Goal: Use online tool/utility: Use online tool/utility

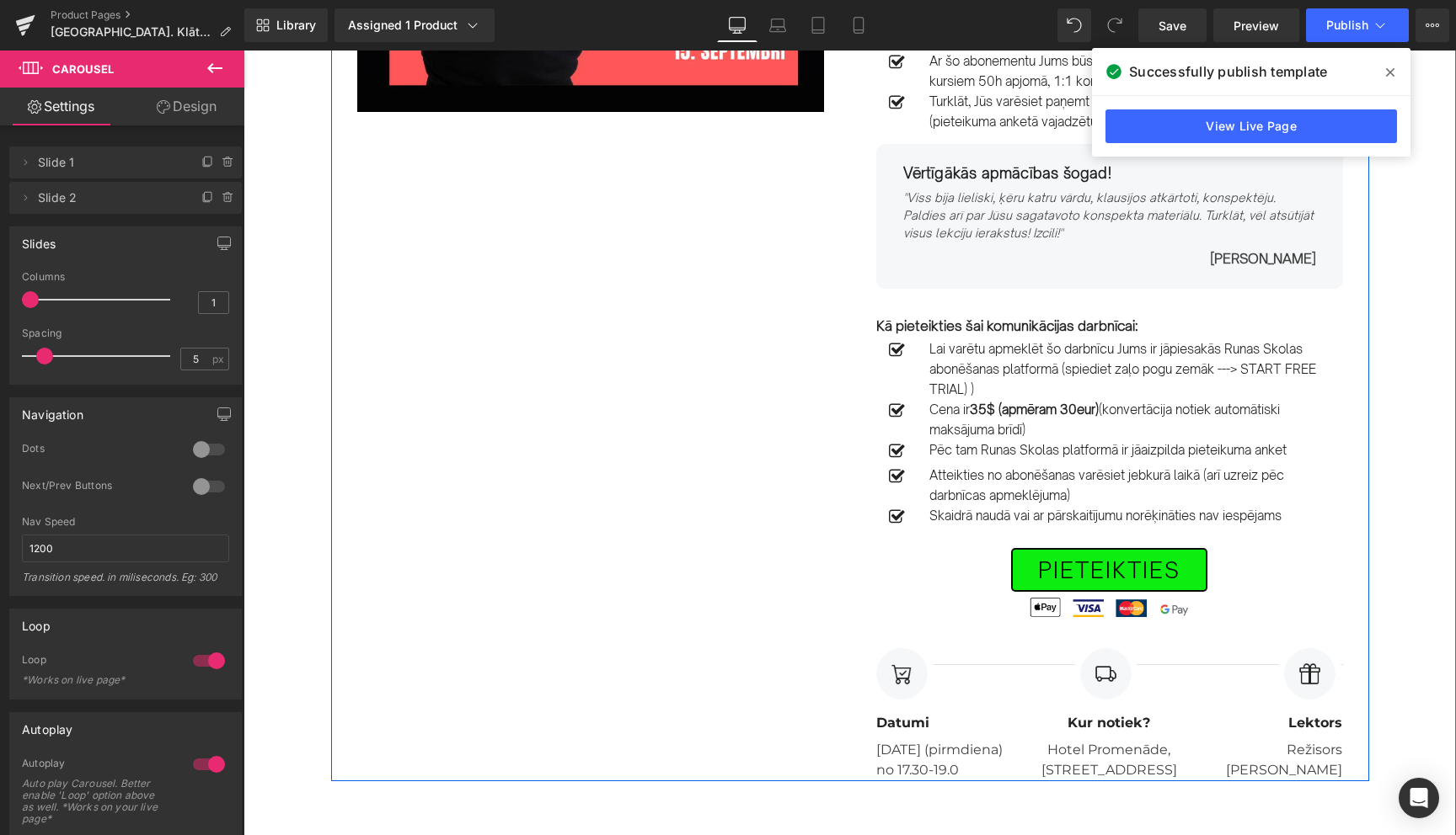
scroll to position [432, 0]
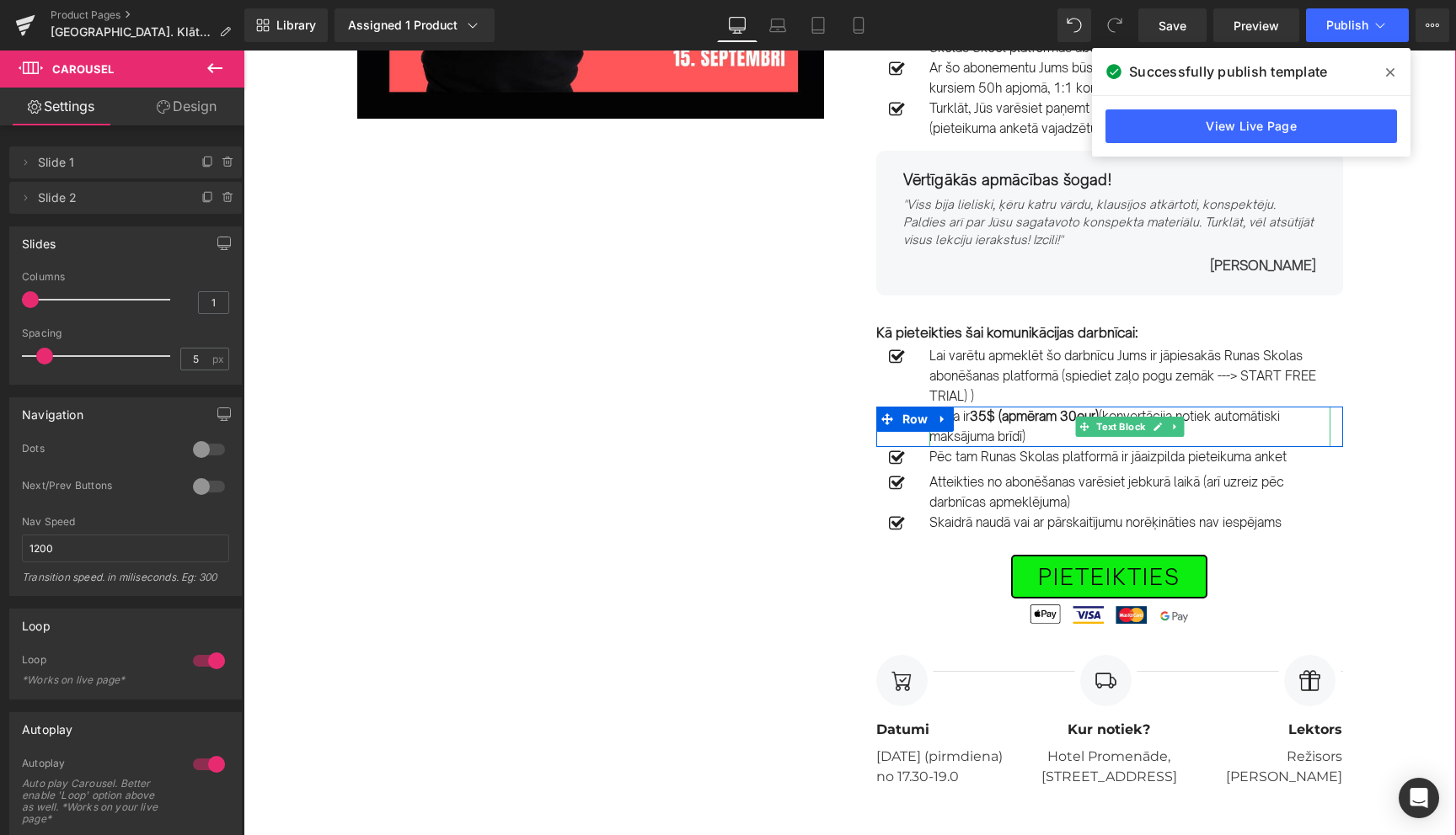
click at [1065, 416] on strong "35$ (apmēram 30eur)" at bounding box center [1034, 416] width 129 height 16
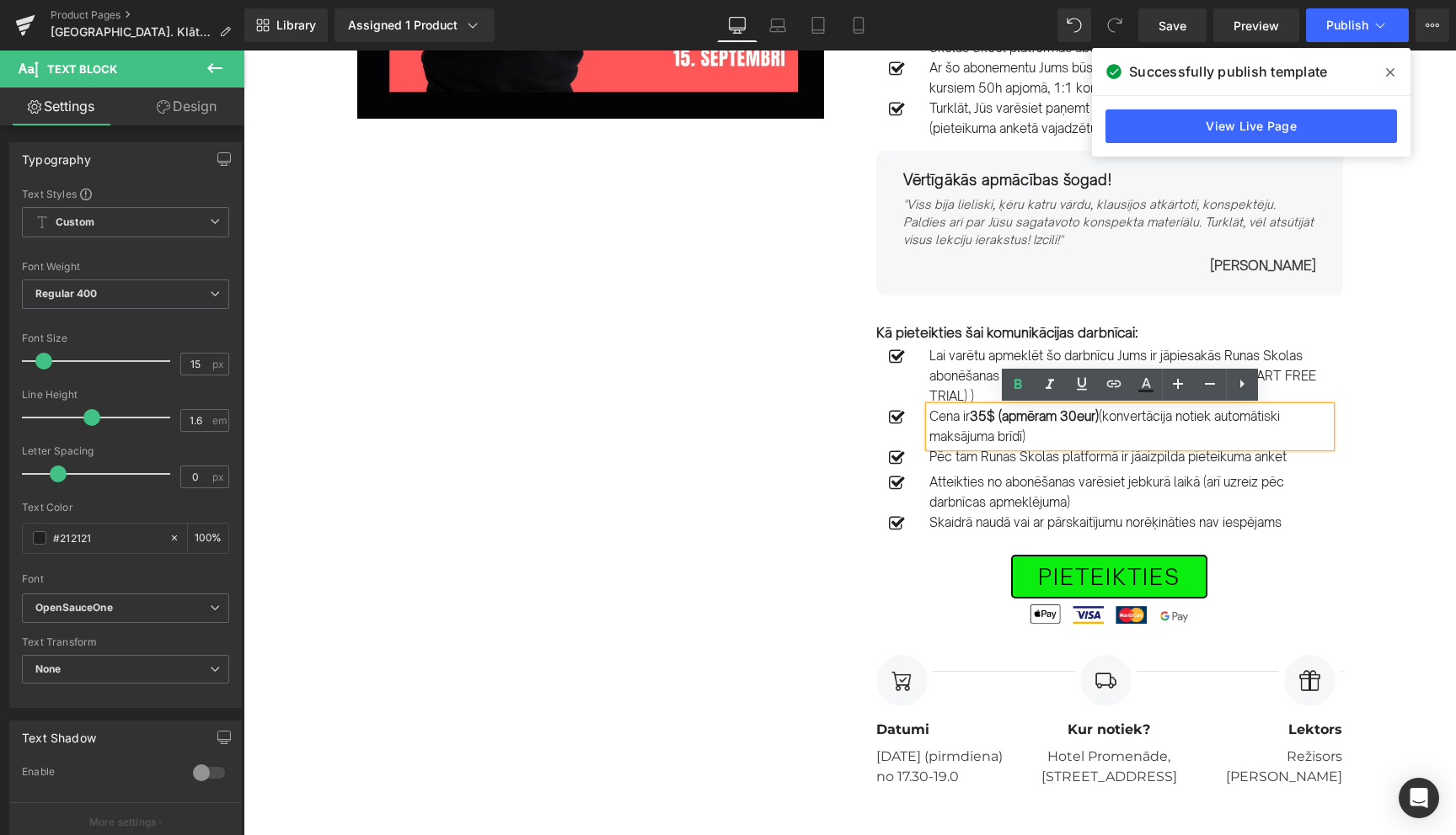
click at [1066, 419] on strong "35$ (apmēram 30eur)" at bounding box center [1034, 416] width 129 height 16
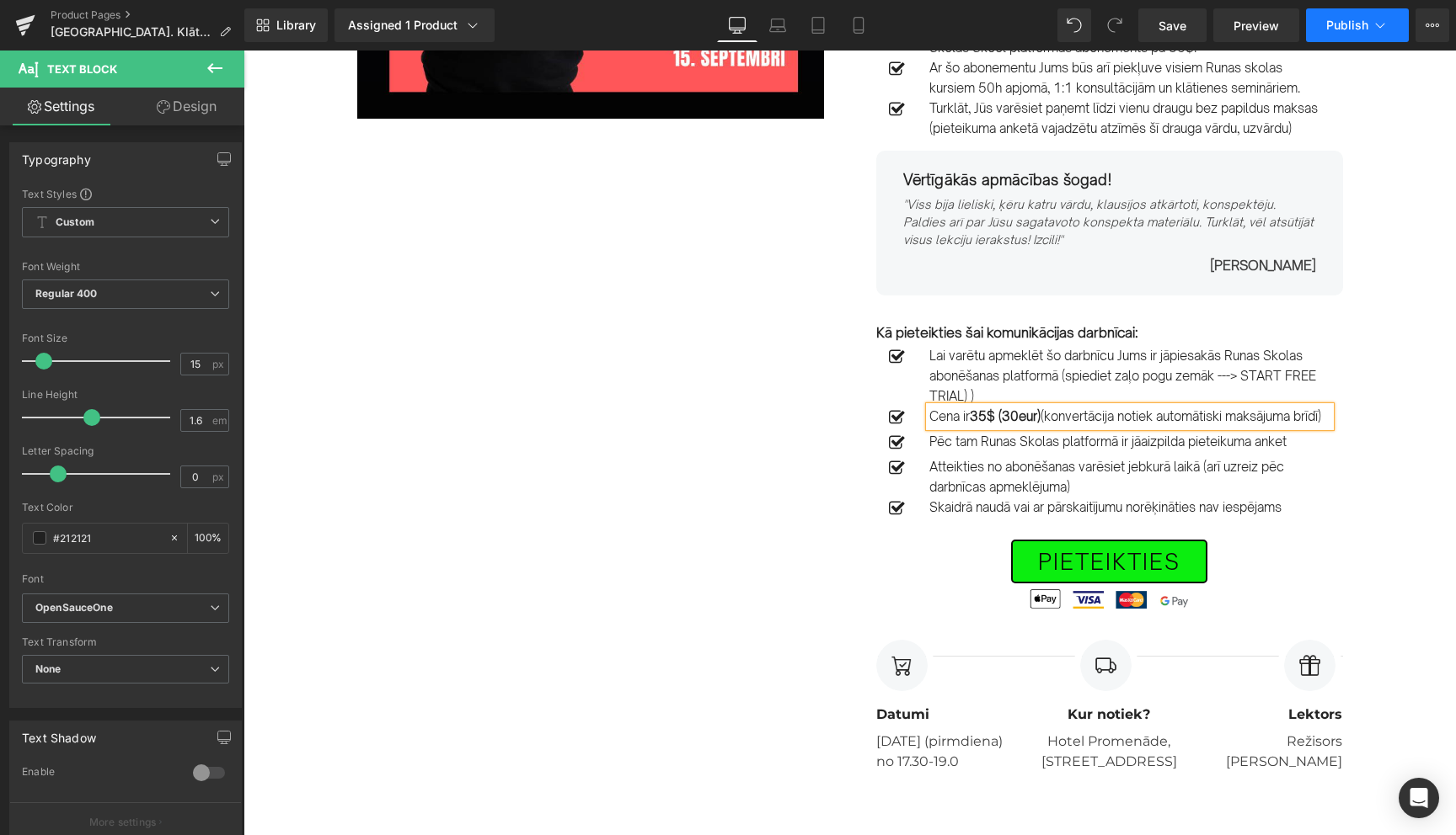
click at [1381, 27] on icon at bounding box center [1380, 24] width 9 height 5
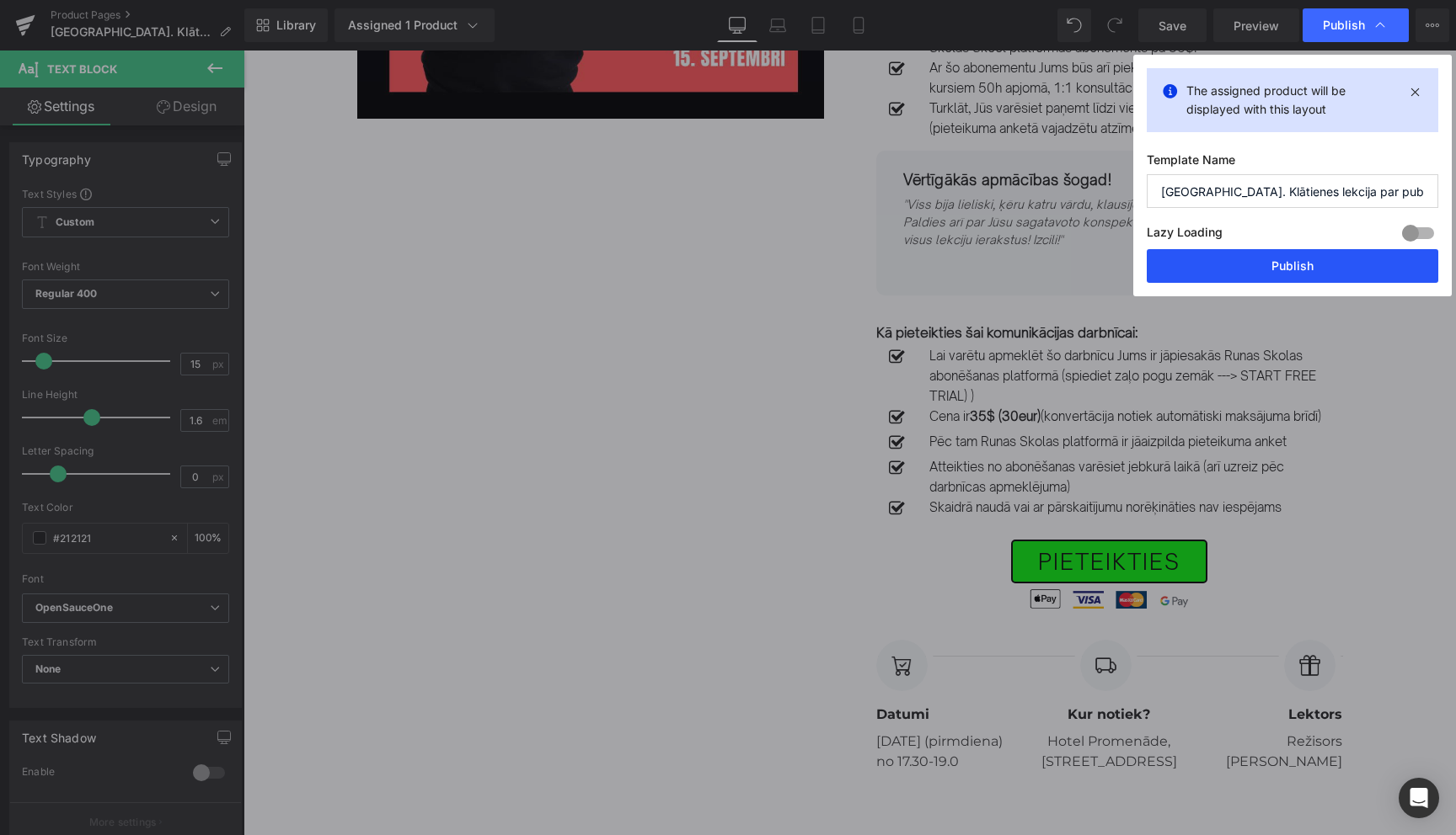
click at [1286, 262] on button "Publish" at bounding box center [1292, 266] width 292 height 33
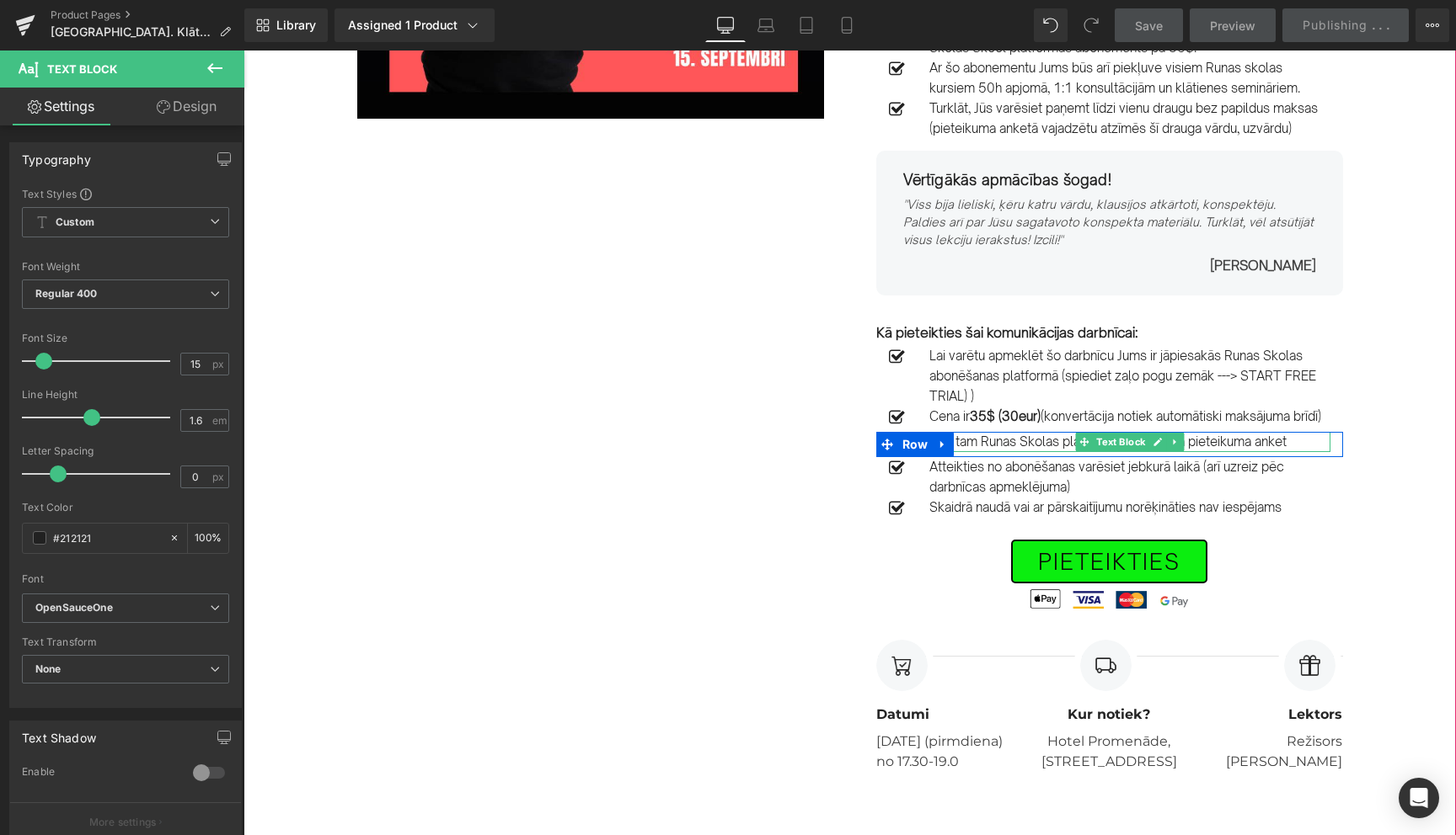
click at [1277, 452] on p "Pēc tam Runas Skolas platformā ir jāaizpilda pieteikuma anket" at bounding box center [1130, 441] width 401 height 21
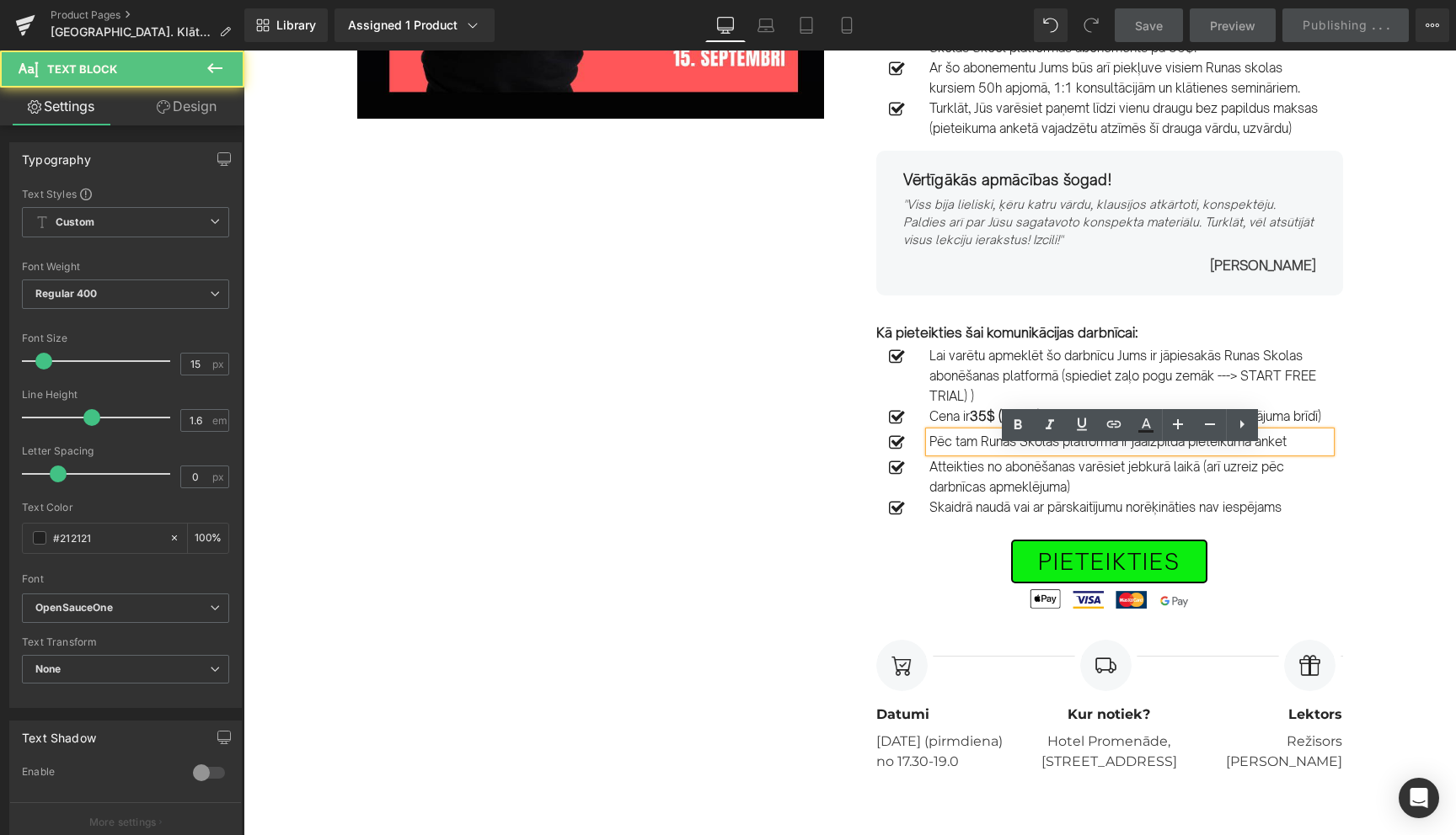
click at [1305, 452] on p "Pēc tam Runas Skolas platformā ir jāaizpilda pieteikuma anket" at bounding box center [1130, 441] width 401 height 21
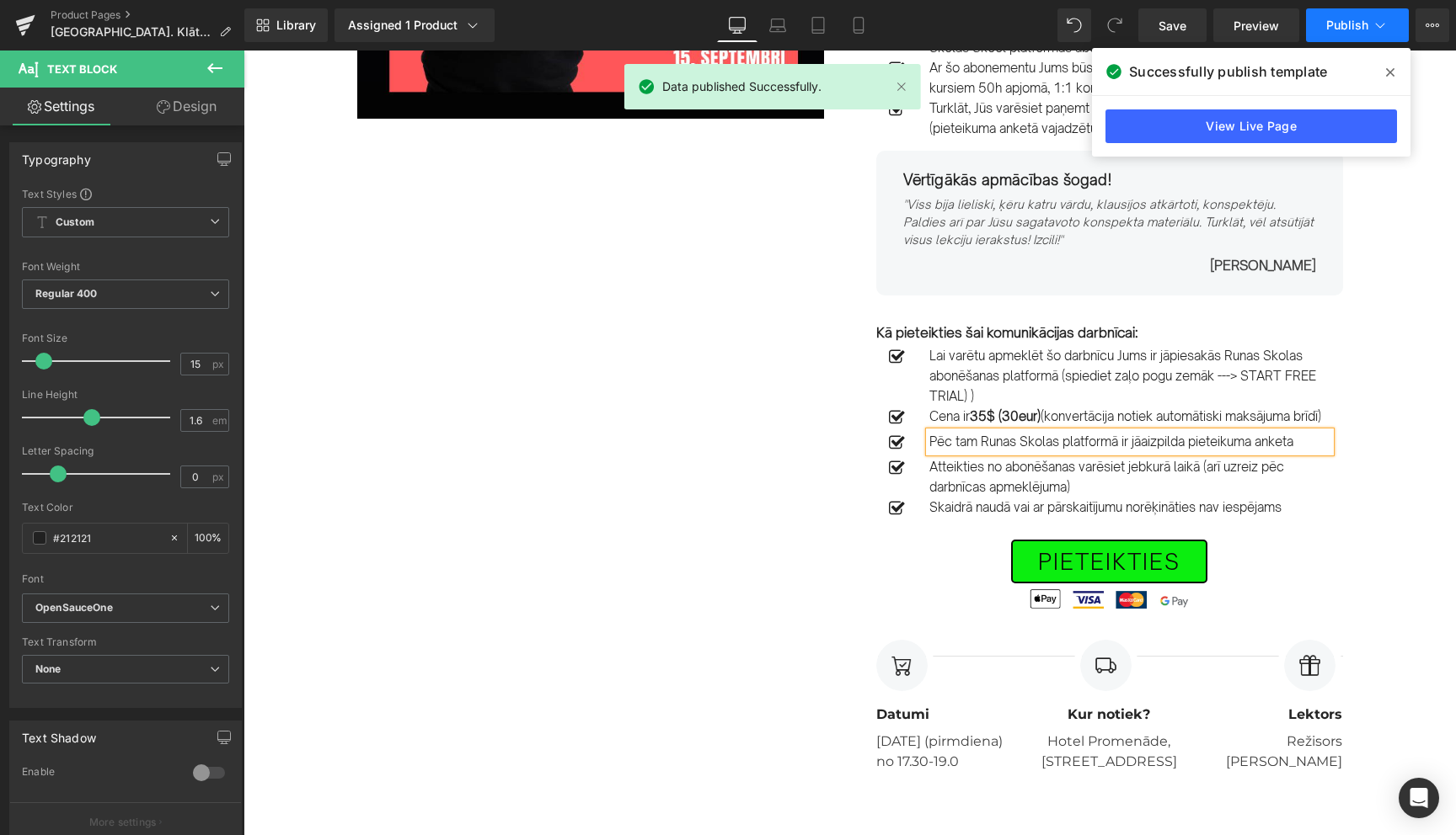
click at [1383, 22] on icon at bounding box center [1380, 24] width 17 height 17
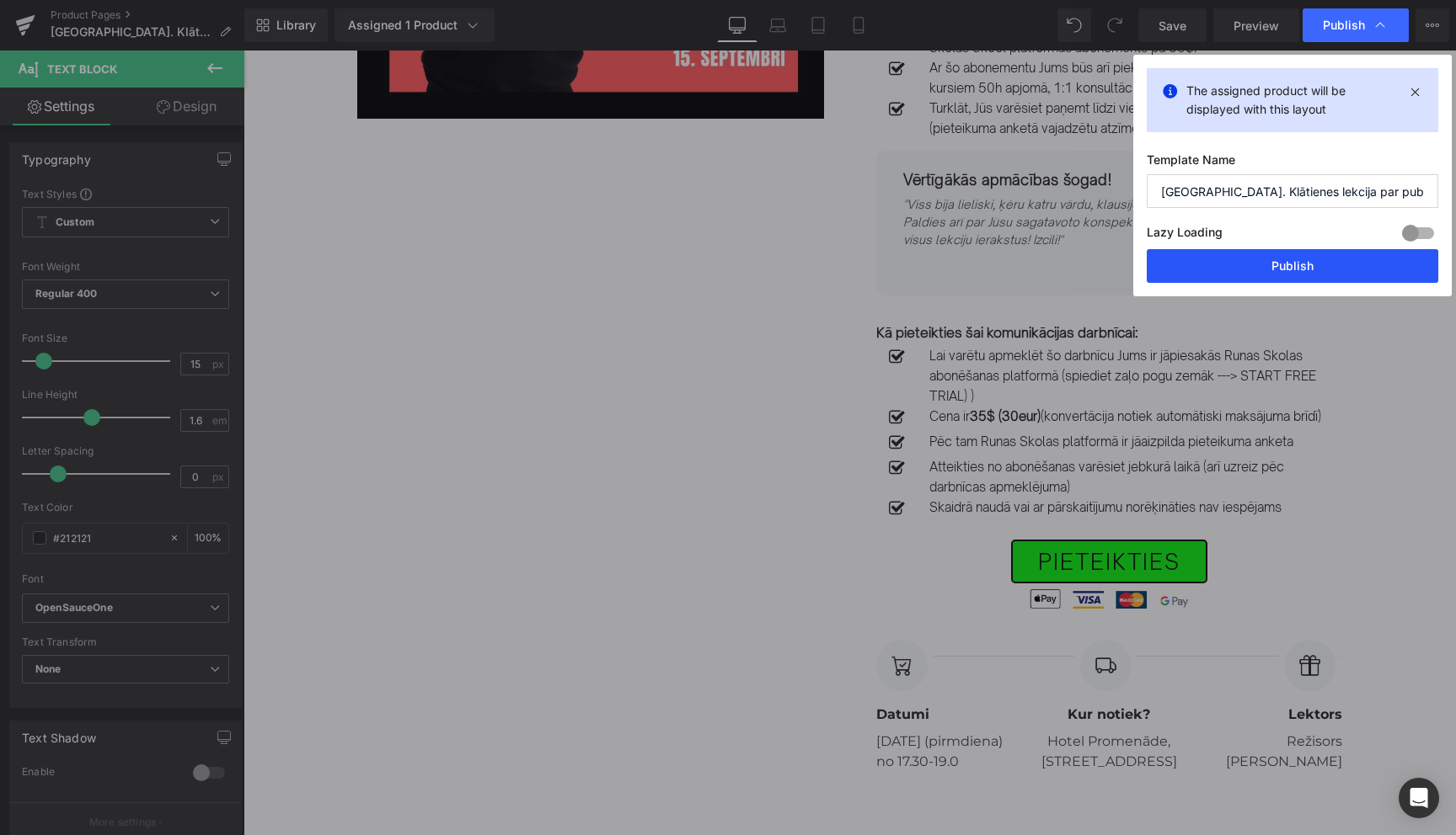
click at [1311, 261] on button "Publish" at bounding box center [1292, 266] width 292 height 33
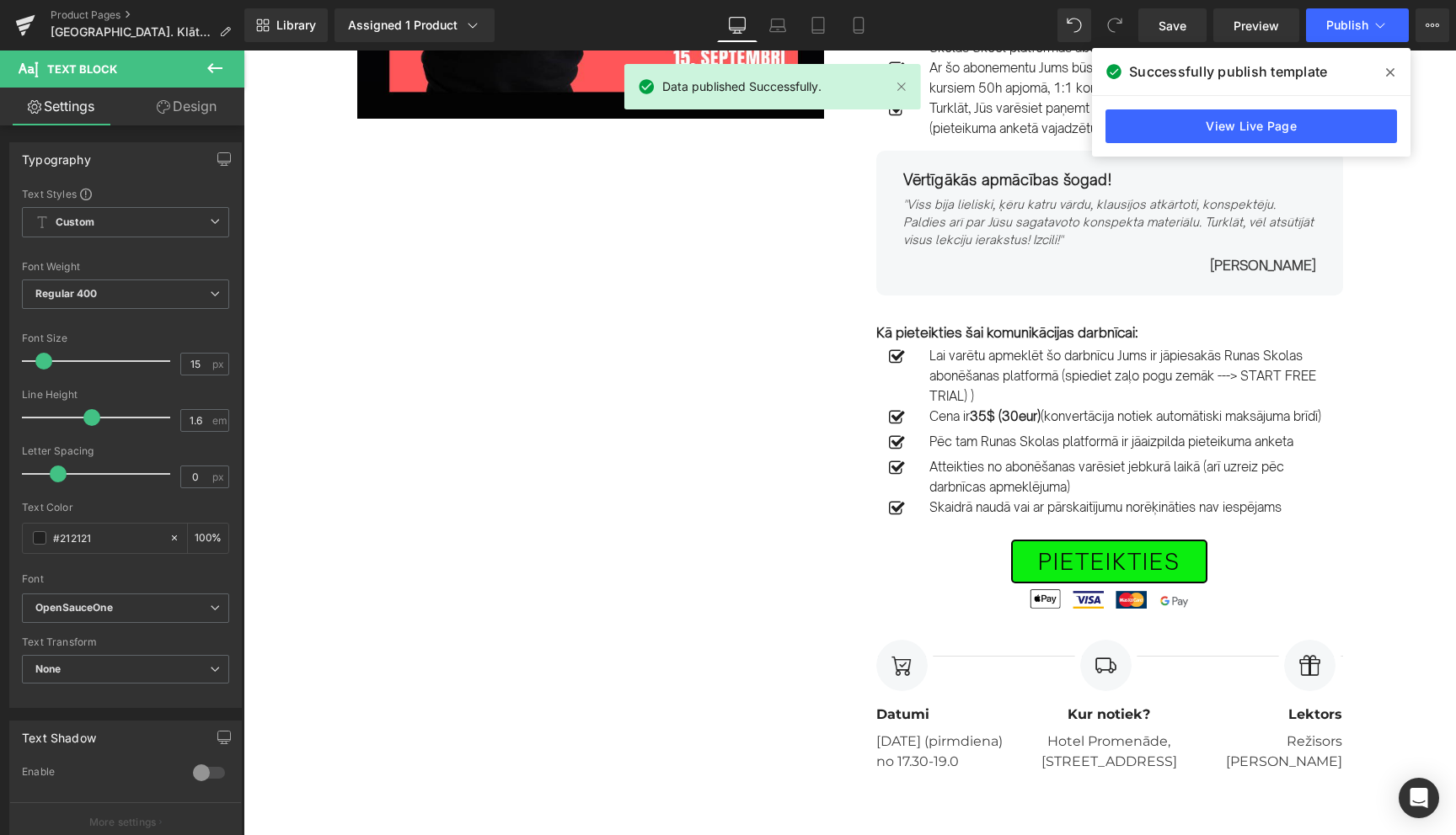
click at [1392, 70] on icon at bounding box center [1389, 72] width 9 height 9
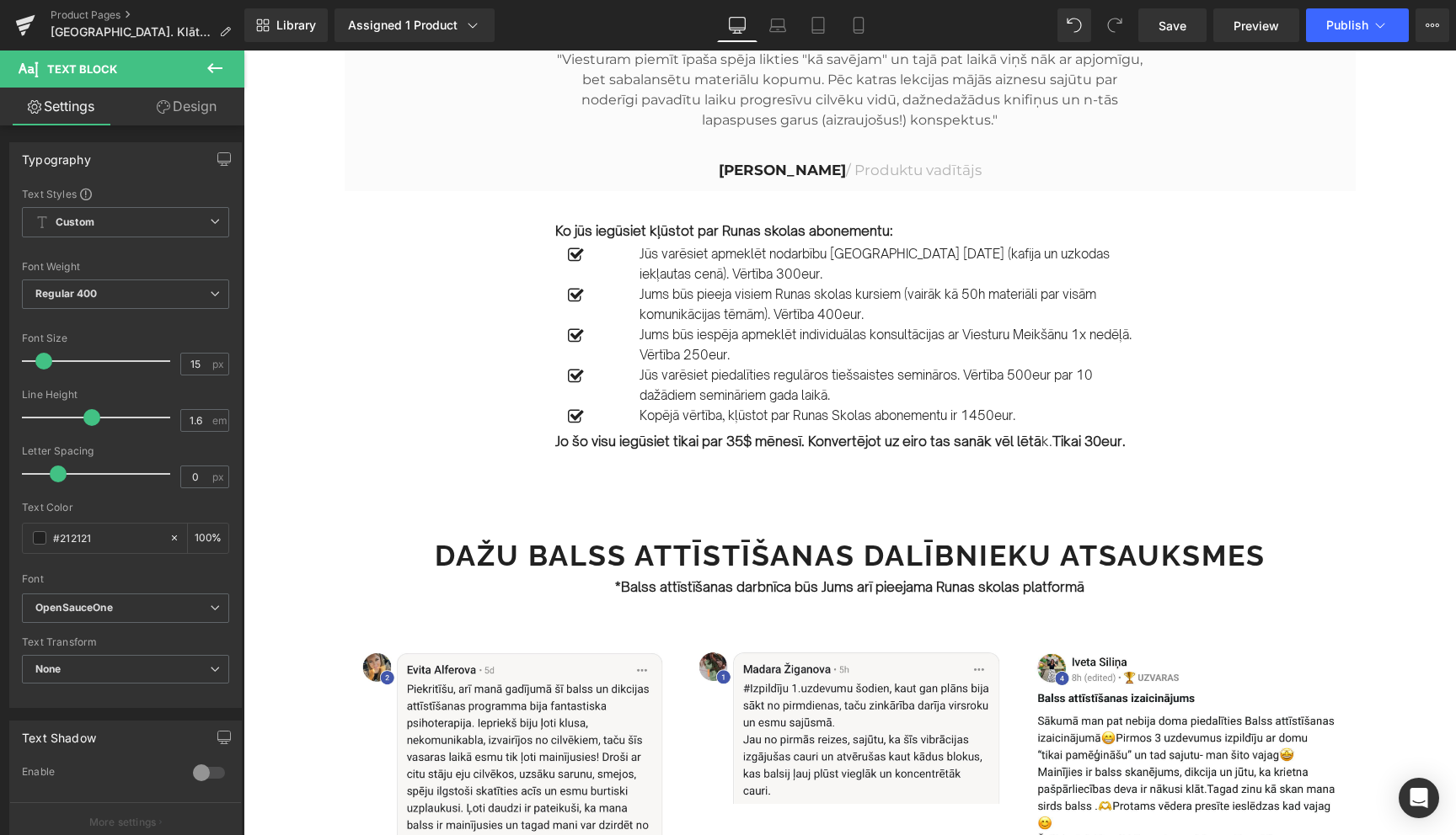
scroll to position [1746, 0]
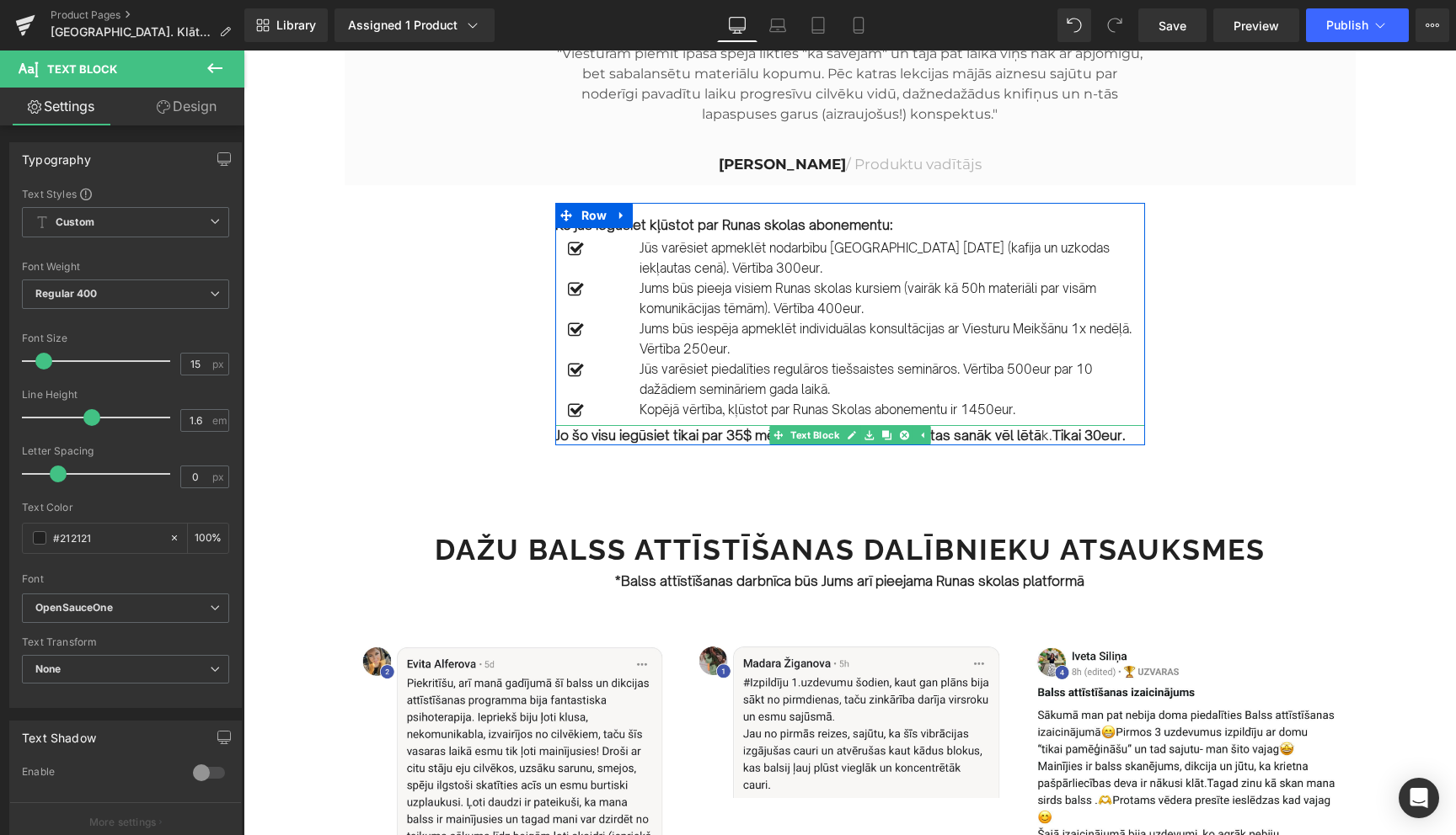
click at [575, 443] on strong "Jo šo visu iegūsiet tikai par 35$ mēnesī. Konvertējot uz eiro tas sanāk vēl lētā" at bounding box center [798, 435] width 486 height 17
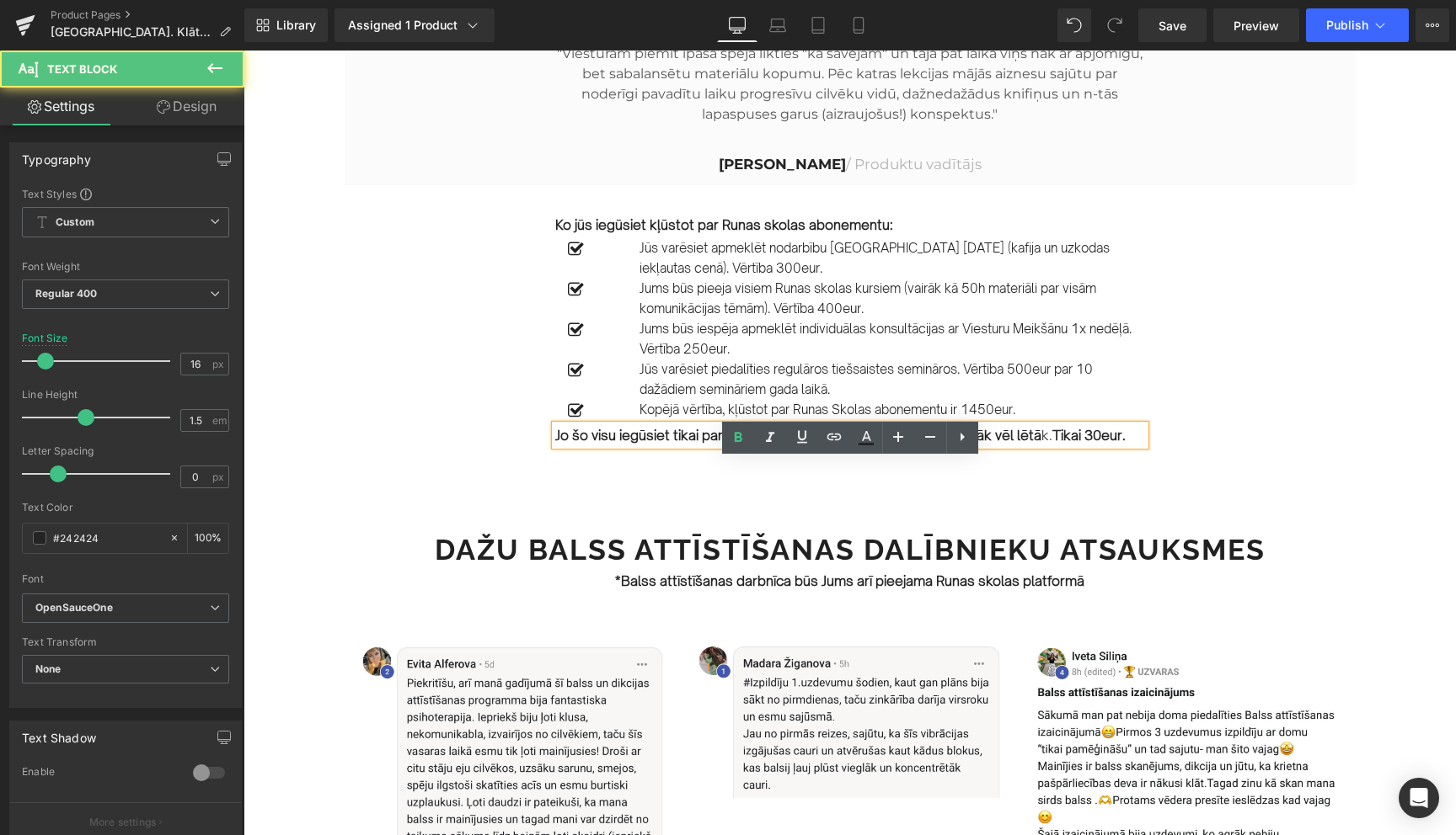
click at [579, 443] on strong "Jo šo visu iegūsiet tikai par 35$ mēnesī. Konvertējot uz eiro tas sanāk vēl lētā" at bounding box center [798, 435] width 486 height 17
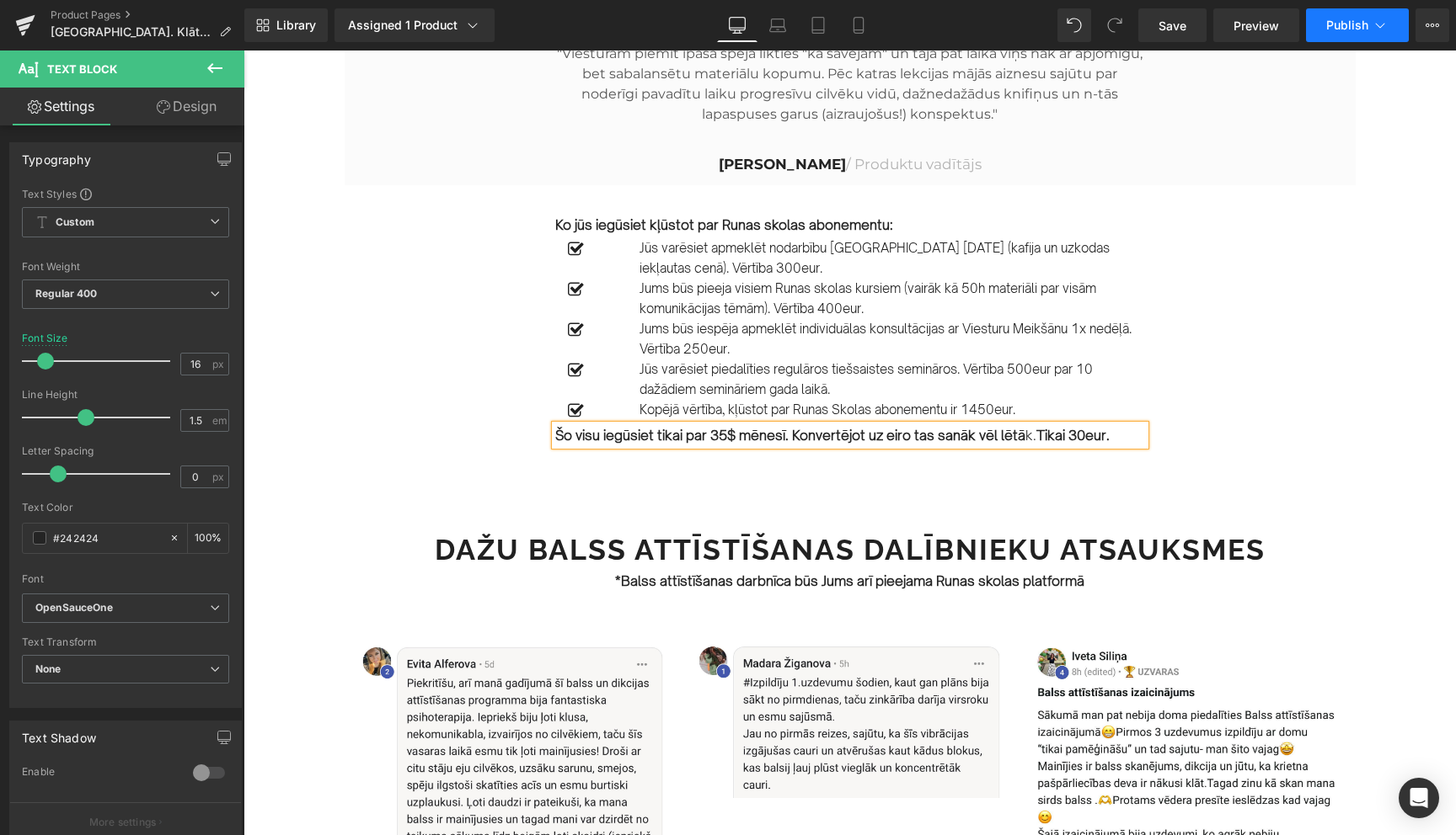
click at [1373, 23] on icon at bounding box center [1380, 24] width 17 height 17
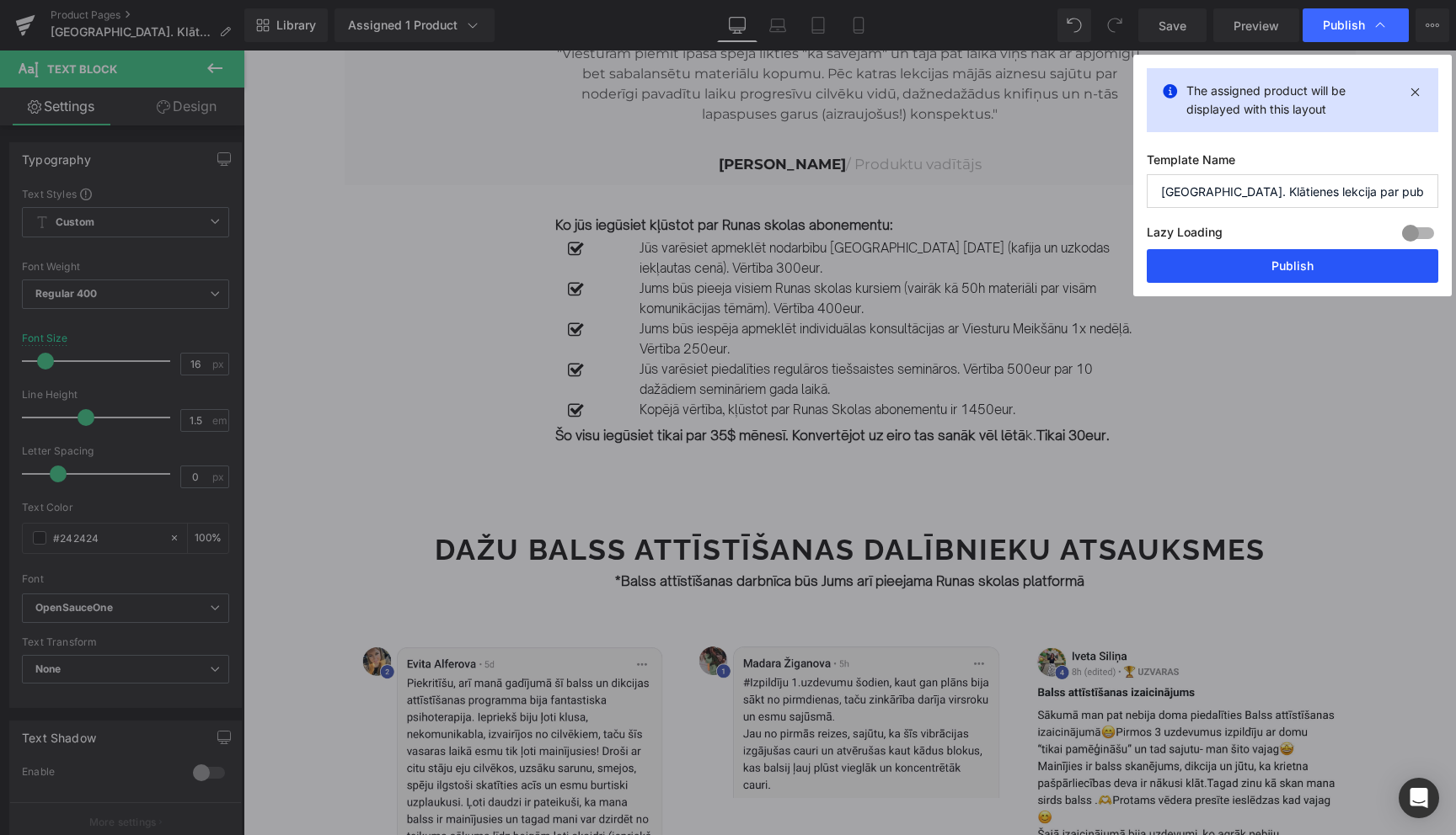
click at [1292, 265] on button "Publish" at bounding box center [1292, 266] width 292 height 33
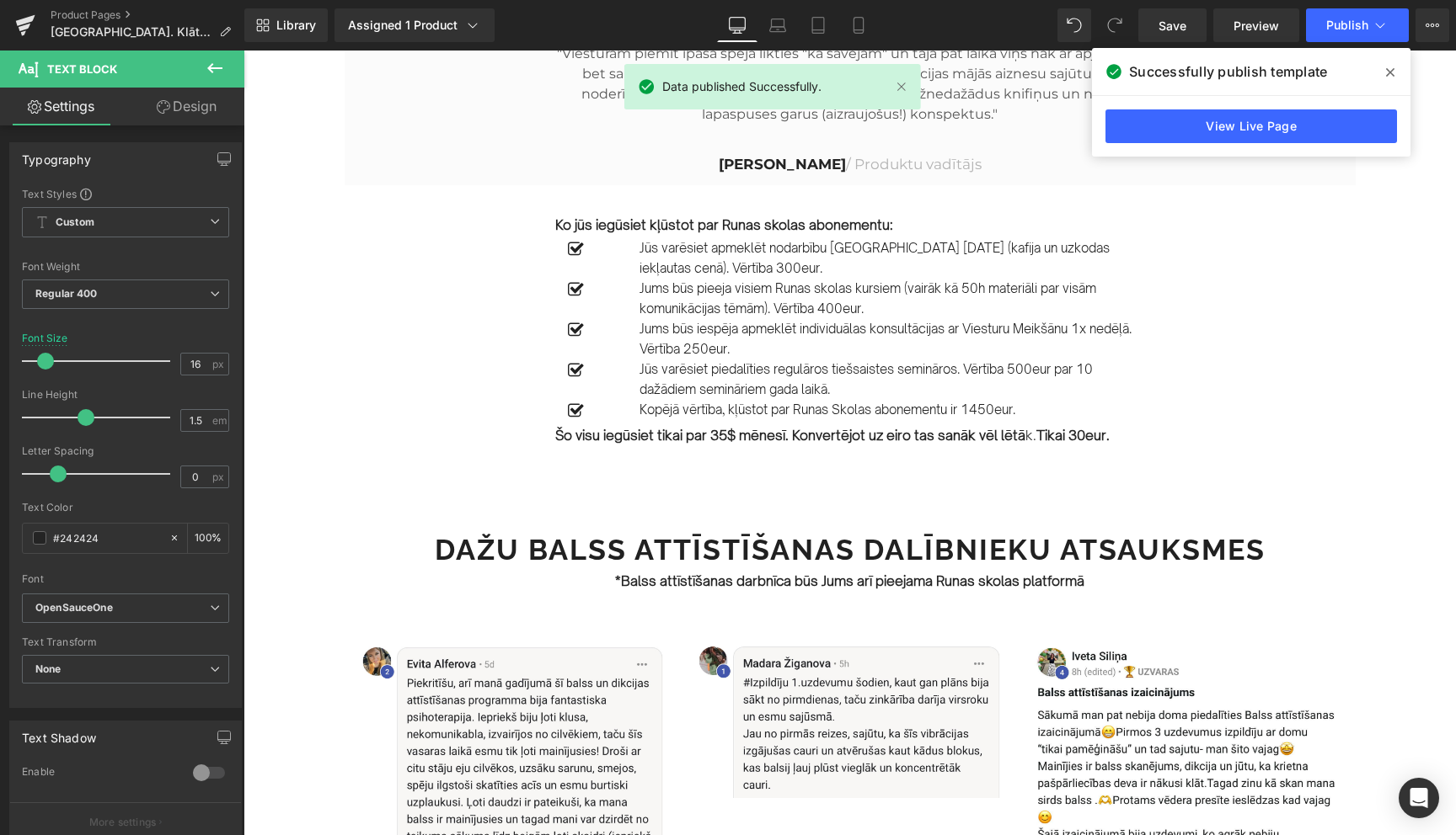
click at [1392, 75] on icon at bounding box center [1389, 72] width 9 height 9
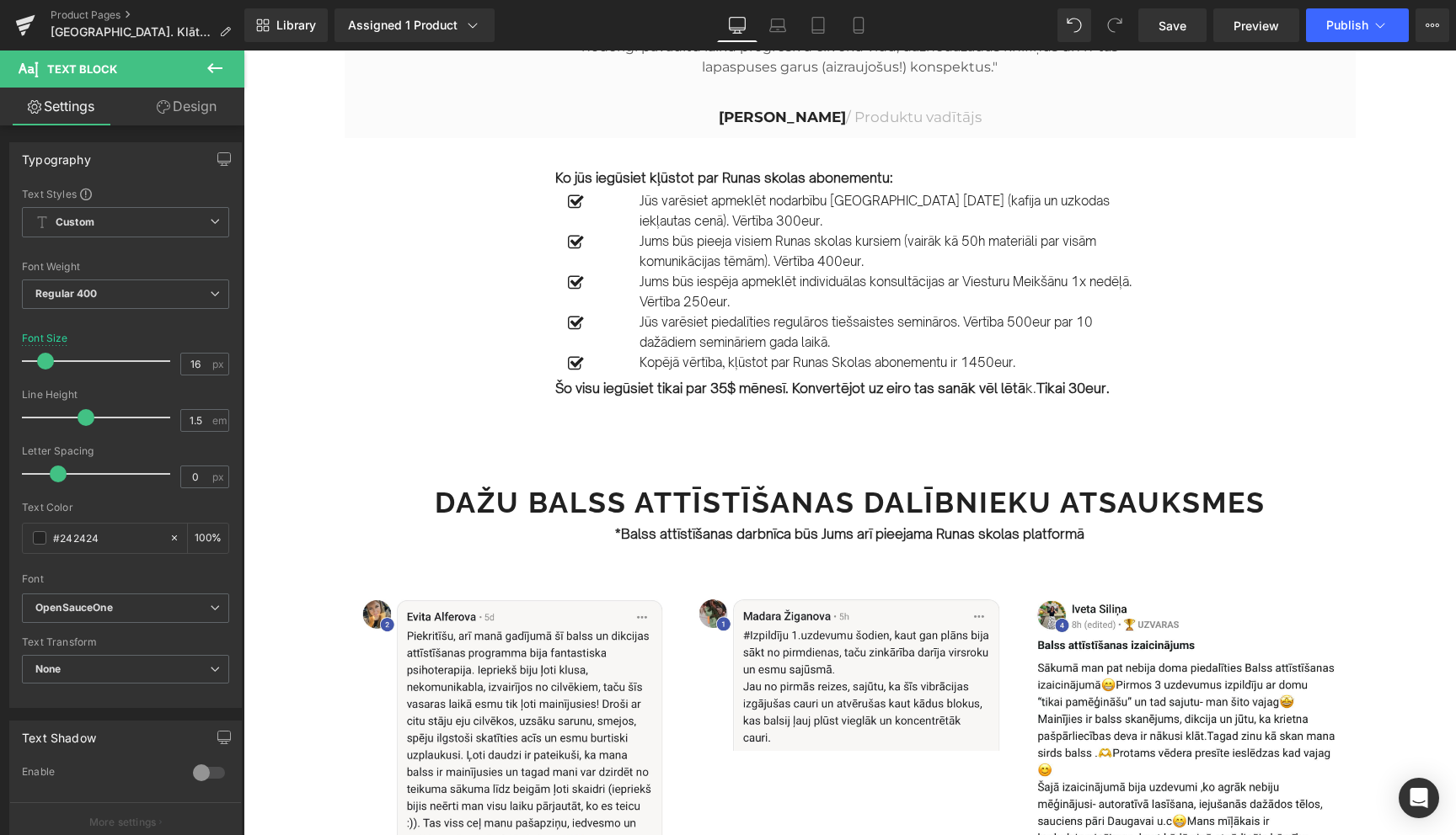
scroll to position [1795, 0]
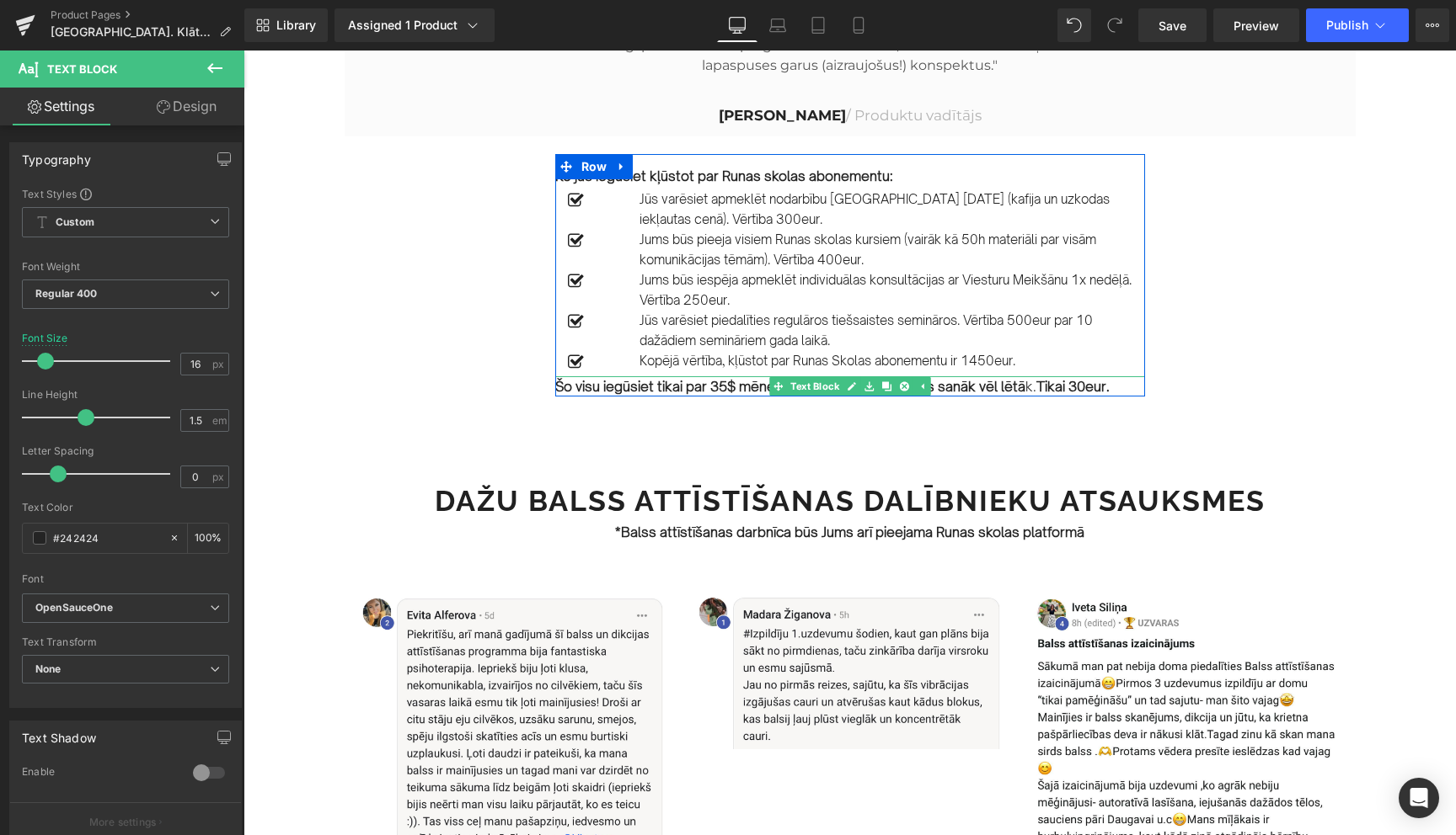
click at [1008, 395] on strong "Šo visu iegūsiet tikai par 35$ mēnesī. Konvertējot uz eiro tas sanāk vēl lētā" at bounding box center [790, 386] width 470 height 17
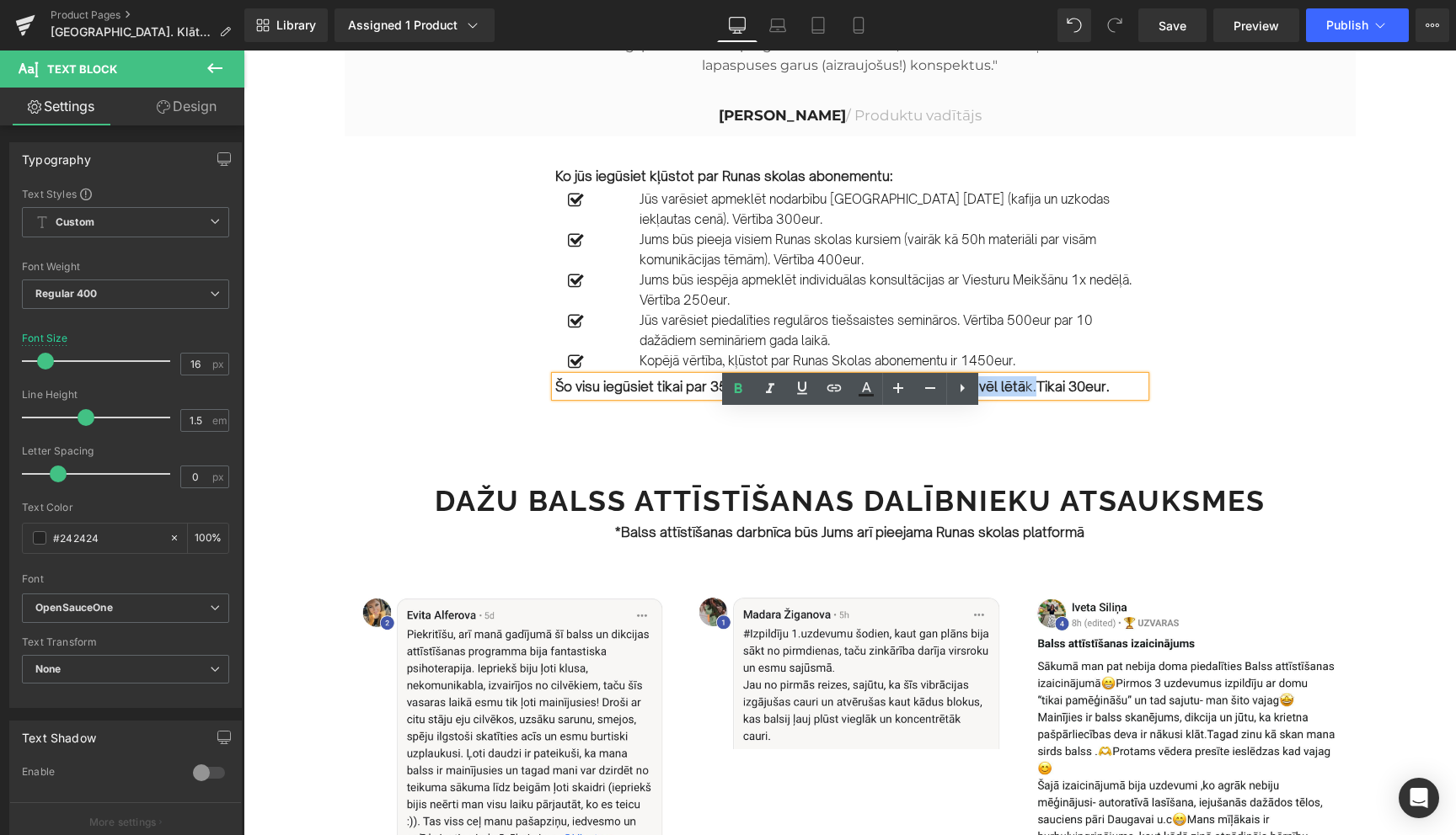
drag, startPoint x: 1036, startPoint y: 425, endPoint x: 800, endPoint y: 424, distance: 236.0
click at [800, 396] on p "Šo visu iegūsiet tikai par 35$ mēnesī. Konvertējot uz eiro tas sanāk vēl lētā k…" at bounding box center [850, 387] width 589 height 21
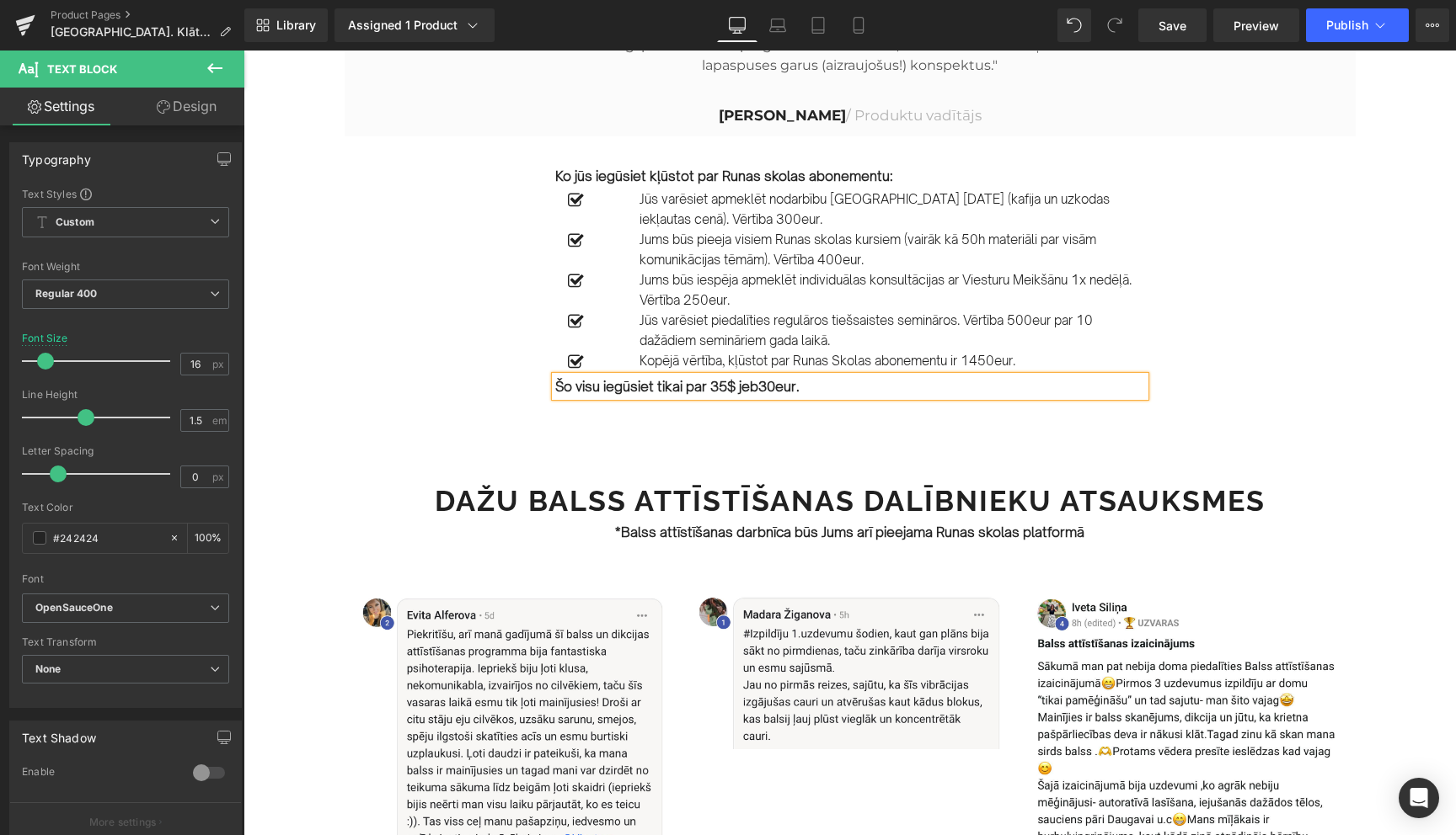
click at [1291, 477] on div "Image Row [DATE] PLKST. 17.30-19.30 Text Block [GEOGRAPHIC_DATA]. Efektīvas kom…" at bounding box center [850, 682] width 1212 height 4639
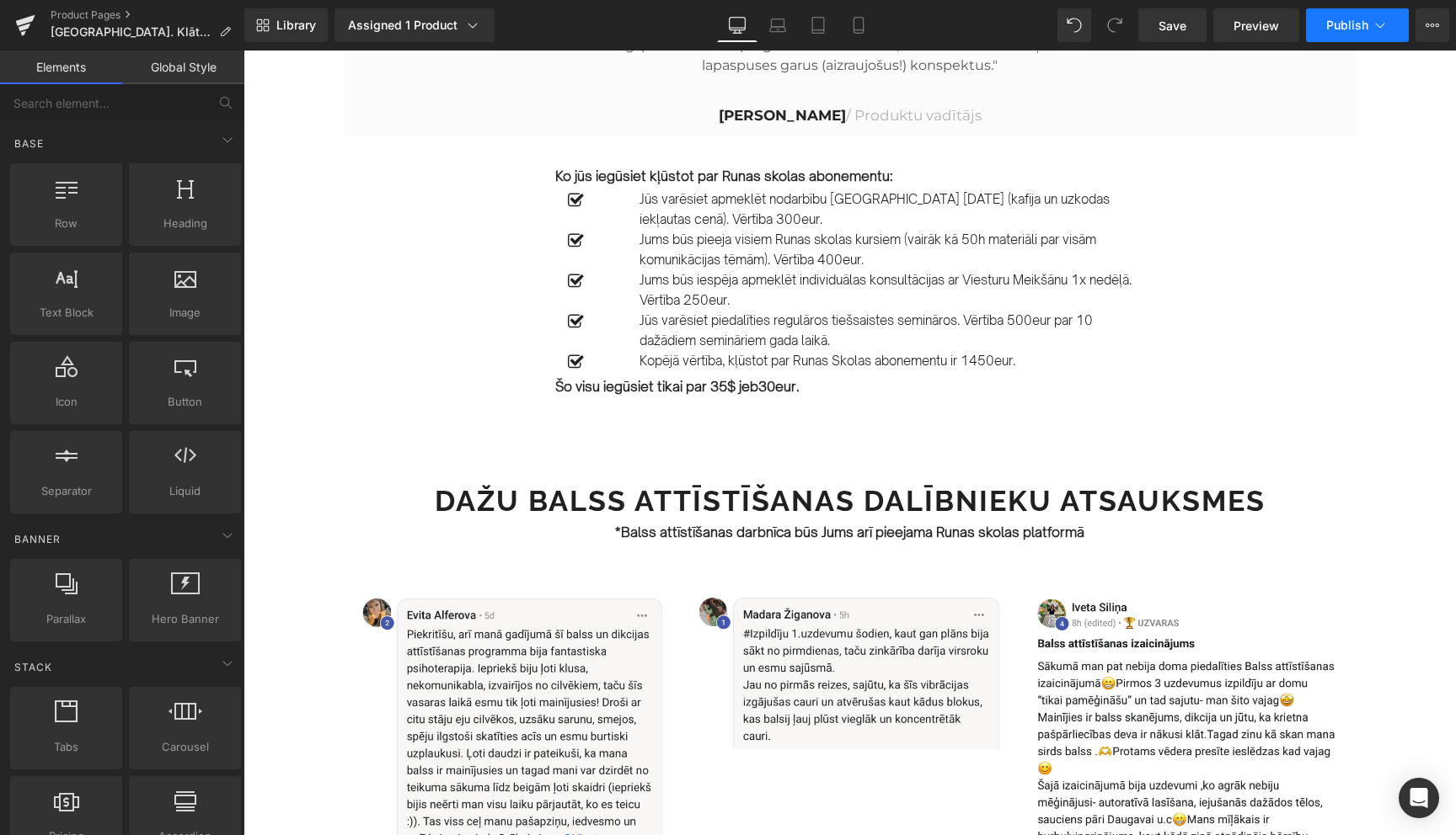
click at [1379, 27] on icon at bounding box center [1380, 24] width 17 height 17
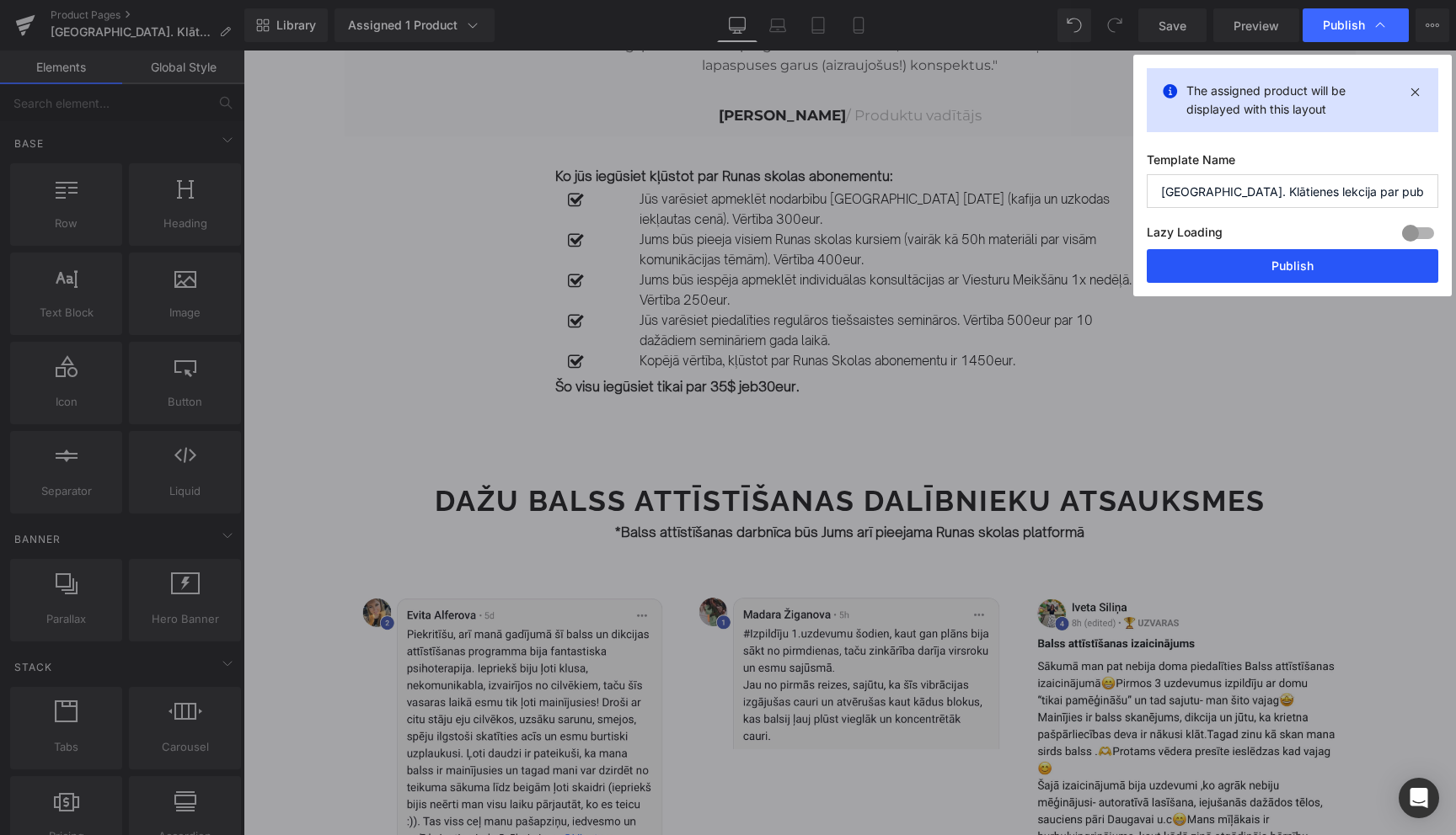
click at [1304, 269] on button "Publish" at bounding box center [1292, 266] width 292 height 33
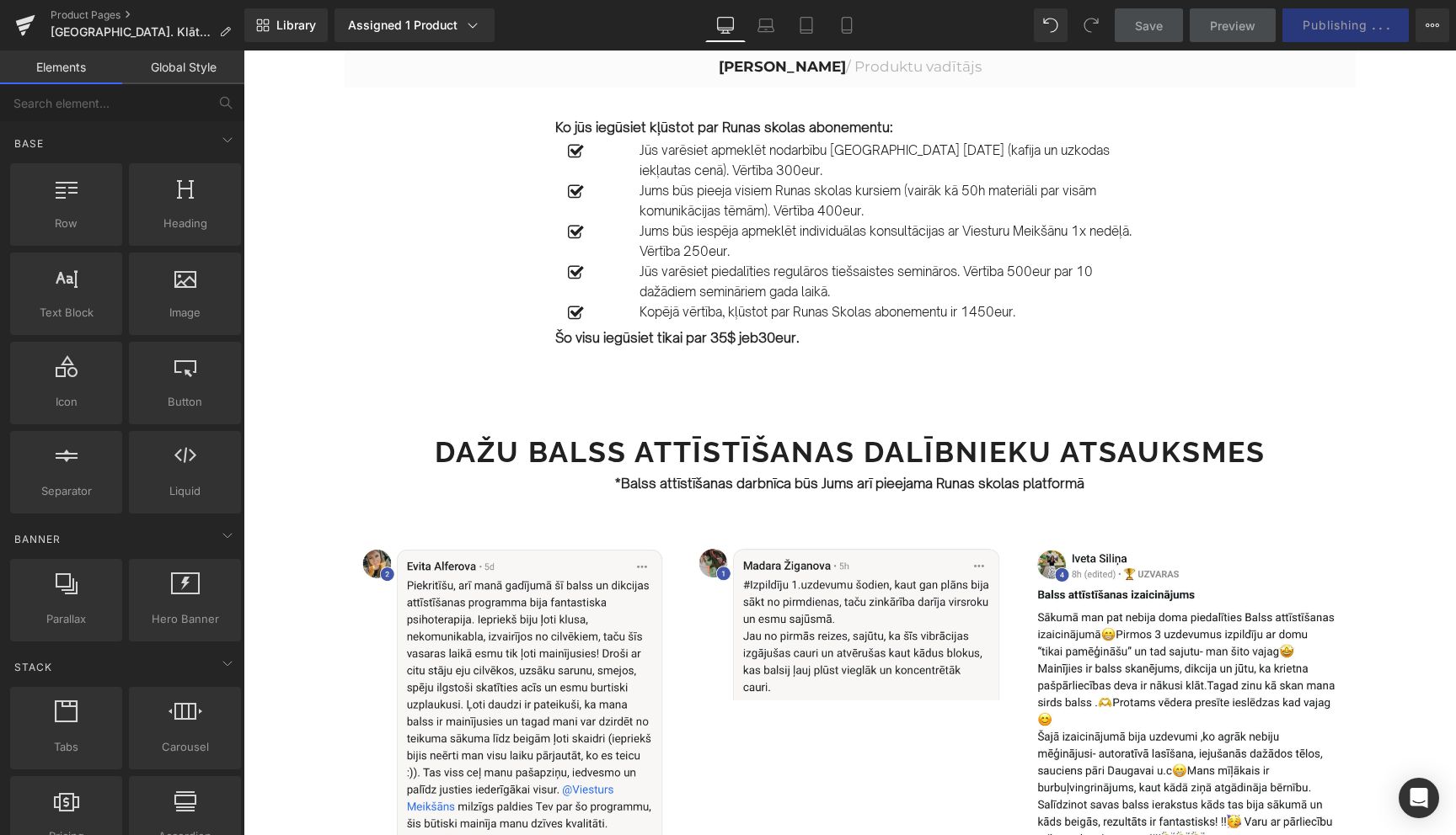
scroll to position [1865, 0]
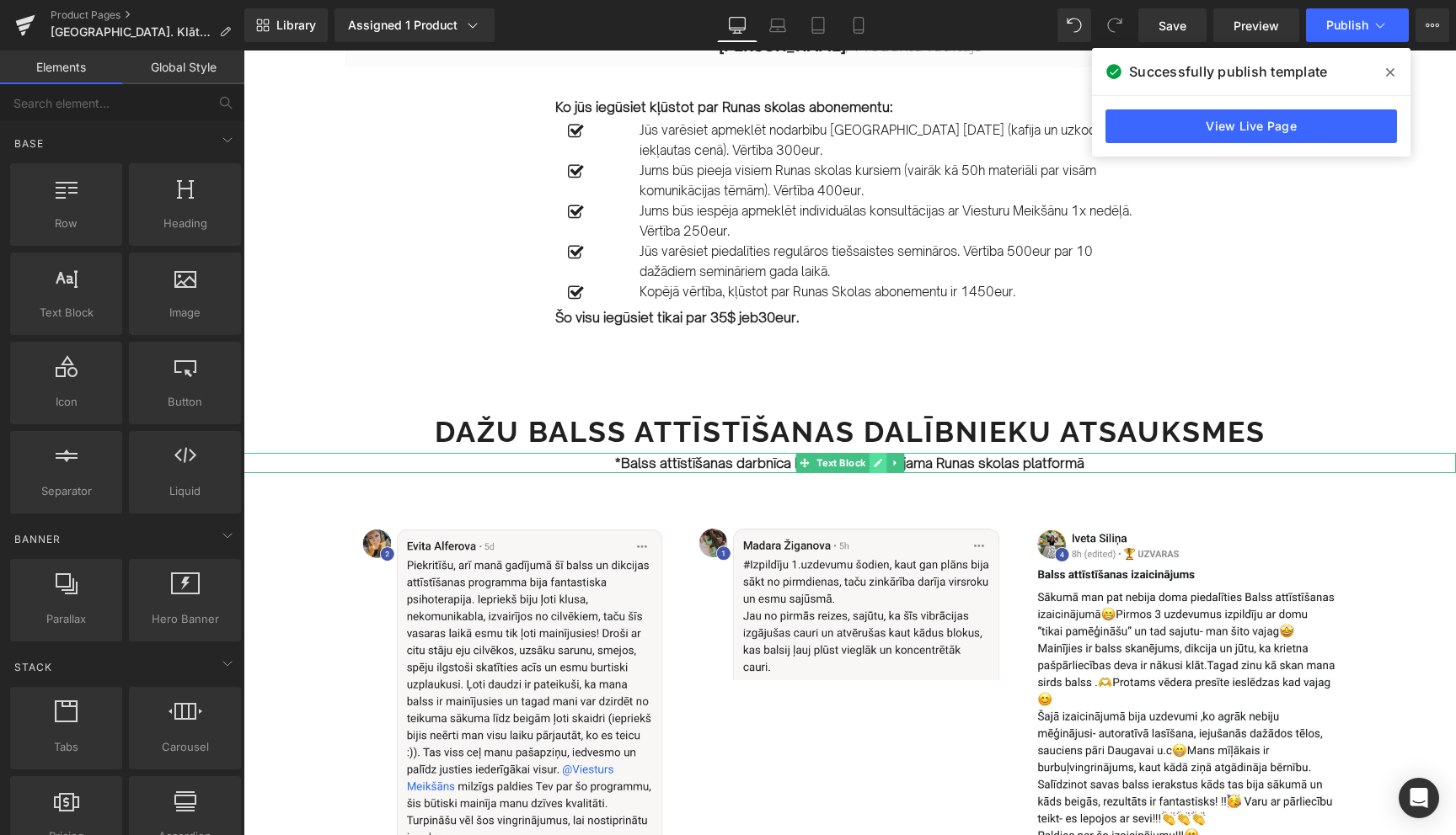
click at [871, 474] on link at bounding box center [877, 463] width 18 height 21
click at [848, 472] on strong "*Balss attīstīšanas darbnīca būs Jums arī pieejama Runas skolas platformā" at bounding box center [849, 463] width 469 height 17
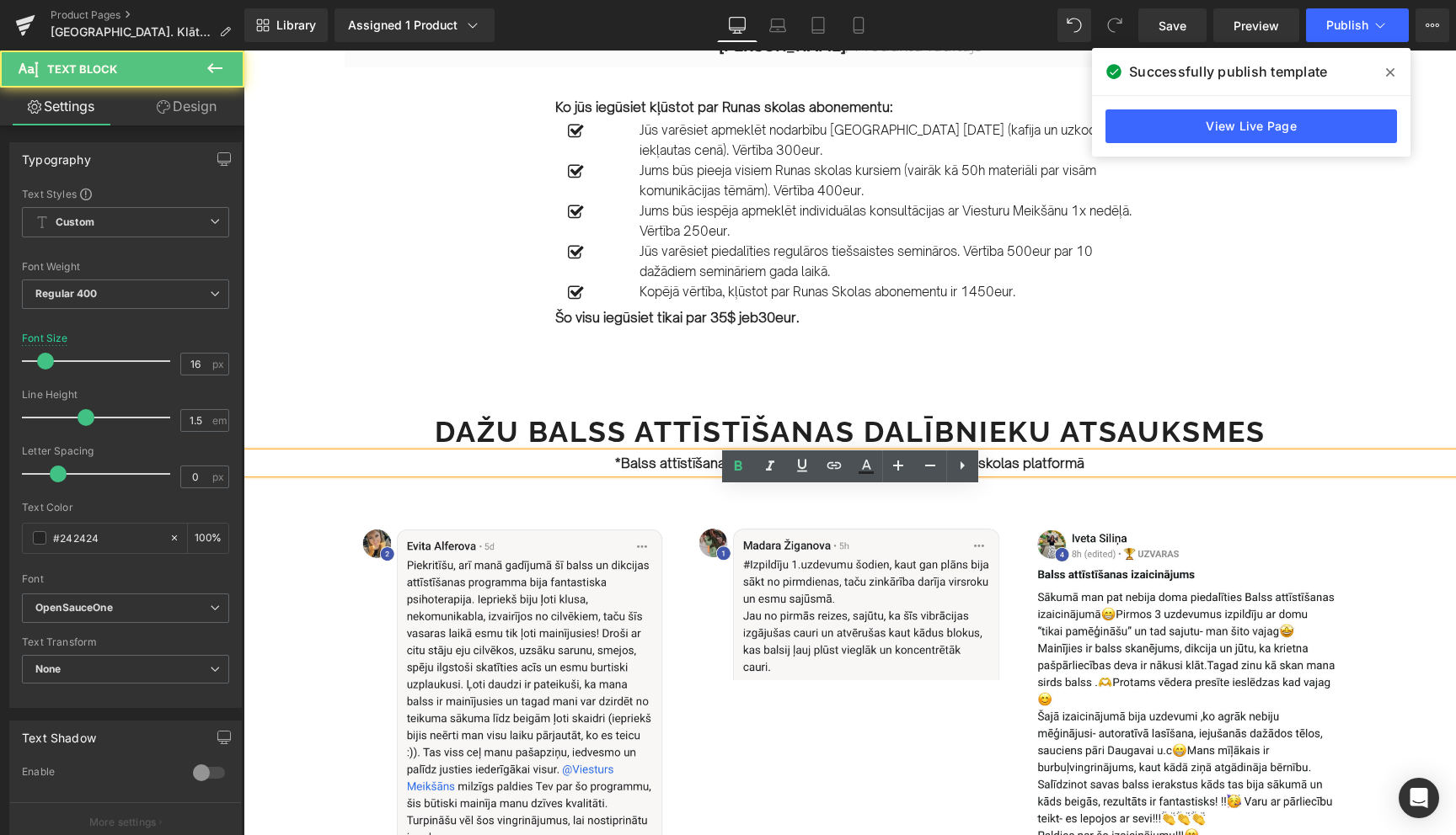
click at [872, 472] on strong "*Balss attīstīšanas darbnīca būs Jums arī pieejama Runas skolas platformā" at bounding box center [849, 463] width 469 height 17
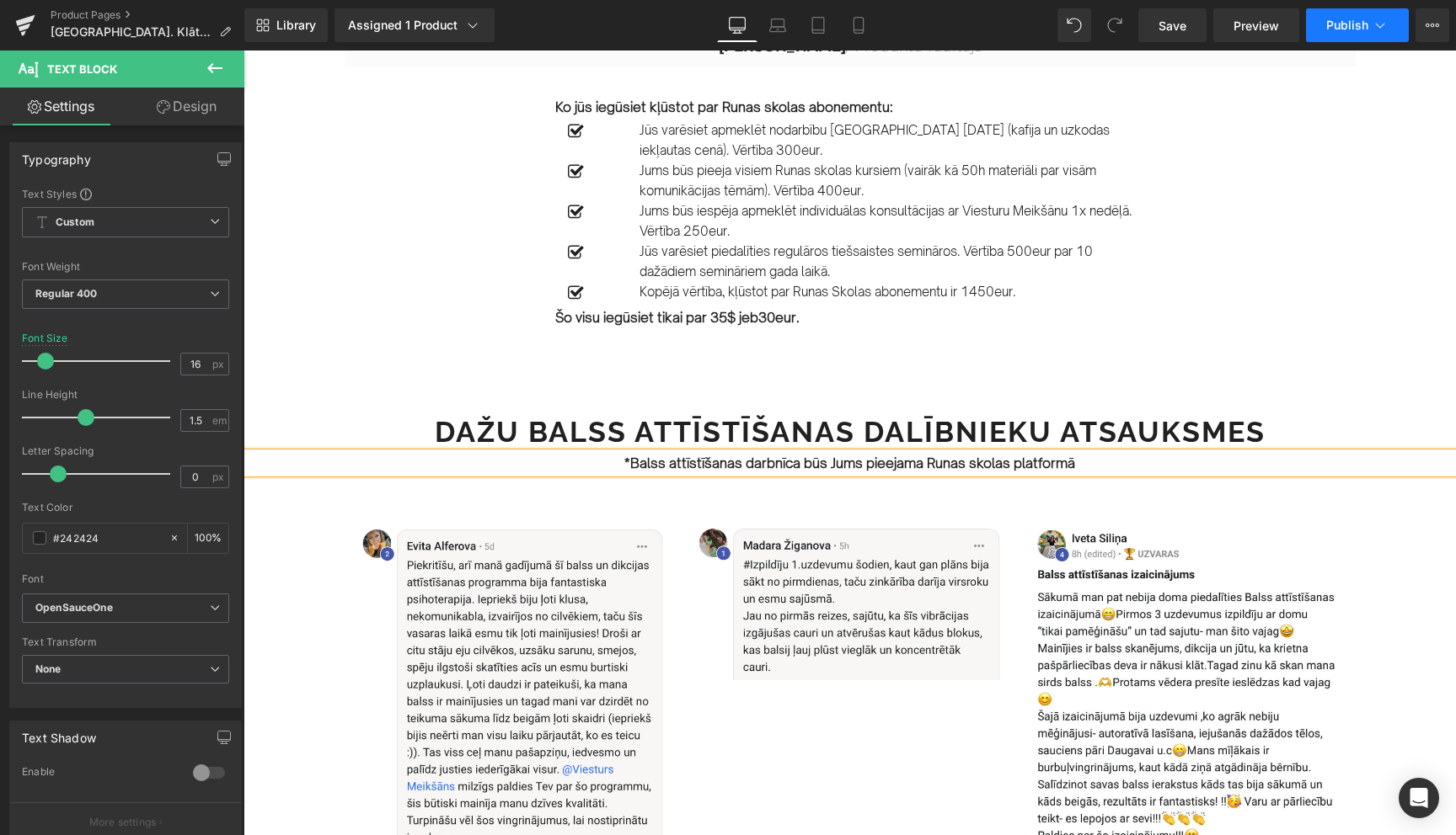
click at [1384, 26] on icon at bounding box center [1380, 24] width 17 height 17
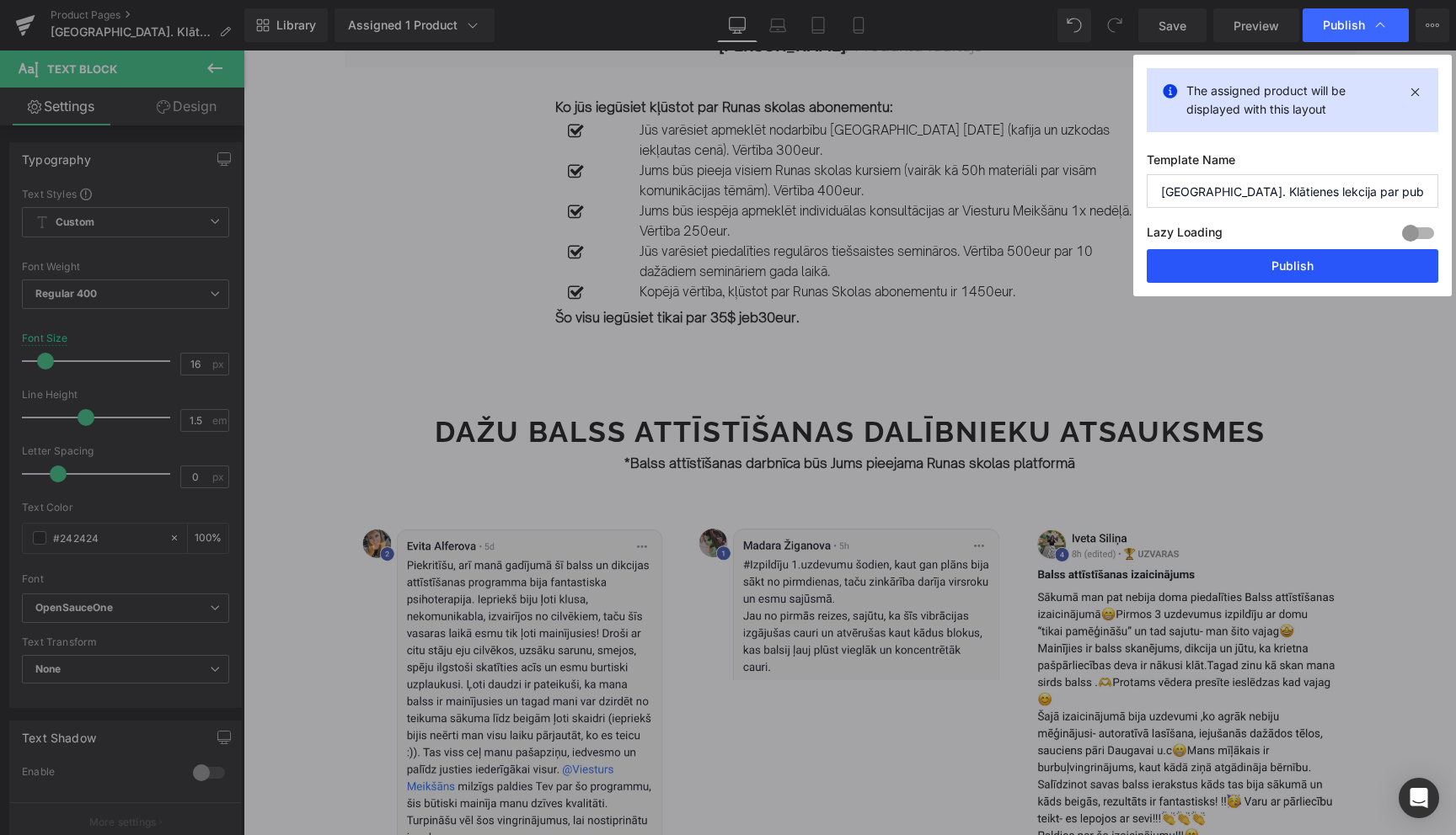
click at [1290, 268] on button "Publish" at bounding box center [1292, 266] width 292 height 33
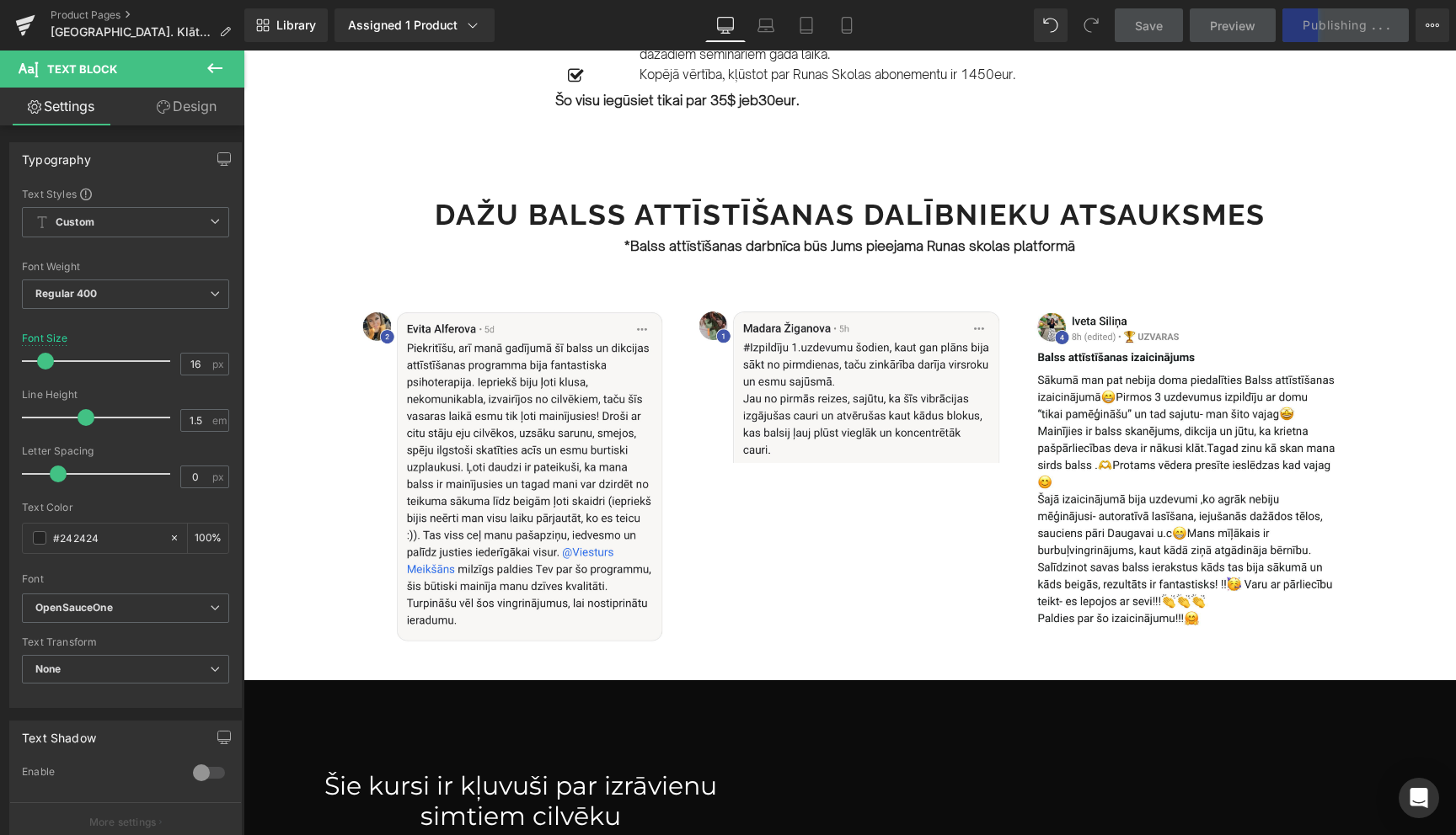
scroll to position [2084, 0]
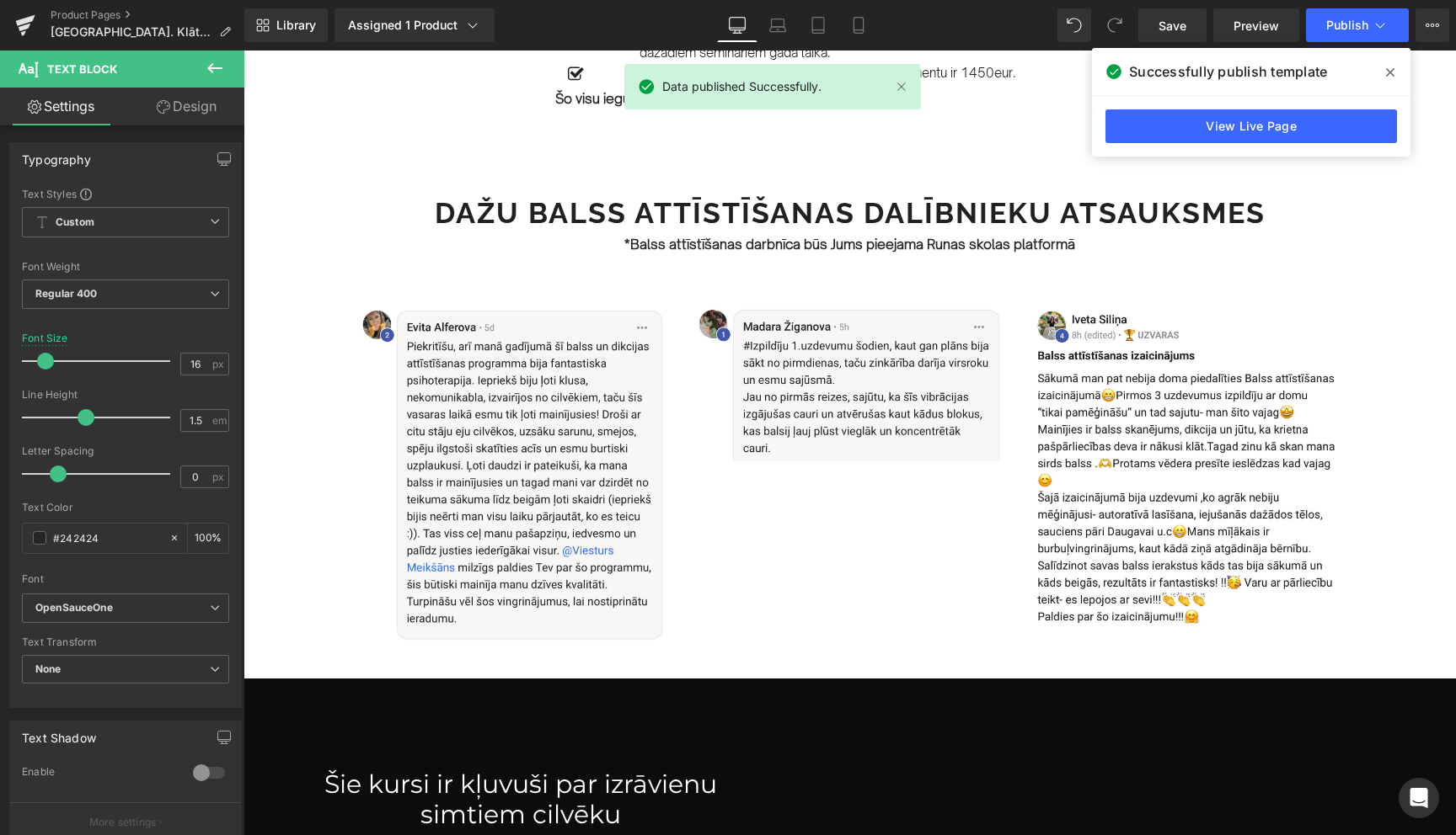
click at [1391, 78] on icon at bounding box center [1389, 72] width 9 height 14
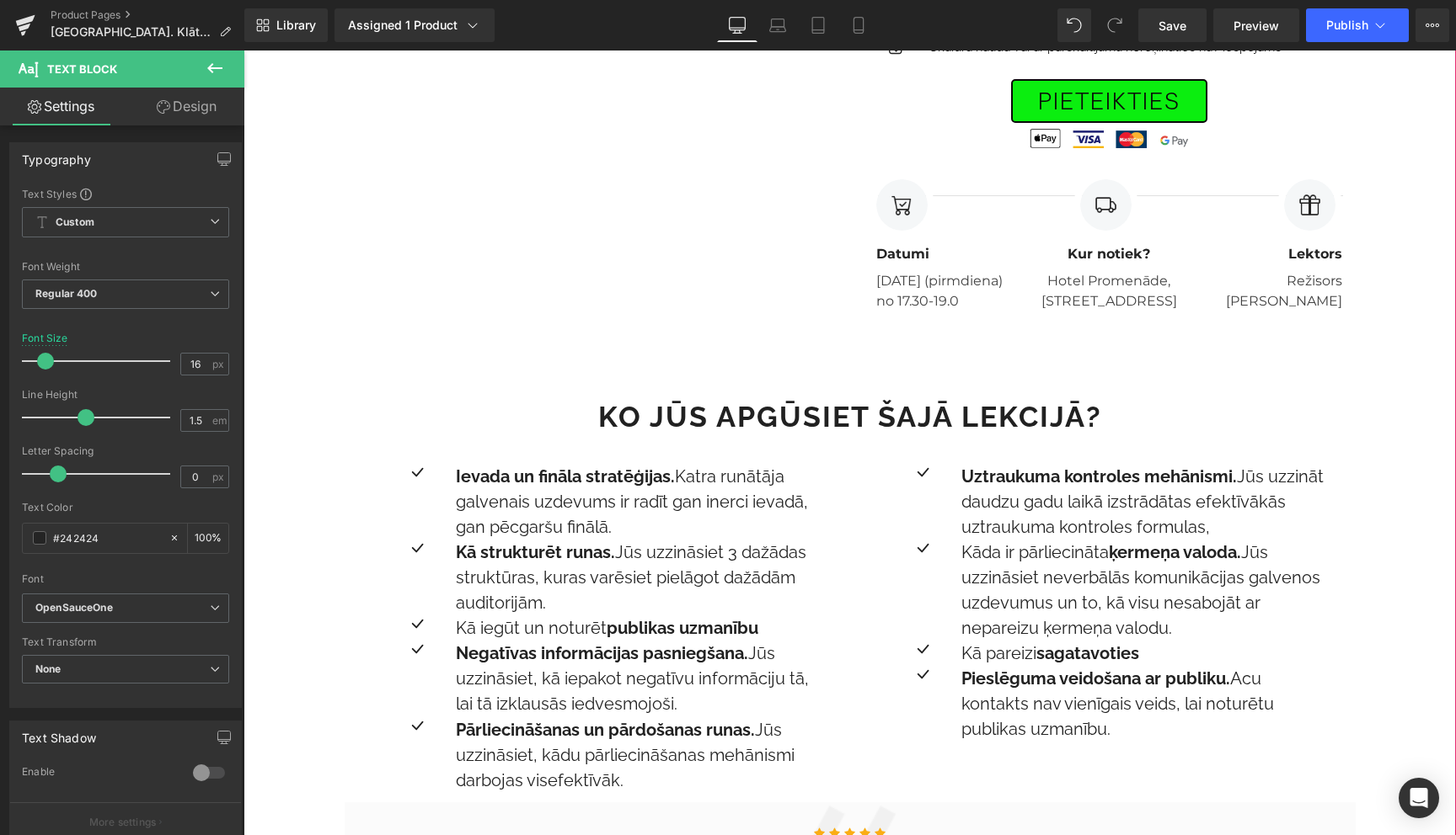
scroll to position [921, 0]
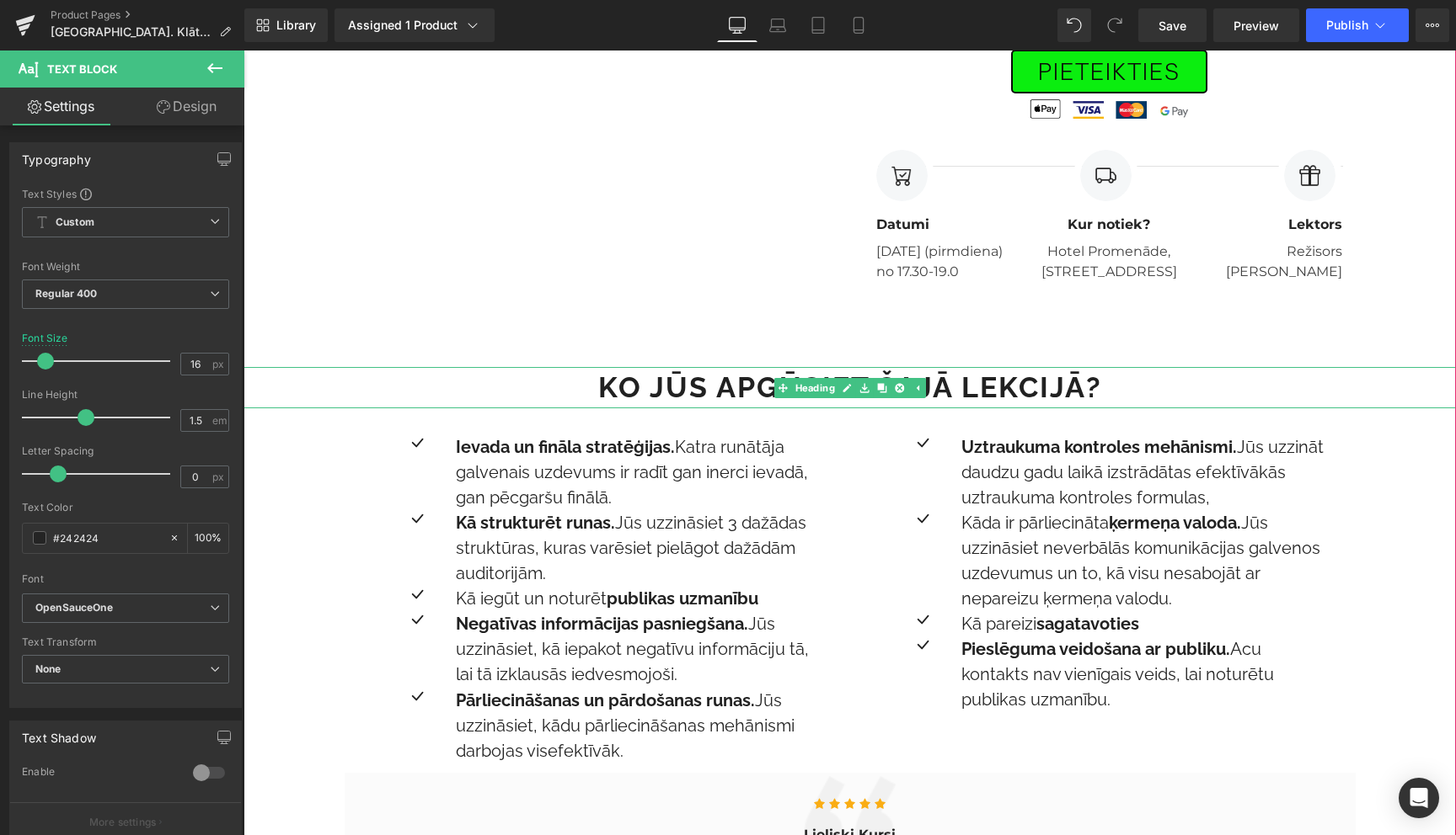
click at [995, 404] on strong "Ko Jūs apgūsiet šajā lekcijā?" at bounding box center [850, 388] width 504 height 33
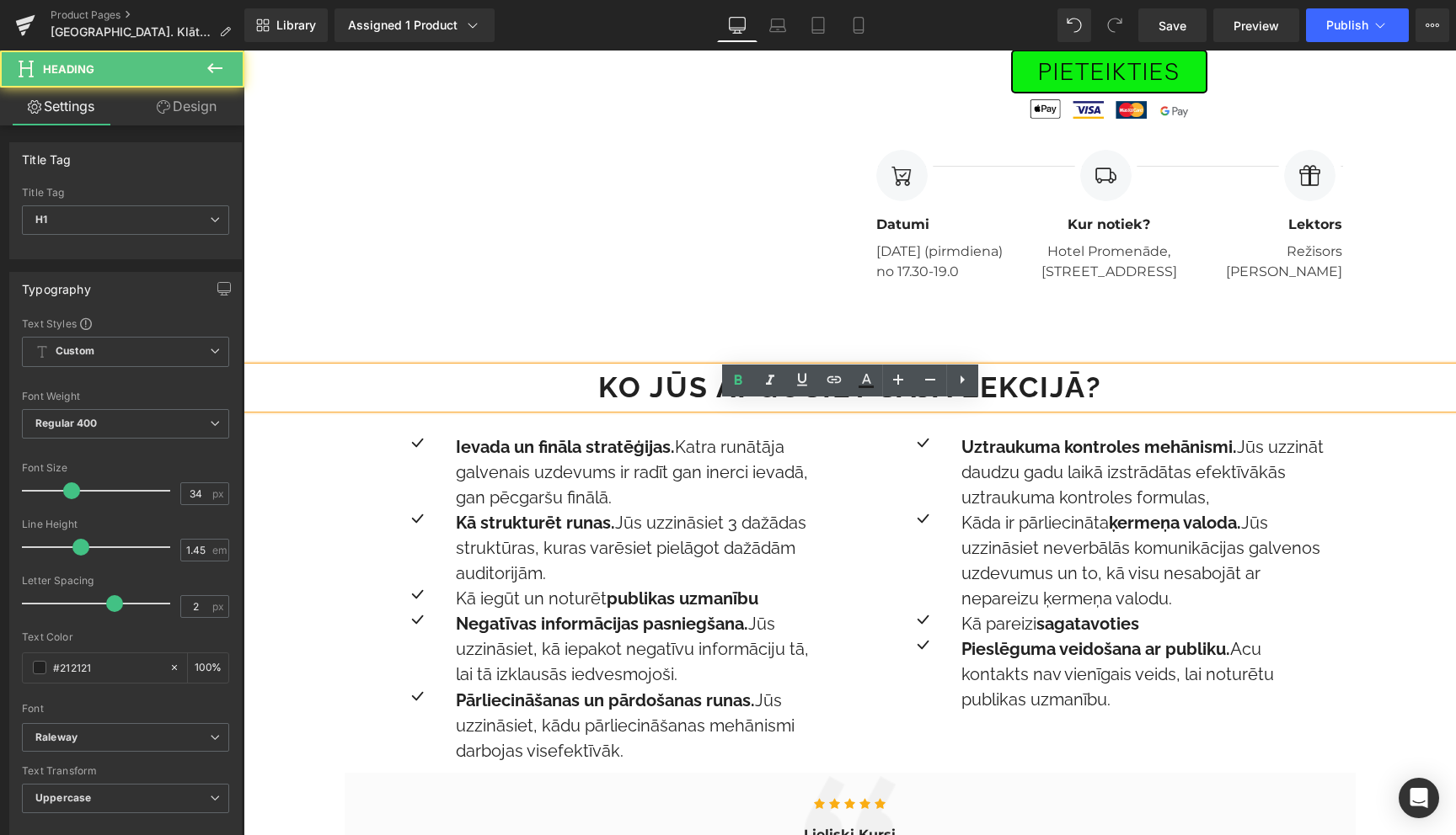
click at [1097, 408] on h1 "Ko Jūs apgūsiet šajā lekcijā?" at bounding box center [850, 388] width 1212 height 41
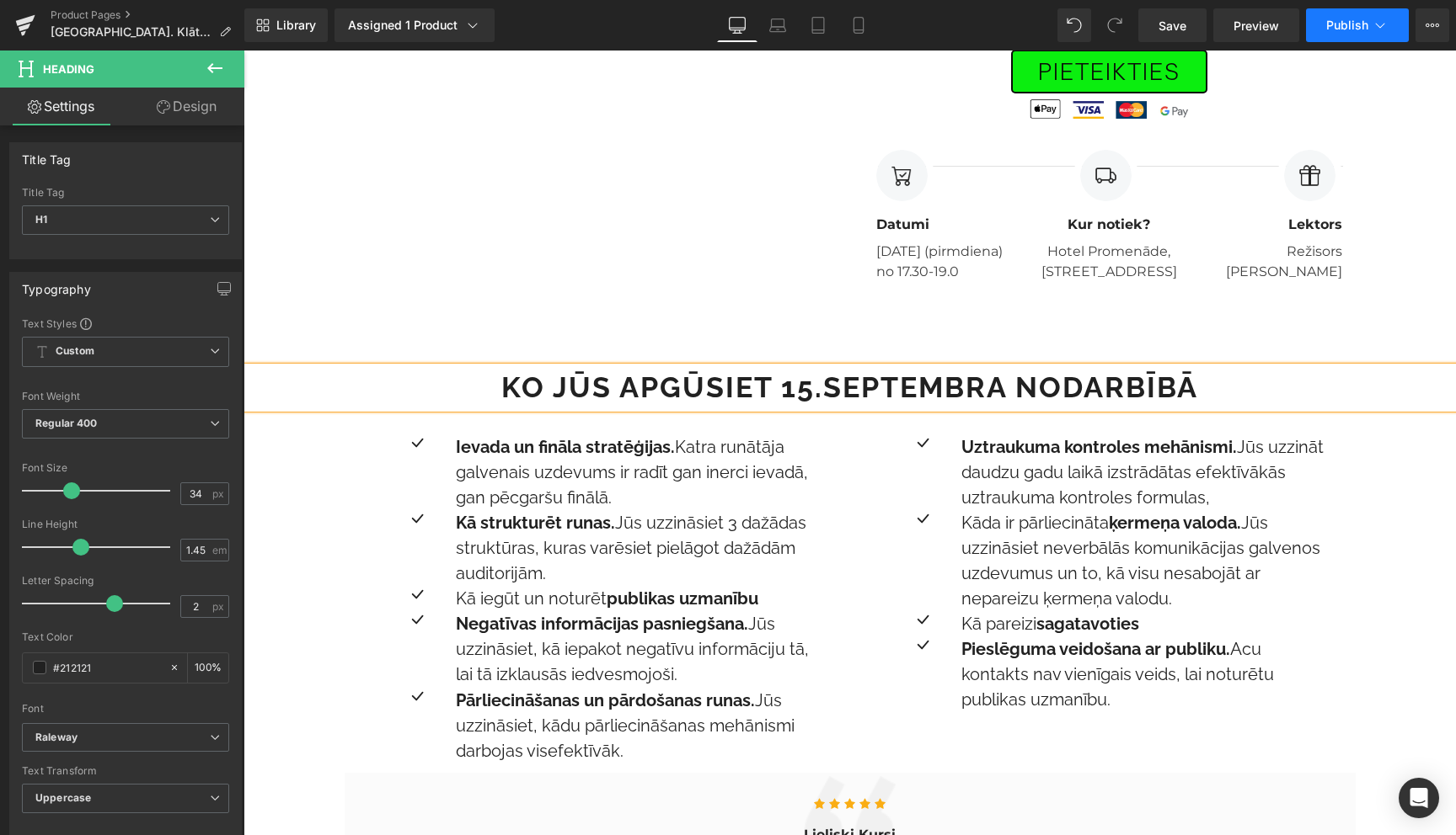
click at [1385, 22] on icon at bounding box center [1380, 24] width 17 height 17
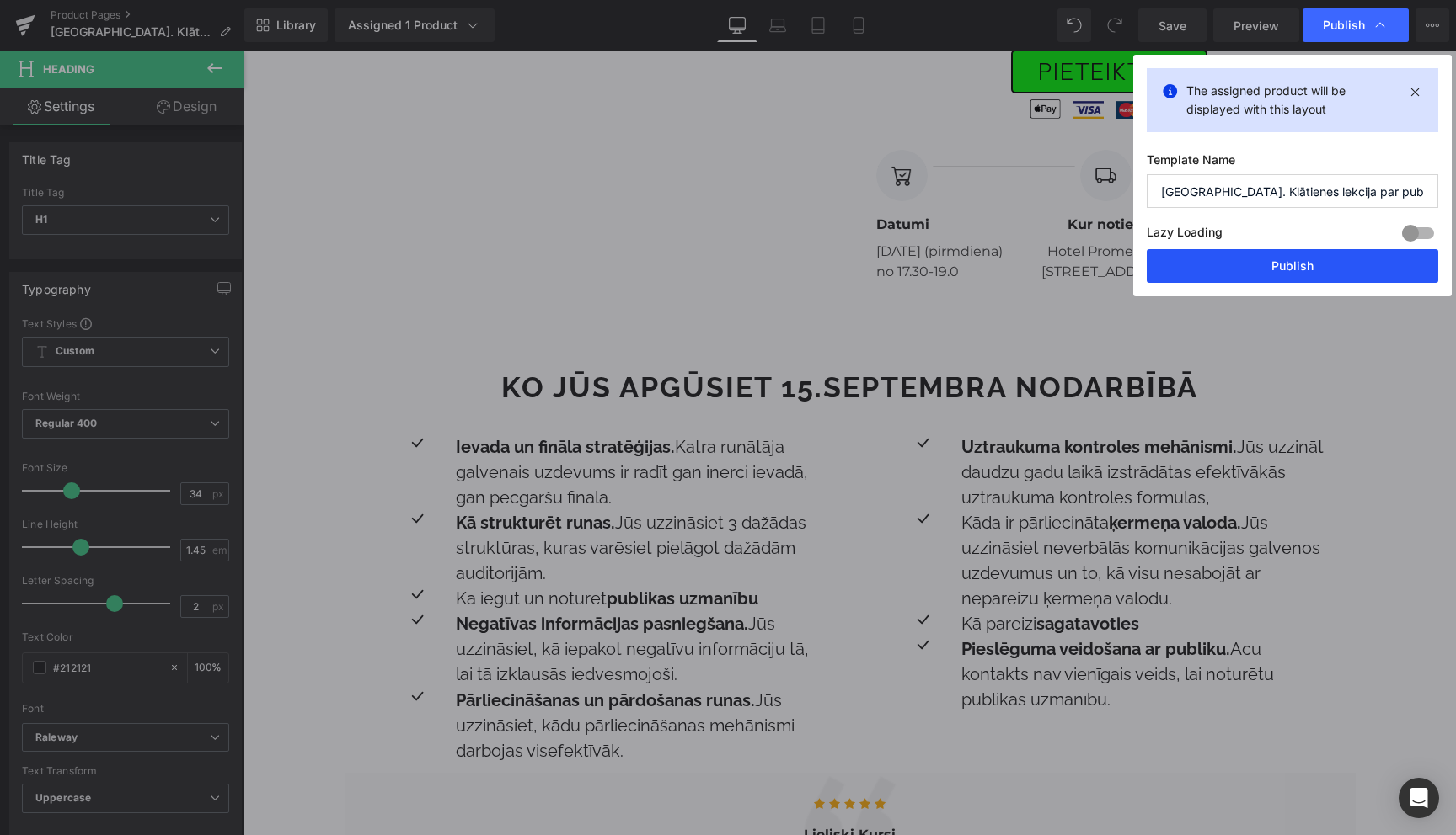
click at [1298, 260] on button "Publish" at bounding box center [1292, 266] width 292 height 33
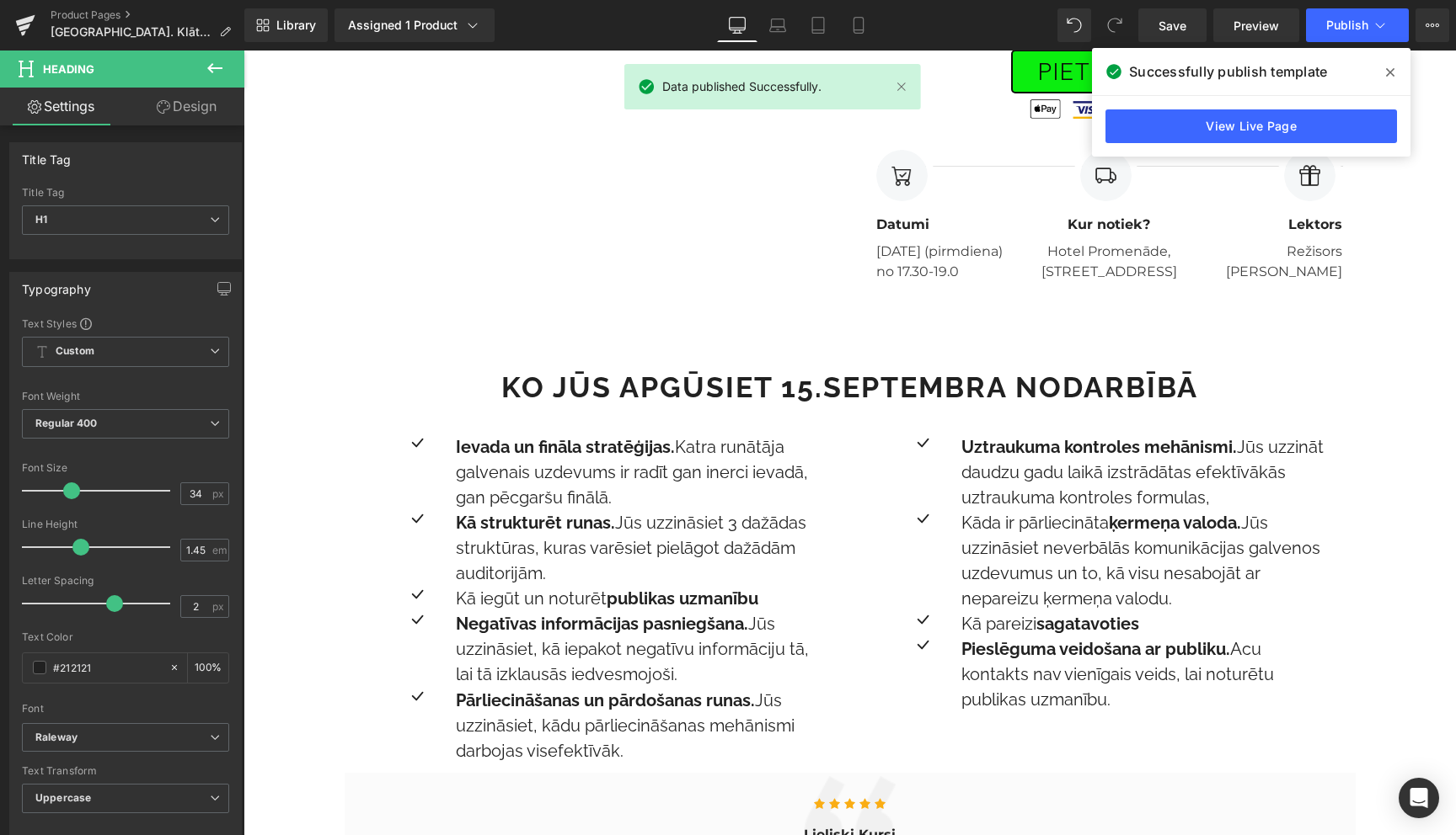
click at [1392, 74] on icon at bounding box center [1389, 72] width 9 height 9
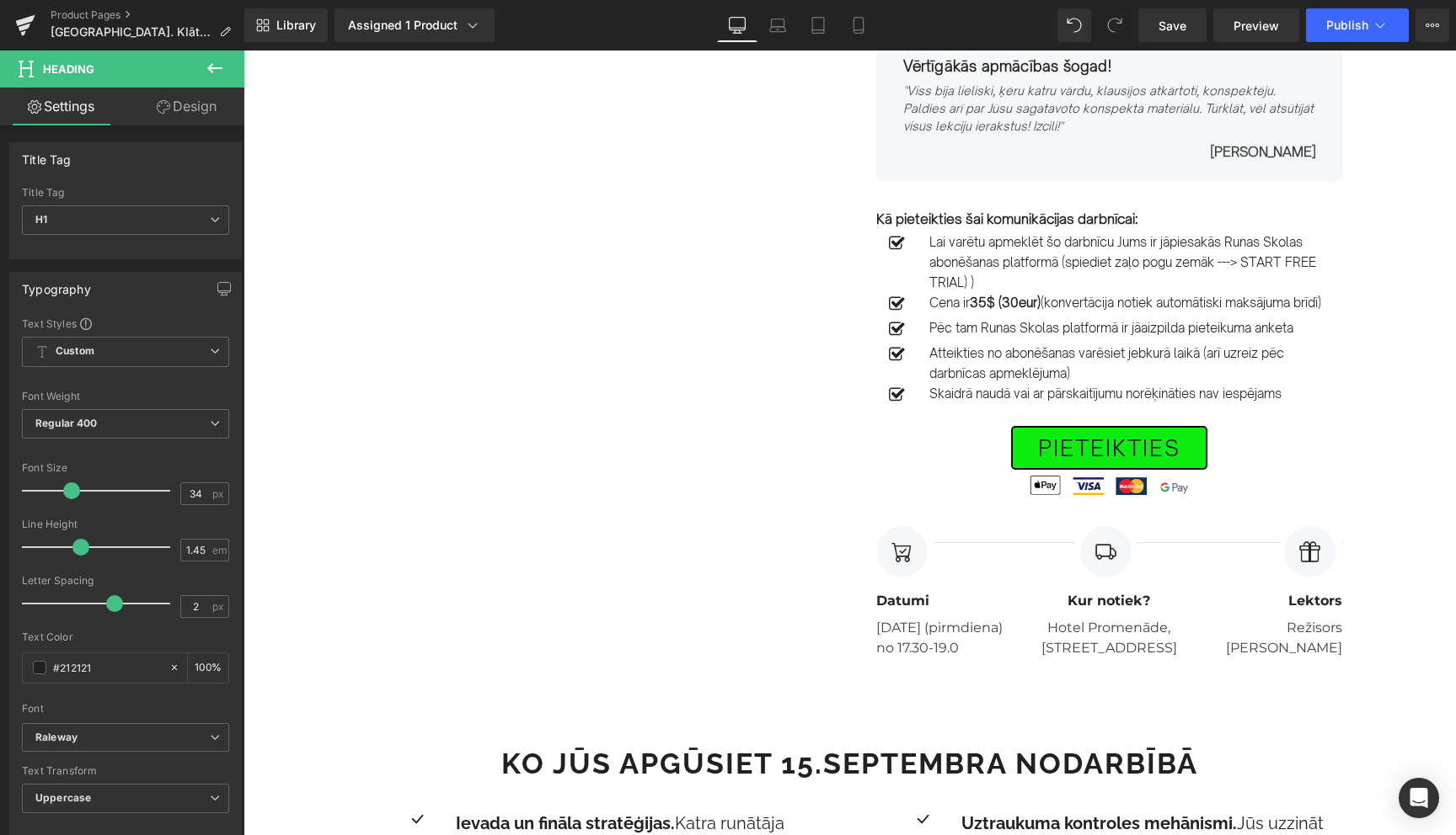
scroll to position [549, 0]
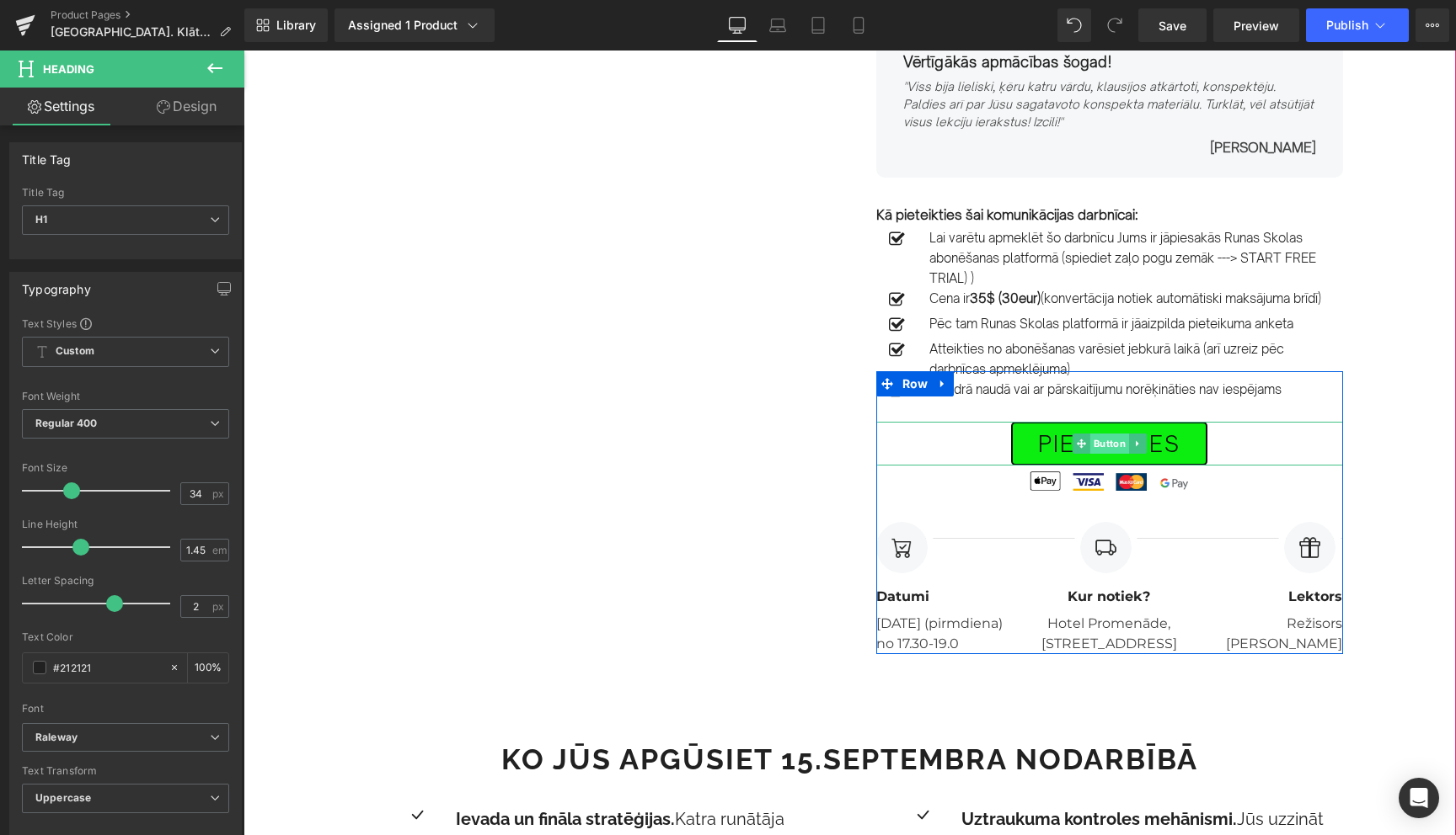
click at [1106, 454] on span "Button" at bounding box center [1108, 443] width 39 height 21
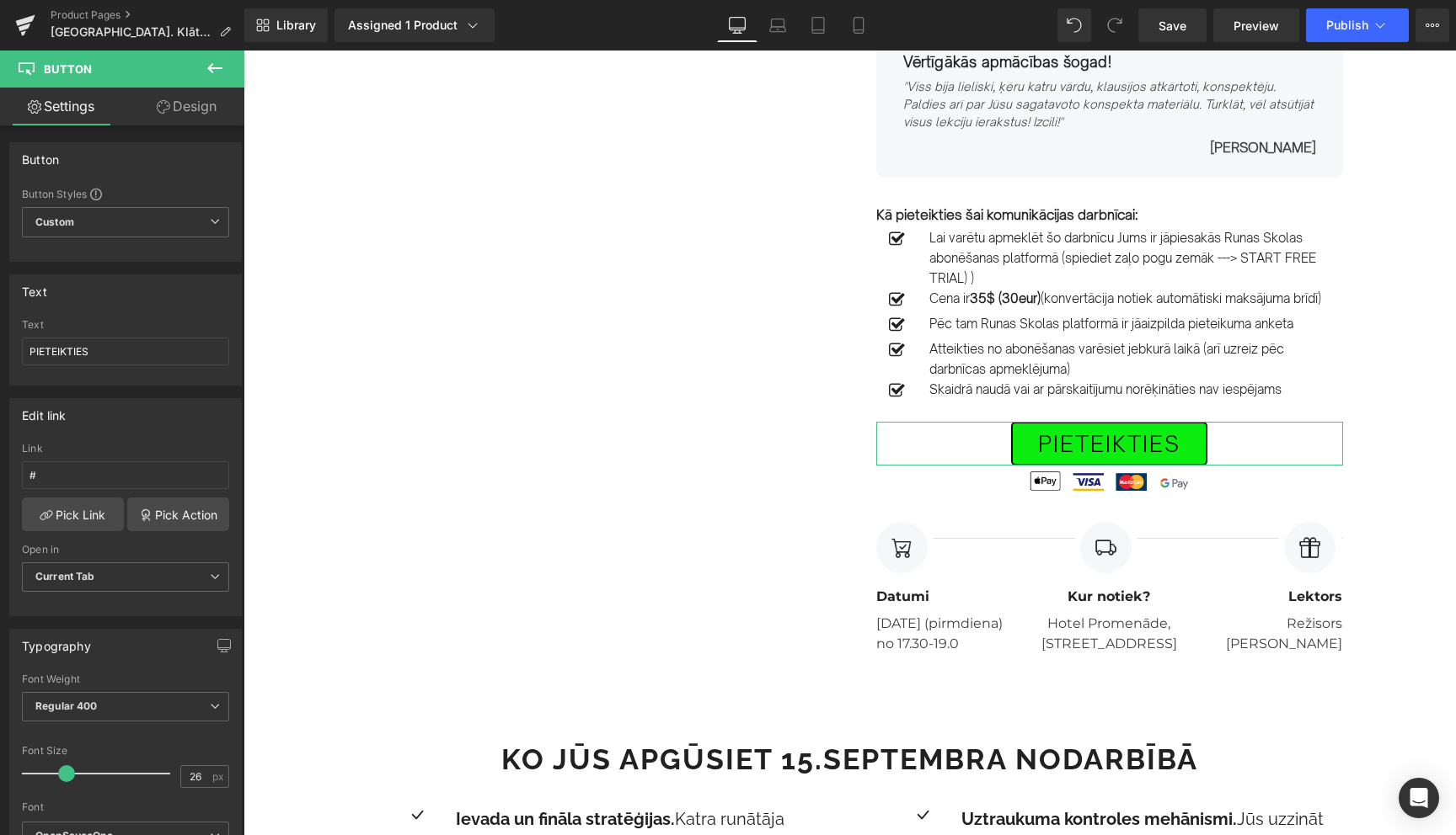
click at [205, 102] on link "Design" at bounding box center [186, 106] width 122 height 38
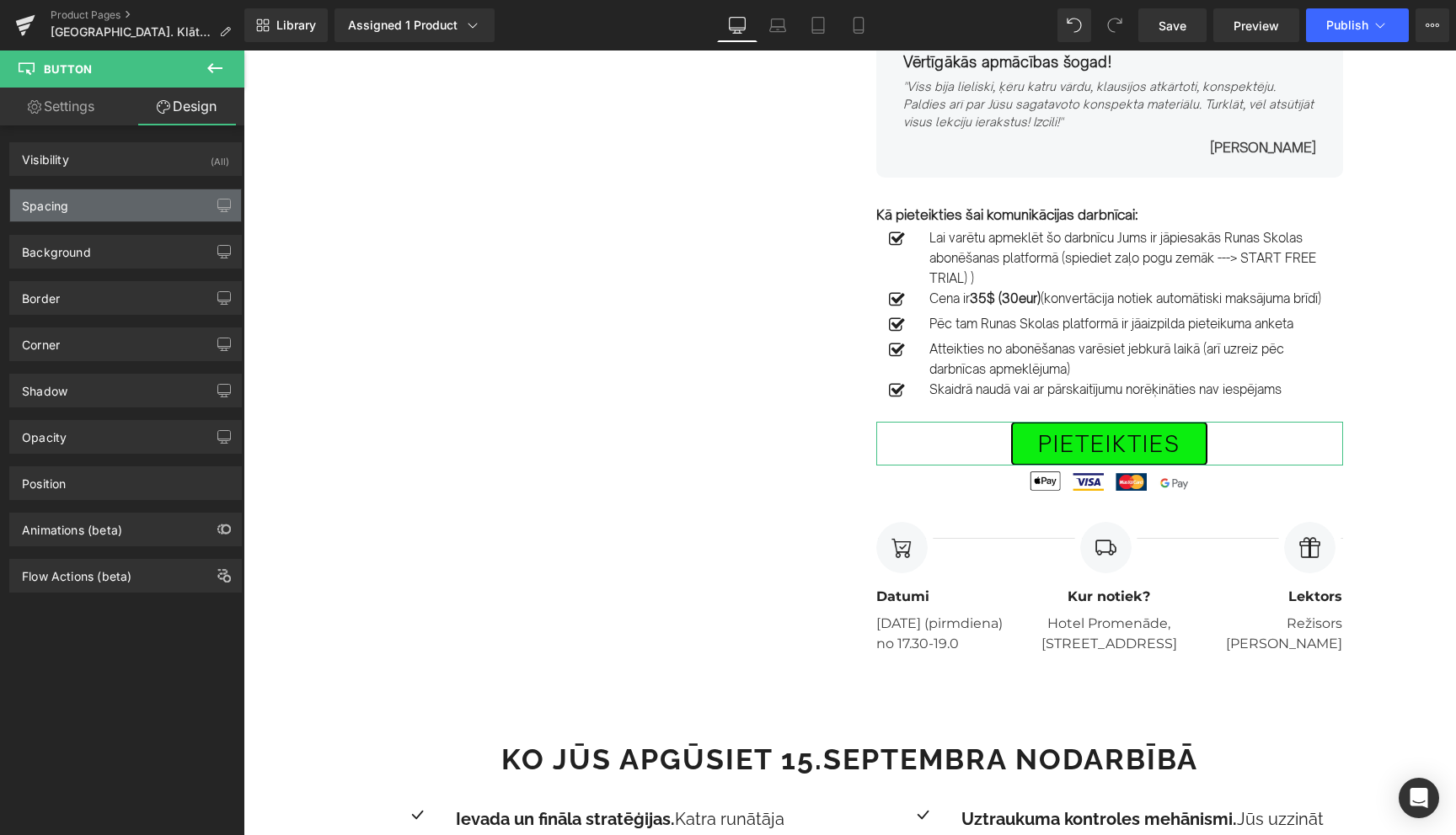
click at [107, 203] on div "Spacing" at bounding box center [125, 206] width 231 height 32
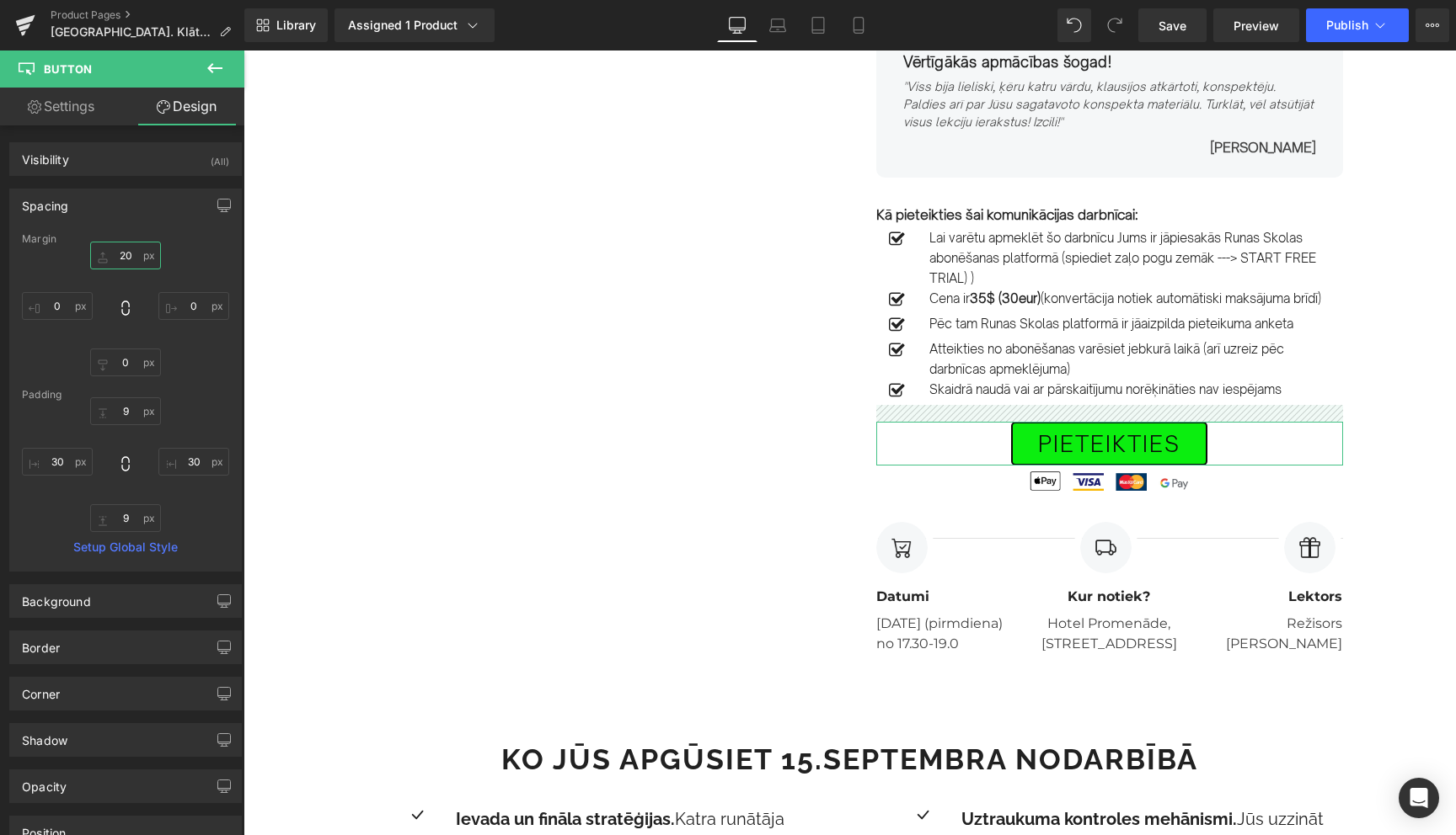
click at [119, 262] on input "20" at bounding box center [125, 255] width 70 height 27
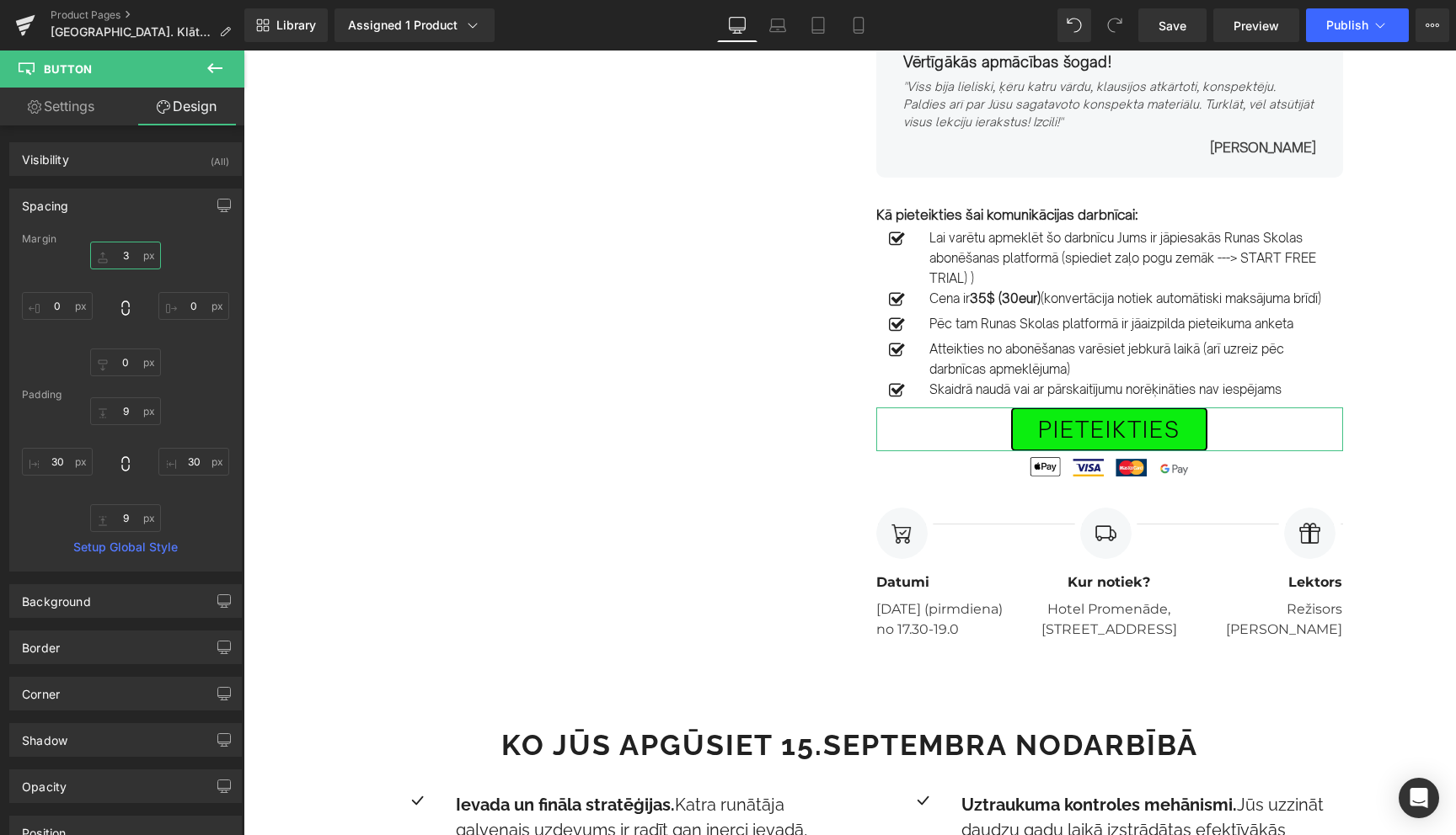
type input "30"
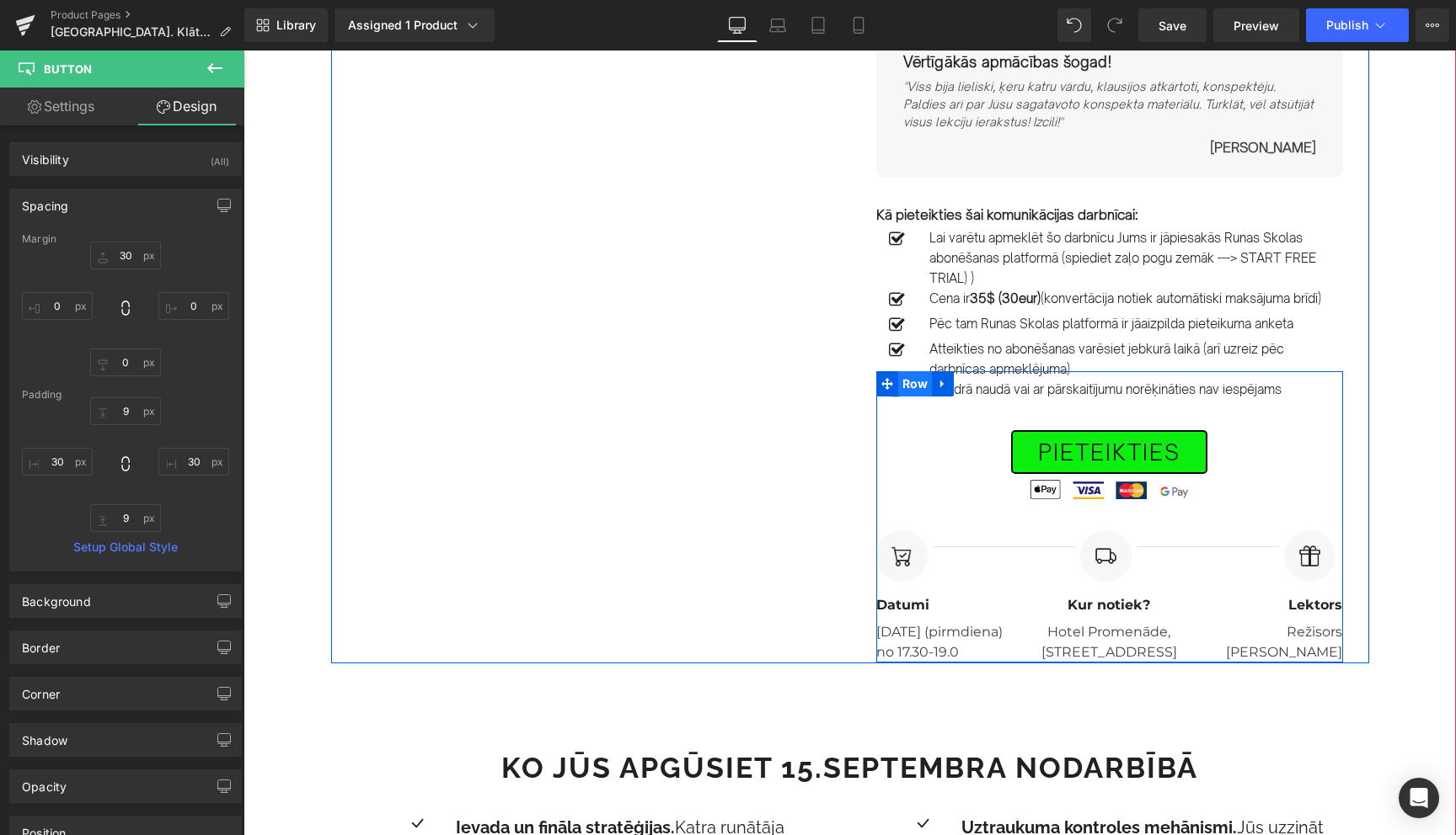
click at [916, 396] on span "Row" at bounding box center [915, 384] width 34 height 25
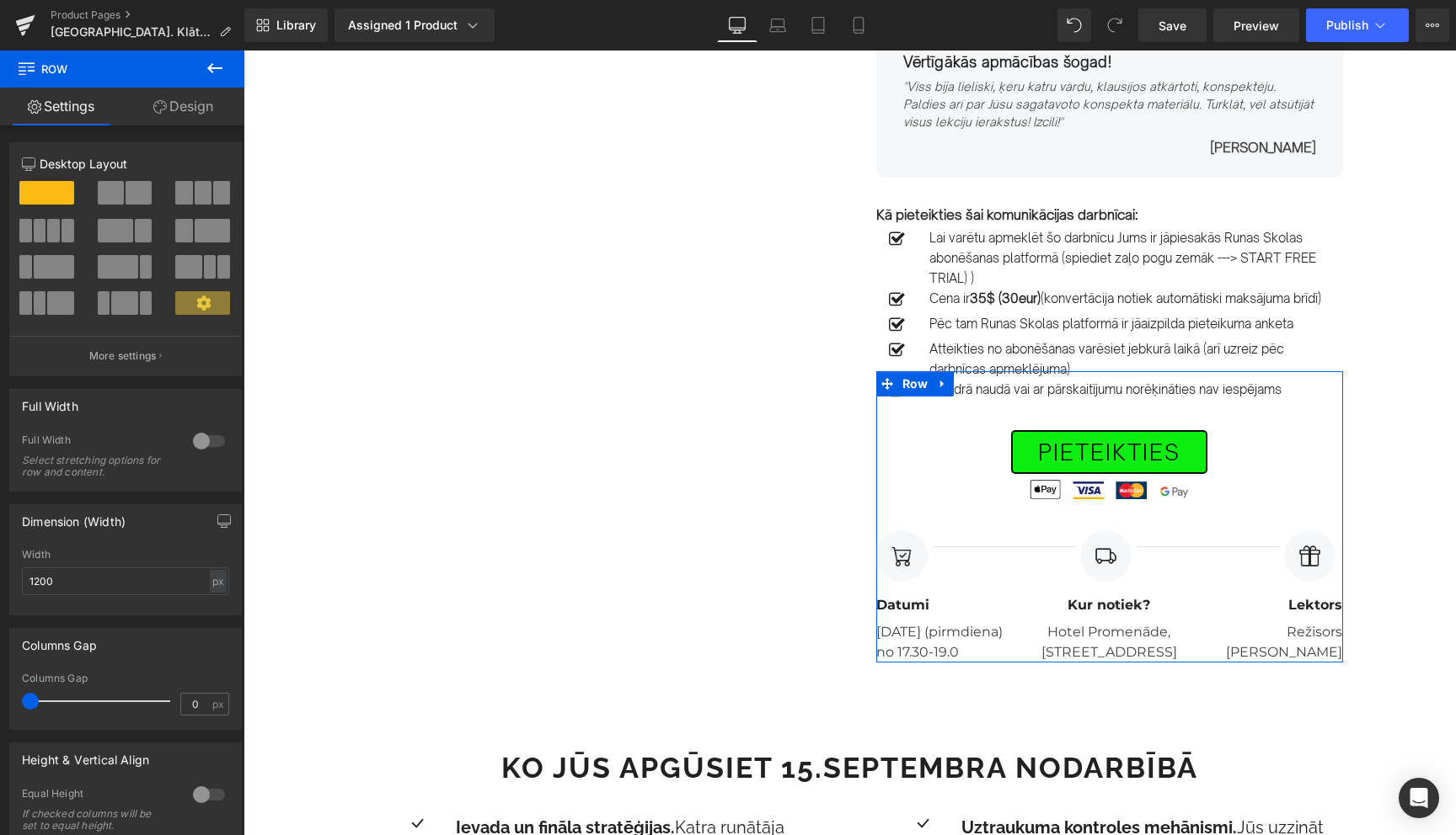
click at [181, 107] on link "Design" at bounding box center [183, 106] width 122 height 38
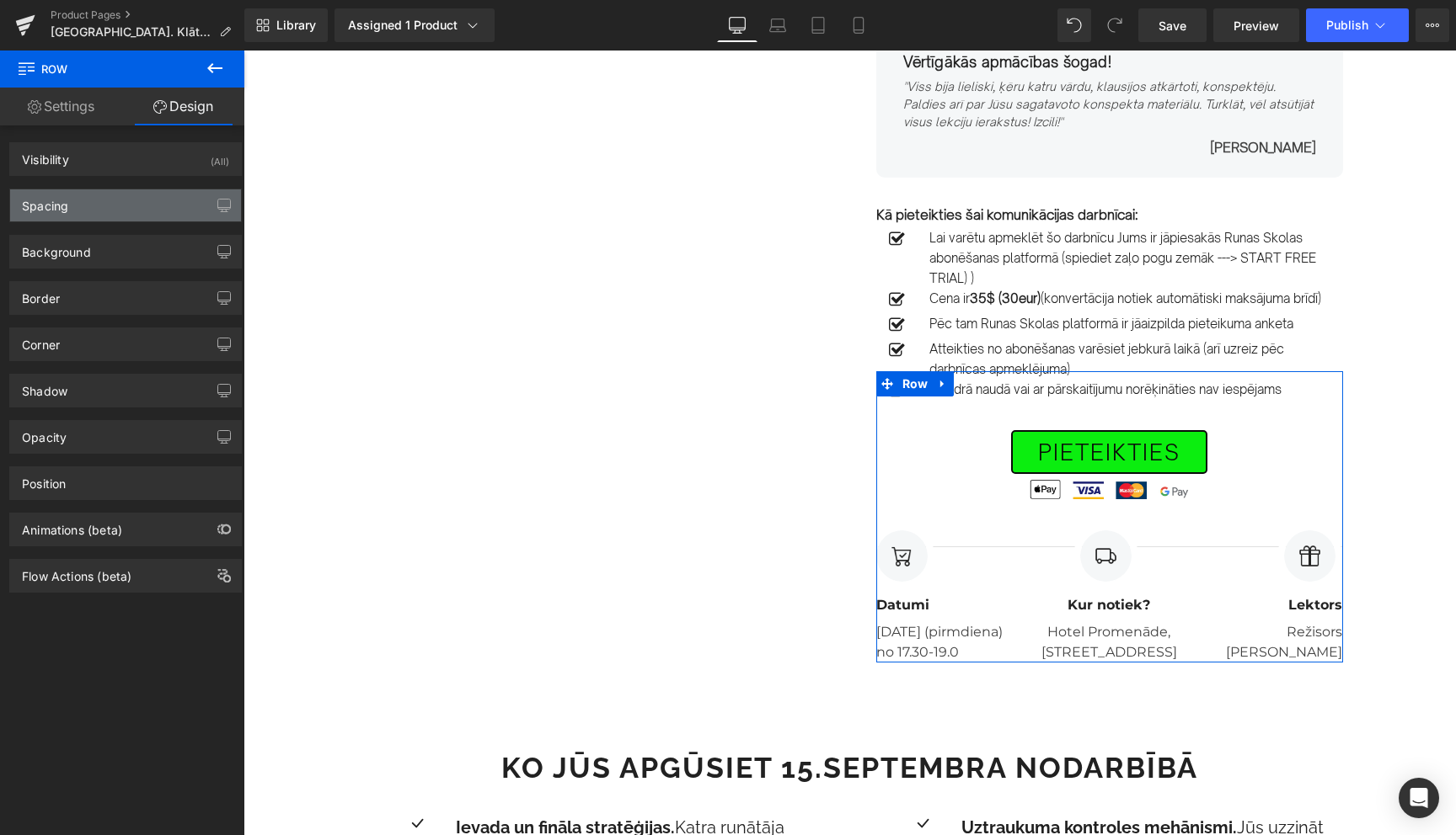
click at [106, 207] on div "Spacing" at bounding box center [125, 206] width 231 height 32
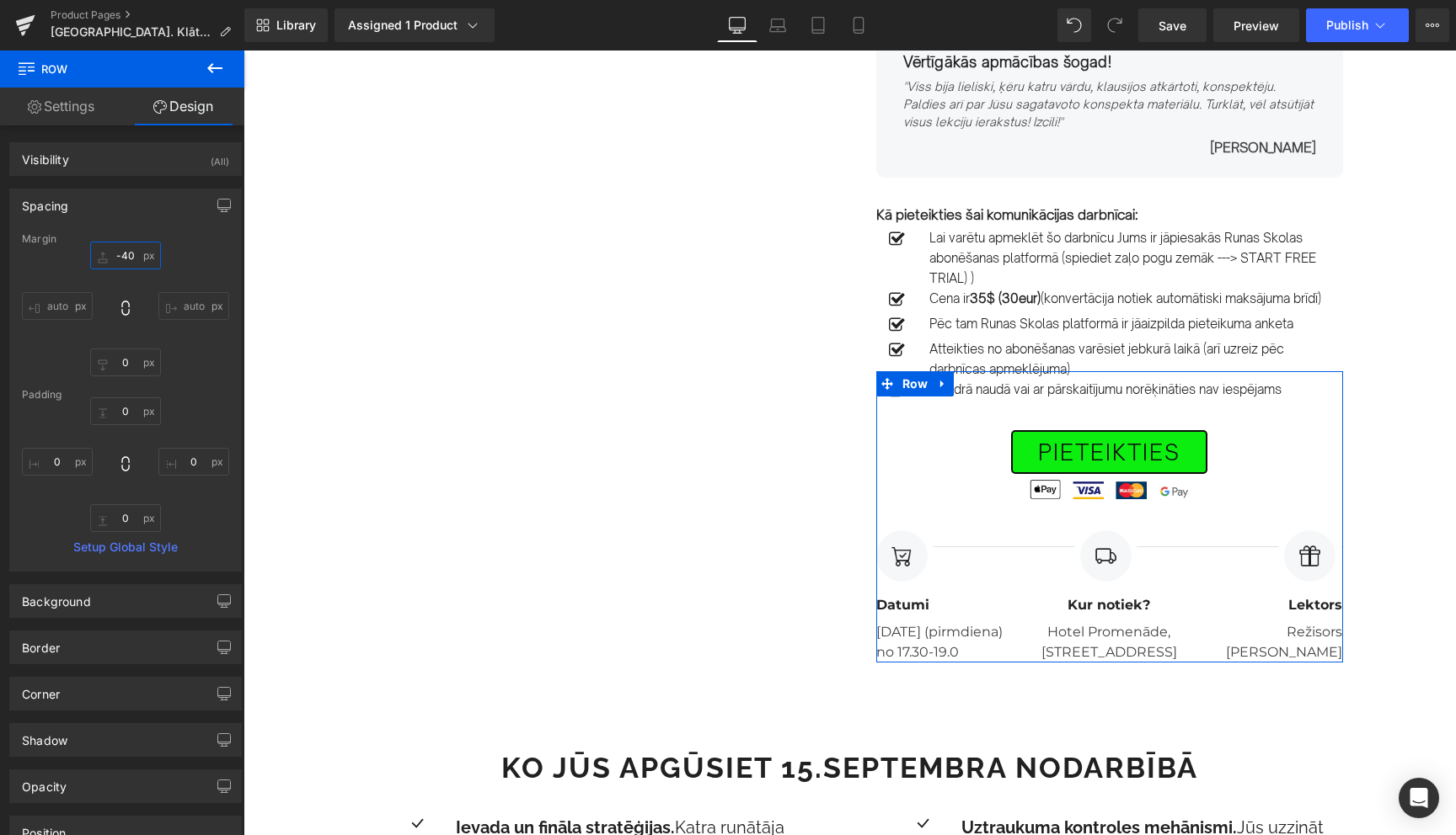
click at [126, 263] on input "-40" at bounding box center [125, 255] width 70 height 27
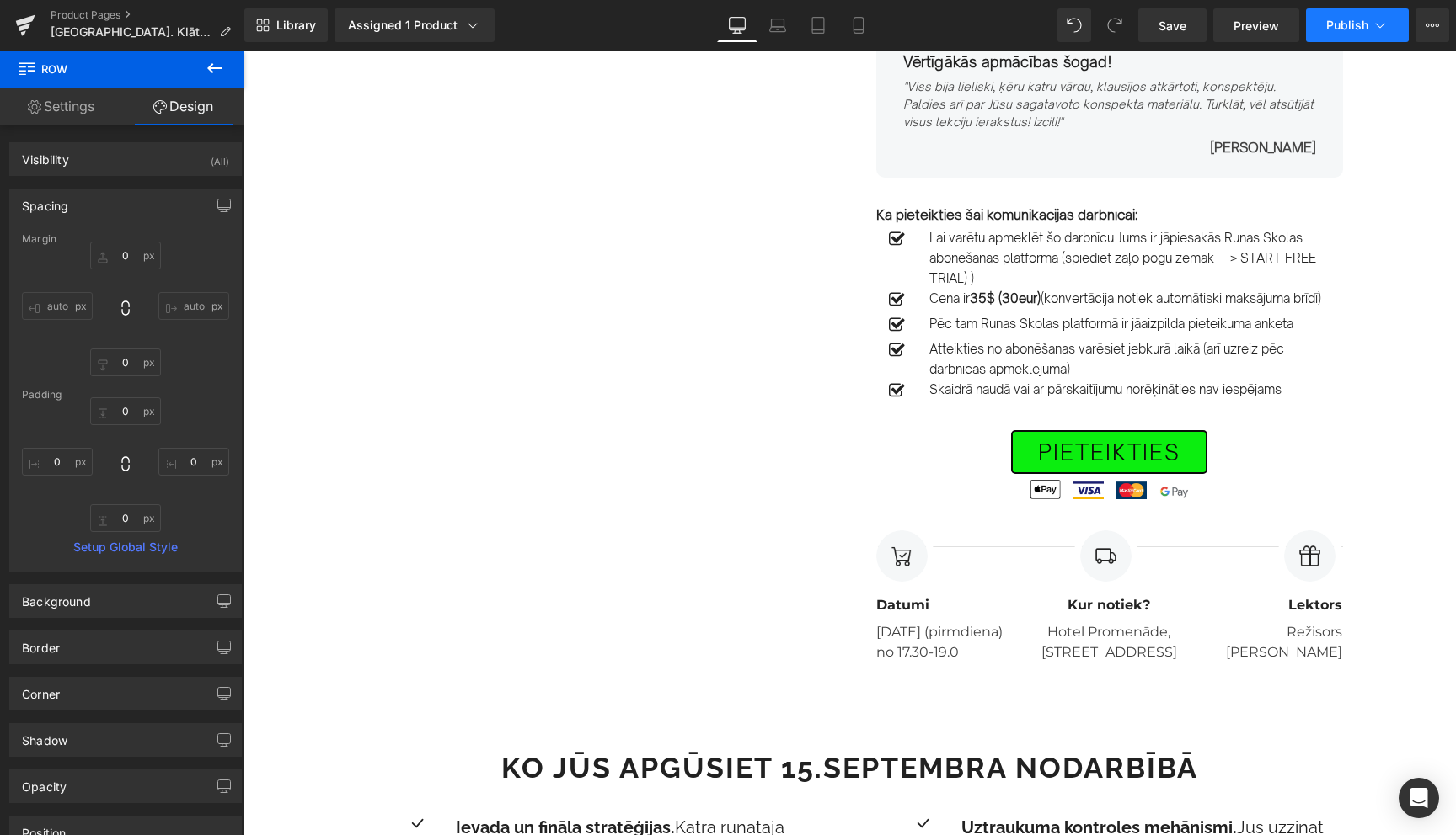
click at [1385, 26] on icon at bounding box center [1380, 24] width 17 height 17
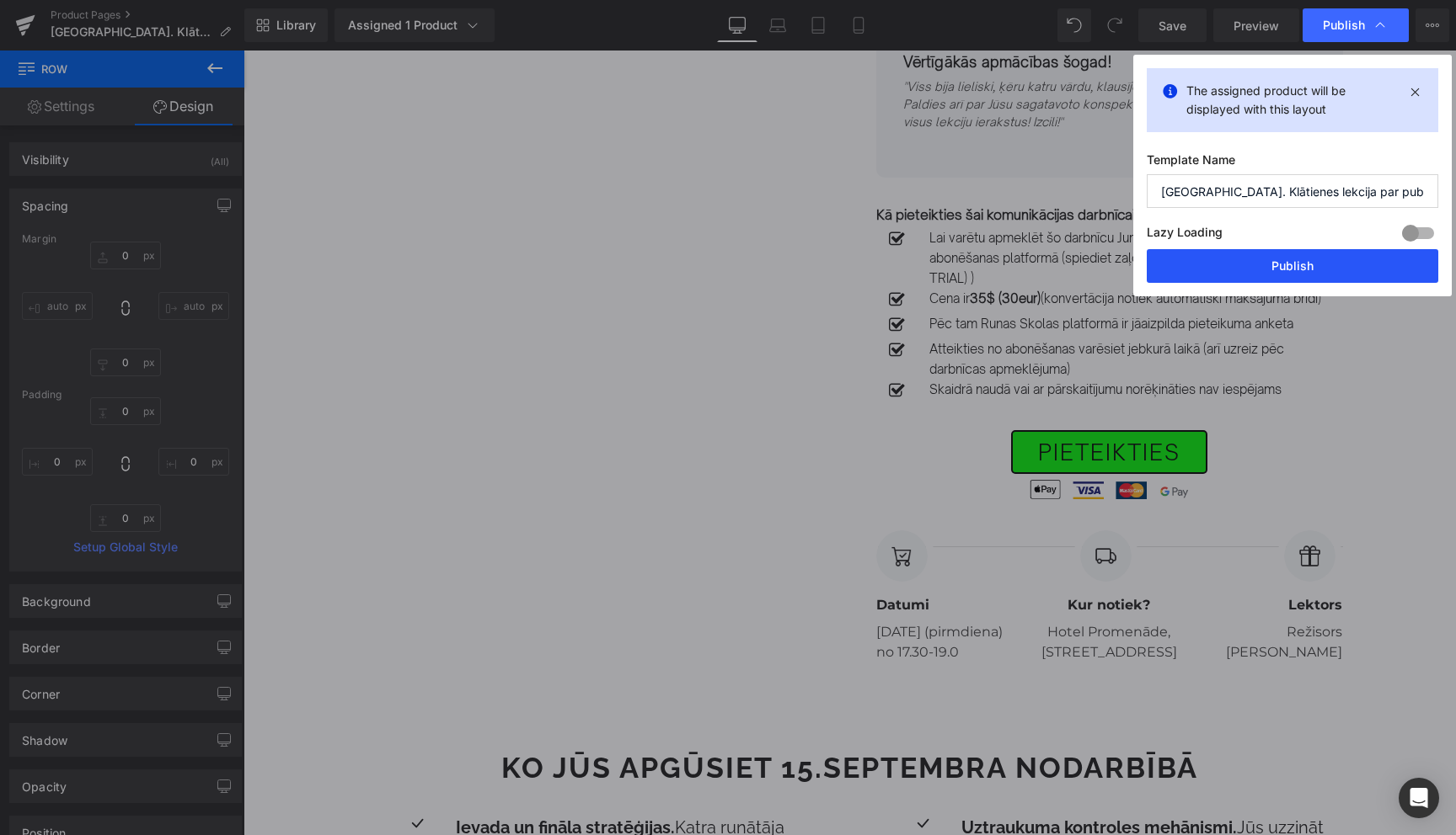
click at [1294, 265] on button "Publish" at bounding box center [1292, 266] width 292 height 33
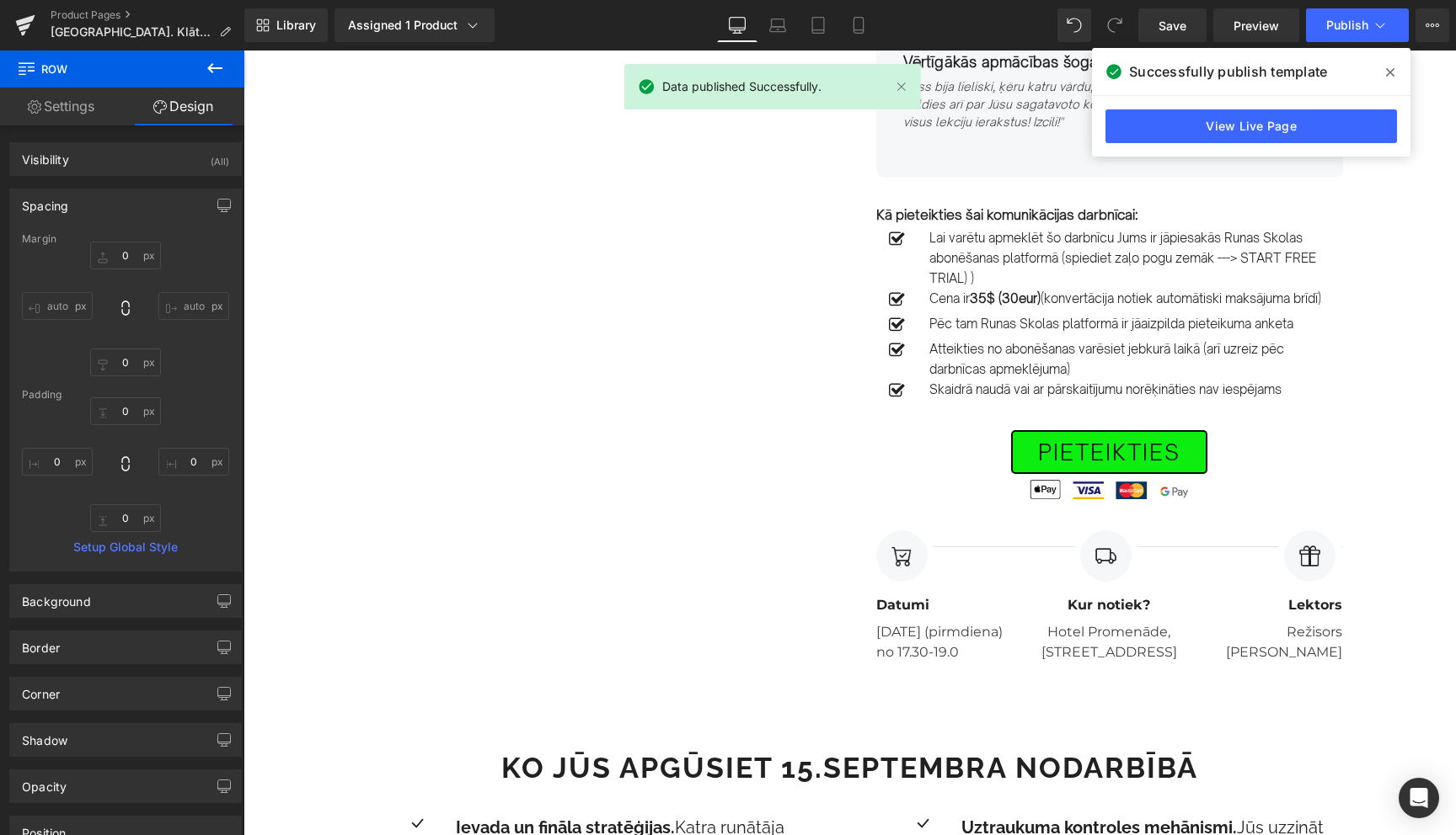
click at [1390, 73] on icon at bounding box center [1389, 72] width 9 height 14
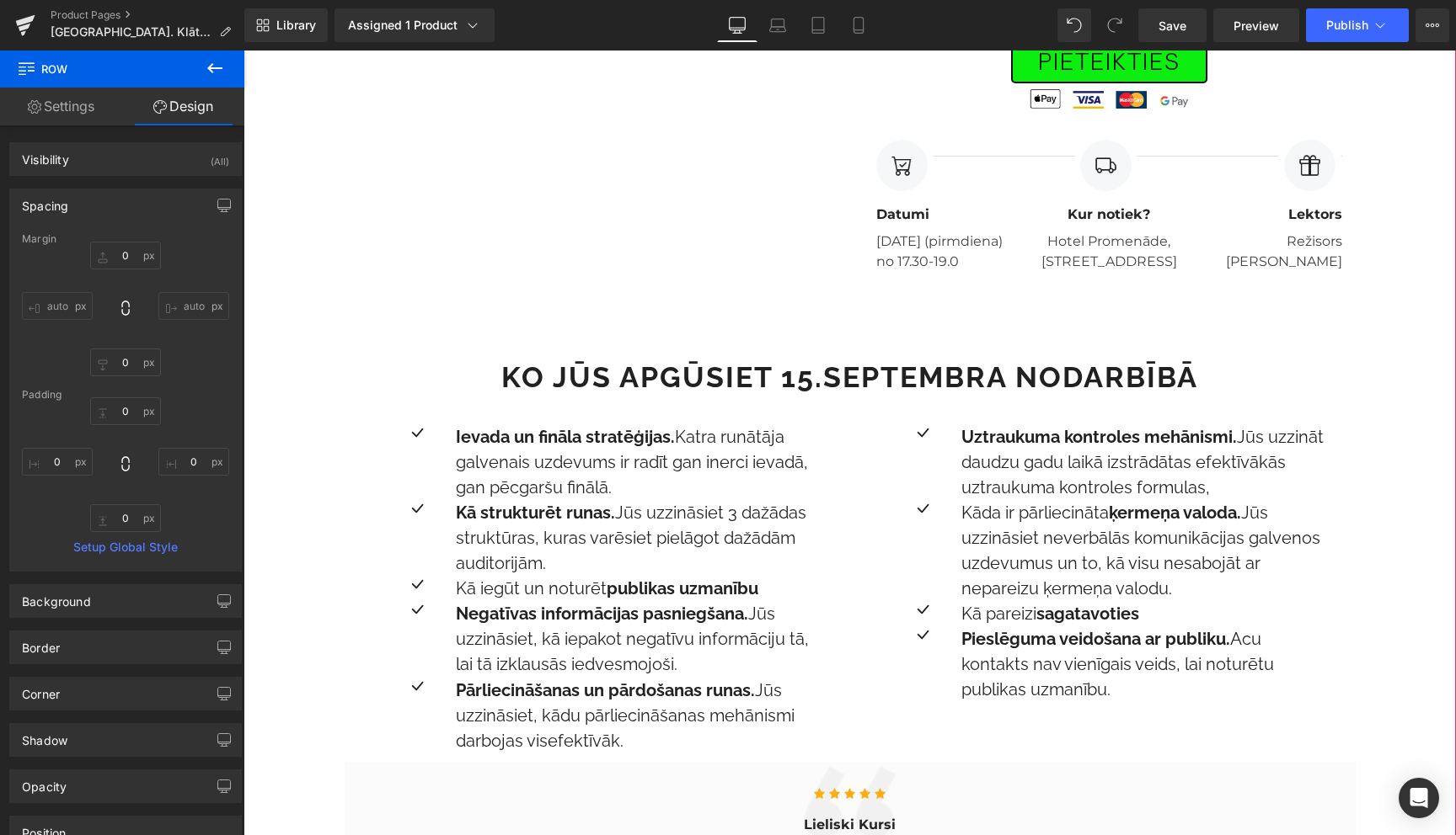
scroll to position [941, 0]
click at [858, 21] on icon at bounding box center [858, 24] width 17 height 17
type input "0"
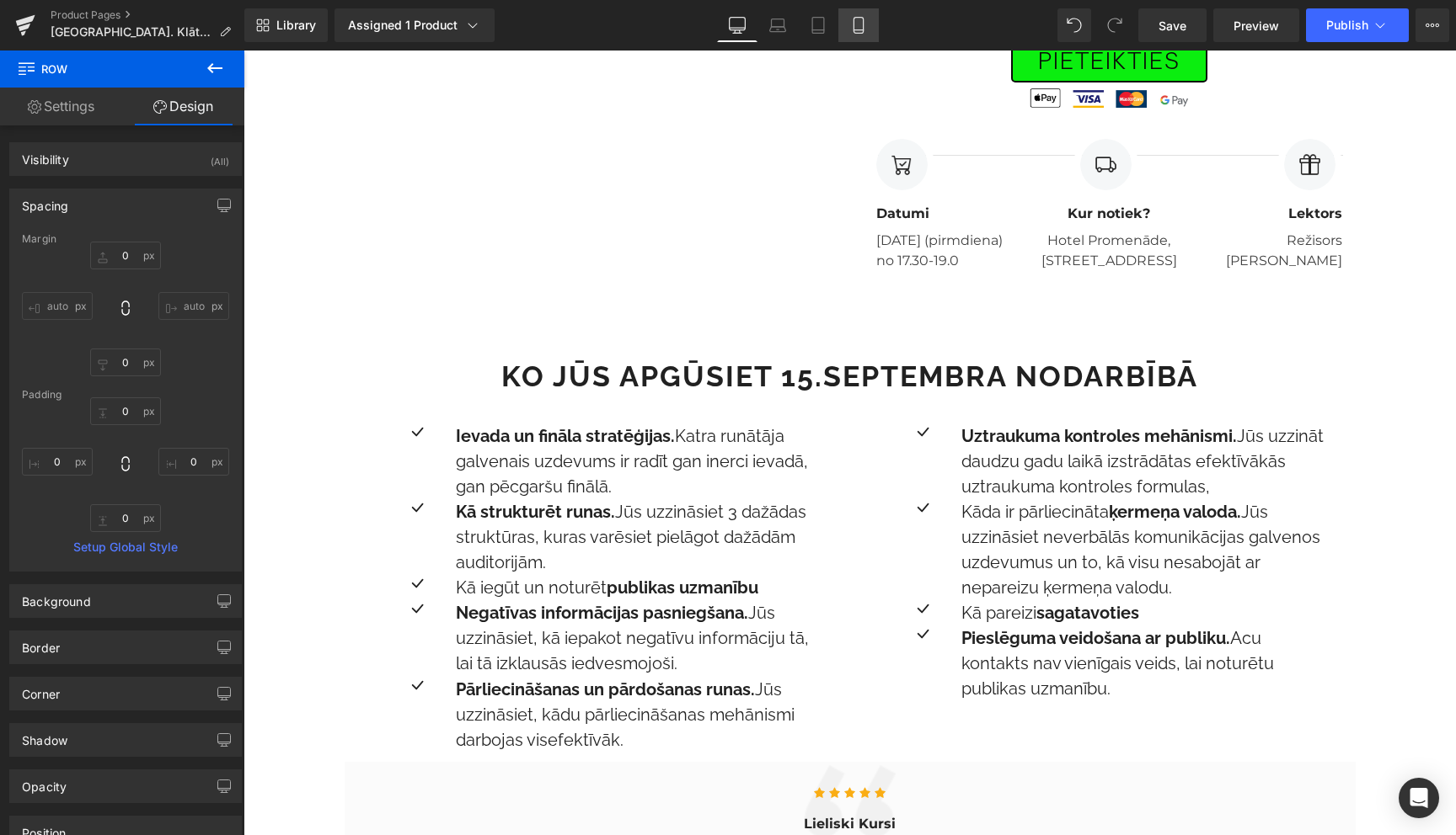
type input "0"
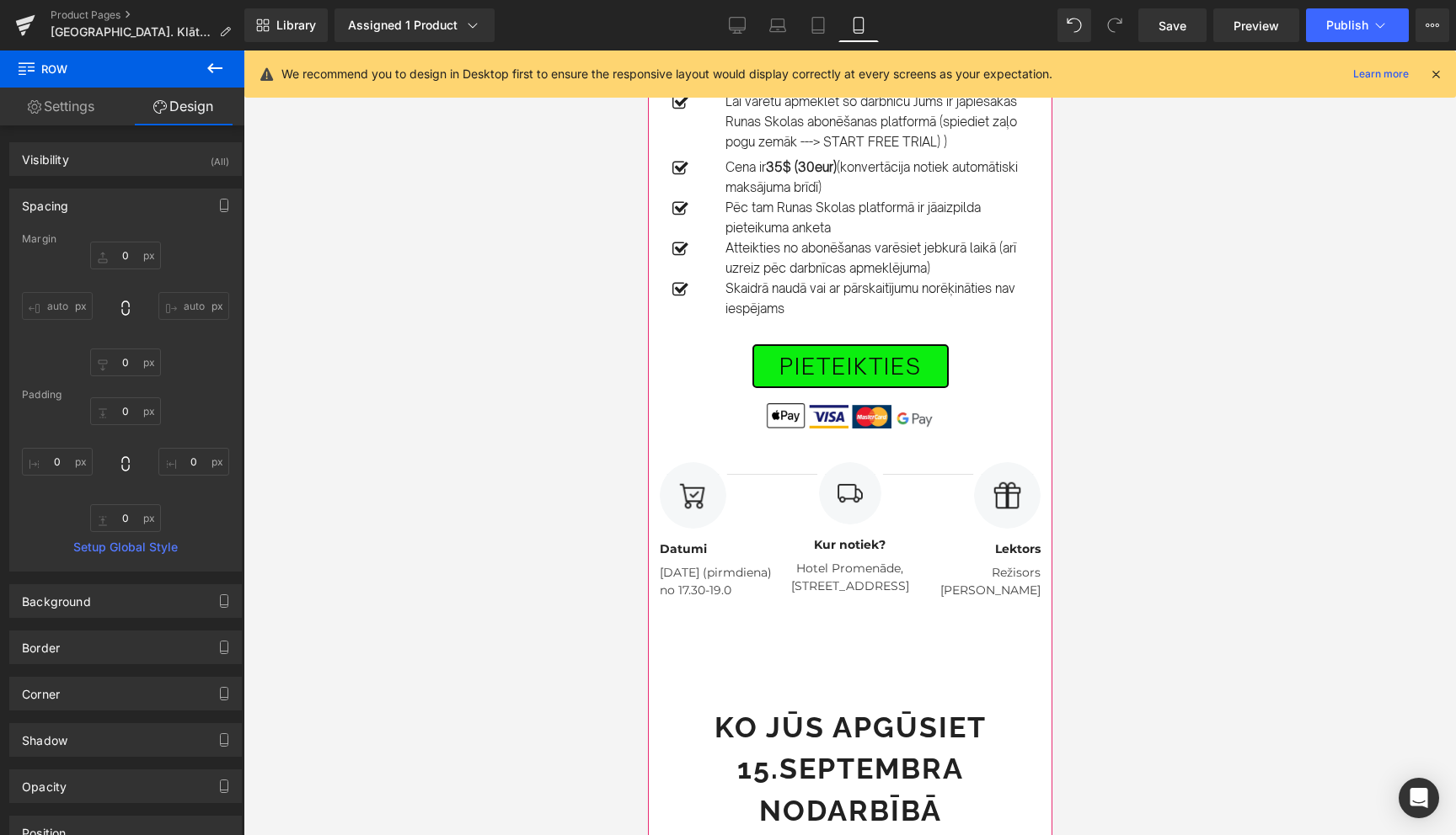
scroll to position [1064, 0]
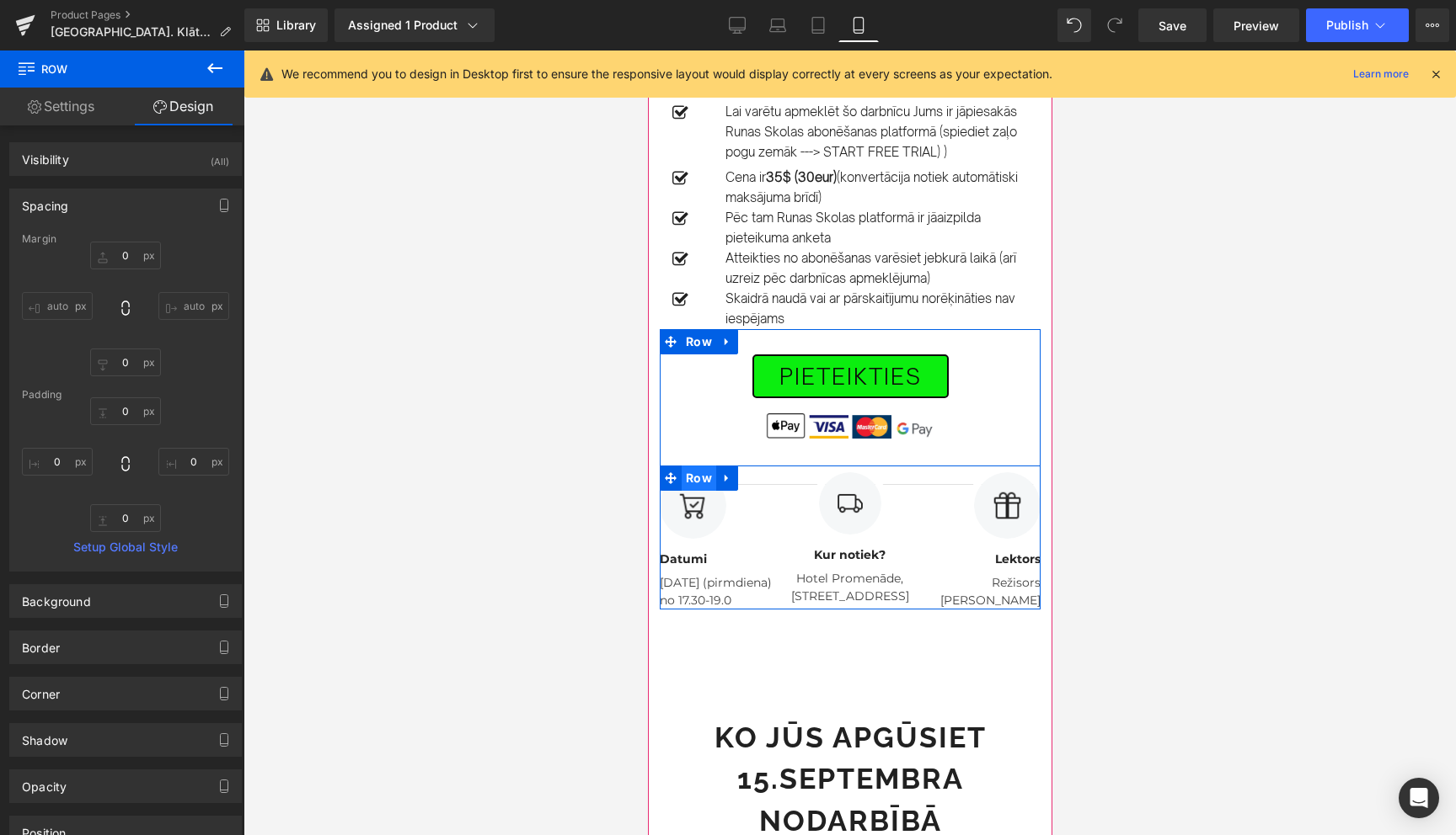
click at [702, 466] on span "Row" at bounding box center [697, 479] width 34 height 25
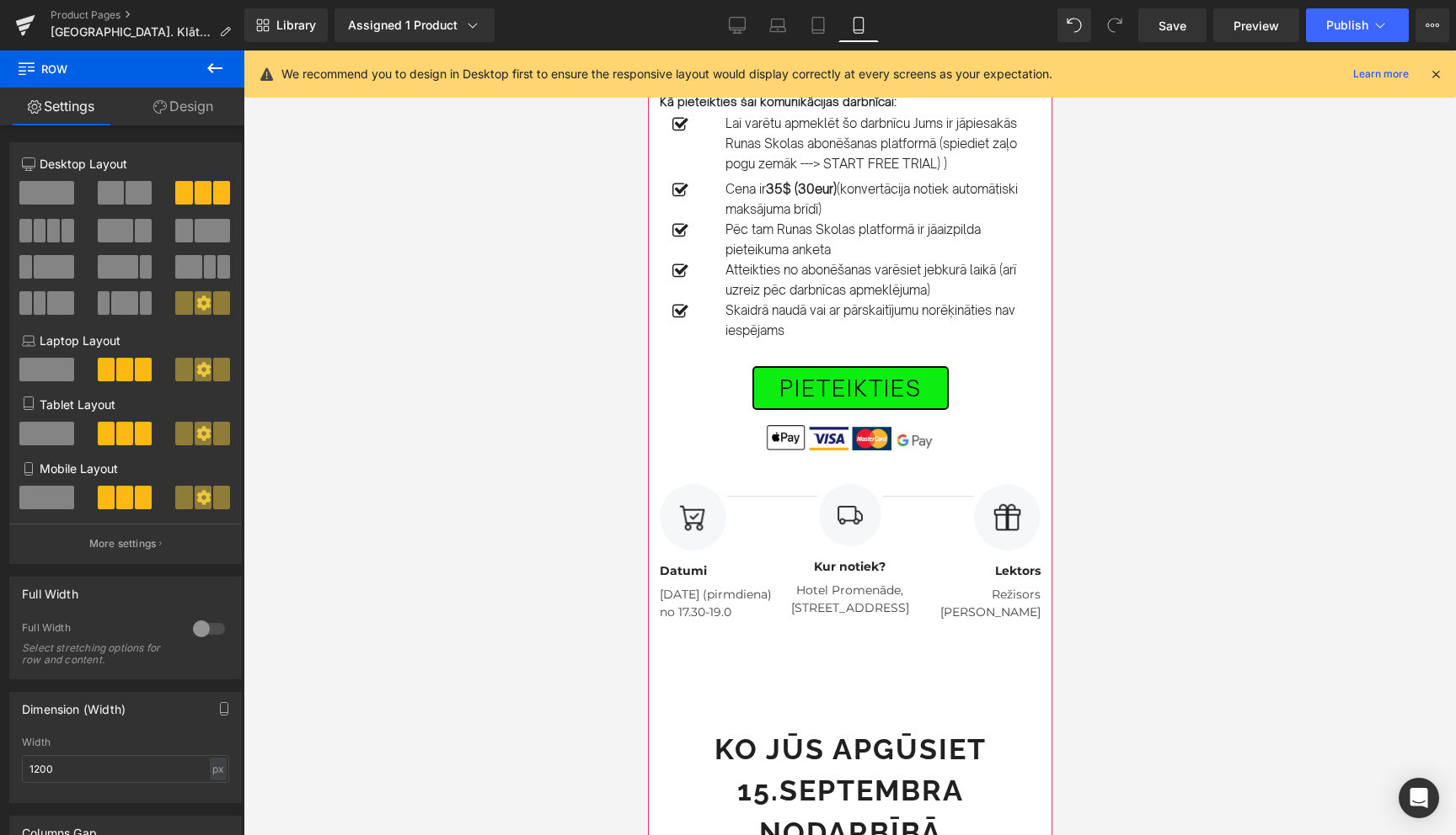
scroll to position [1012, 0]
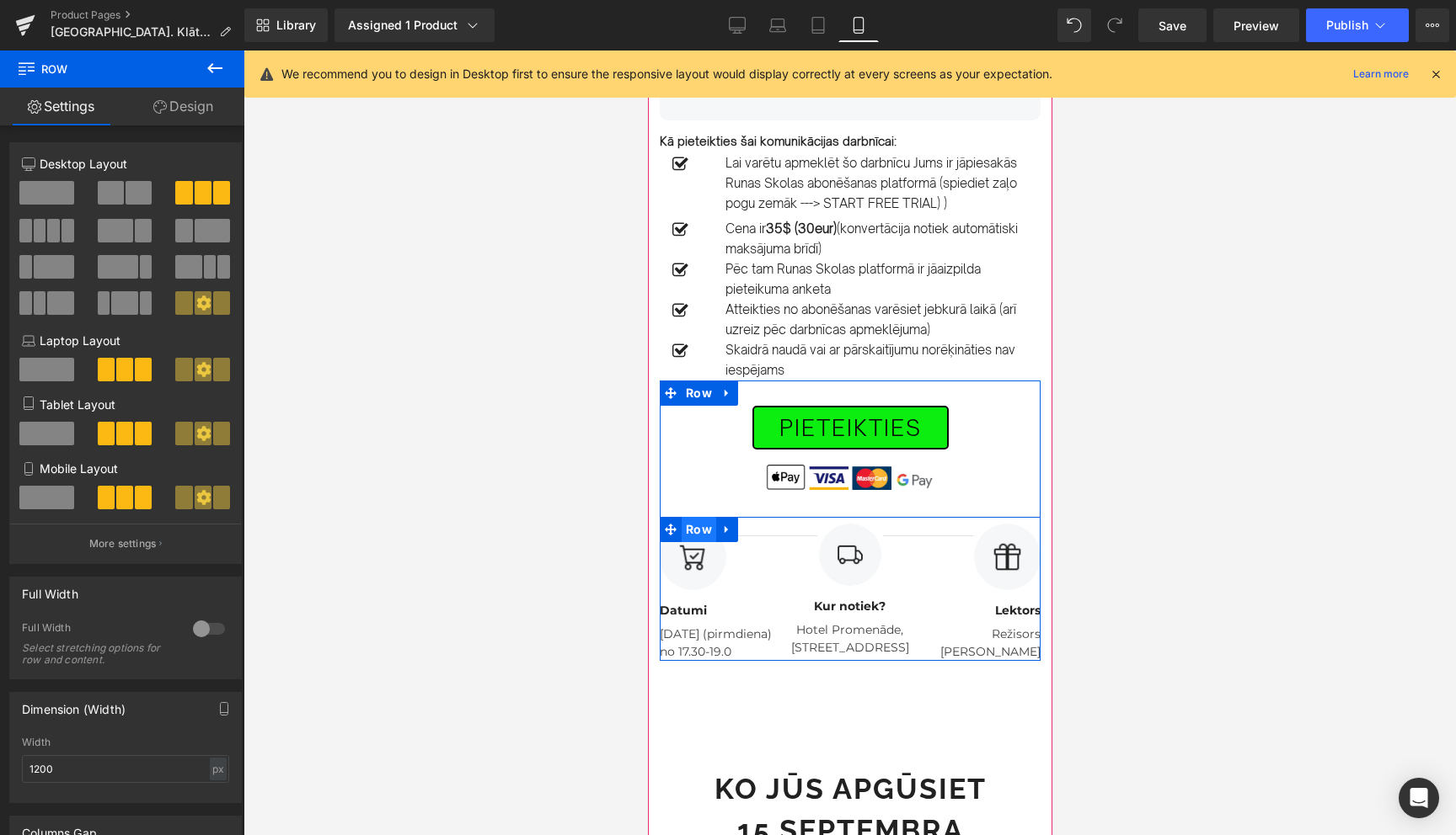
click at [707, 517] on span "Row" at bounding box center [697, 530] width 34 height 25
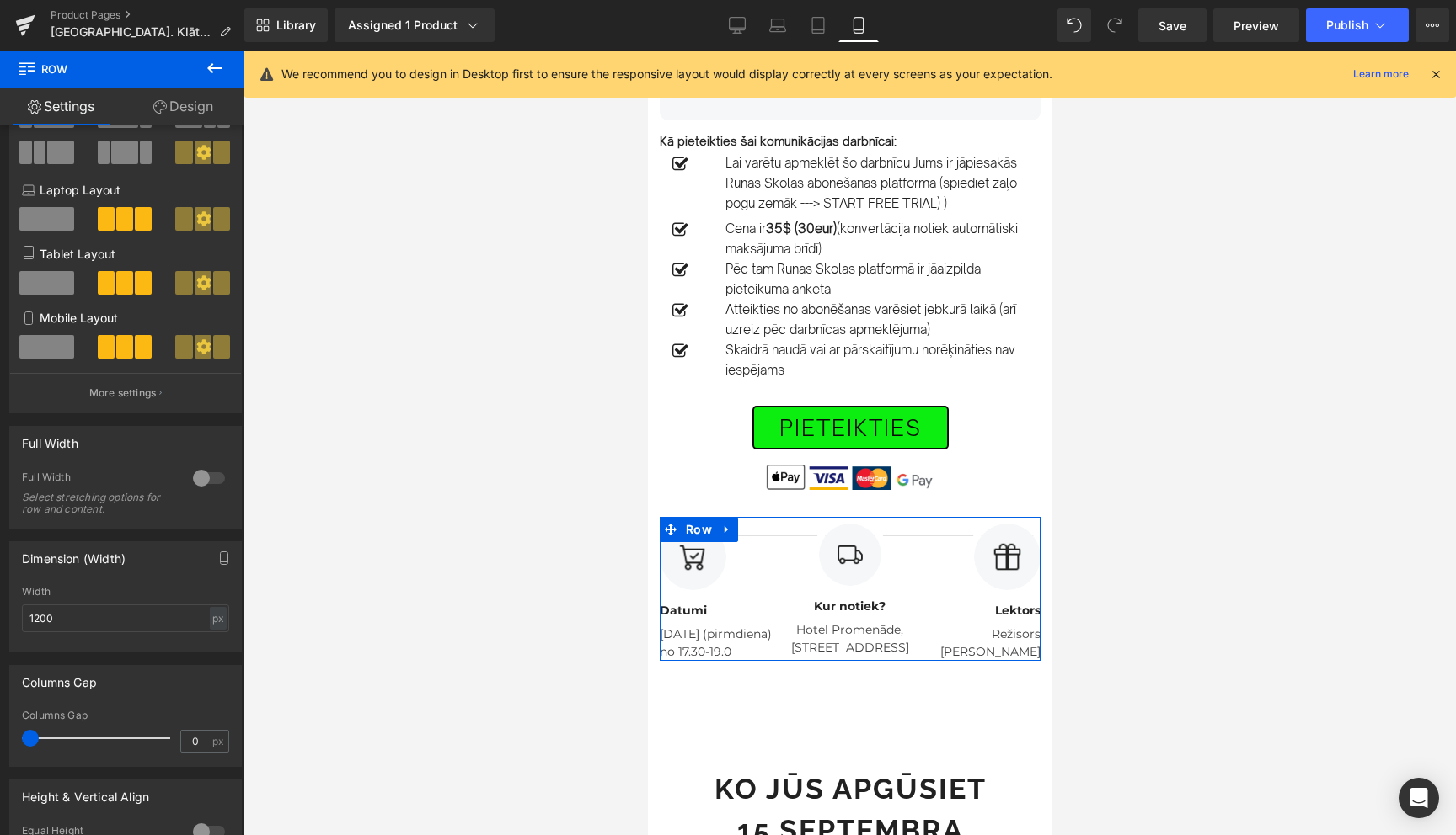
scroll to position [199, 0]
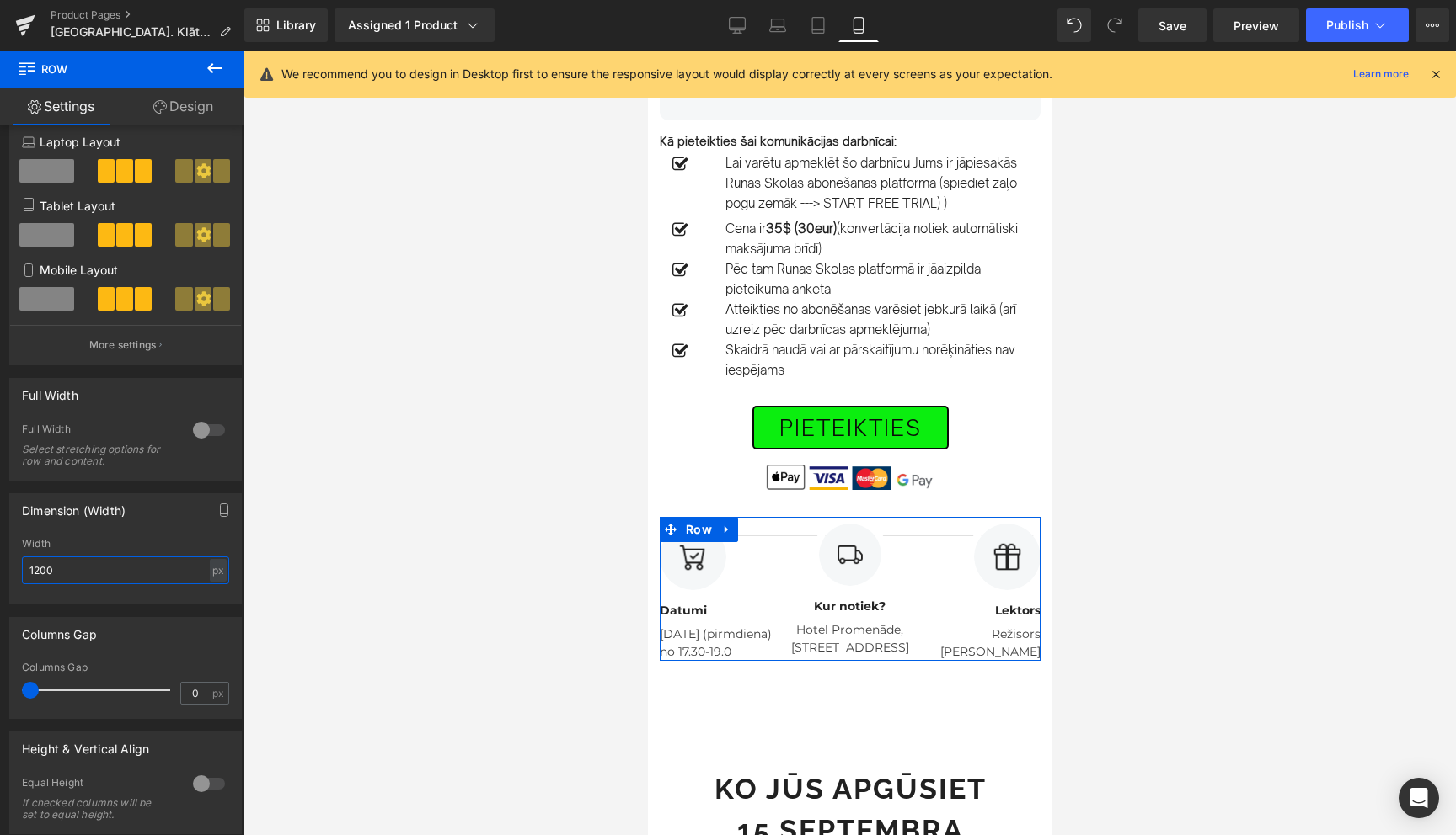
click at [141, 573] on input "1200" at bounding box center [125, 571] width 208 height 27
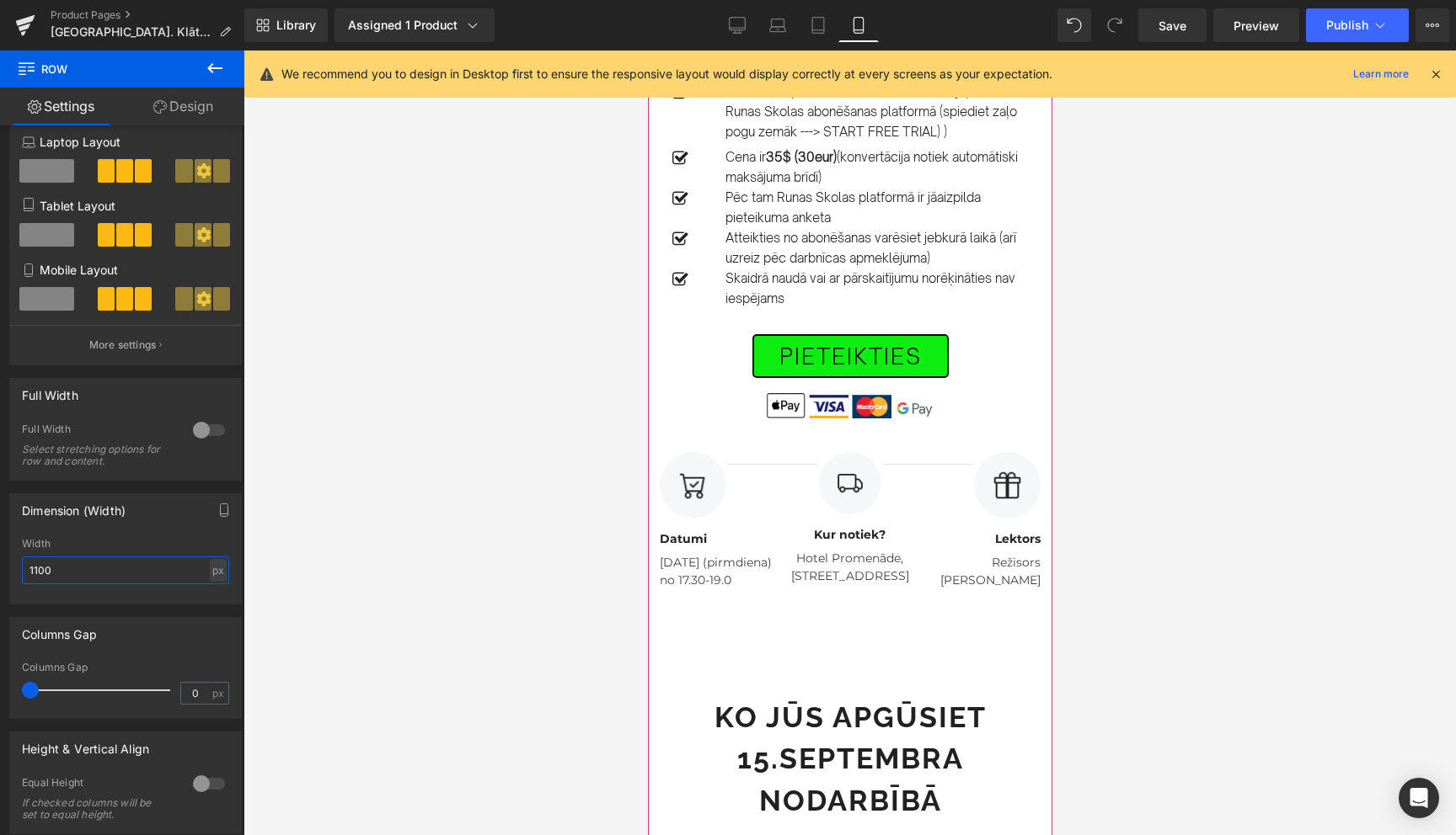
scroll to position [1090, 0]
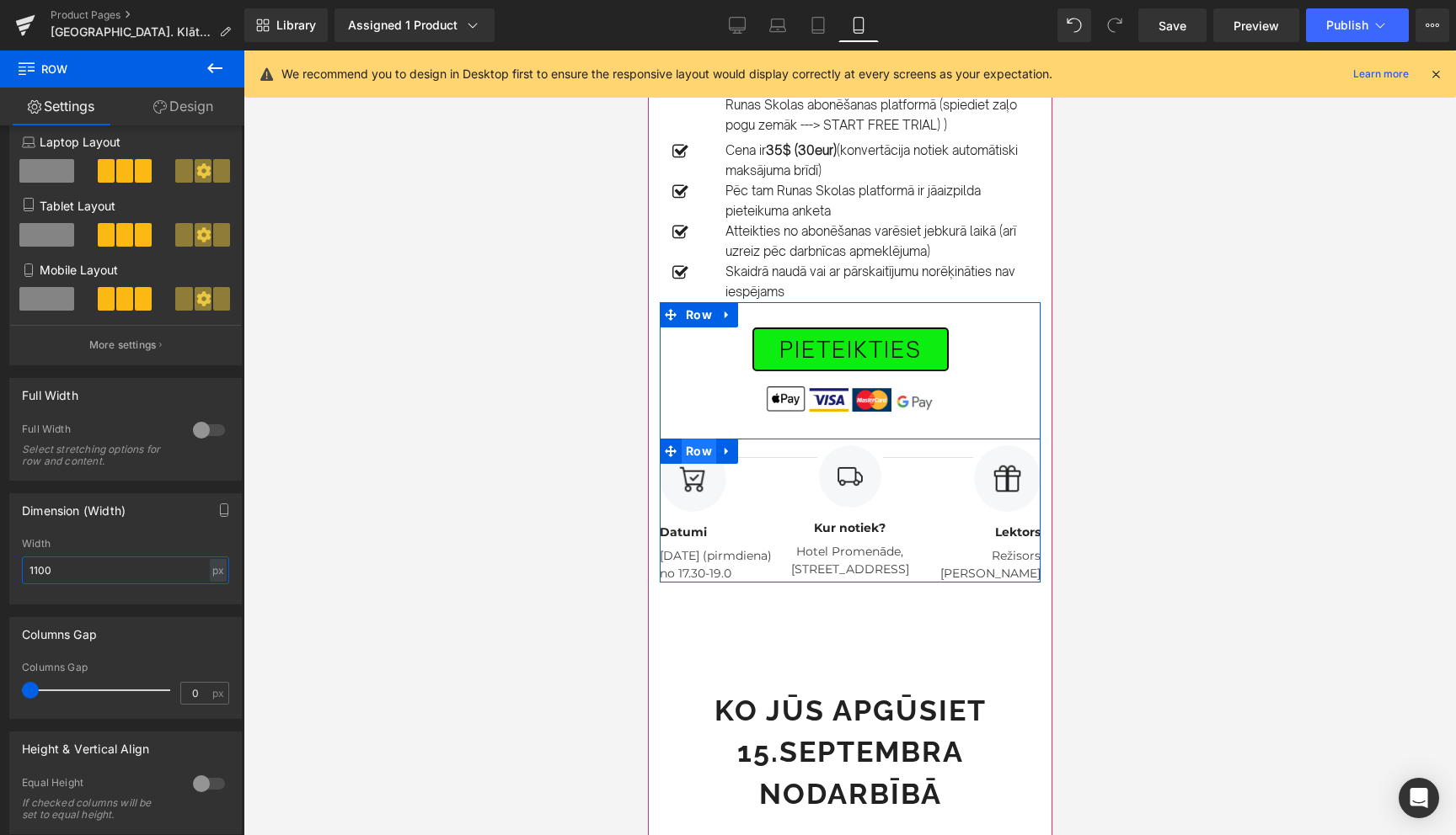
click at [695, 439] on span "Row" at bounding box center [697, 451] width 34 height 25
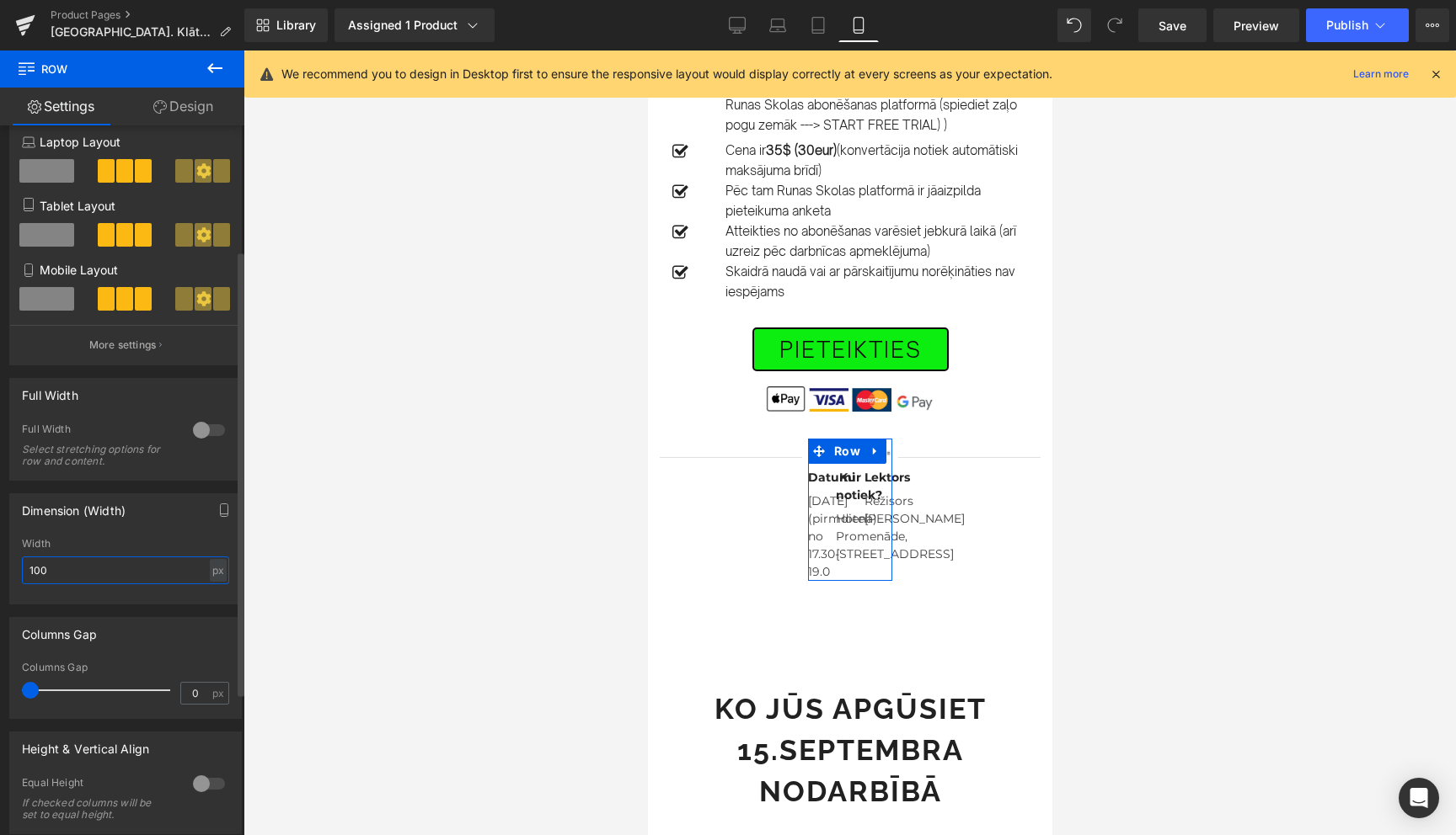
type input "1000"
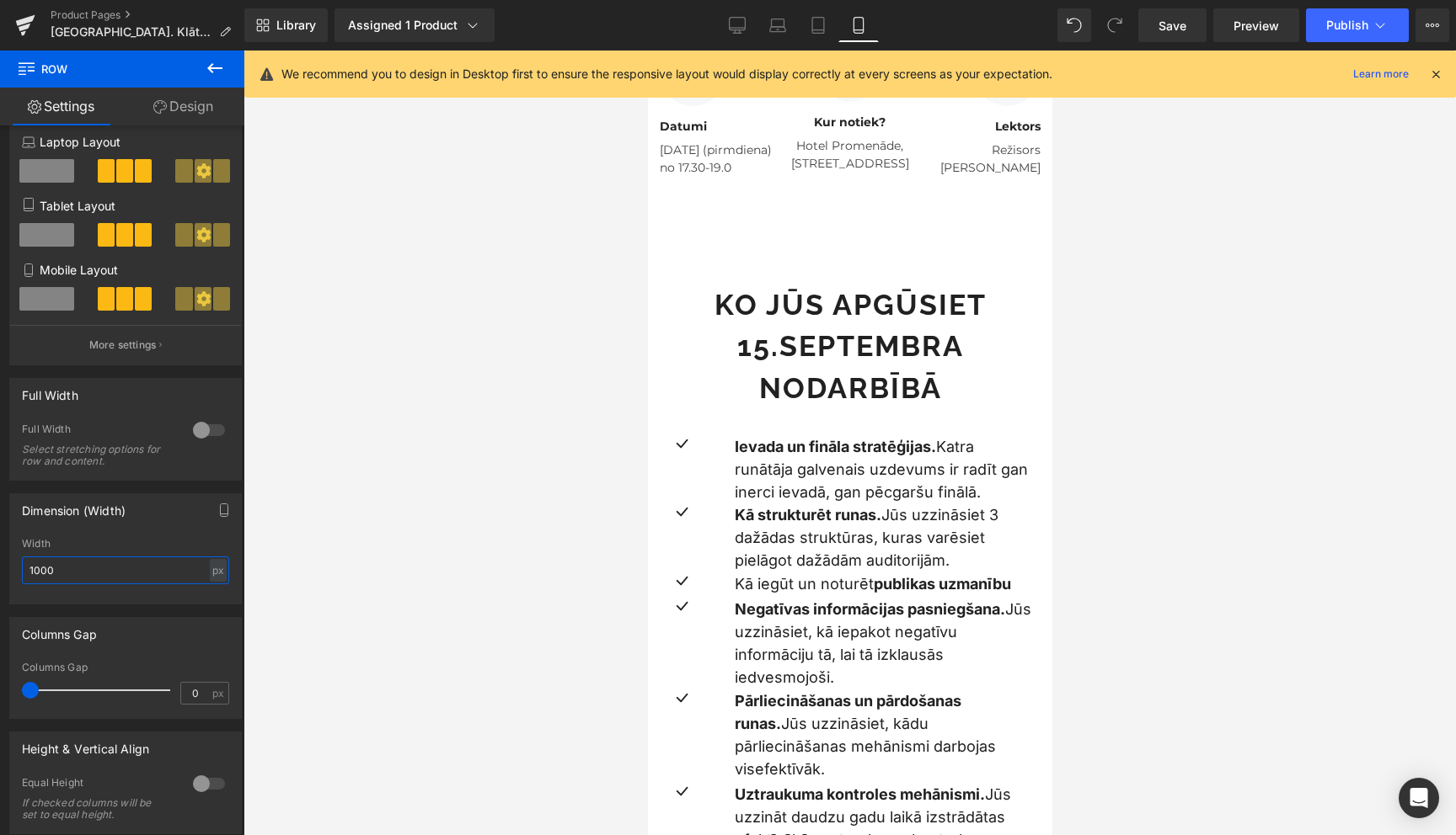
scroll to position [1449, 0]
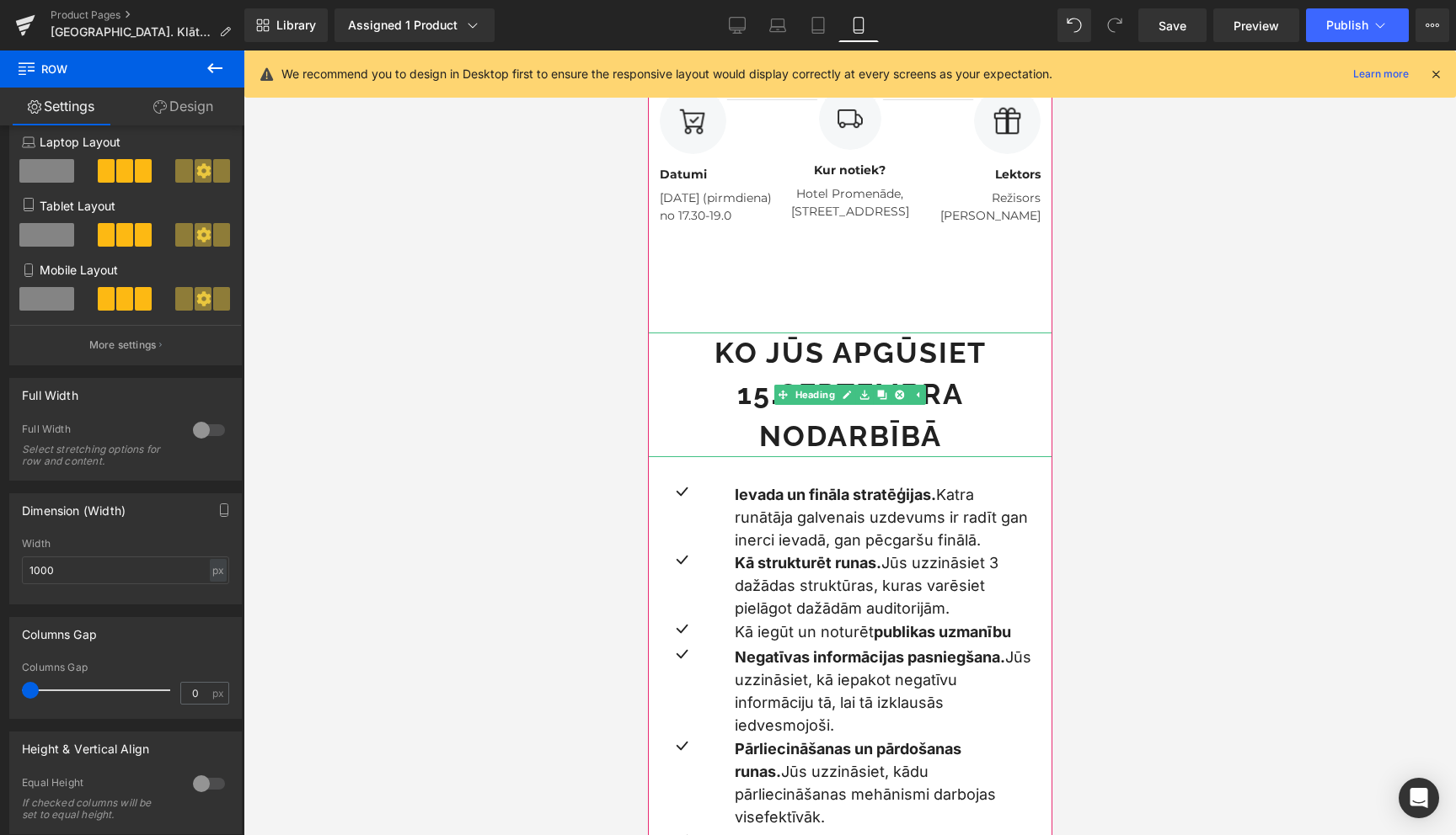
click at [834, 354] on strong "Ko Jūs apgūsiet 15.septembra nodarbībā" at bounding box center [850, 394] width 272 height 117
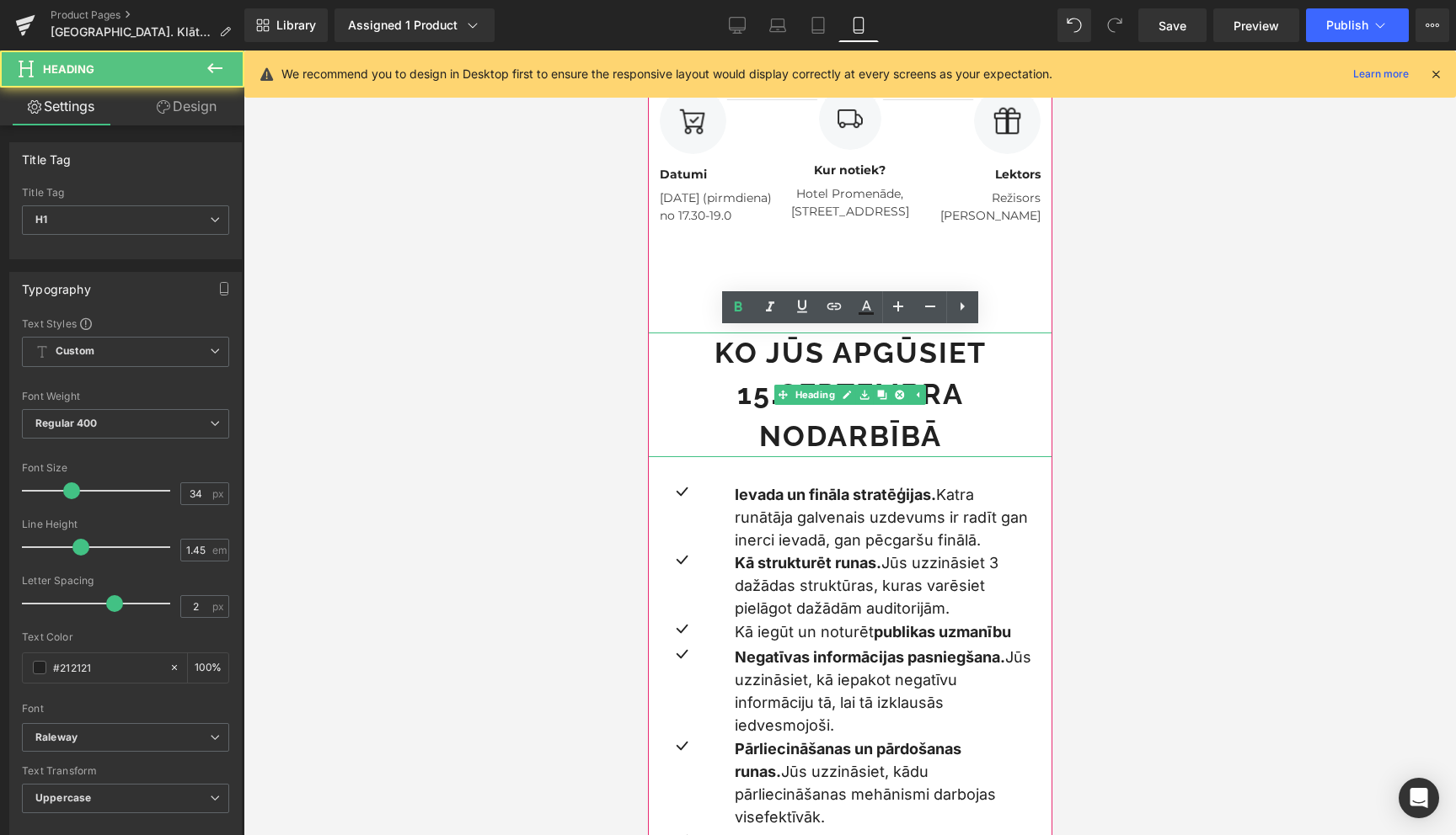
click at [834, 354] on strong "Ko Jūs apgūsiet 15.septembra nodarbībā" at bounding box center [850, 394] width 272 height 117
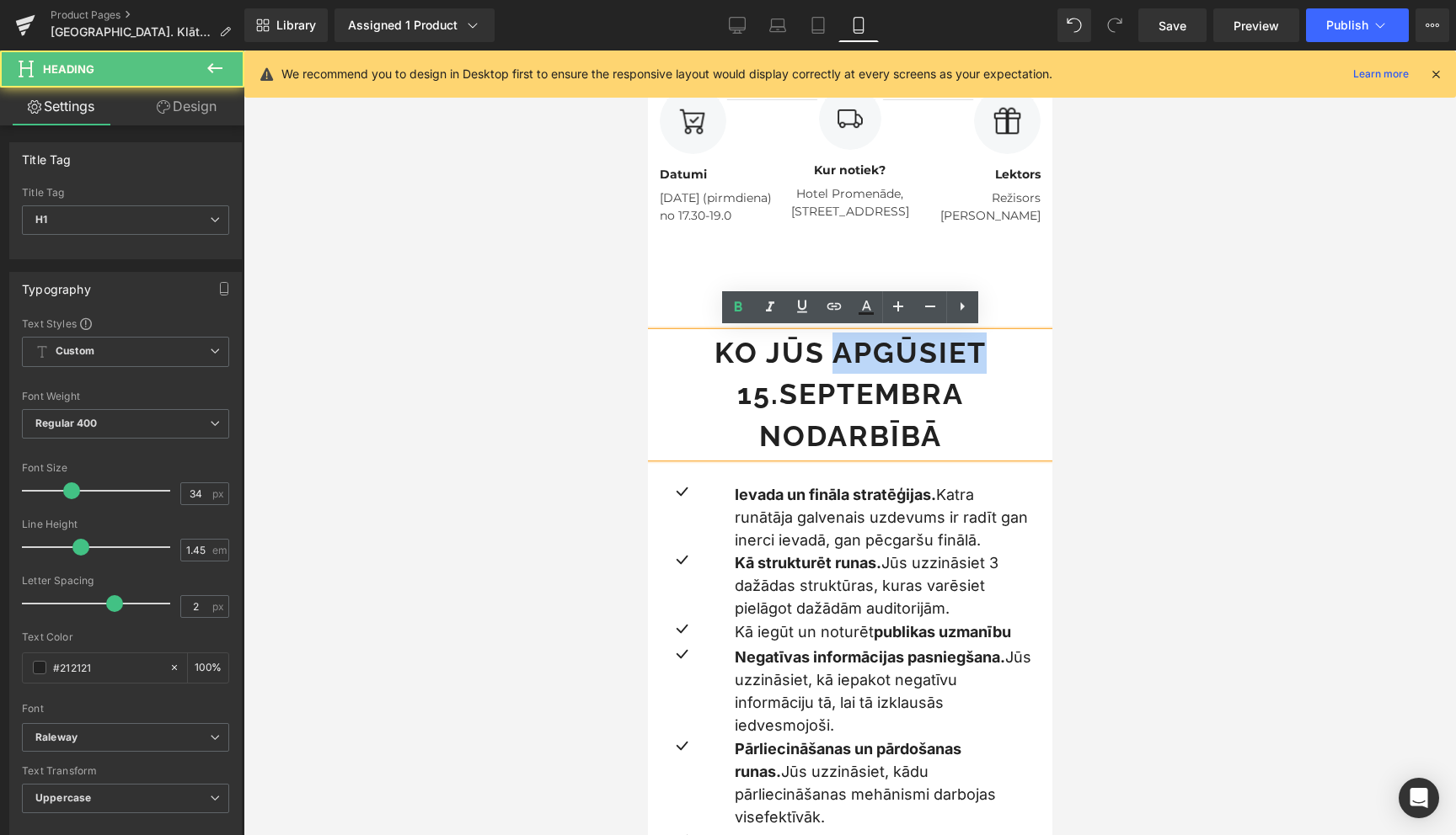
click at [834, 354] on strong "Ko Jūs apgūsiet 15.septembra nodarbībā" at bounding box center [850, 394] width 272 height 117
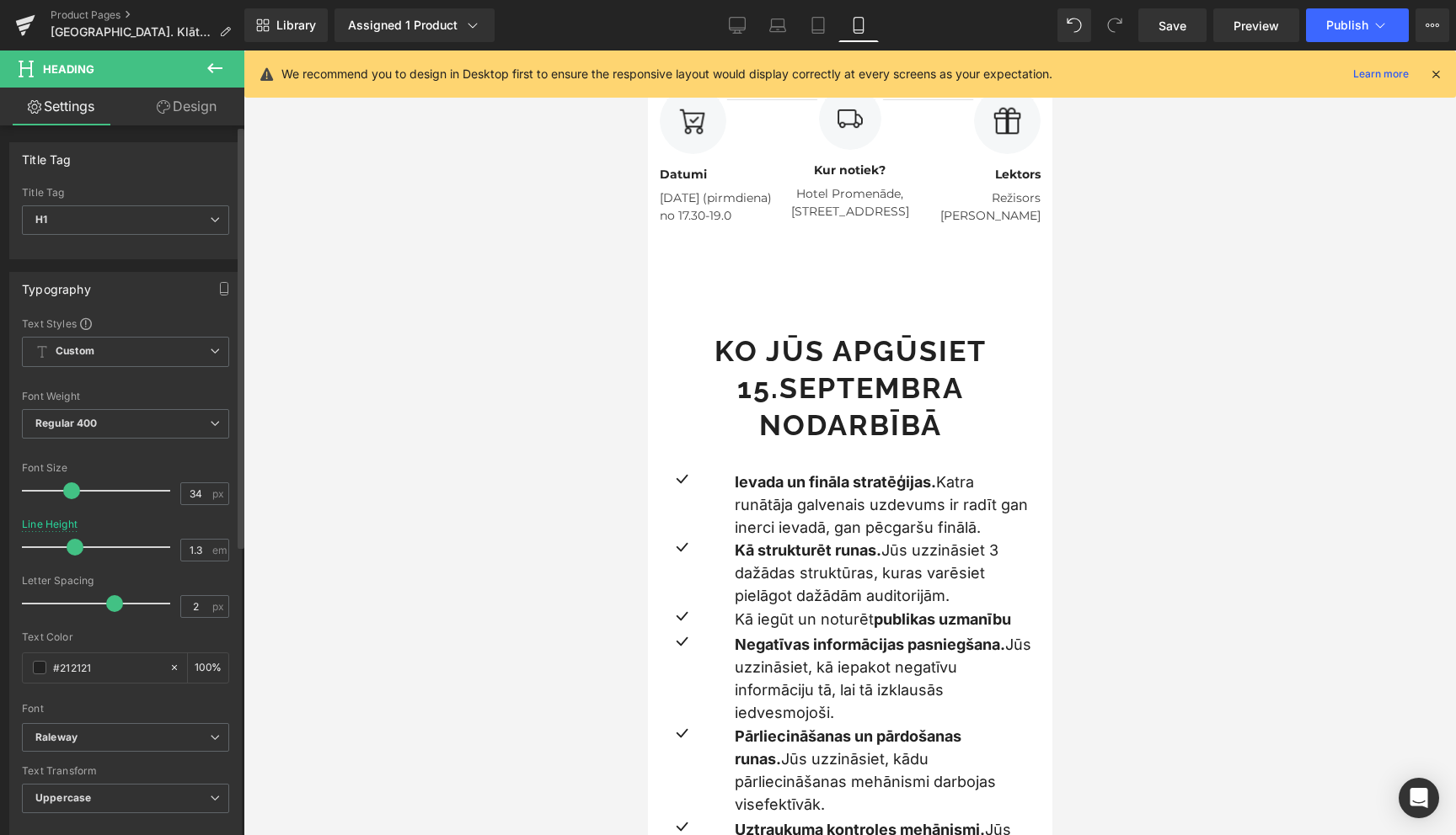
type input "1.2"
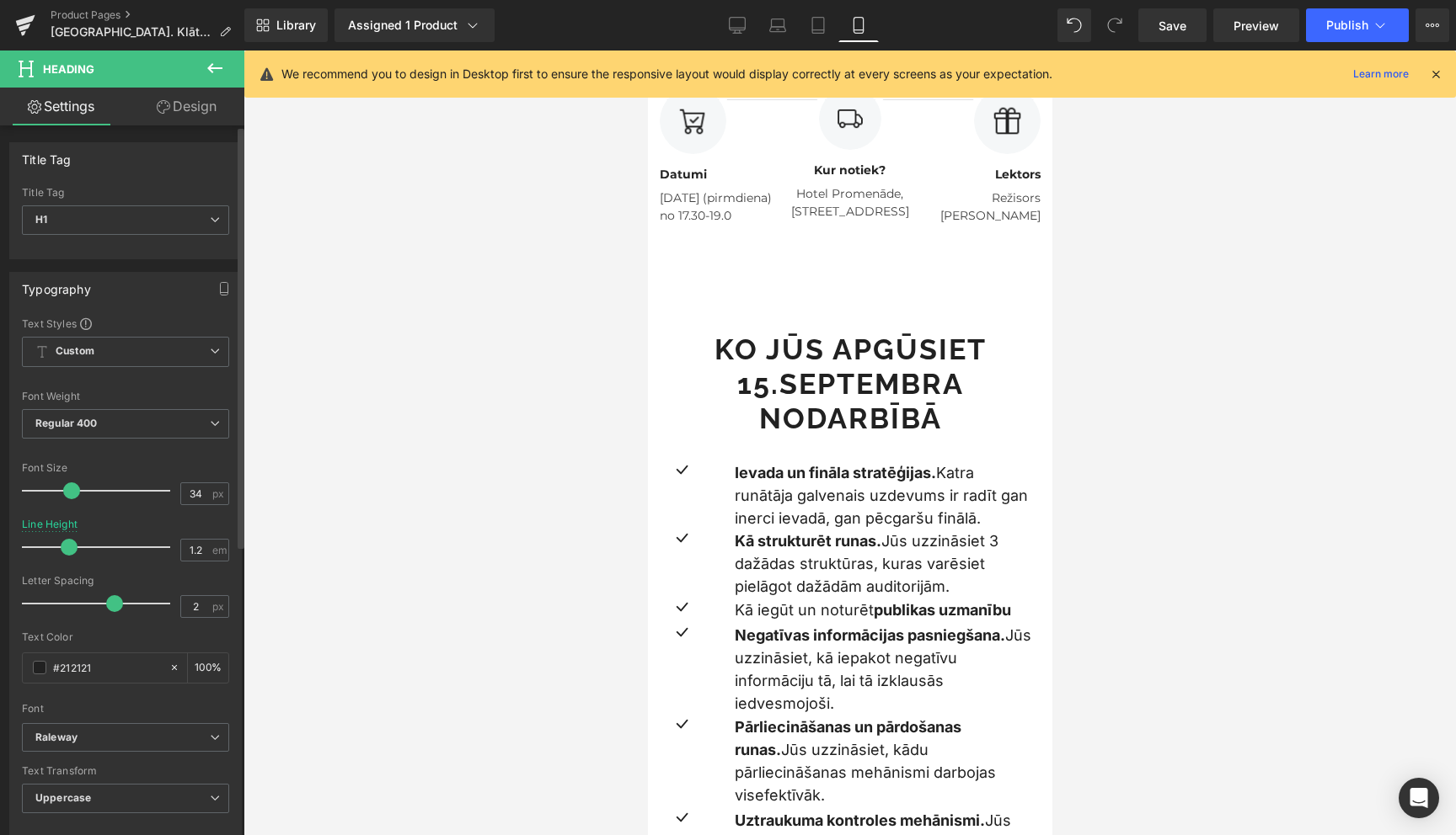
drag, startPoint x: 85, startPoint y: 549, endPoint x: 75, endPoint y: 550, distance: 10.0
click at [75, 550] on div at bounding box center [100, 547] width 140 height 33
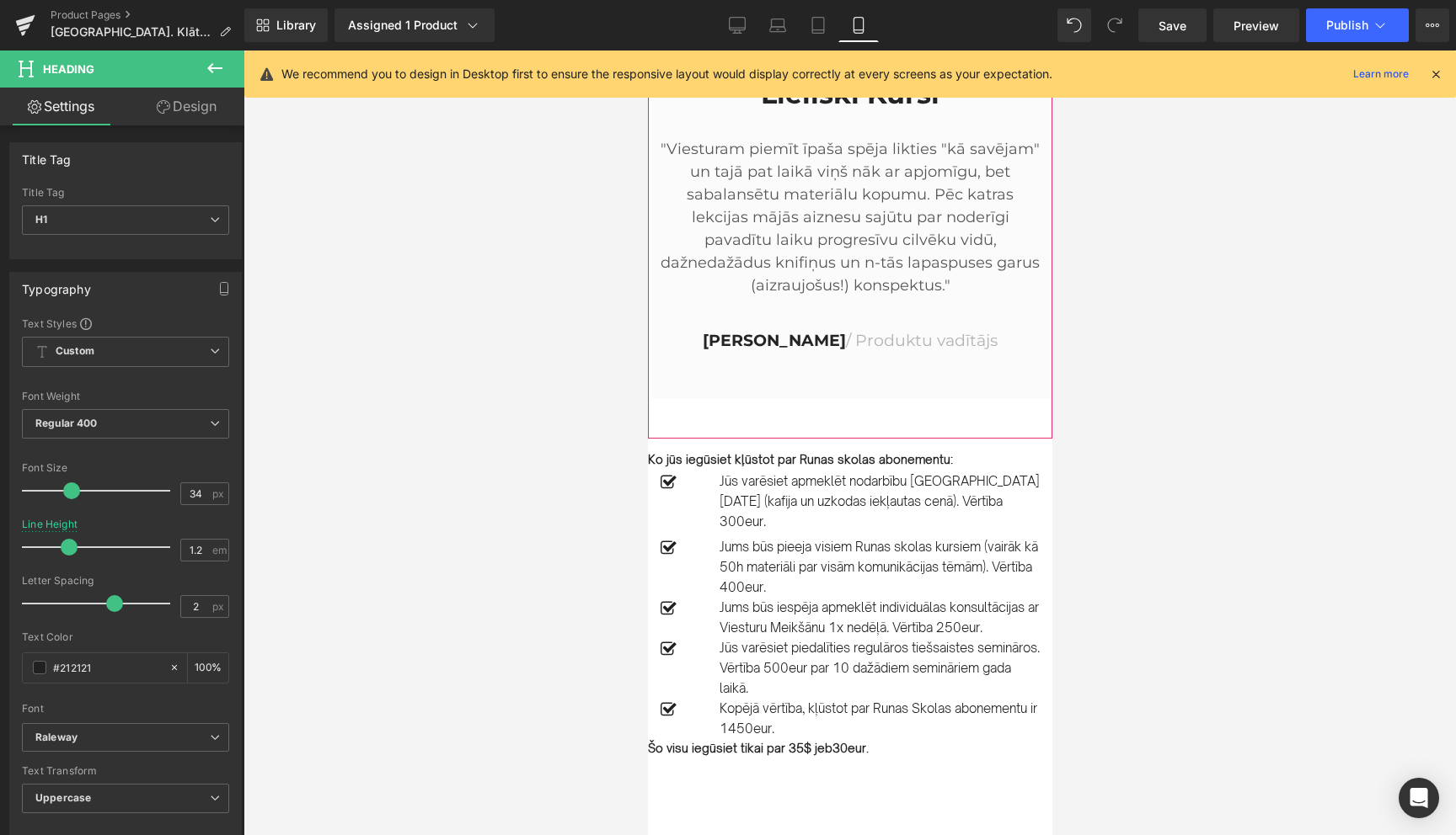
scroll to position [2546, 0]
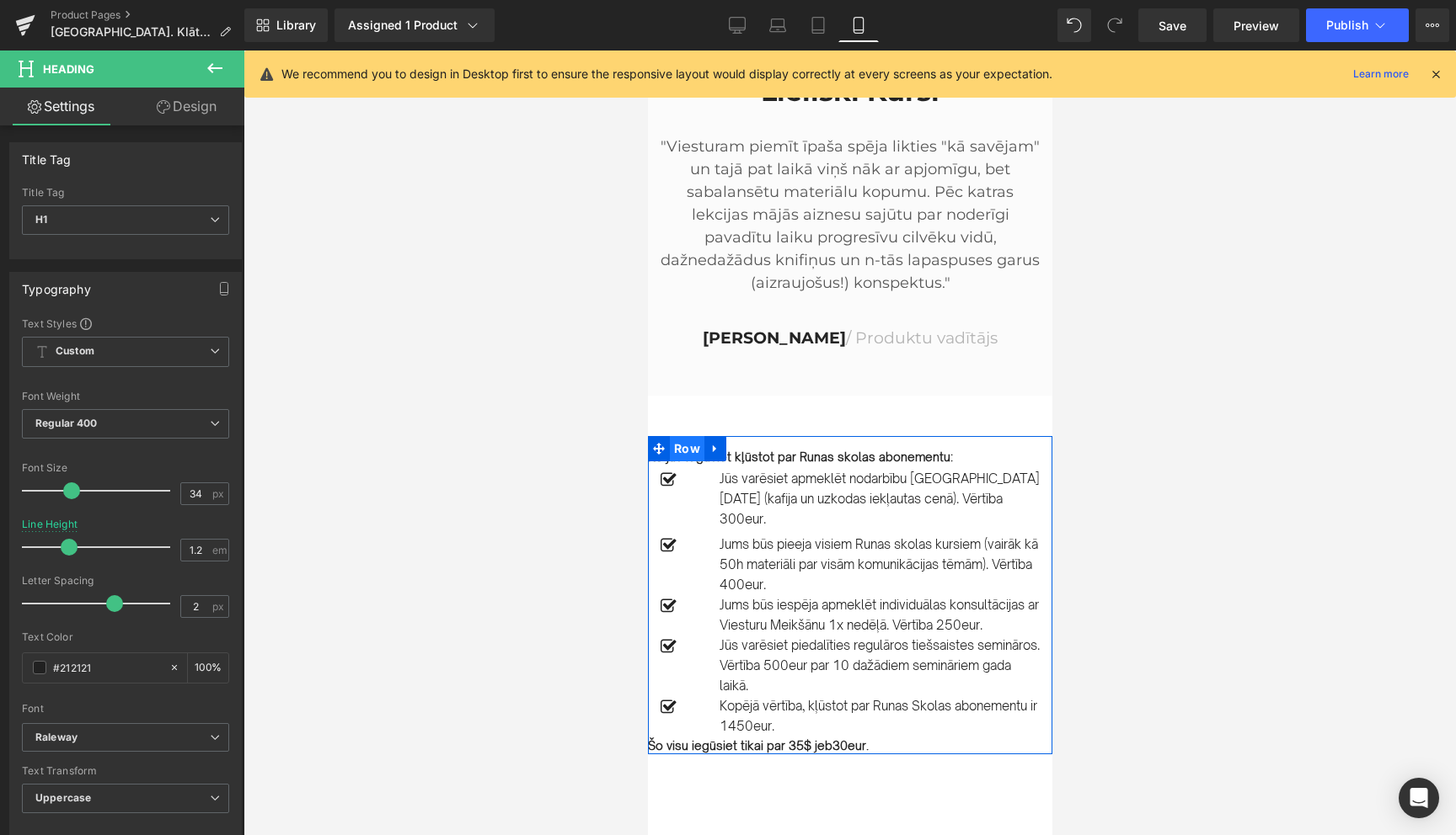
click at [687, 437] on span "Row" at bounding box center [685, 449] width 34 height 25
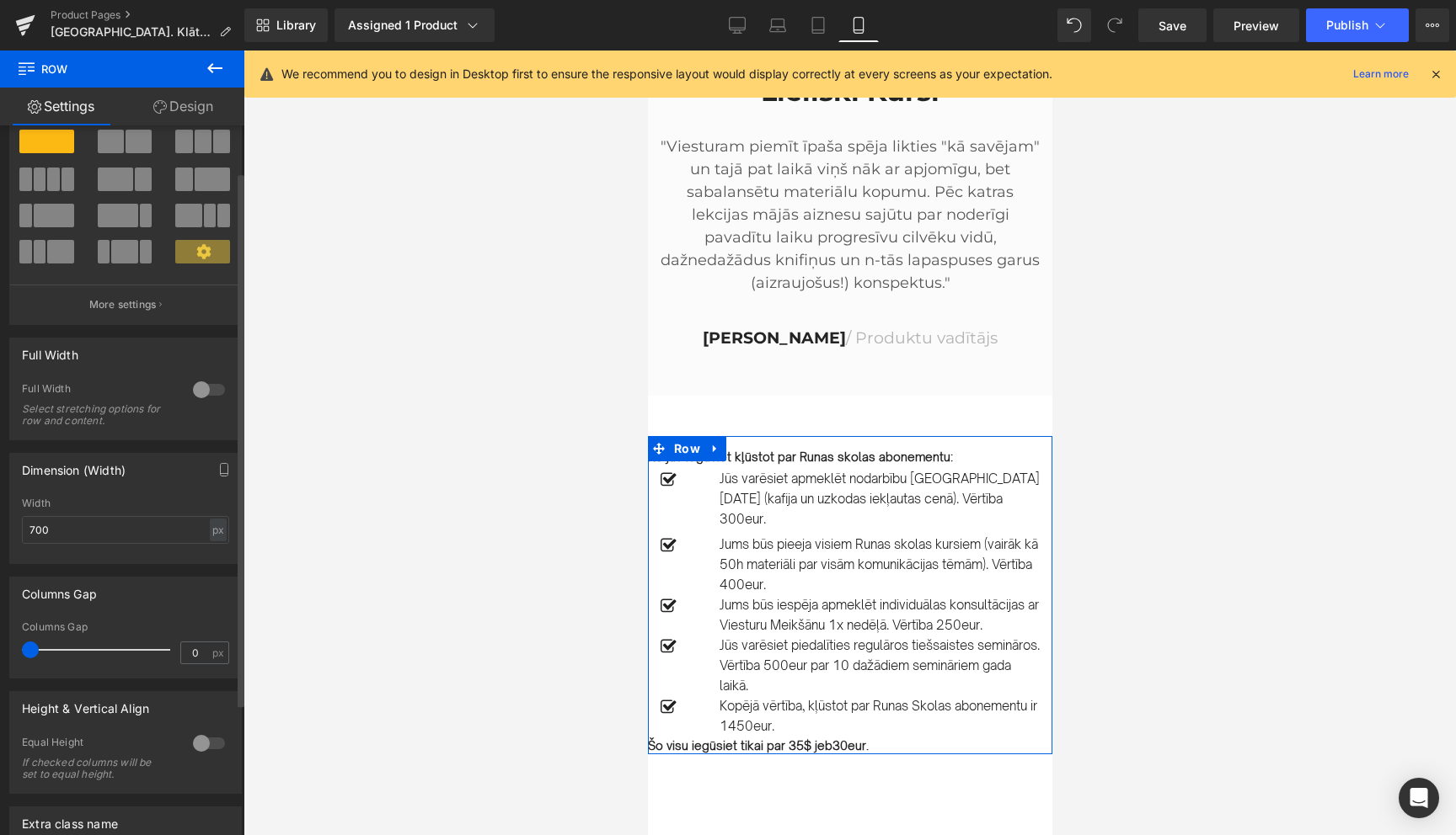
scroll to position [62, 0]
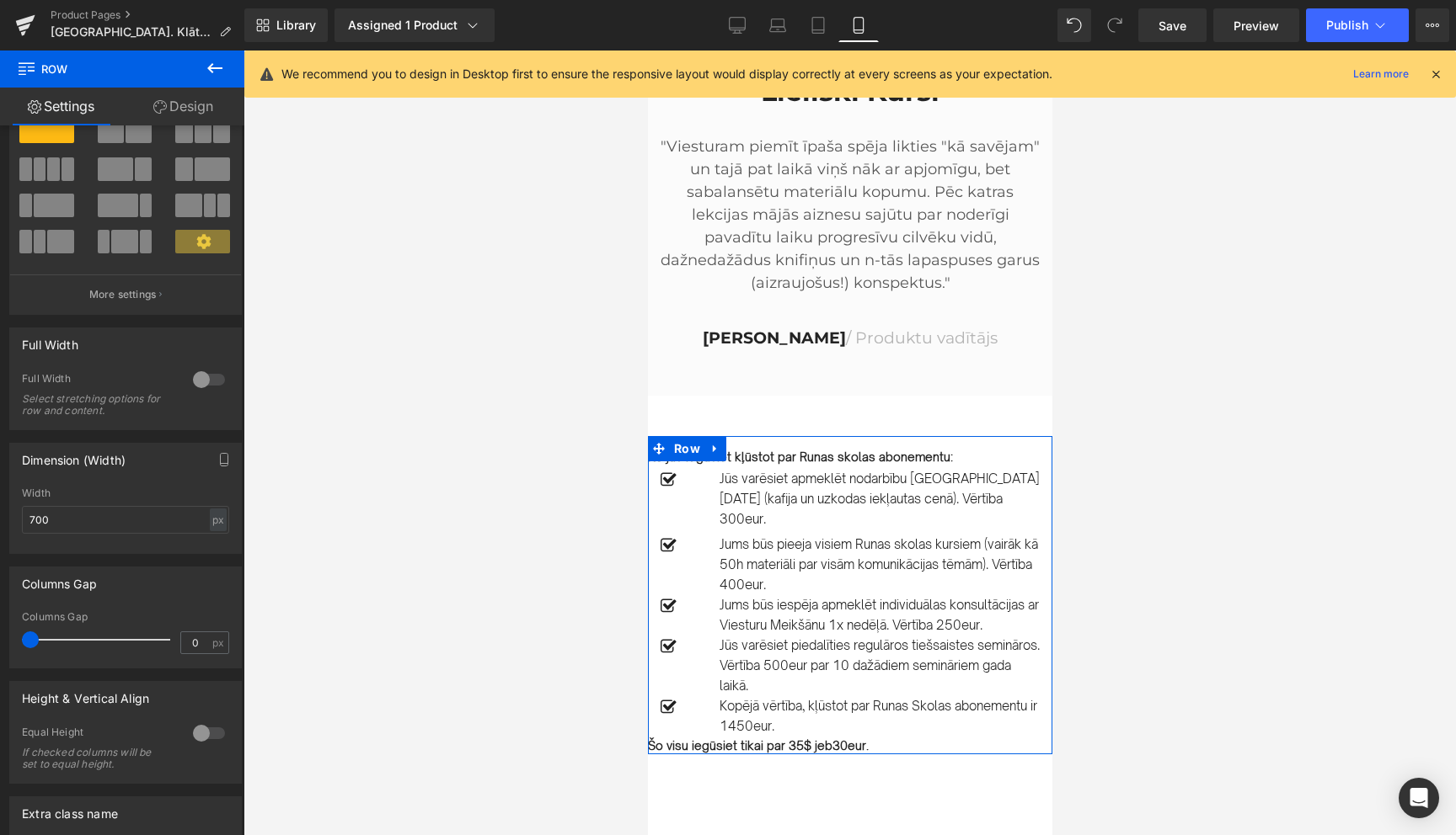
click at [190, 103] on link "Design" at bounding box center [183, 106] width 122 height 38
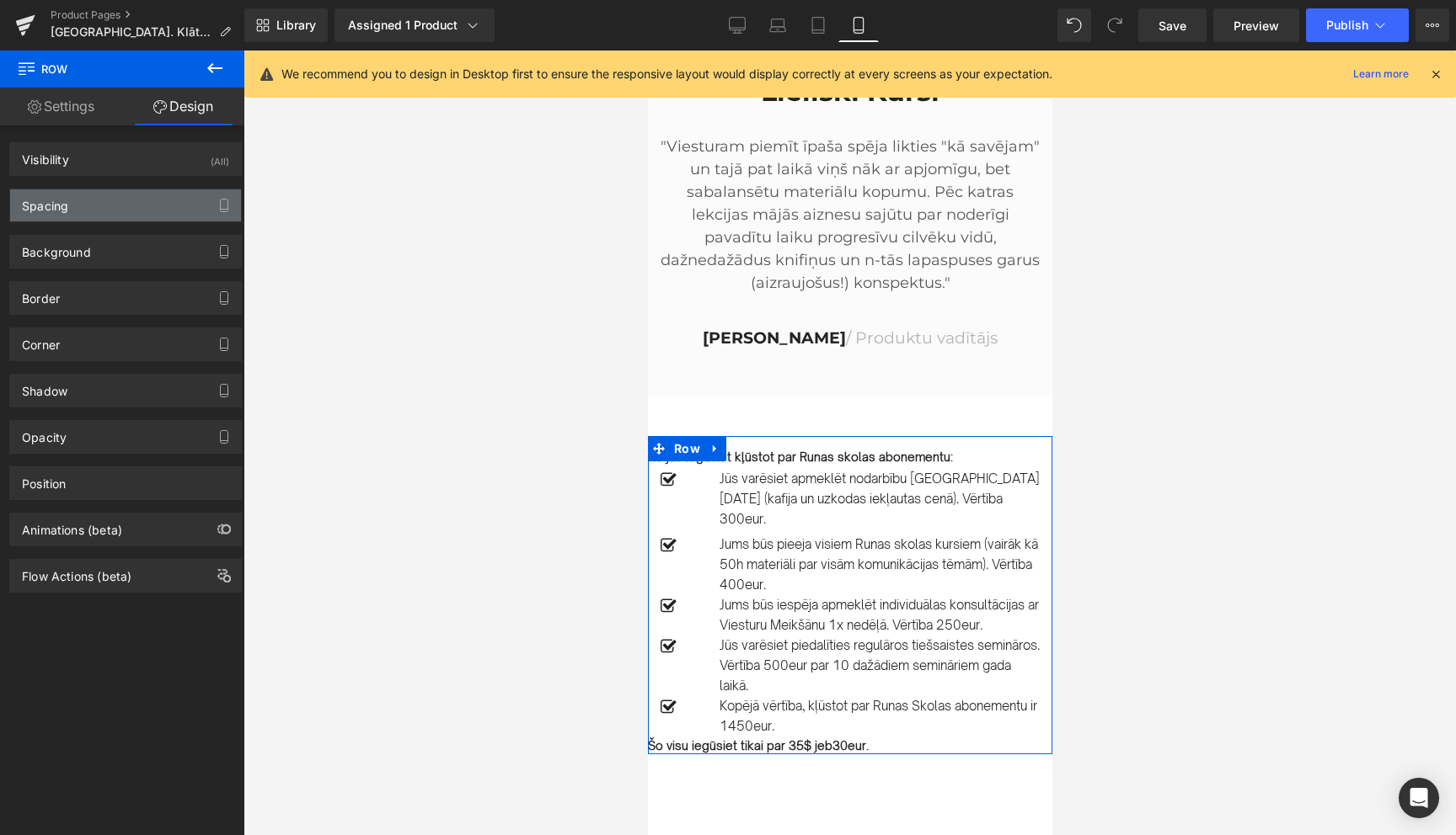
click at [74, 220] on div "Spacing" at bounding box center [125, 206] width 231 height 32
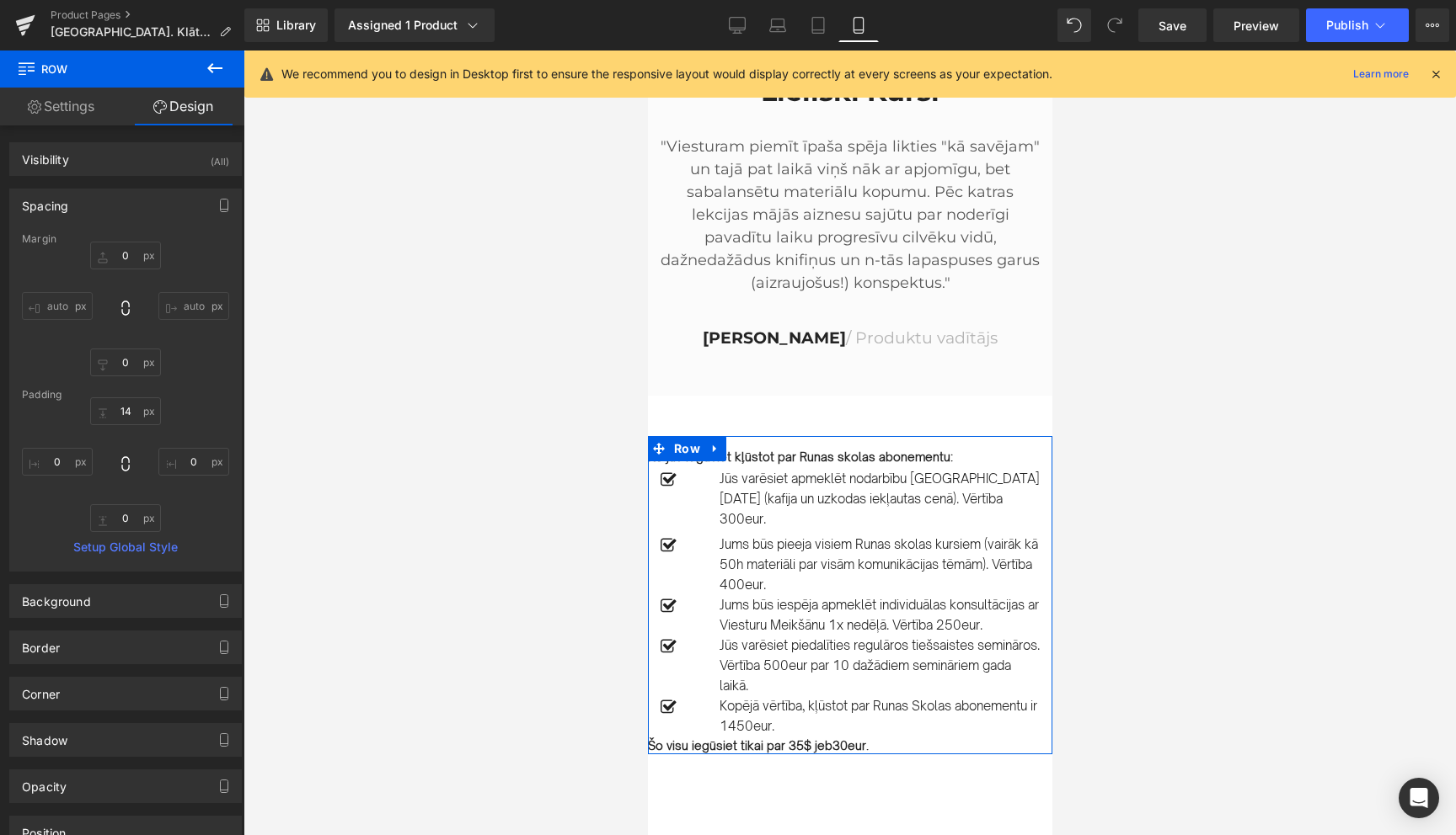
click at [100, 205] on div "Spacing" at bounding box center [125, 206] width 231 height 32
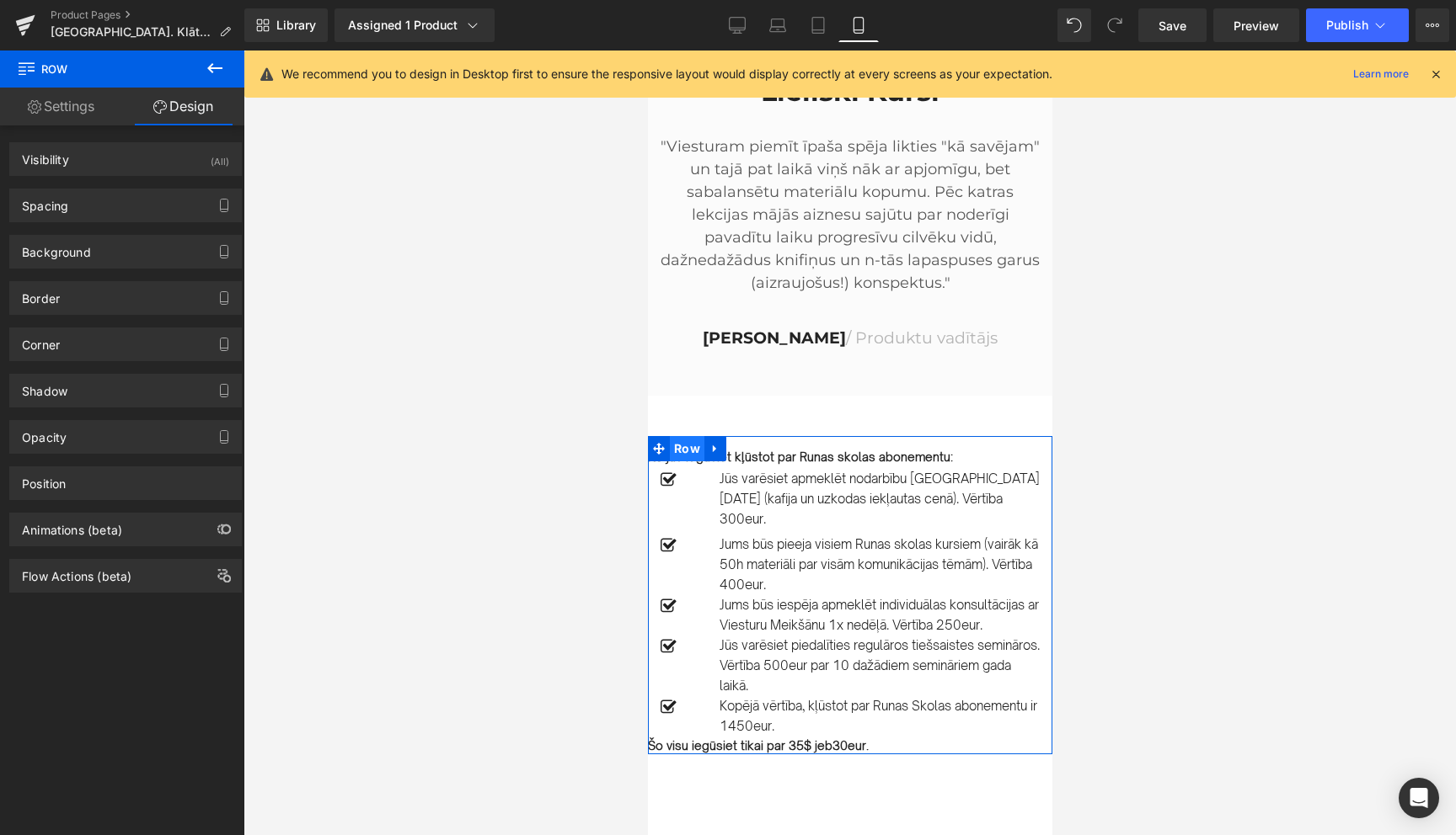
click at [684, 437] on span "Row" at bounding box center [685, 449] width 34 height 25
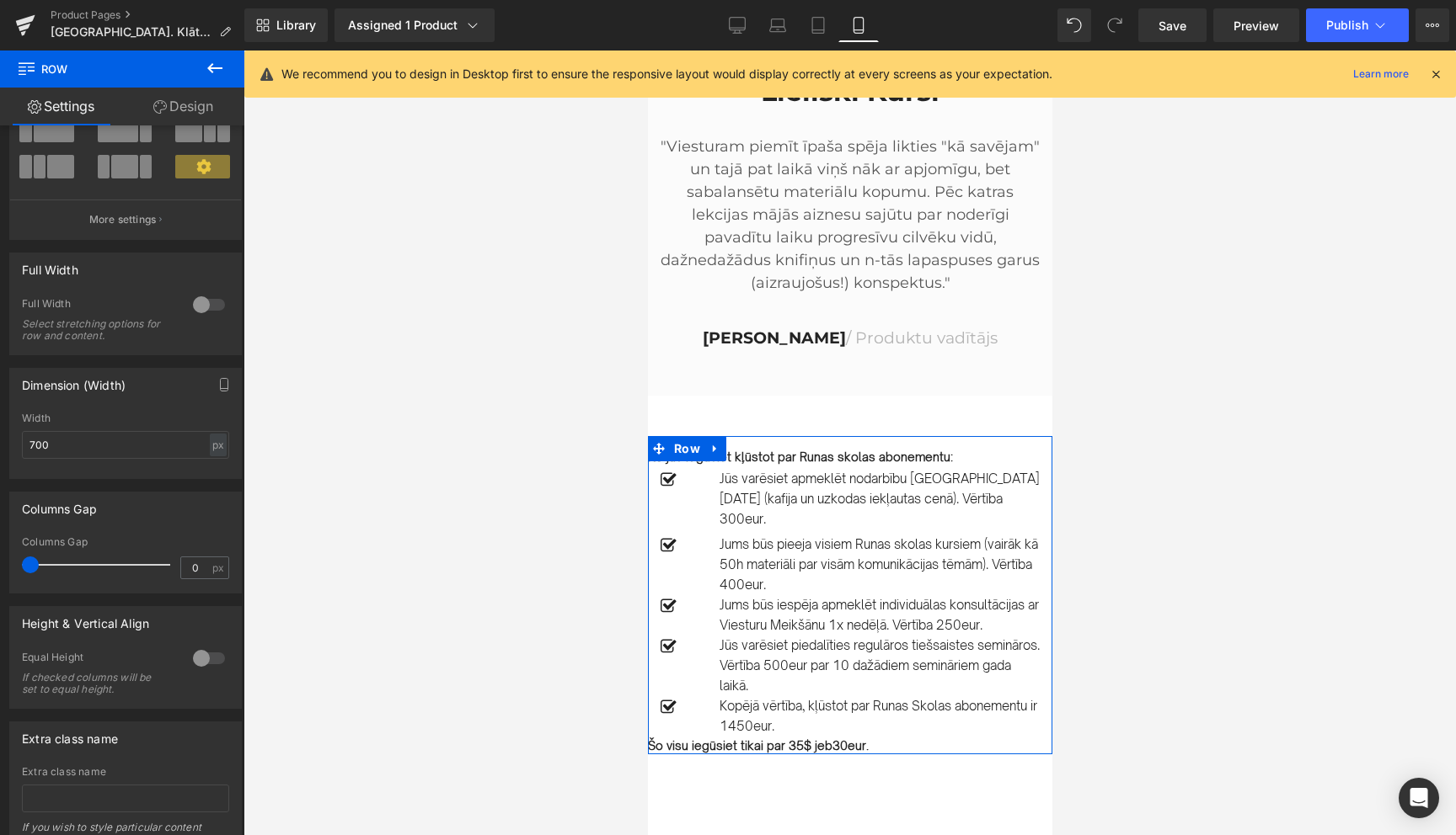
scroll to position [145, 0]
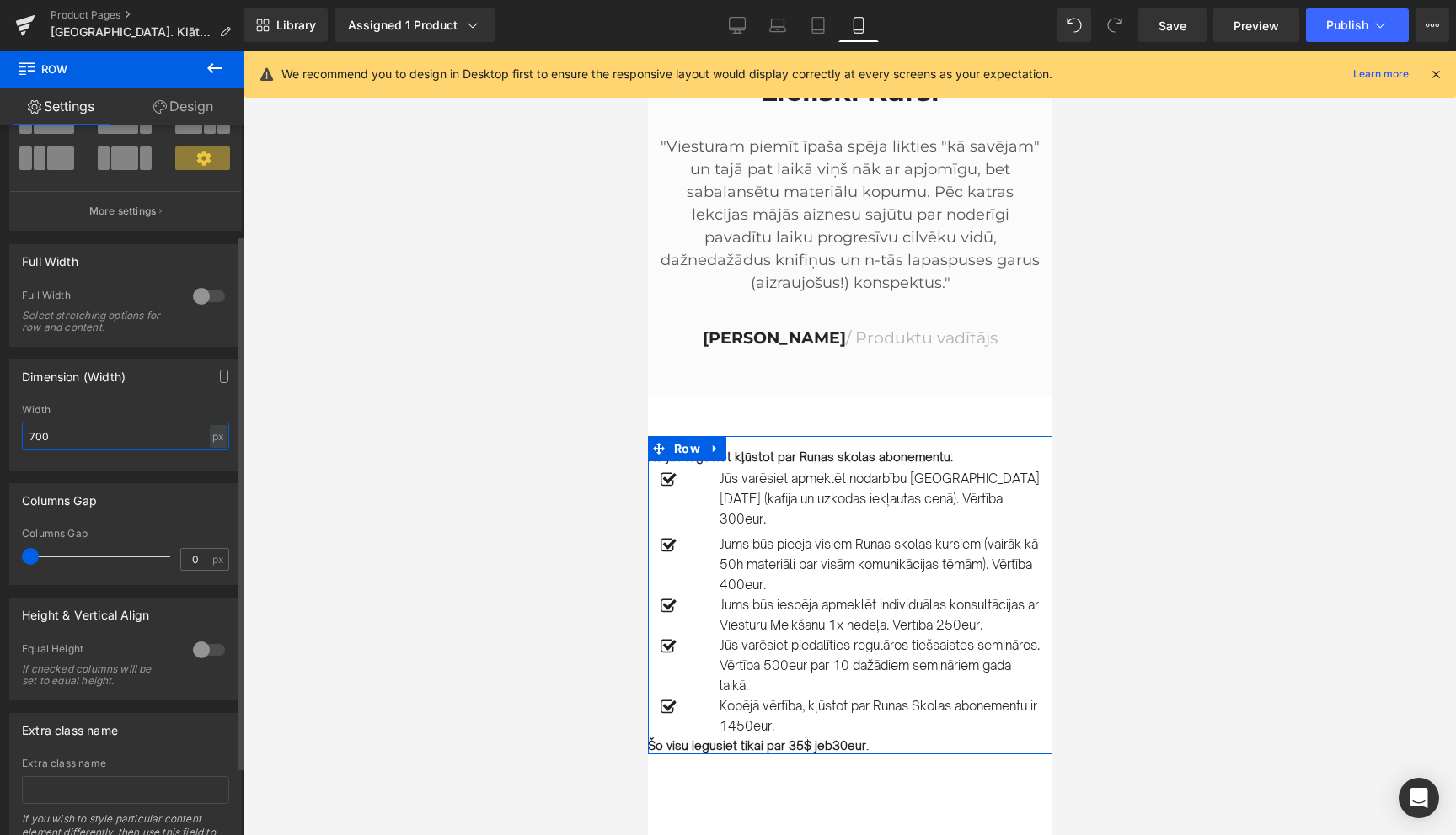
click at [100, 432] on input "700" at bounding box center [125, 437] width 208 height 27
type input "6"
type input "5"
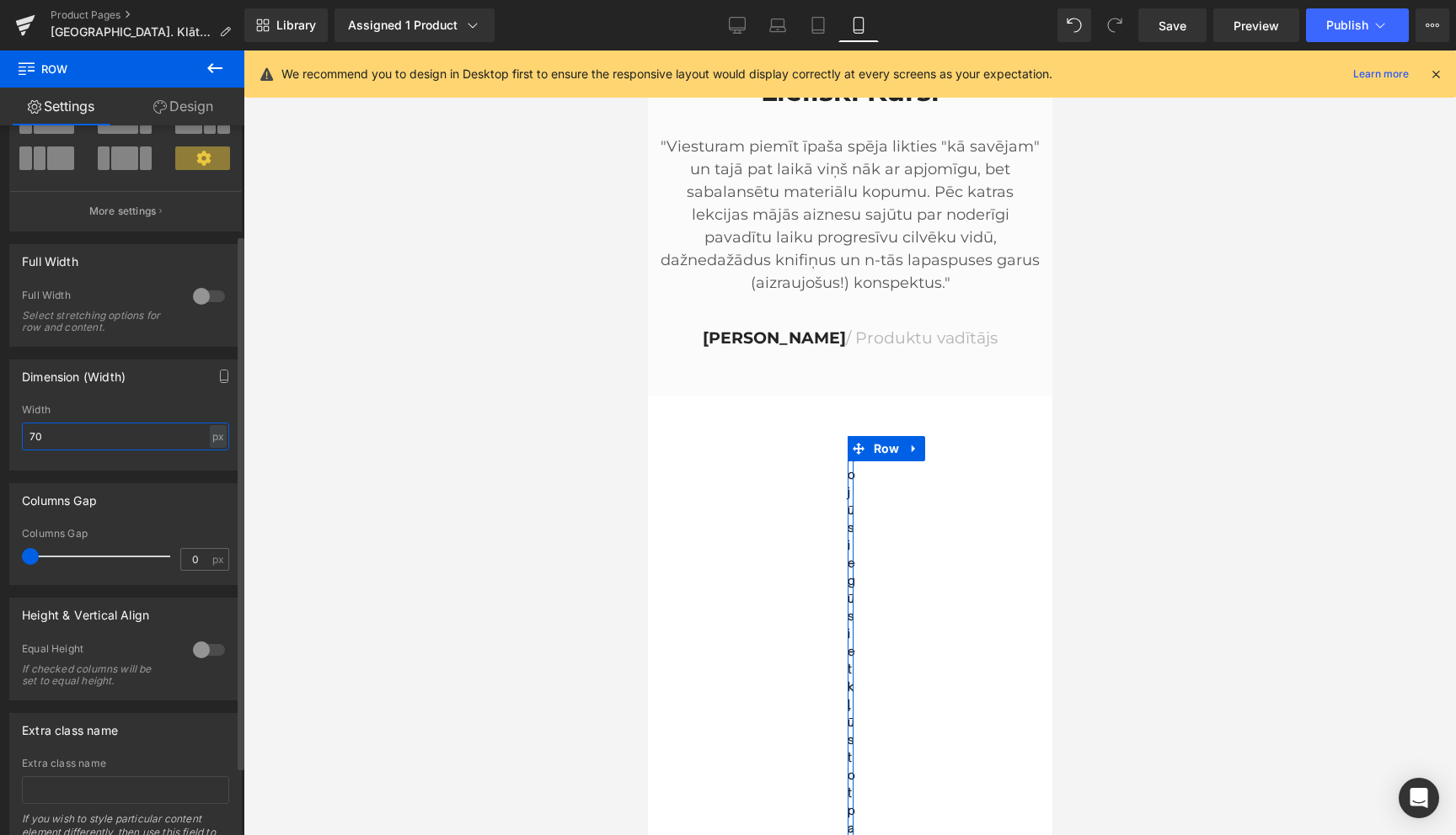
type input "700"
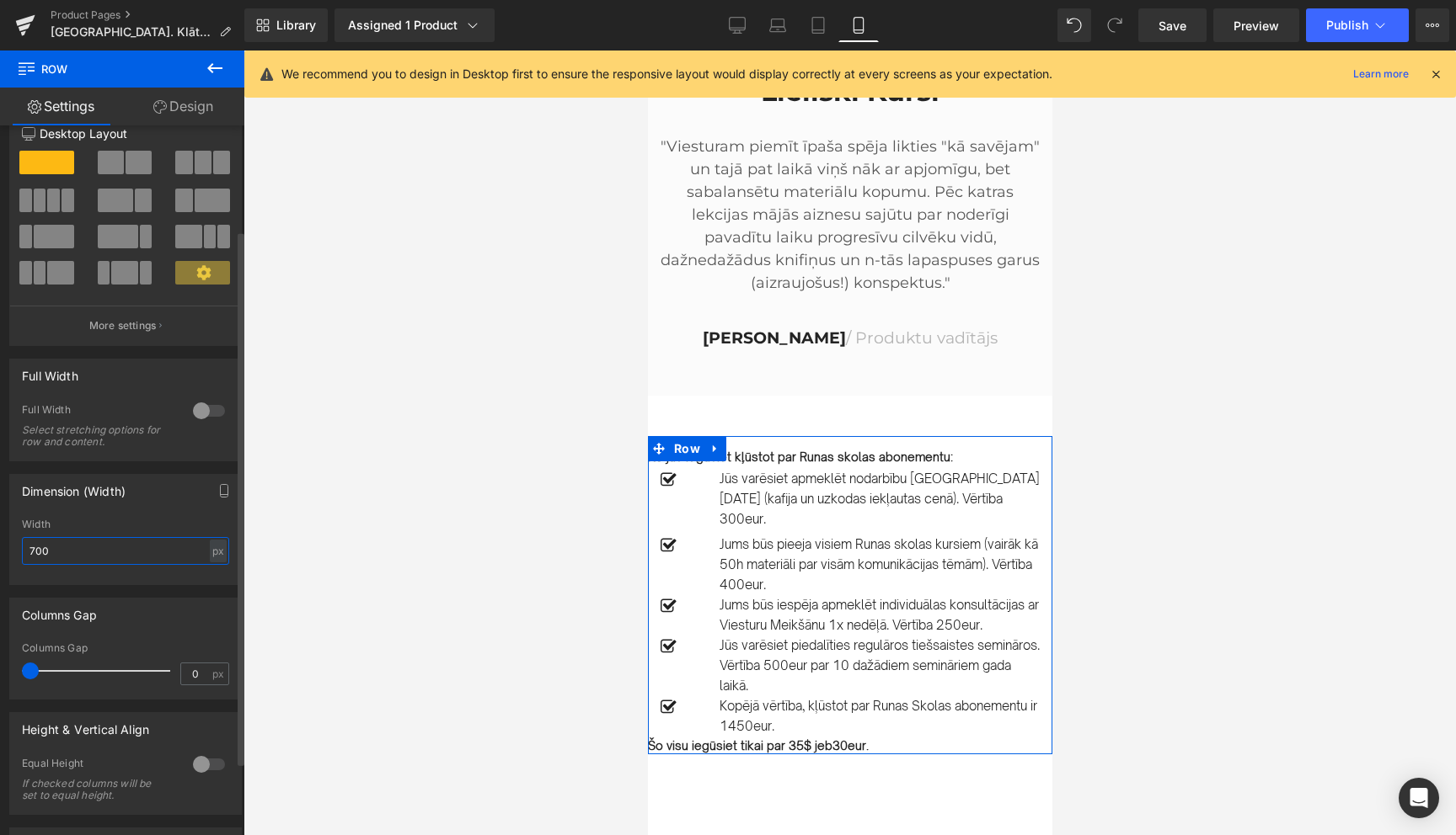
scroll to position [0, 0]
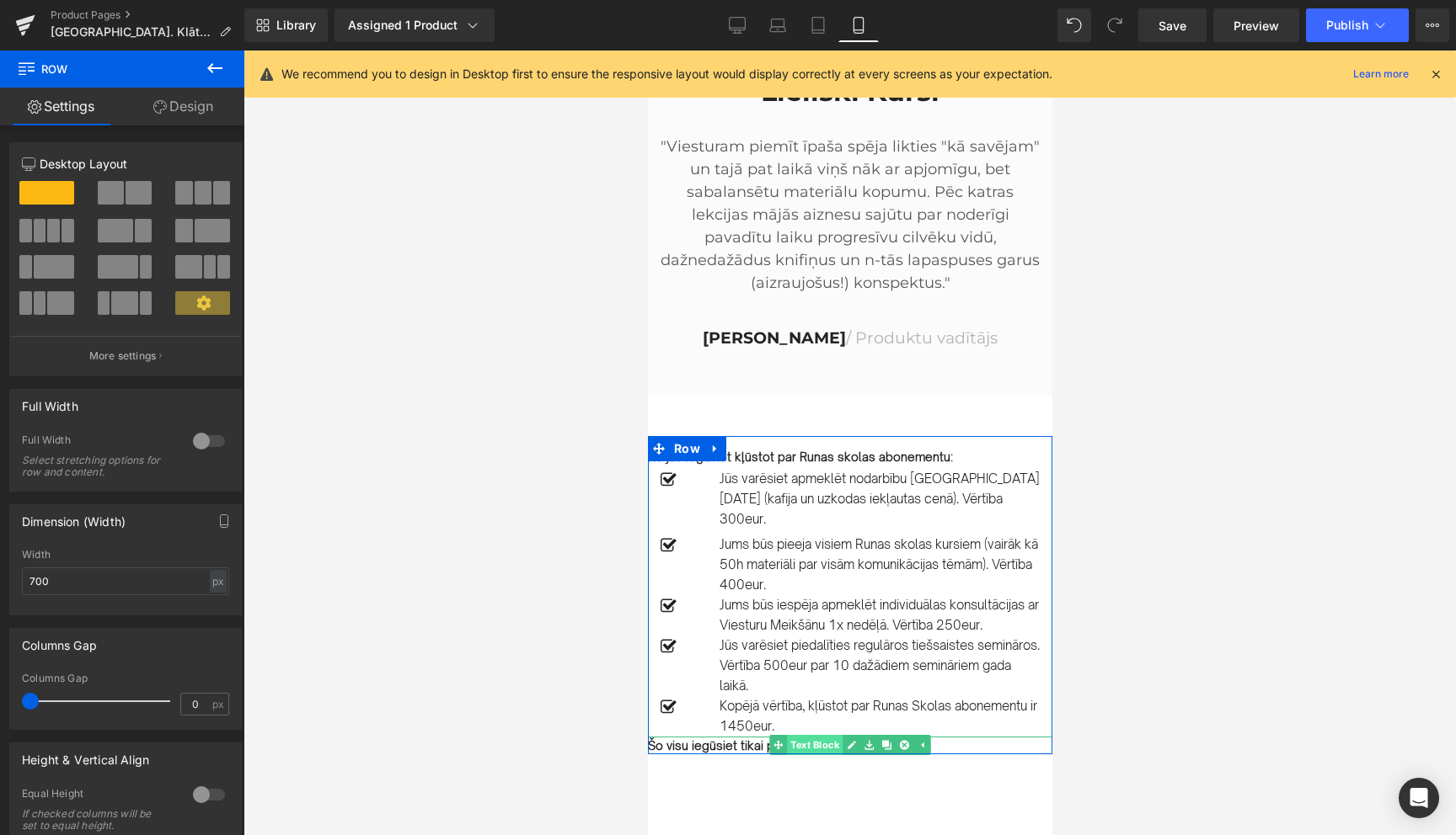
click at [821, 735] on span "Text Block" at bounding box center [814, 745] width 56 height 21
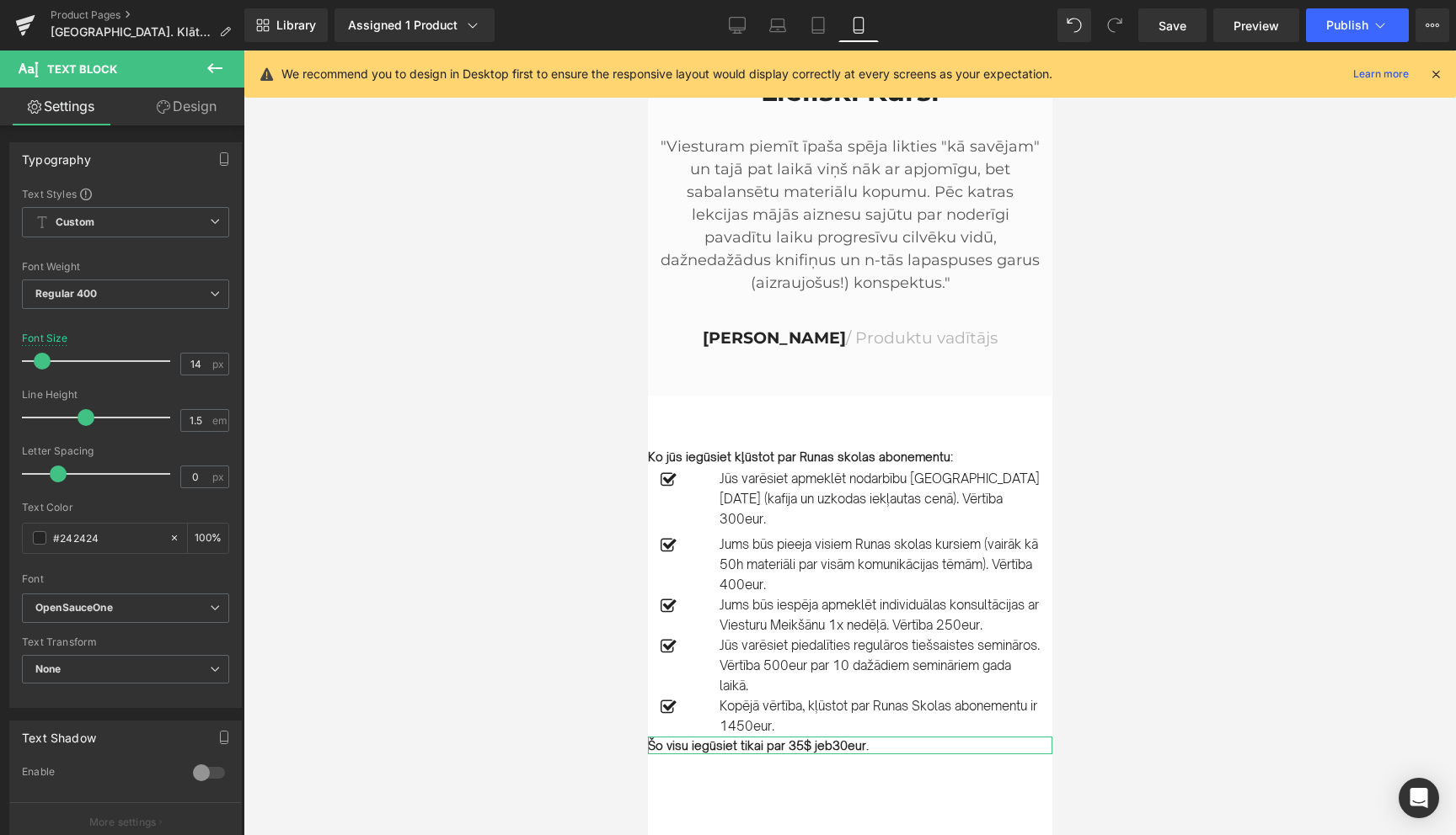
click at [191, 102] on link "Design" at bounding box center [186, 106] width 122 height 38
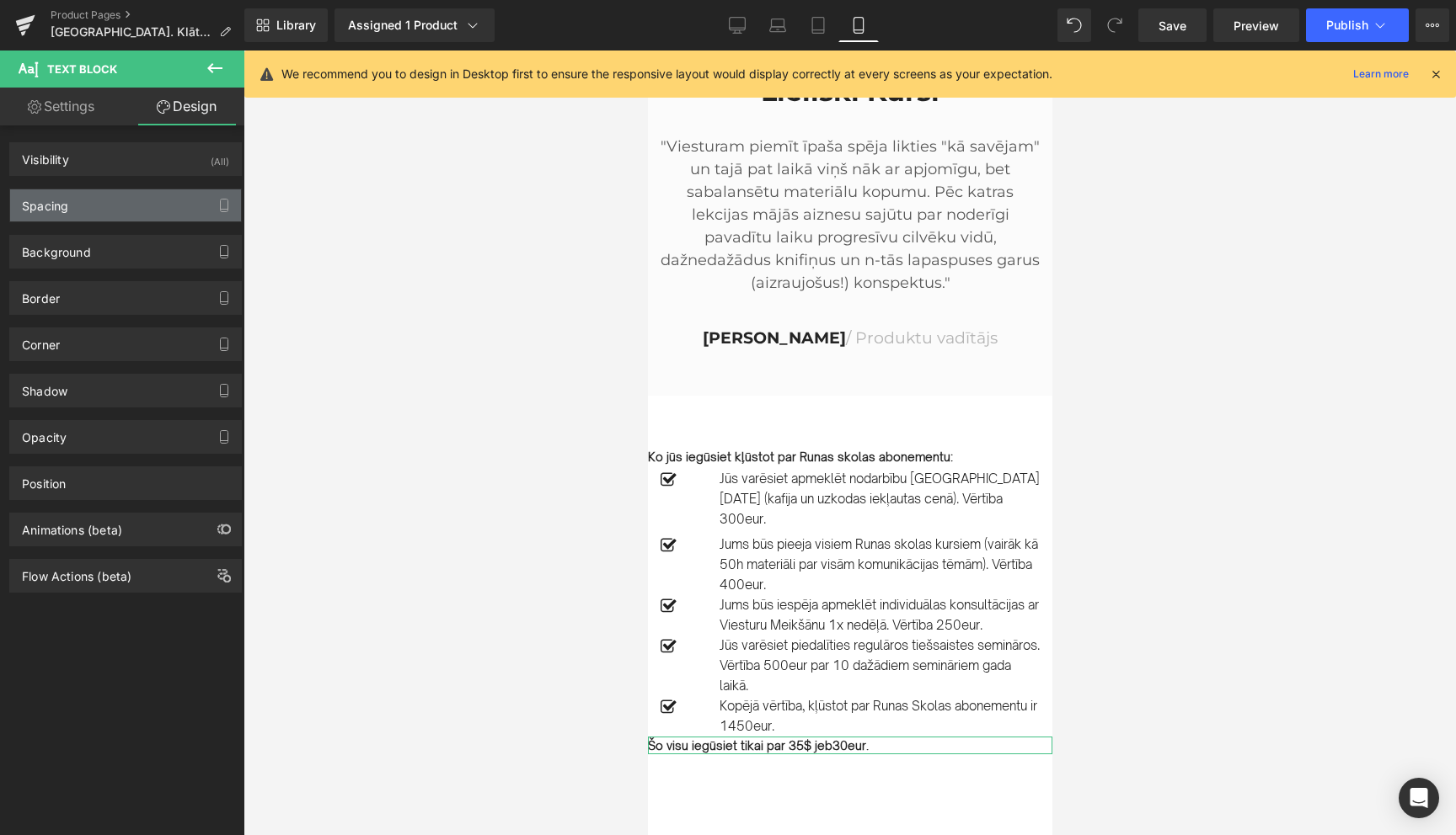
click at [94, 209] on div "Spacing" at bounding box center [125, 206] width 231 height 32
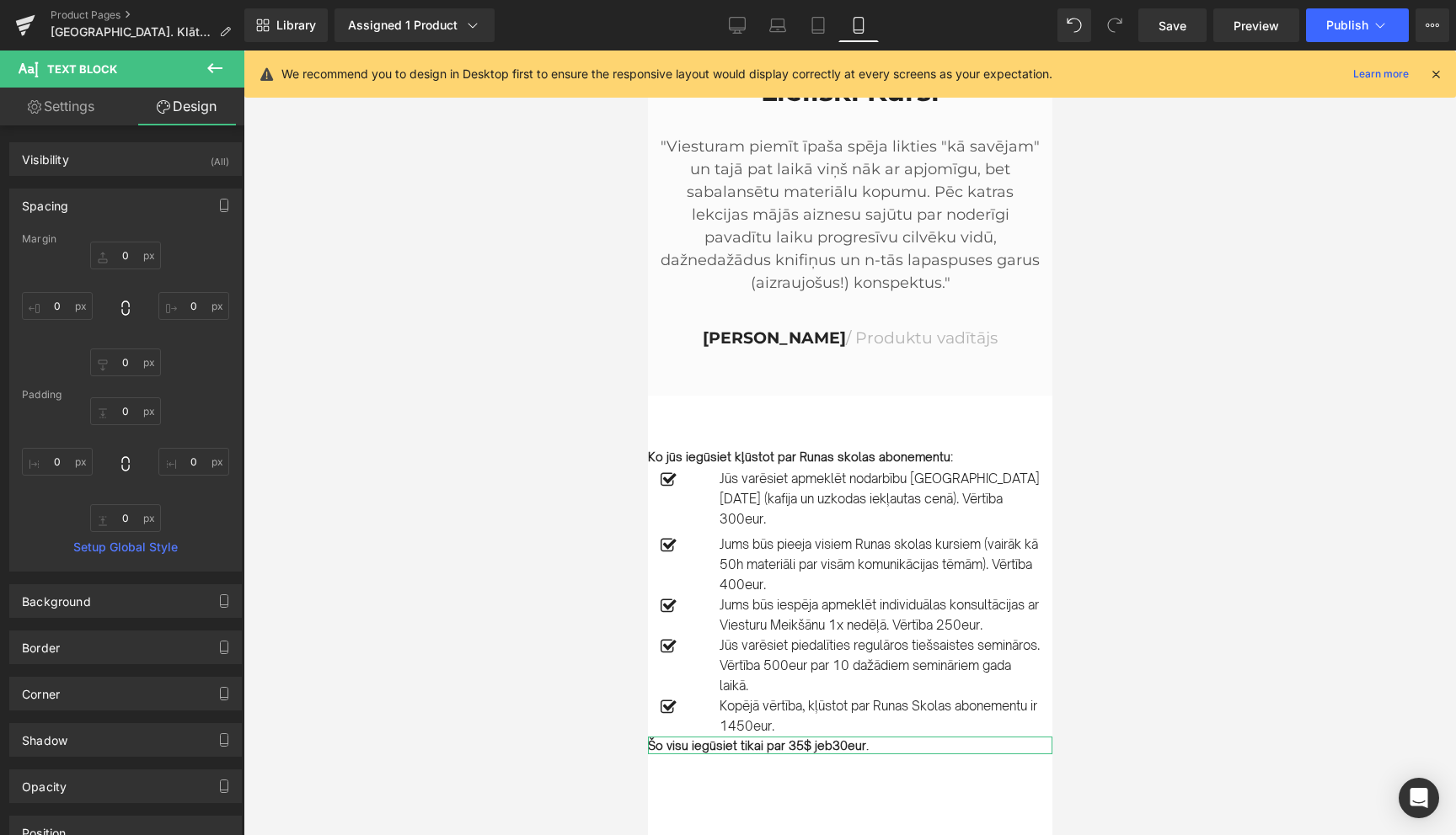
click at [53, 289] on div "0px 0 0px 0 0px 0 0px 0" at bounding box center [125, 309] width 208 height 135
click at [55, 304] on input "0" at bounding box center [57, 306] width 70 height 27
type input "15"
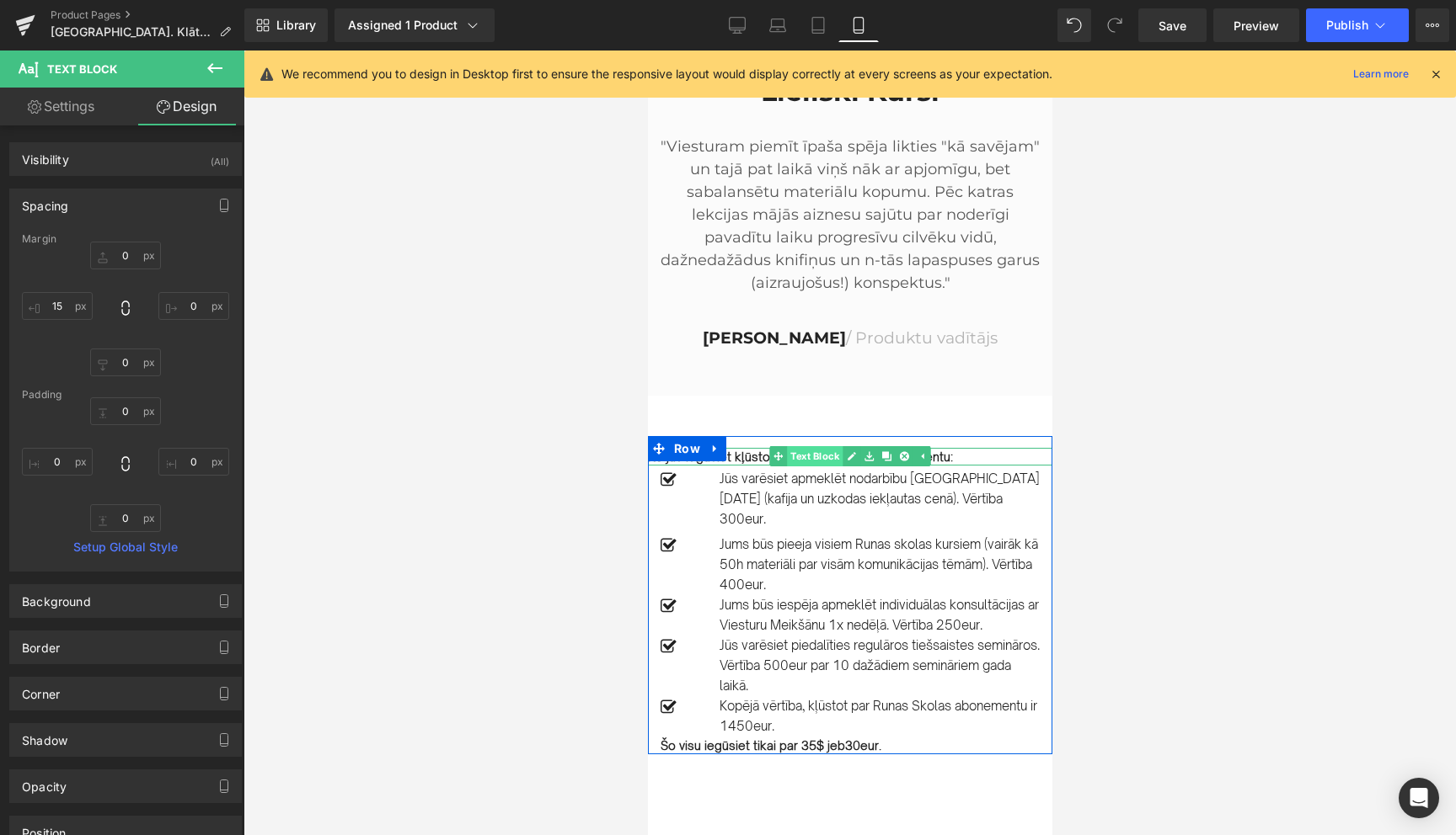
click at [823, 446] on span "Text Block" at bounding box center [814, 456] width 56 height 21
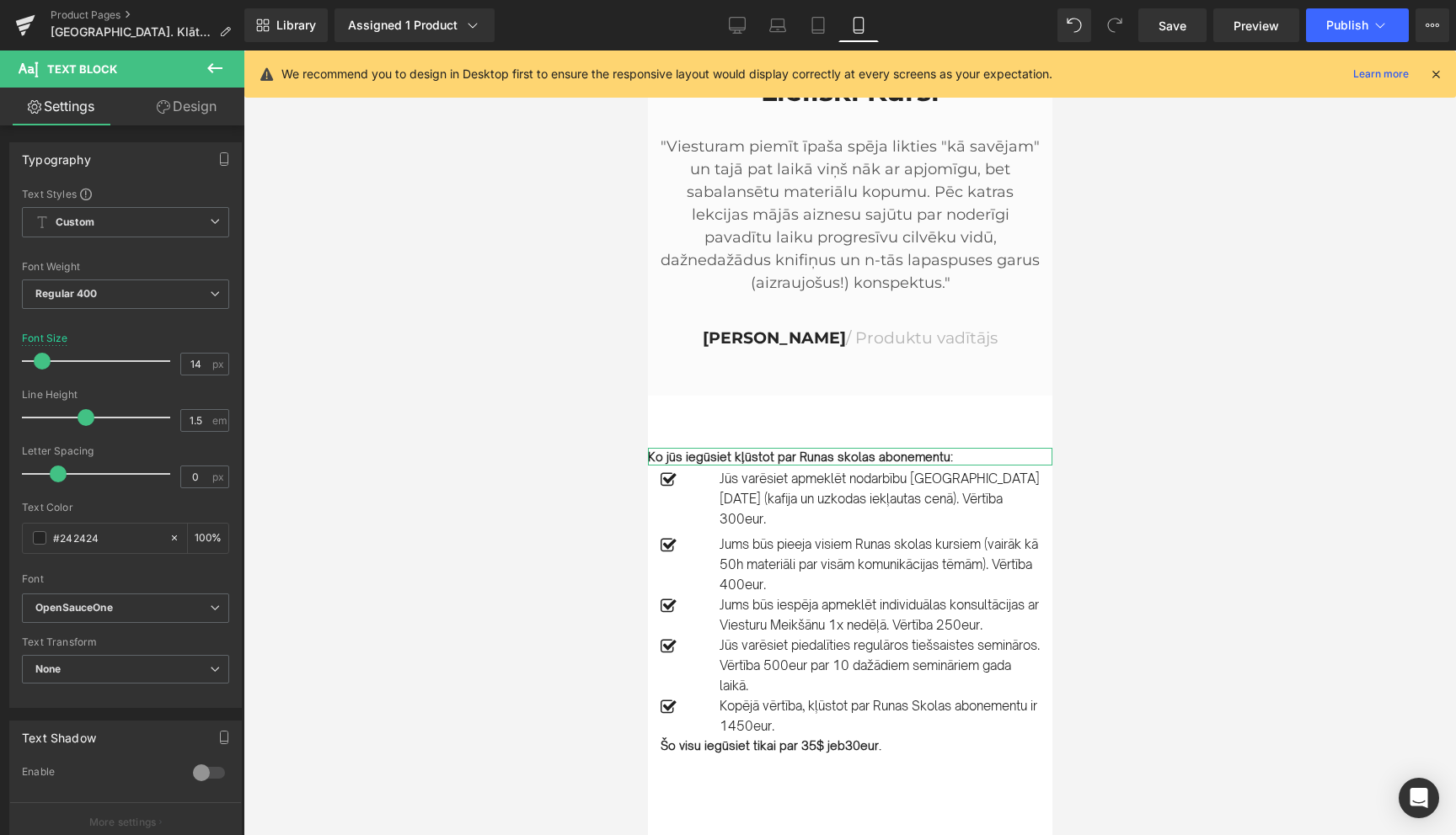
click at [190, 112] on link "Design" at bounding box center [186, 106] width 122 height 38
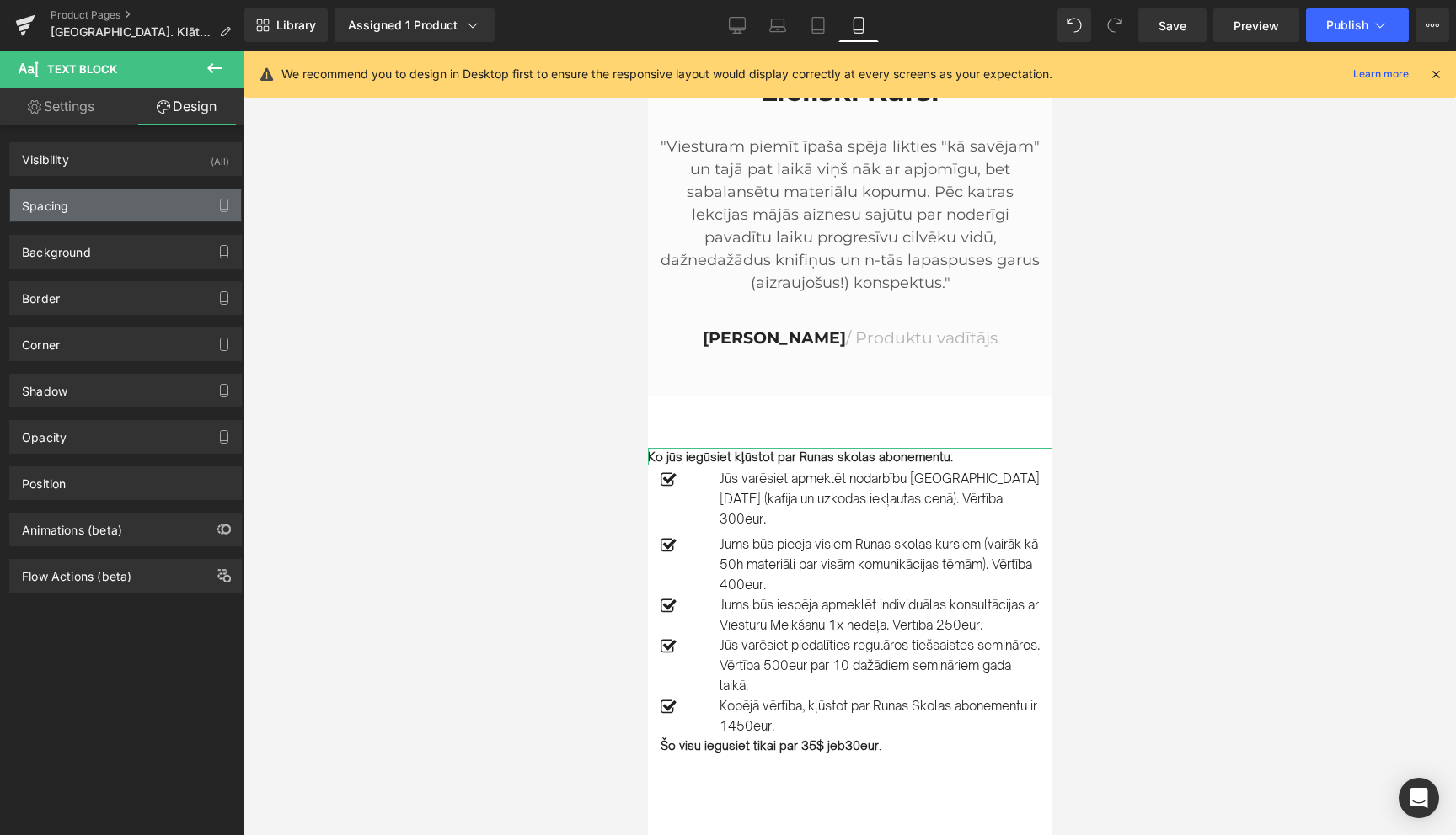
click at [101, 217] on div "Spacing" at bounding box center [125, 206] width 231 height 32
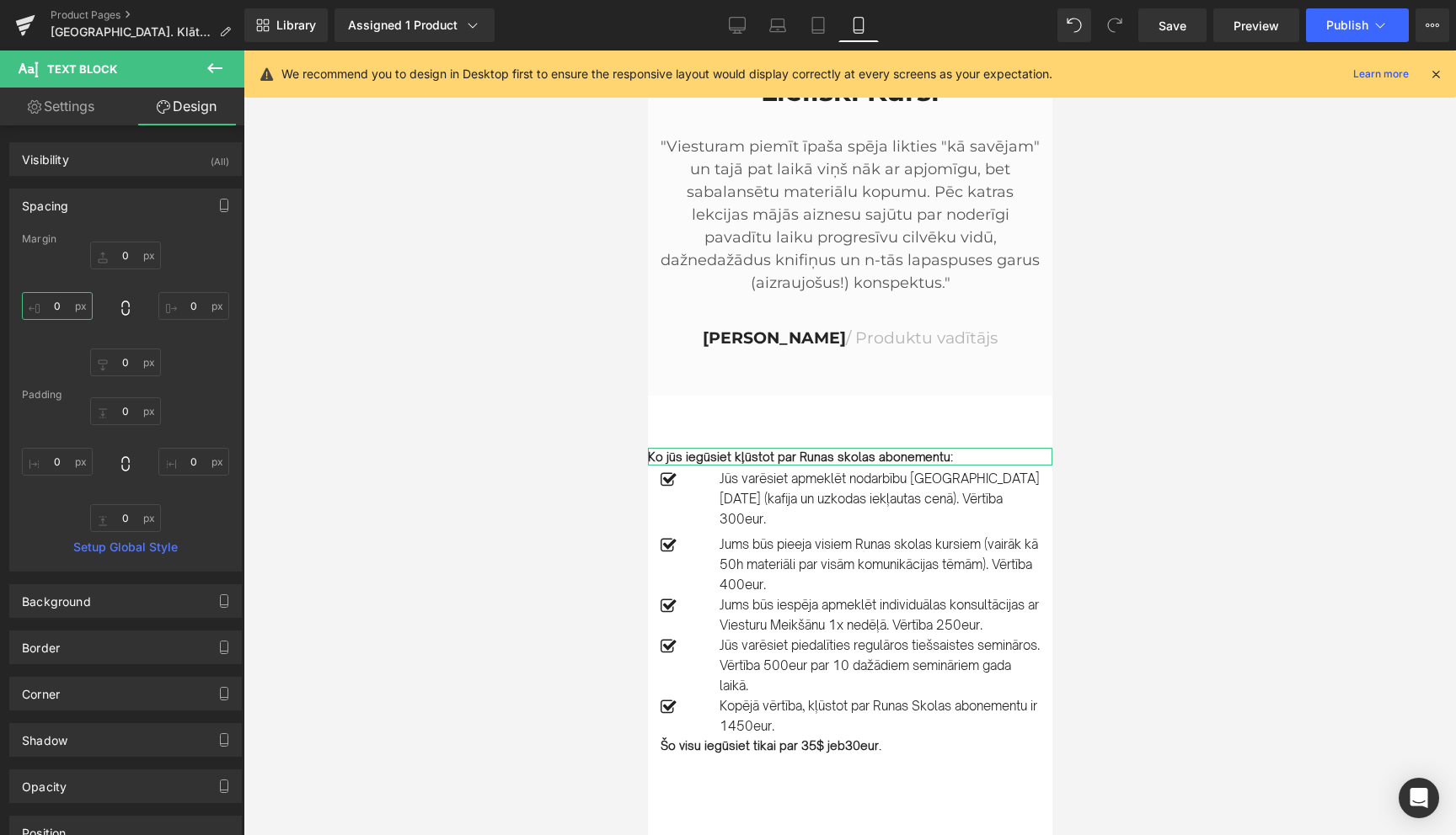
click at [61, 303] on input "0" at bounding box center [57, 306] width 70 height 27
type input "15"
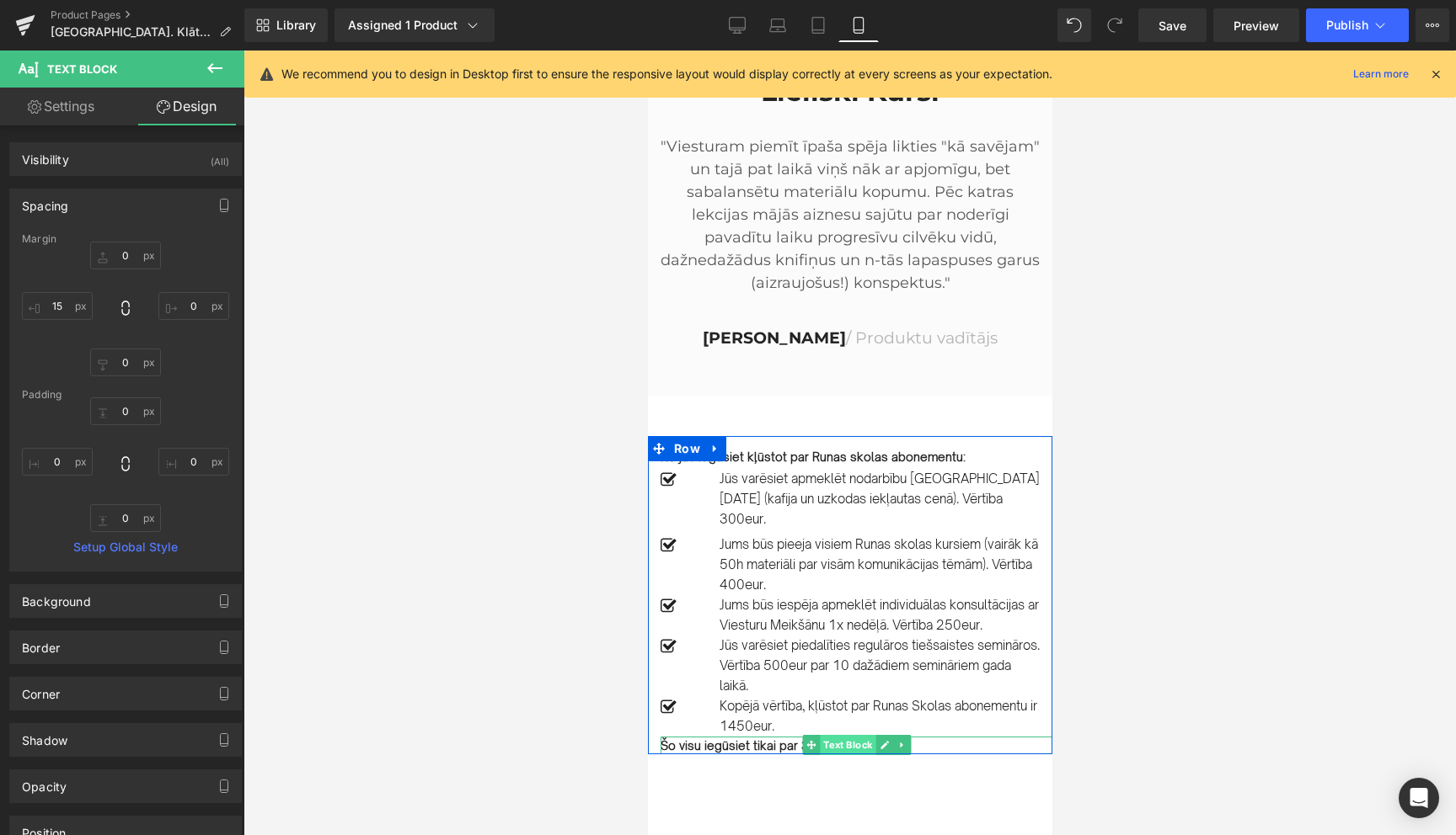
click at [838, 735] on span "Text Block" at bounding box center [846, 745] width 56 height 21
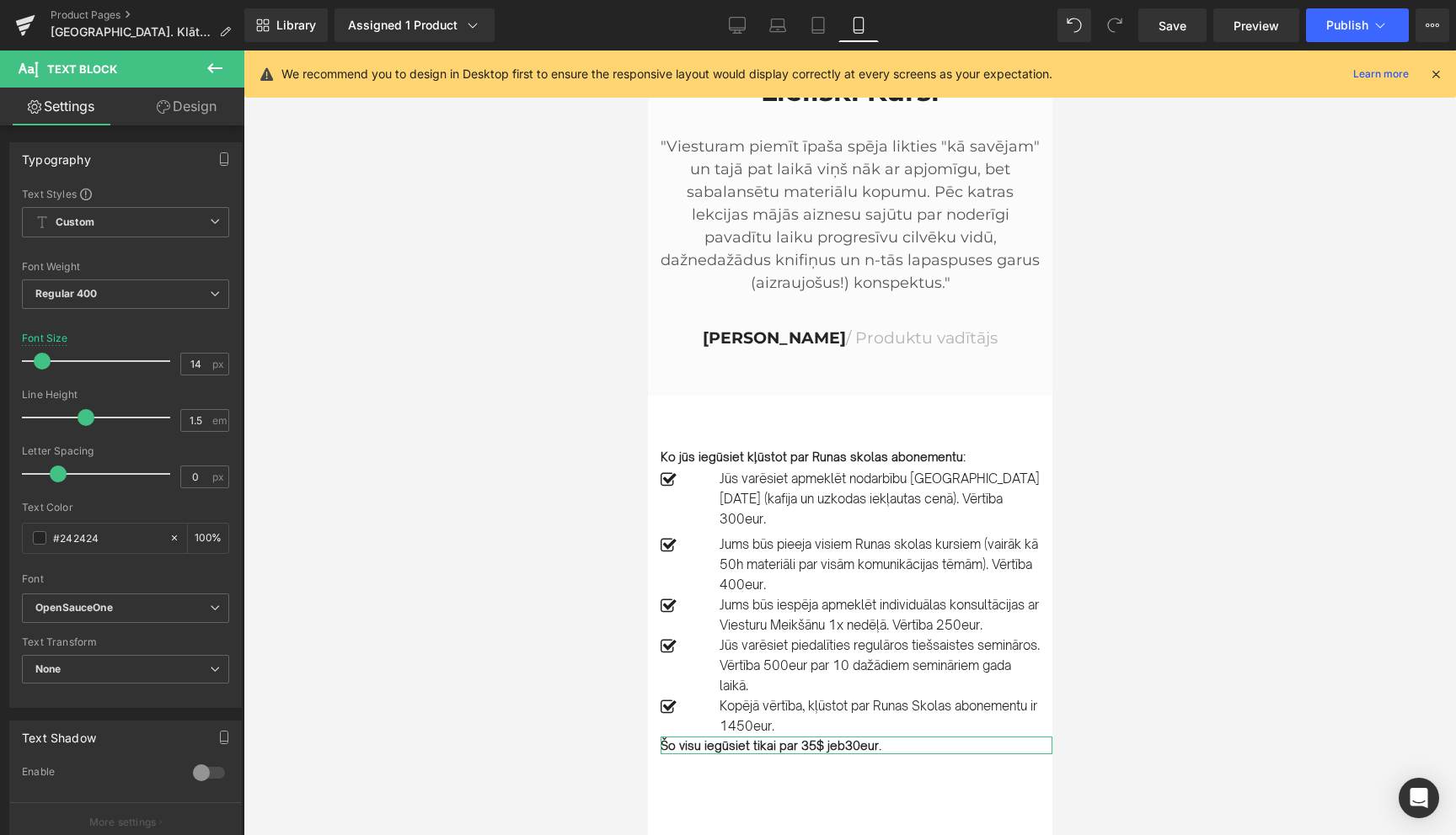
click at [186, 109] on link "Design" at bounding box center [186, 106] width 122 height 38
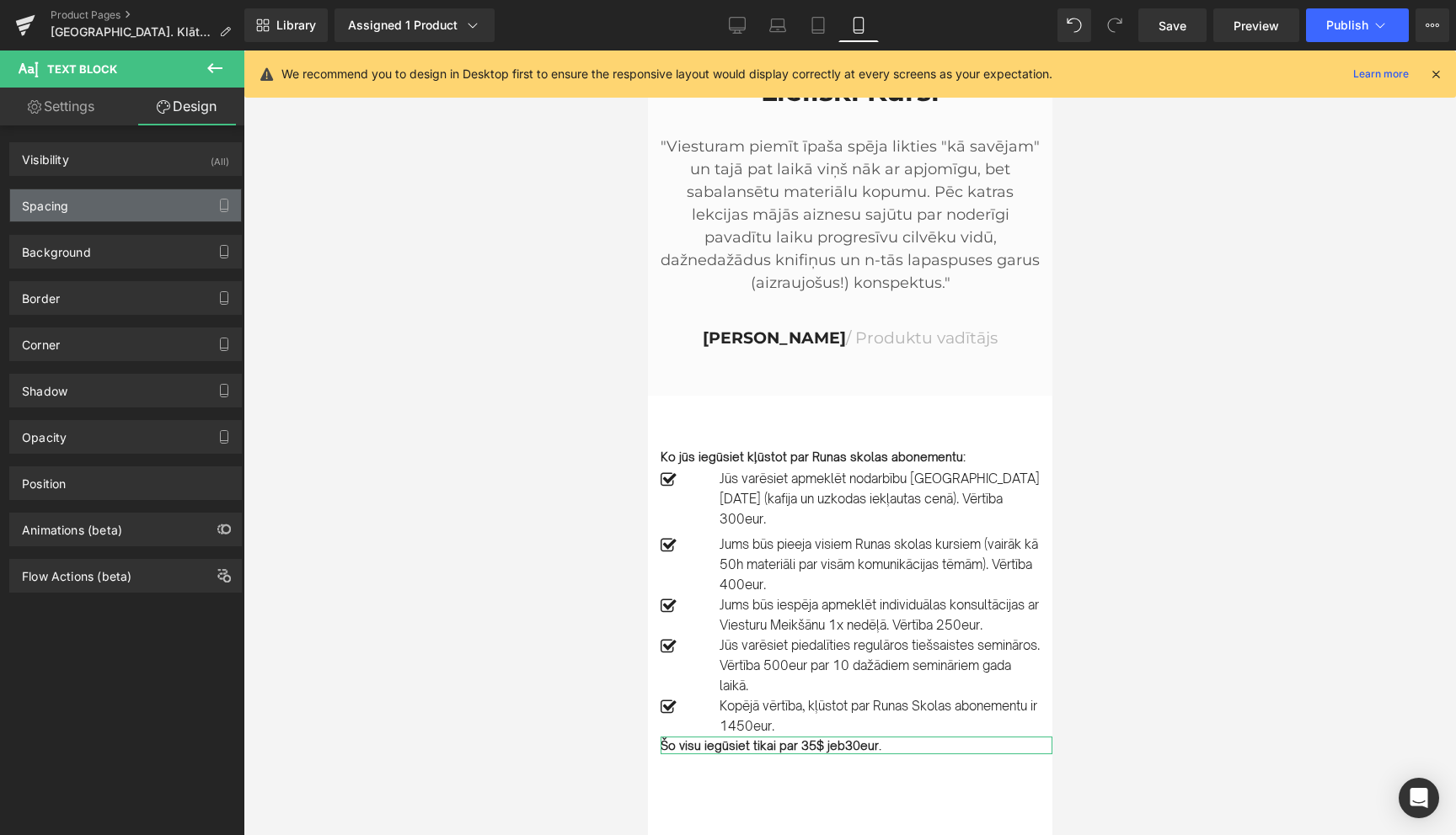
click at [118, 207] on div "Spacing" at bounding box center [125, 206] width 231 height 32
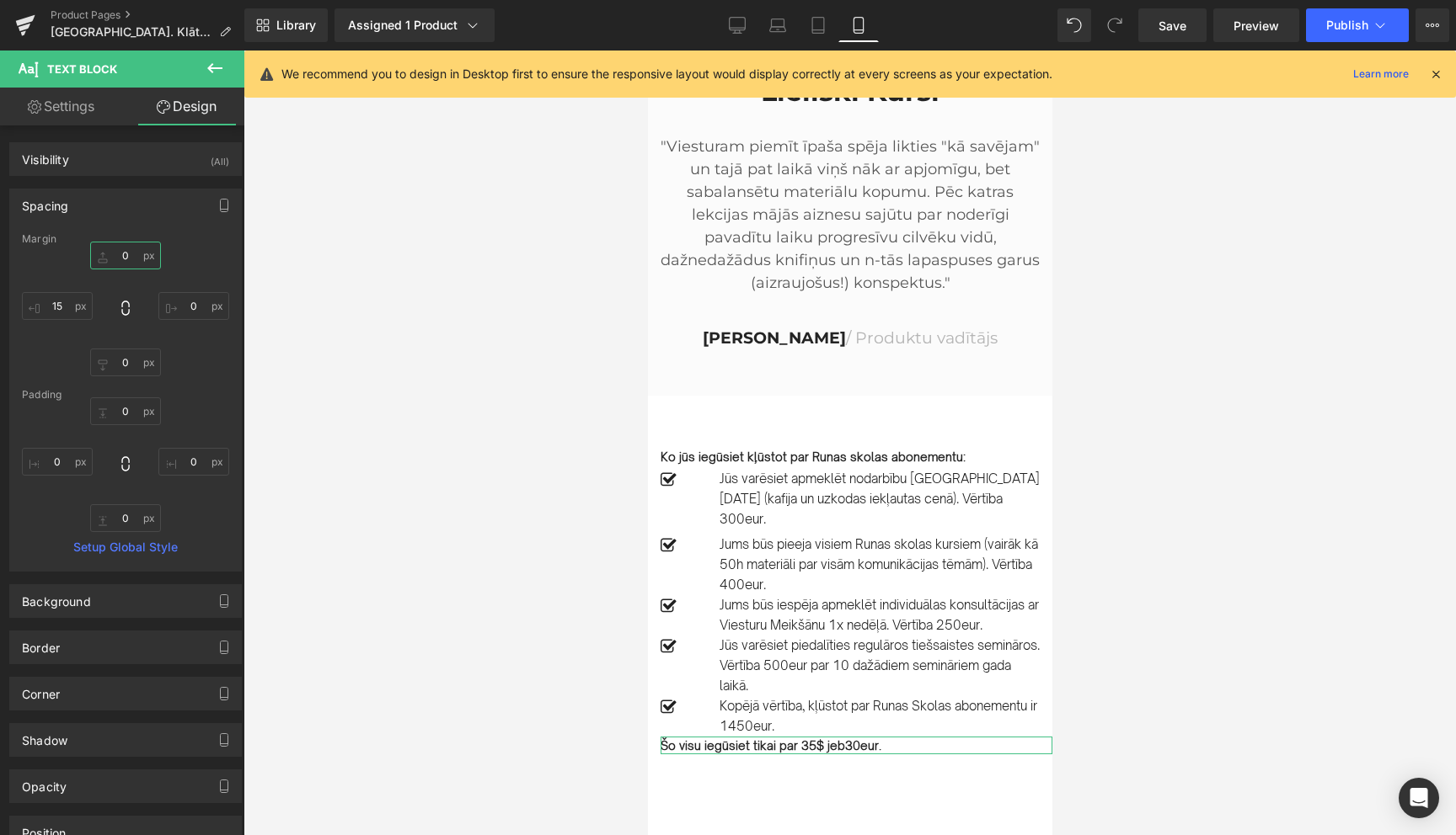
click at [122, 256] on input "0" at bounding box center [125, 255] width 70 height 27
type input "5"
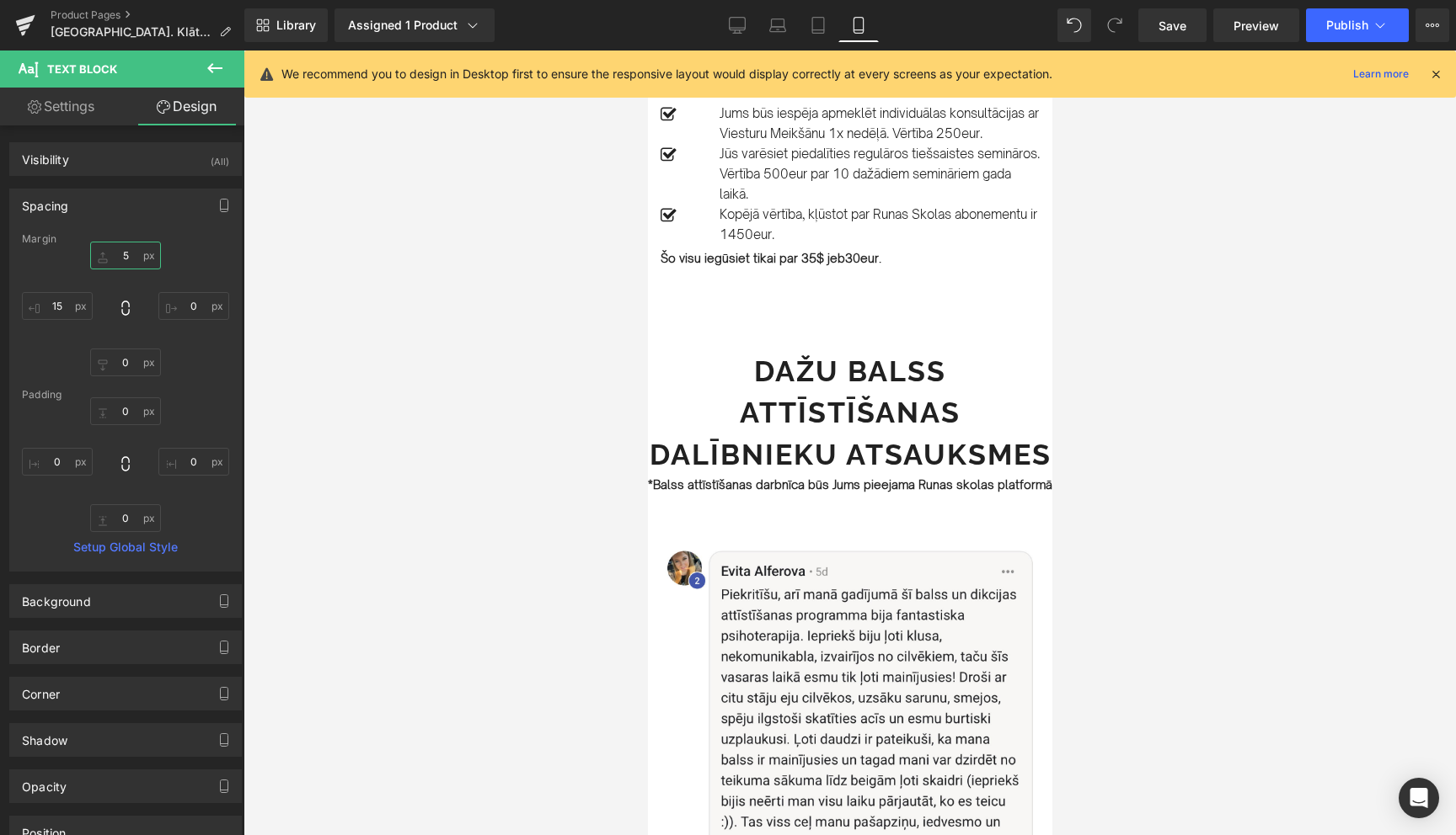
scroll to position [3039, 0]
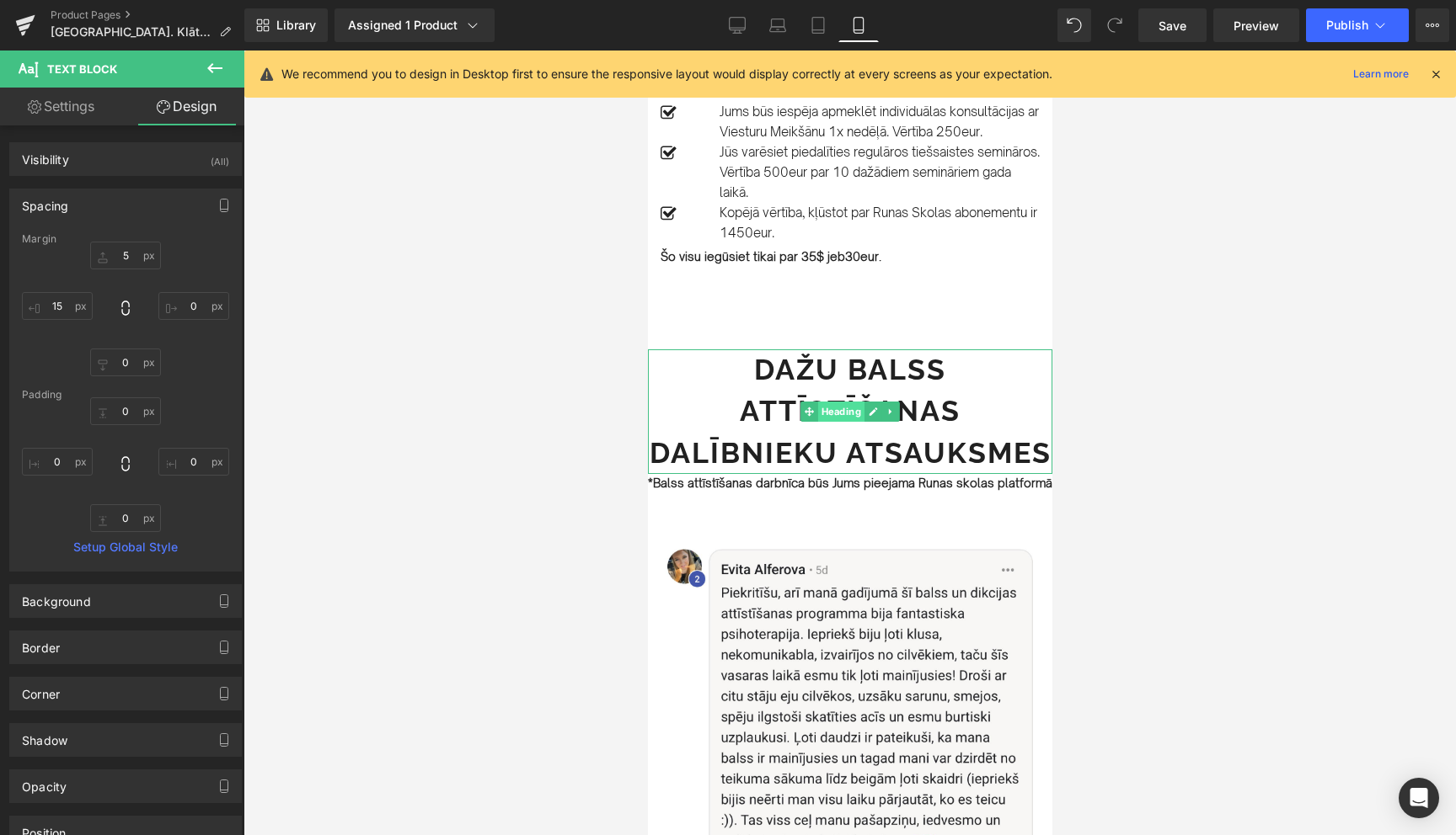
click at [838, 401] on span "Heading" at bounding box center [840, 411] width 46 height 21
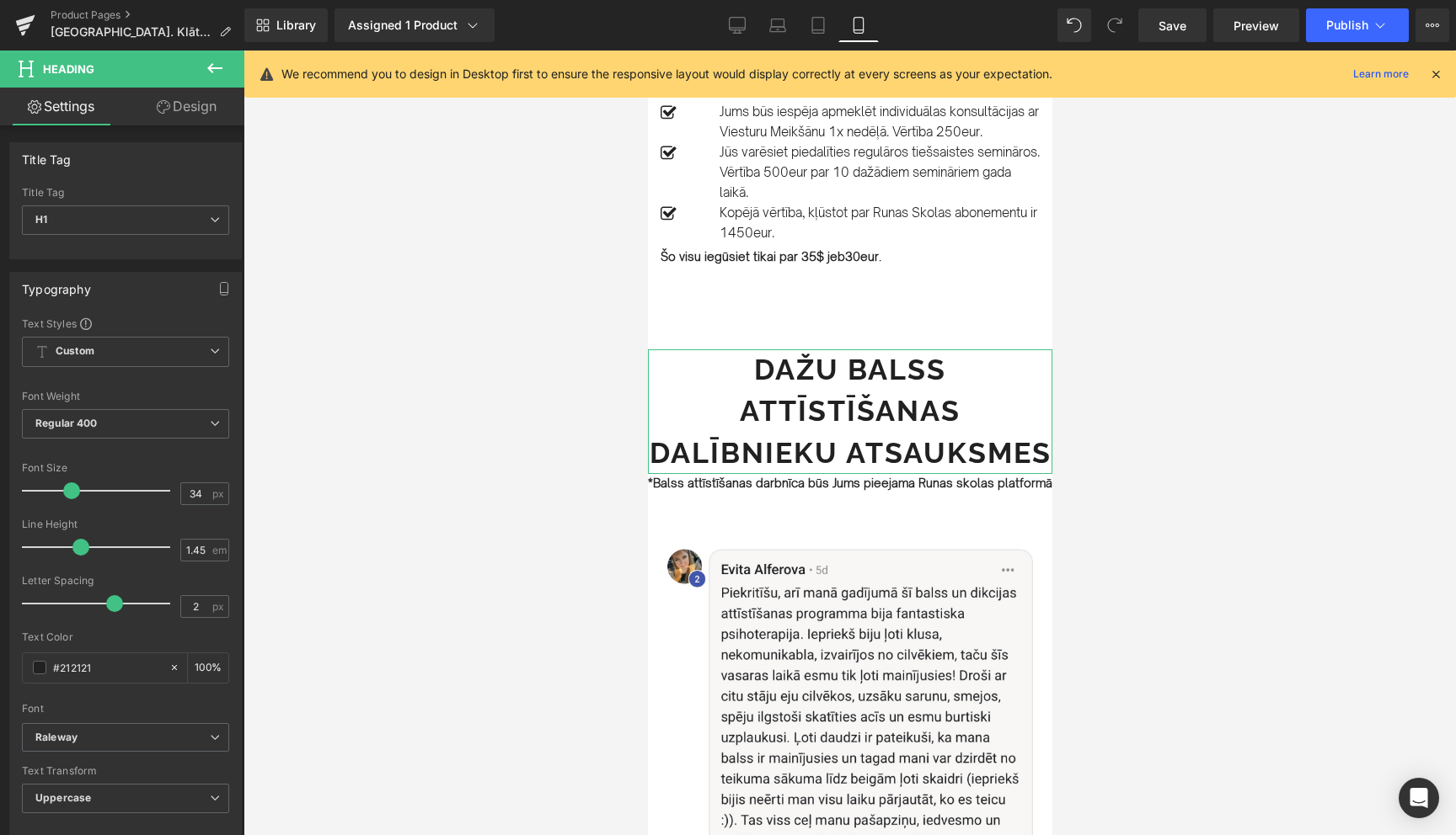
click at [183, 102] on link "Design" at bounding box center [186, 106] width 122 height 38
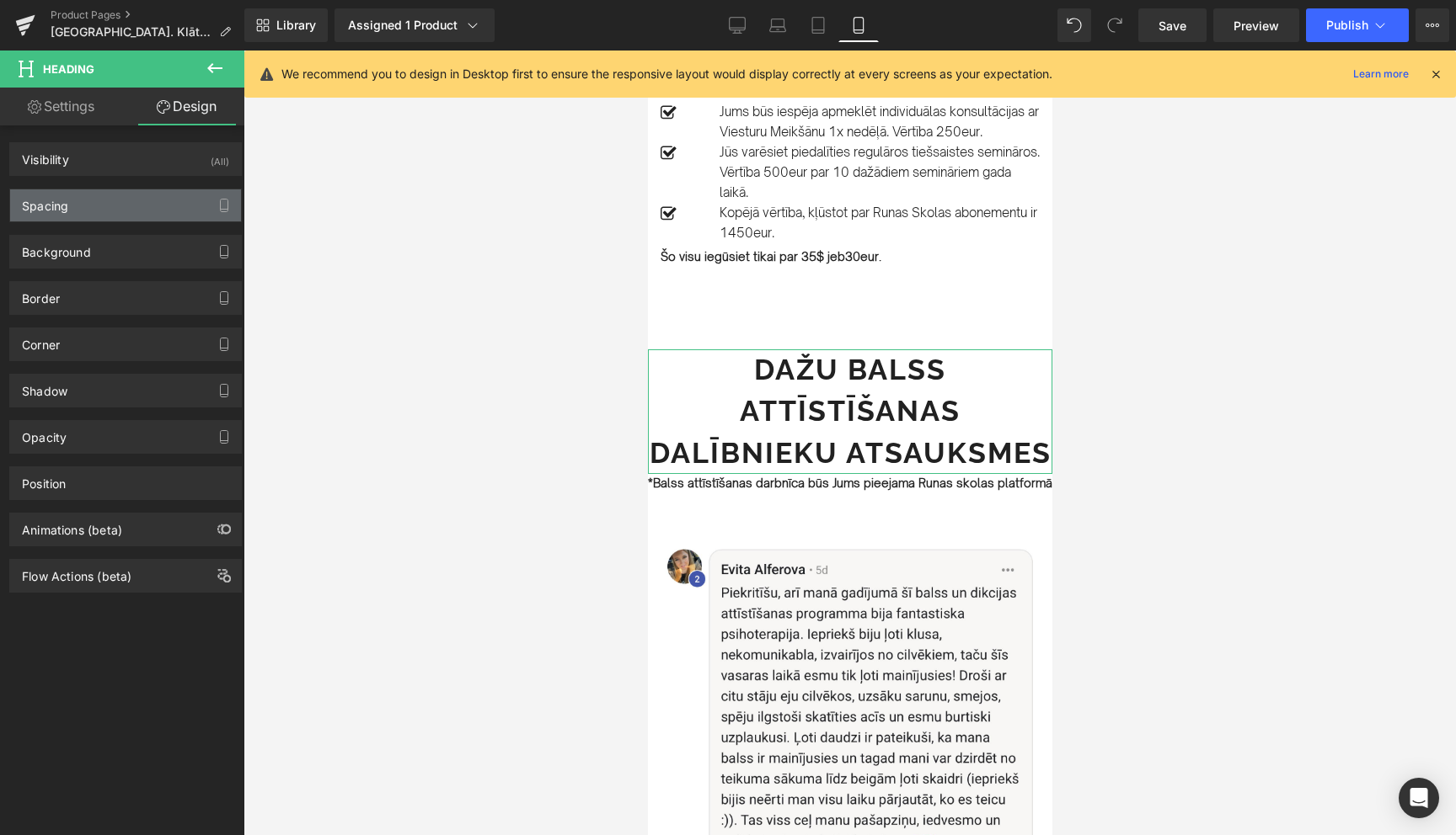
click at [83, 213] on div "Spacing" at bounding box center [125, 206] width 231 height 32
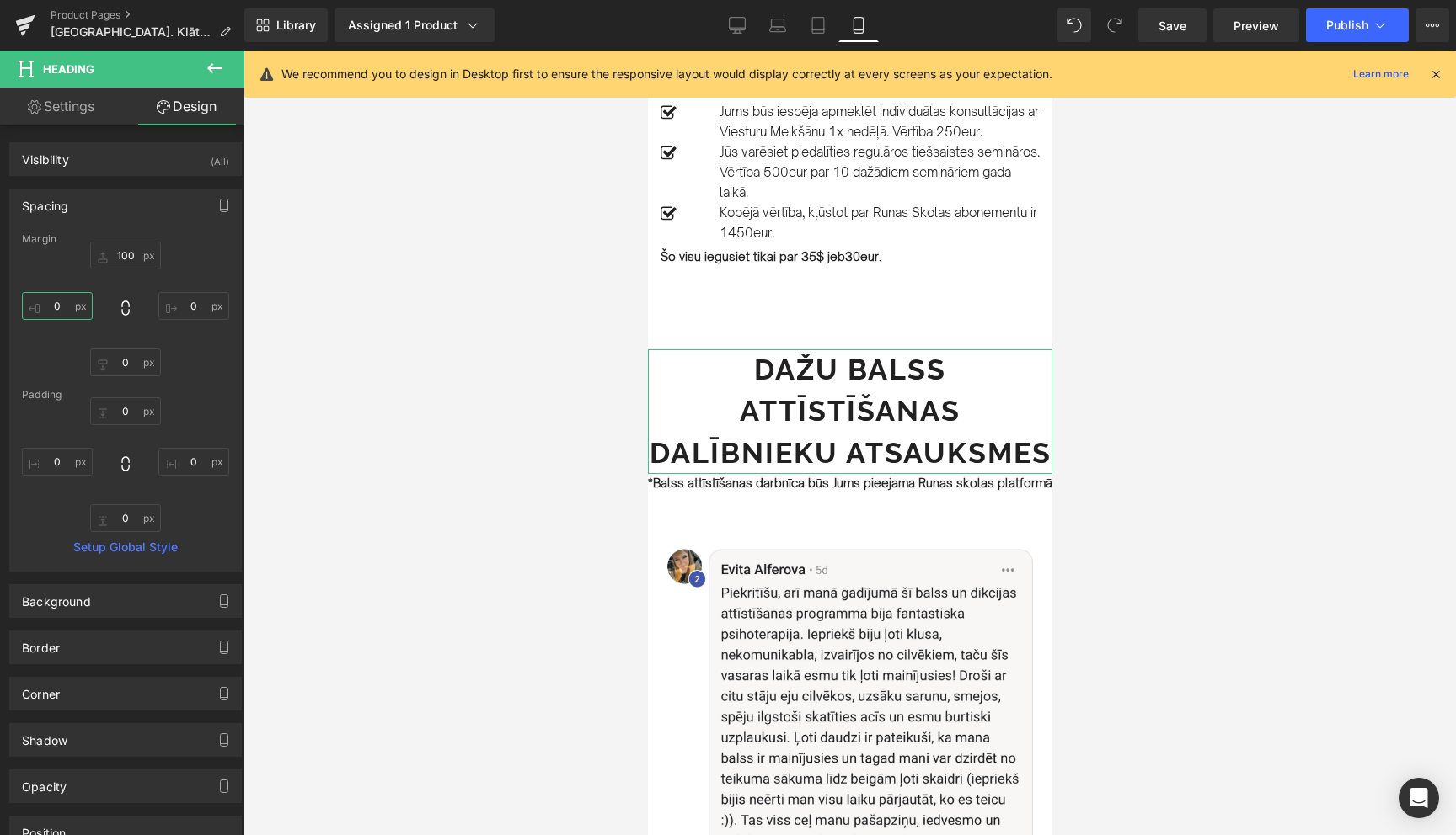
click at [56, 310] on input "0" at bounding box center [57, 306] width 70 height 27
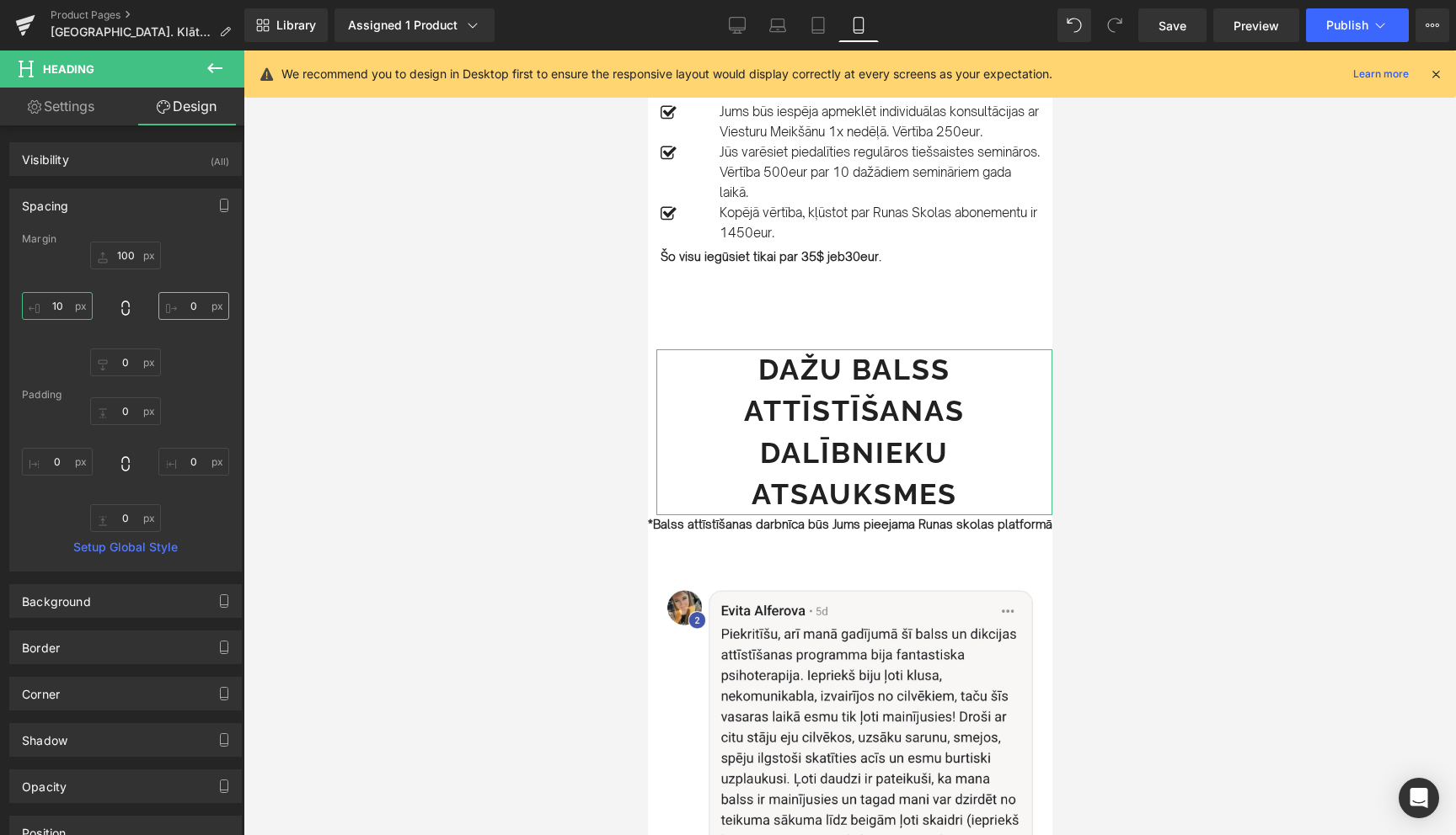
type input "10"
click at [196, 304] on input "0" at bounding box center [194, 306] width 70 height 27
type input "10"
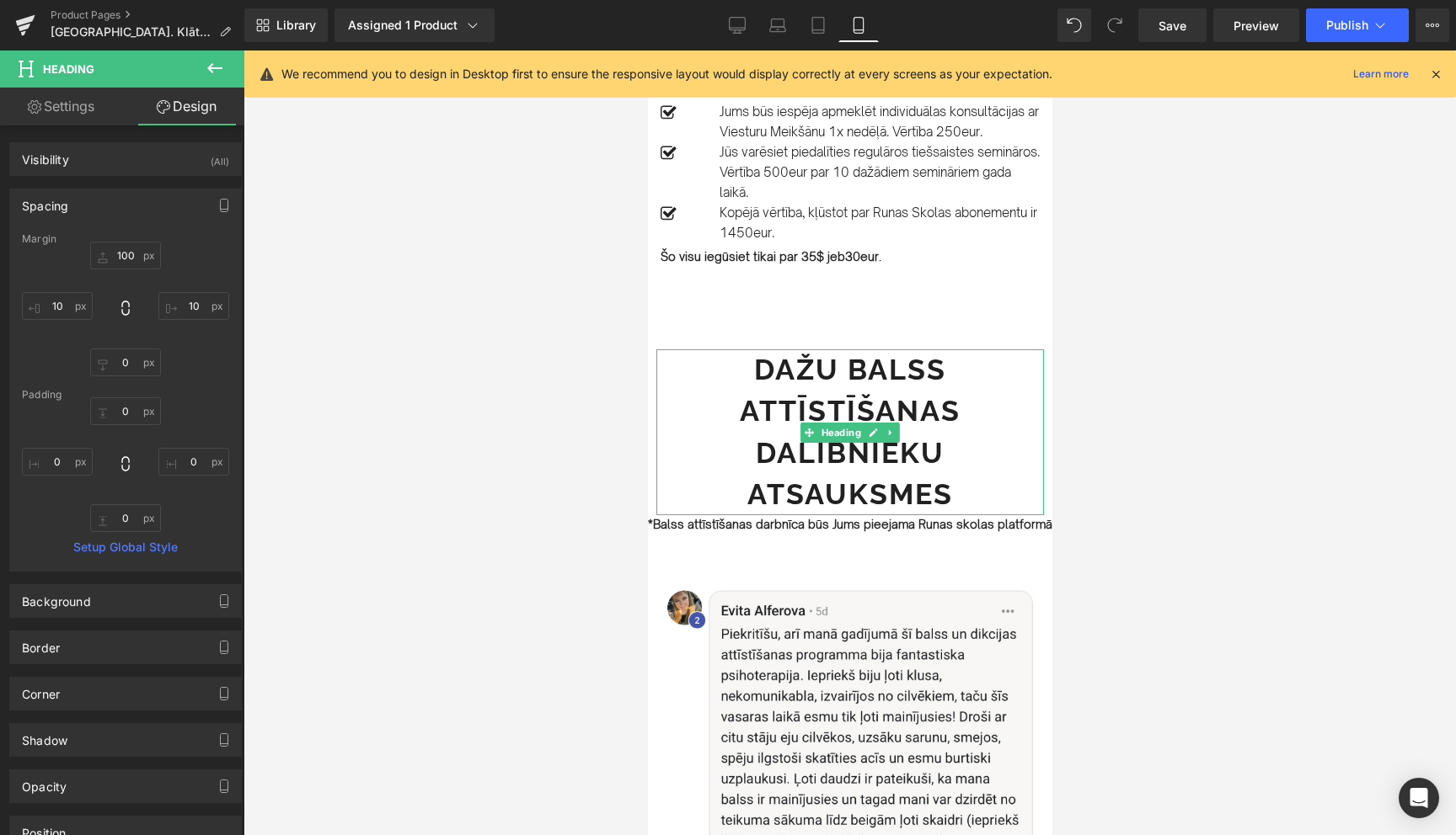
click at [843, 365] on b "Dažu balss attīstīšanas dalībnieku atsauksmes" at bounding box center [849, 432] width 220 height 159
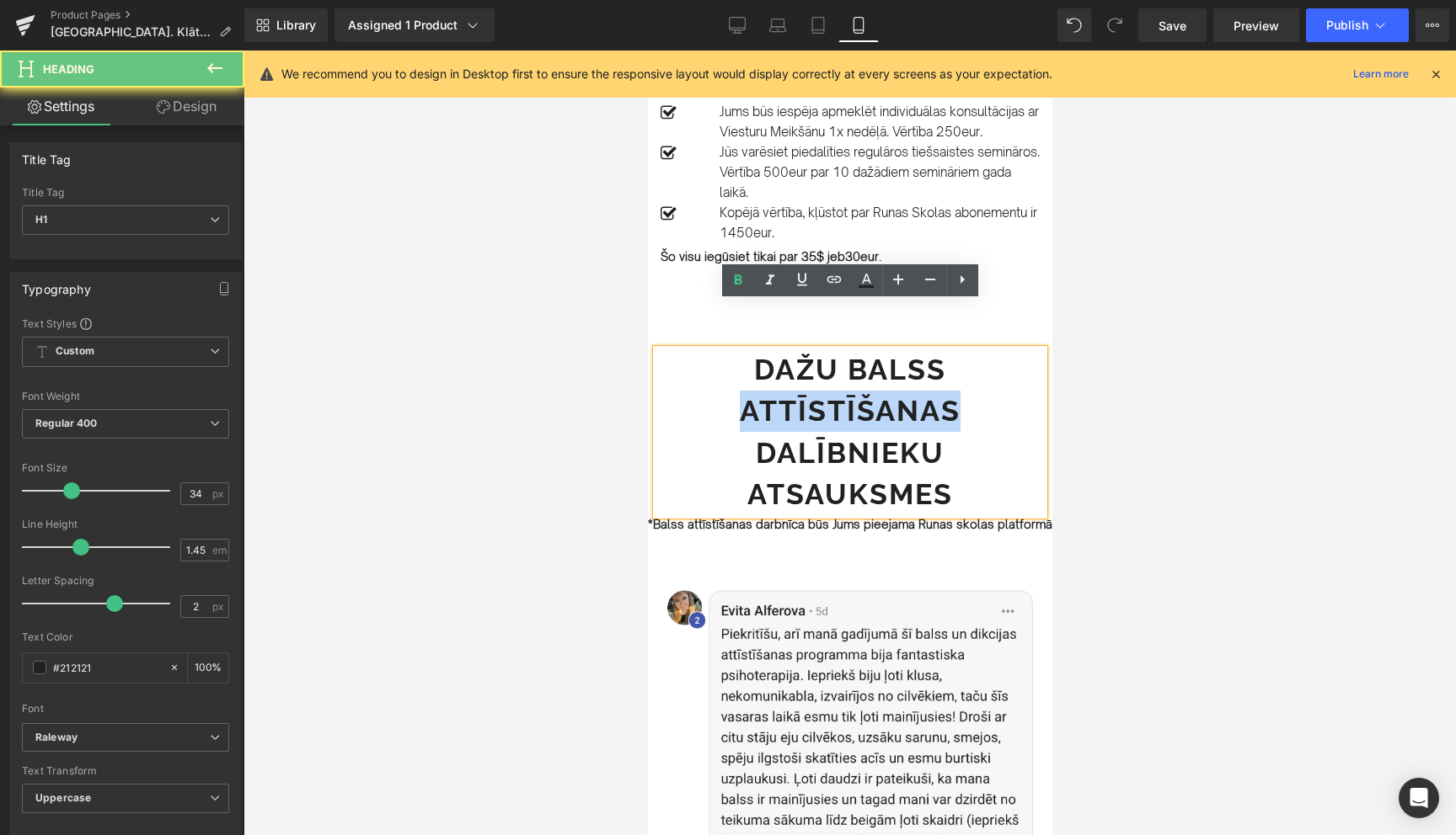
click at [843, 365] on b "Dažu balss attīstīšanas dalībnieku atsauksmes" at bounding box center [849, 432] width 220 height 159
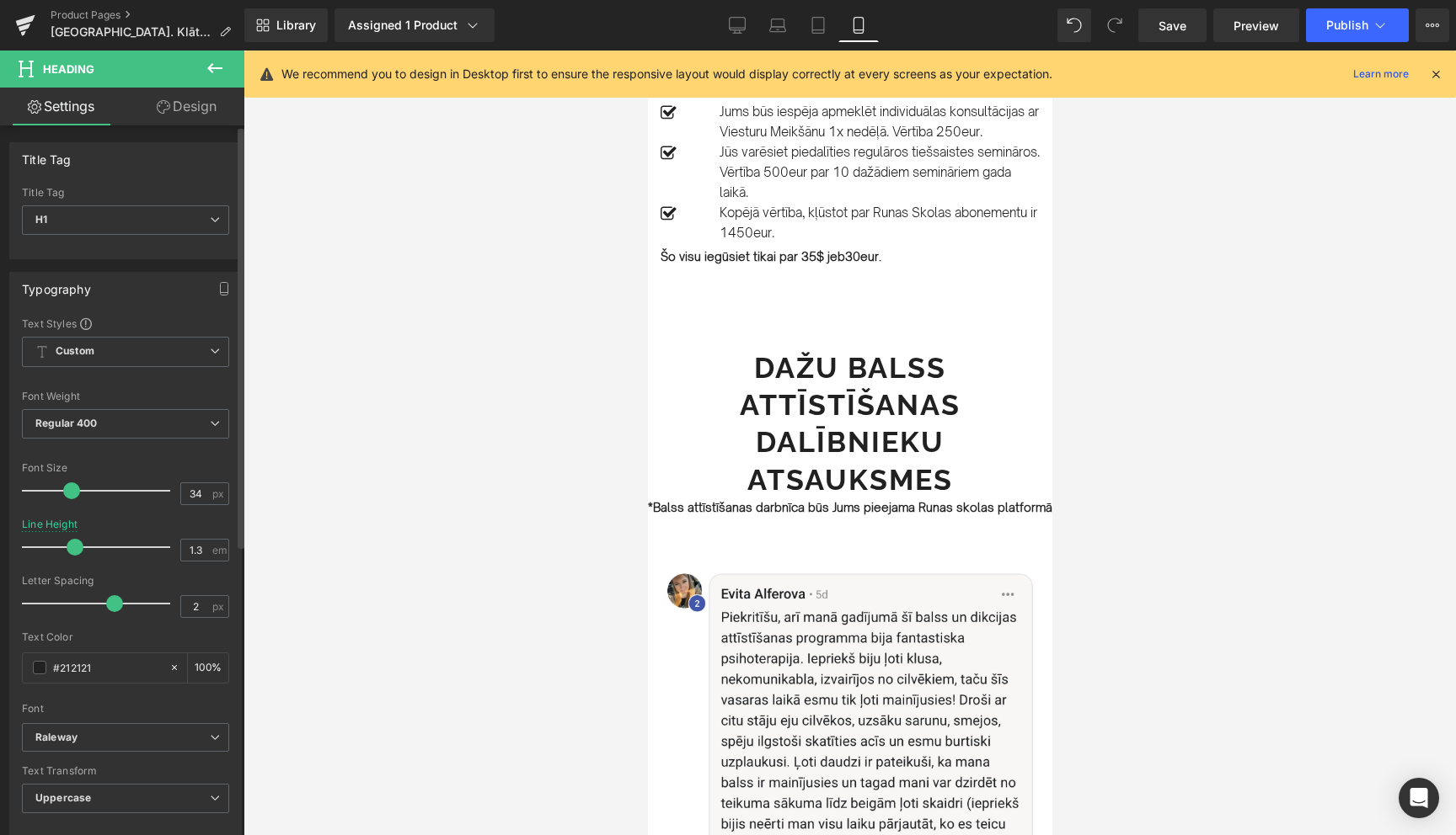
type input "1.2"
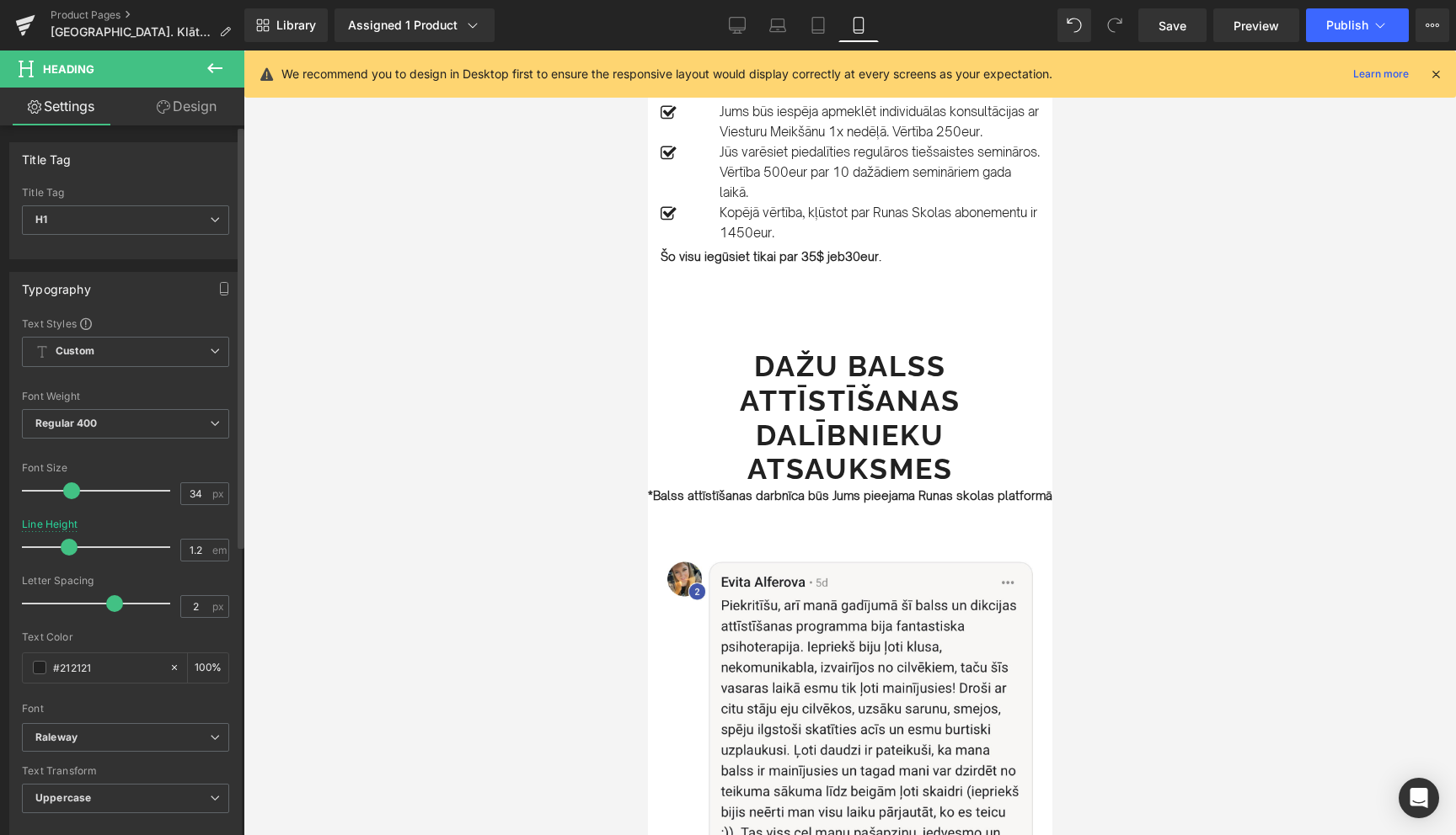
click at [73, 545] on span at bounding box center [69, 547] width 17 height 17
type input "32"
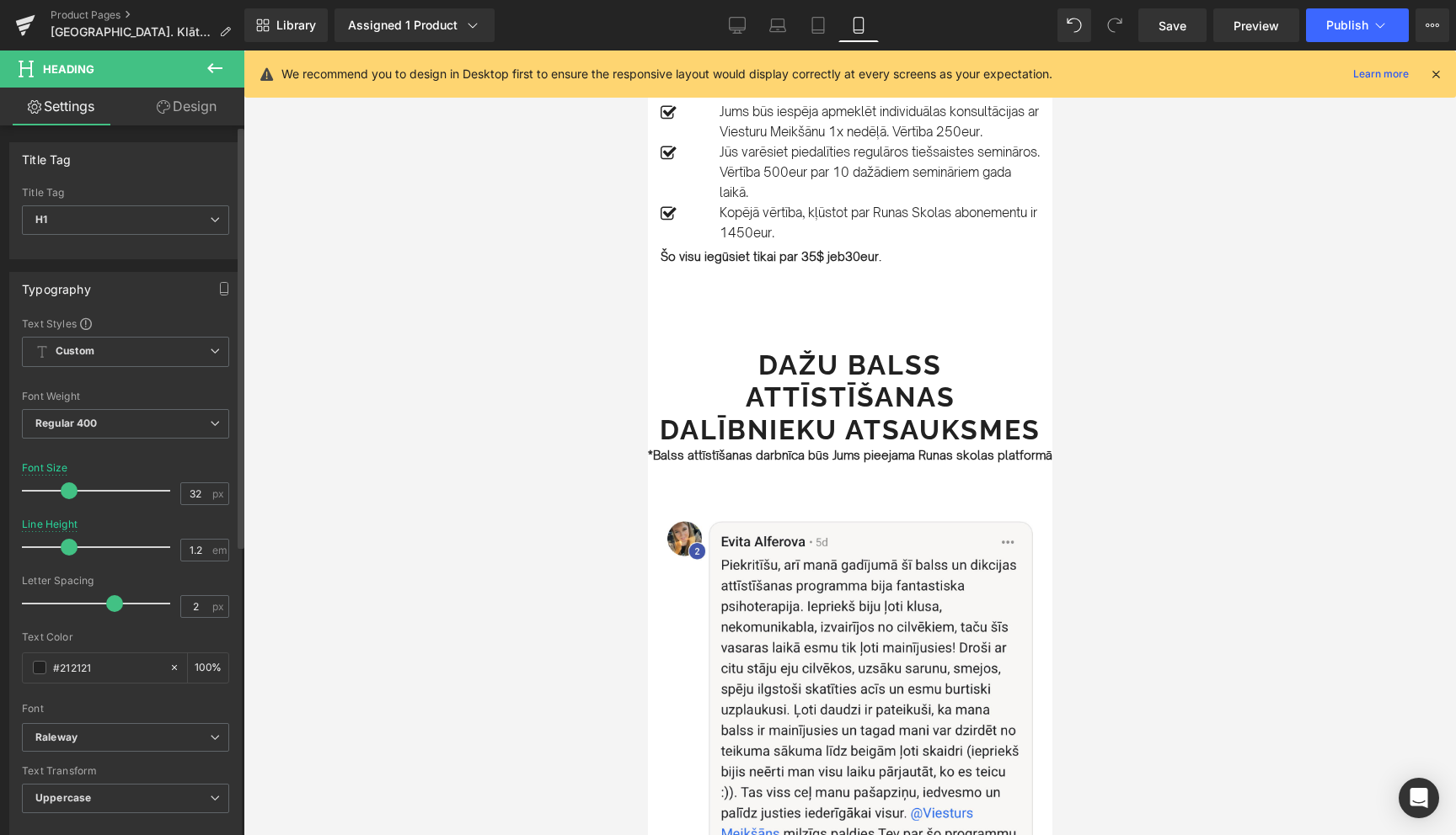
click at [66, 486] on span at bounding box center [69, 490] width 17 height 17
click at [1204, 528] on div at bounding box center [850, 443] width 1212 height 785
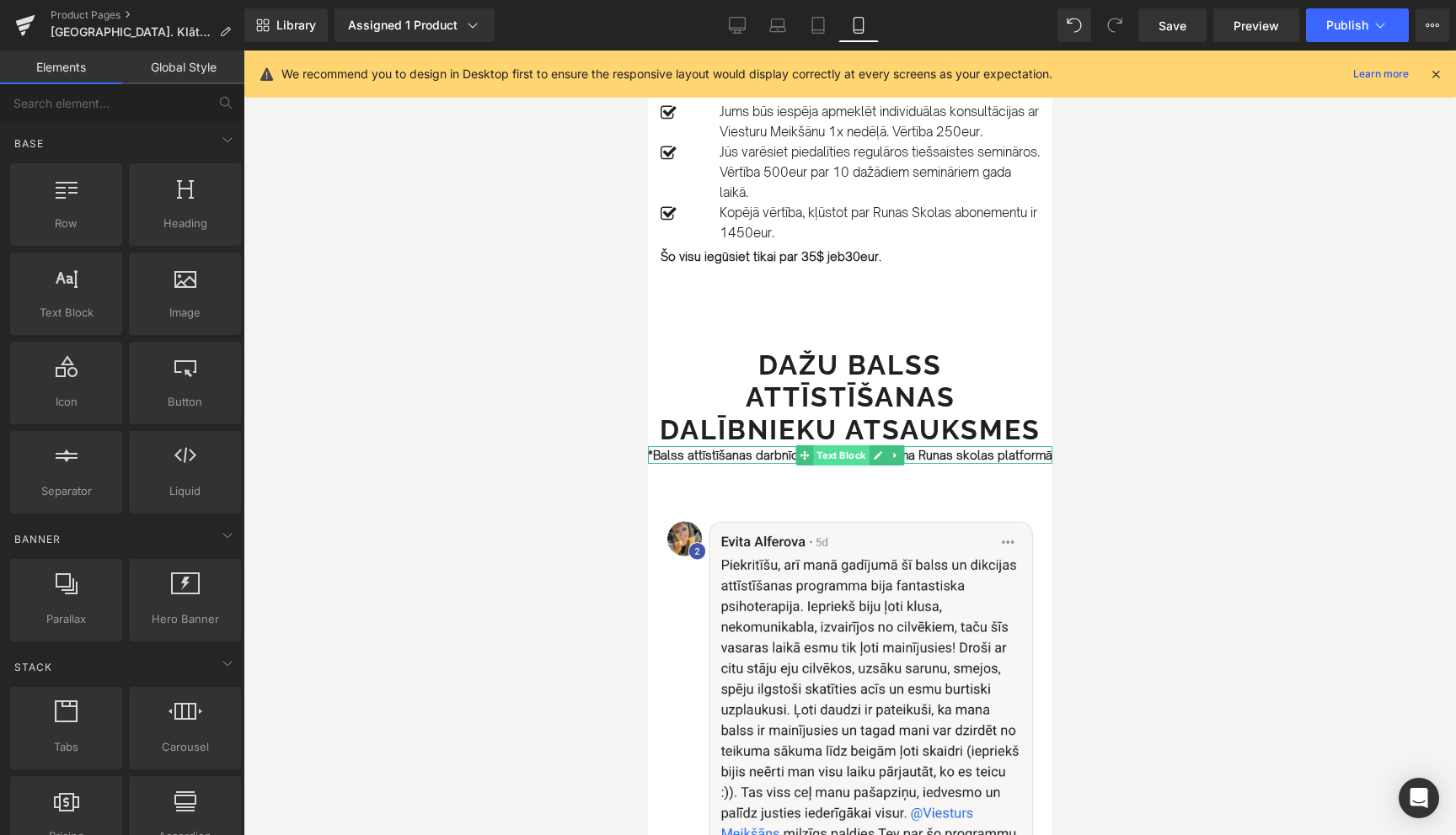
click at [847, 445] on span "Text Block" at bounding box center [839, 455] width 56 height 21
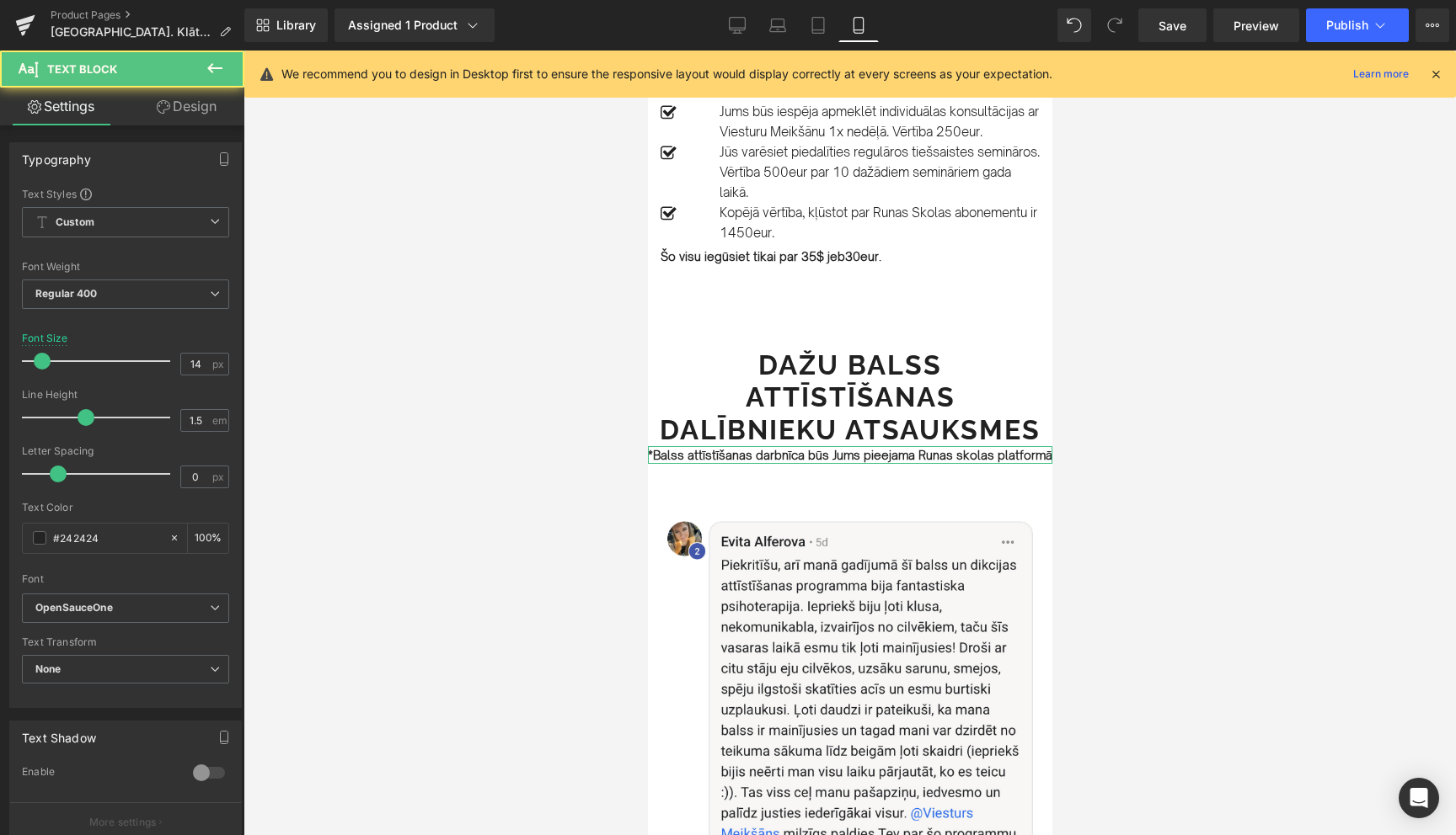
click at [190, 112] on link "Design" at bounding box center [186, 106] width 122 height 38
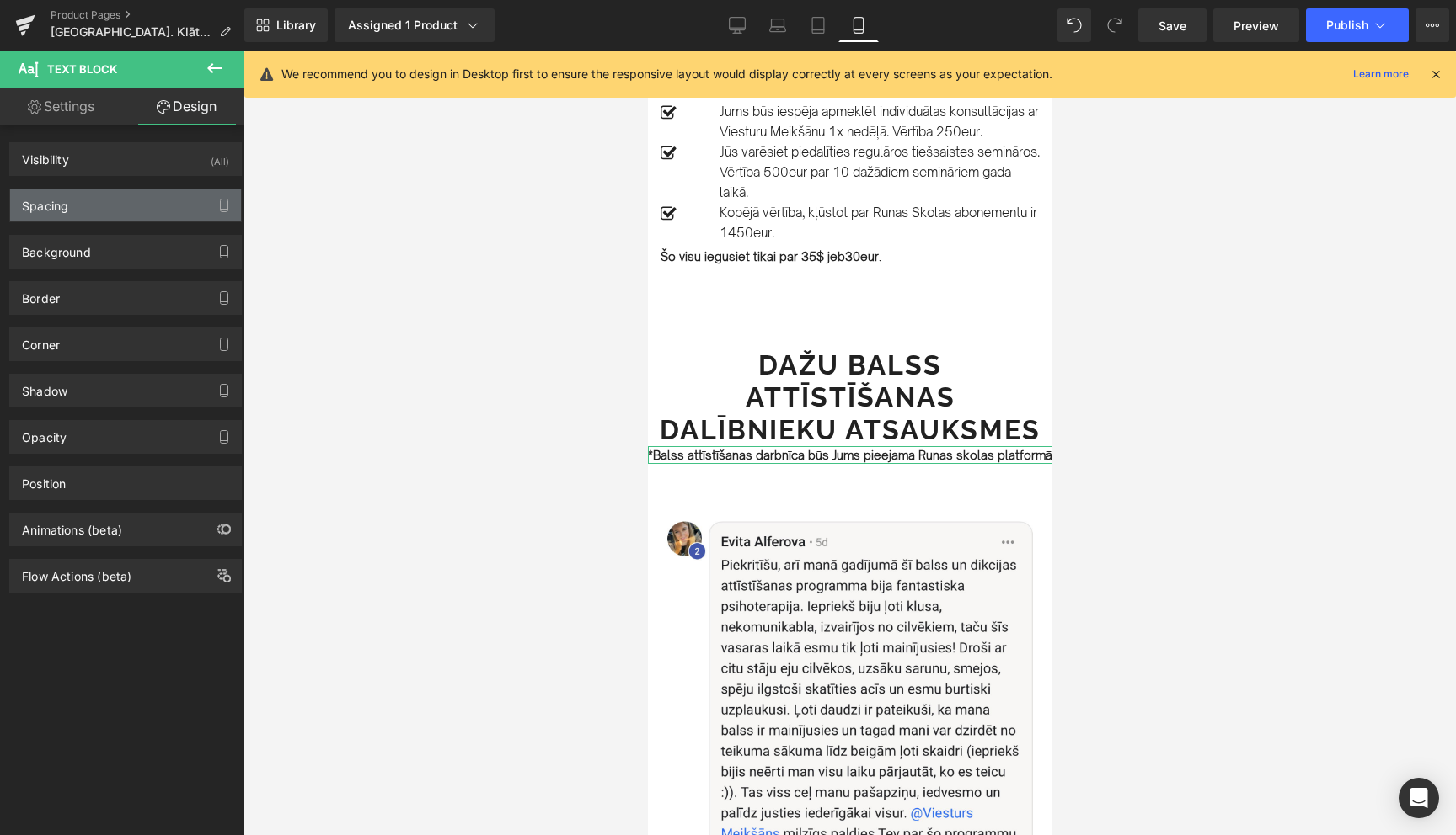
click at [82, 211] on div "Spacing" at bounding box center [125, 206] width 231 height 32
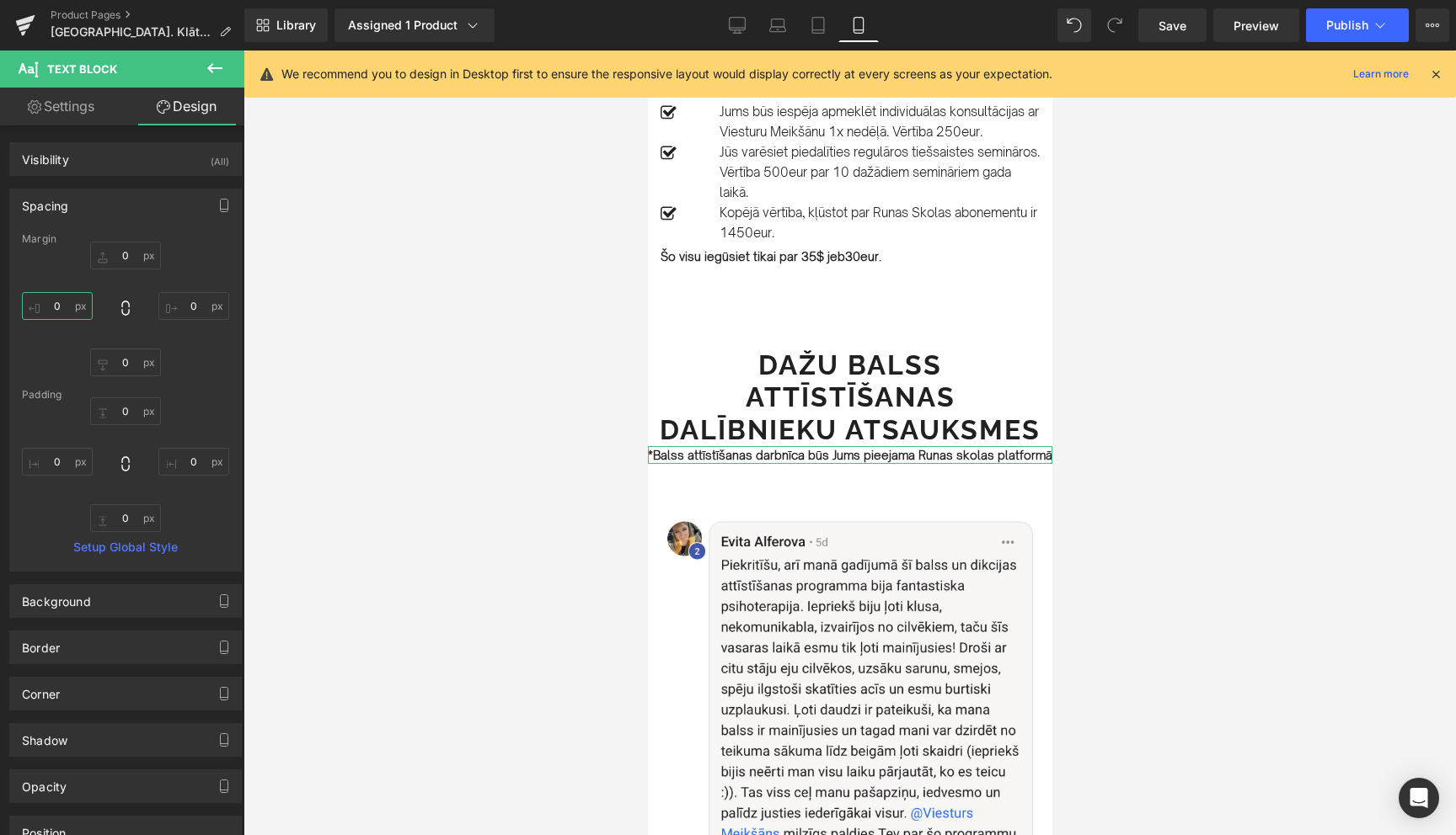
click at [57, 306] on input "0" at bounding box center [57, 306] width 70 height 27
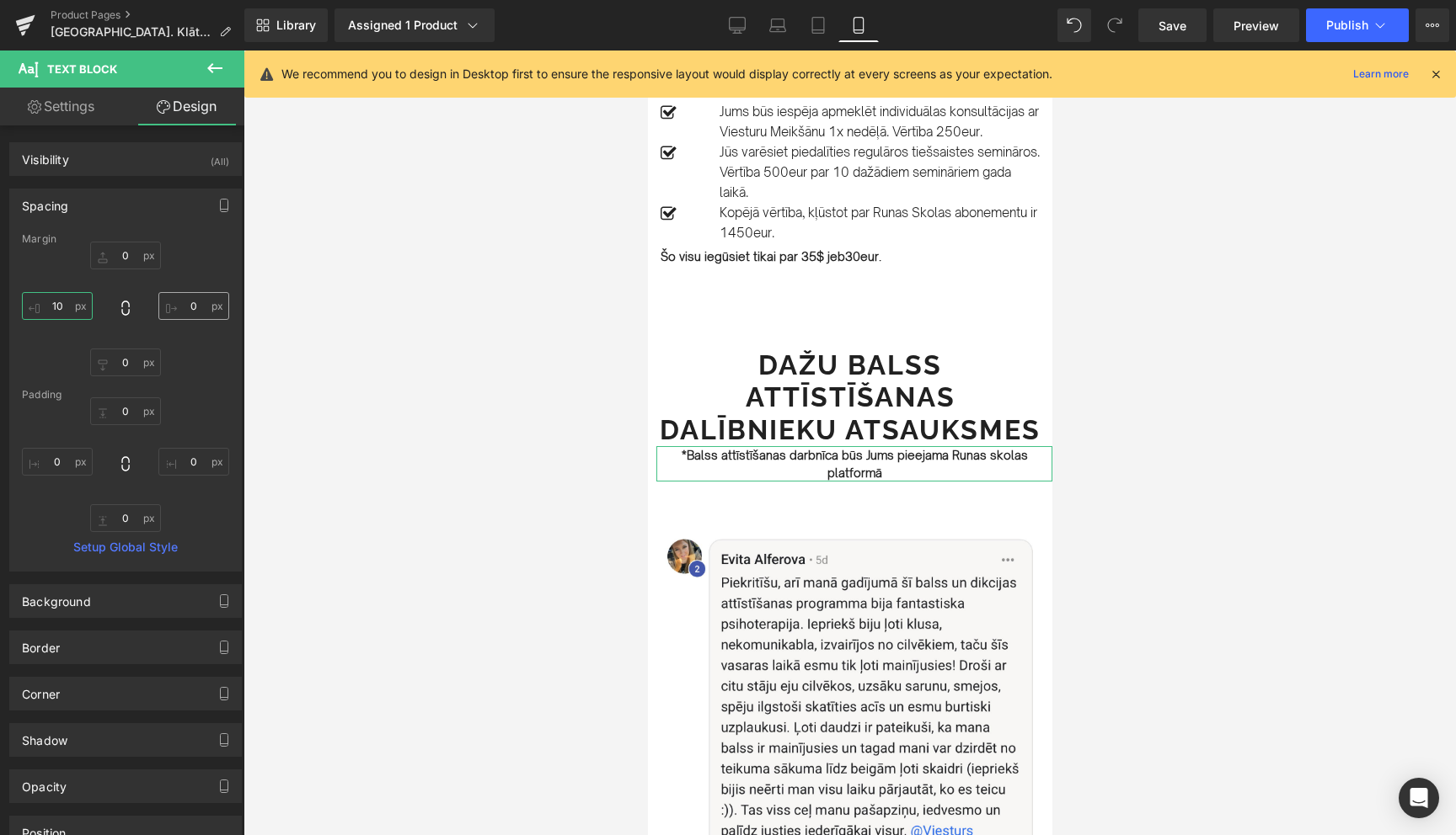
type input "10"
click at [194, 304] on input "0" at bounding box center [194, 306] width 70 height 27
type input "10"
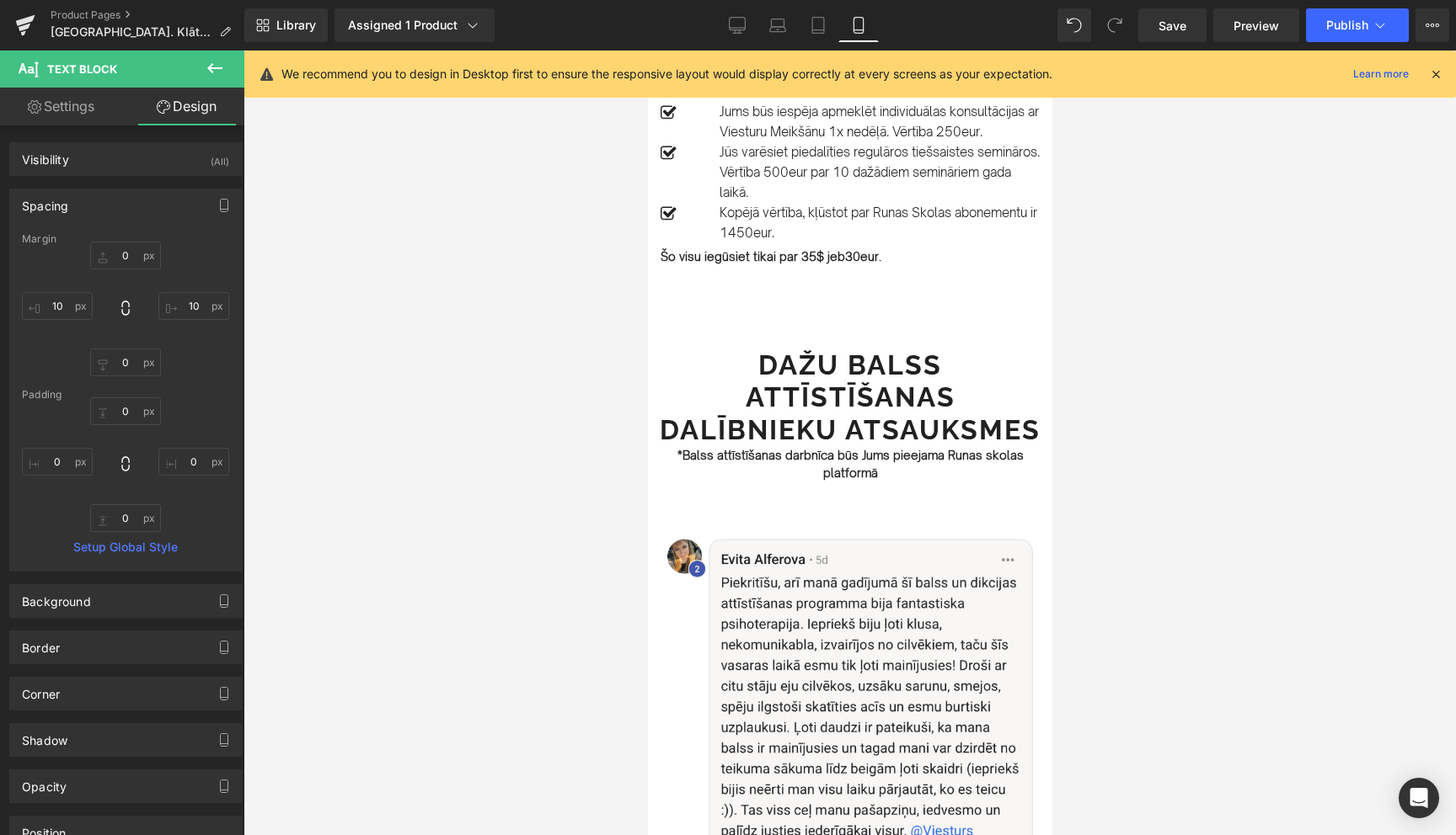
click at [1152, 466] on div at bounding box center [850, 443] width 1212 height 785
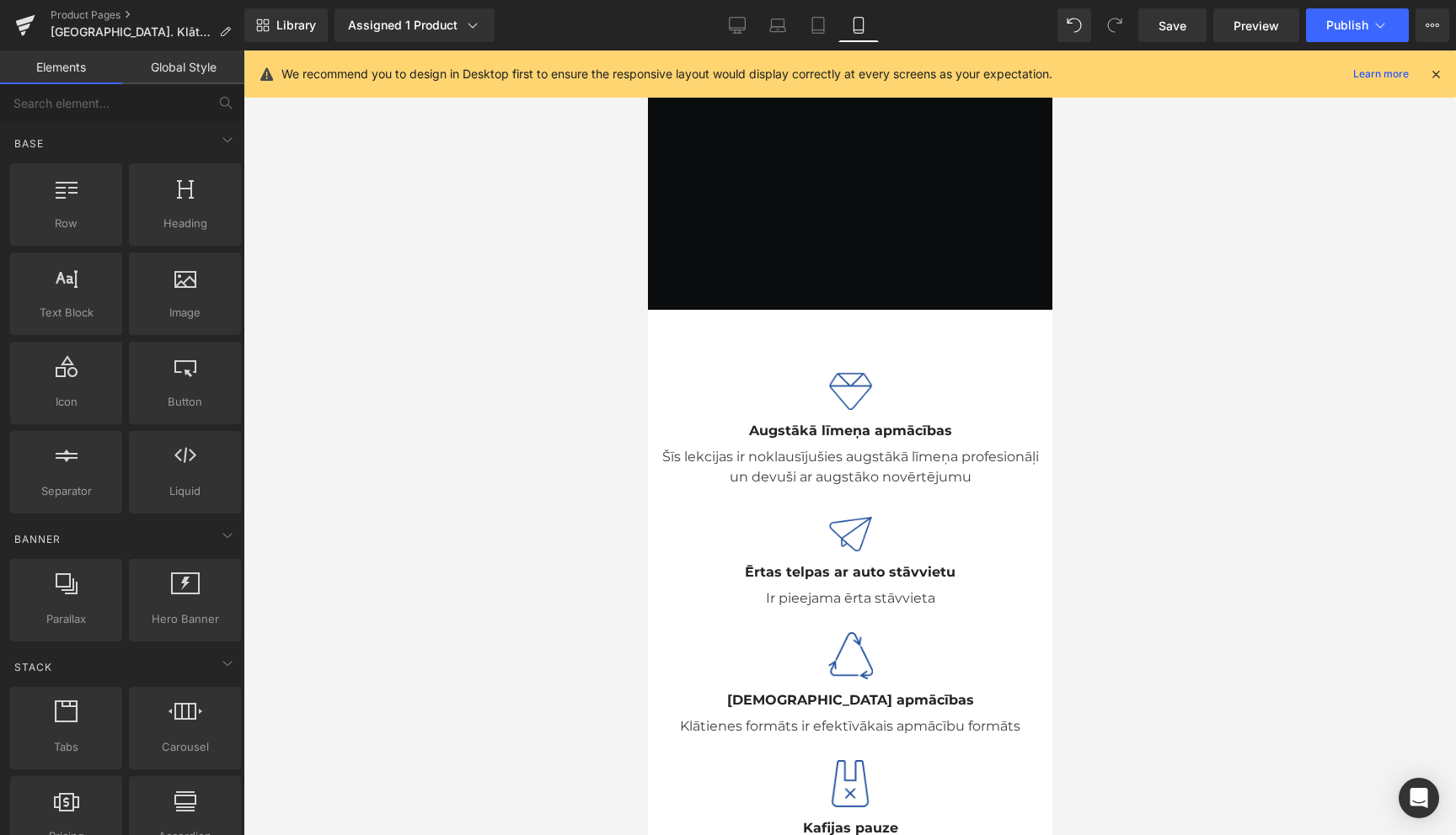
scroll to position [4822, 0]
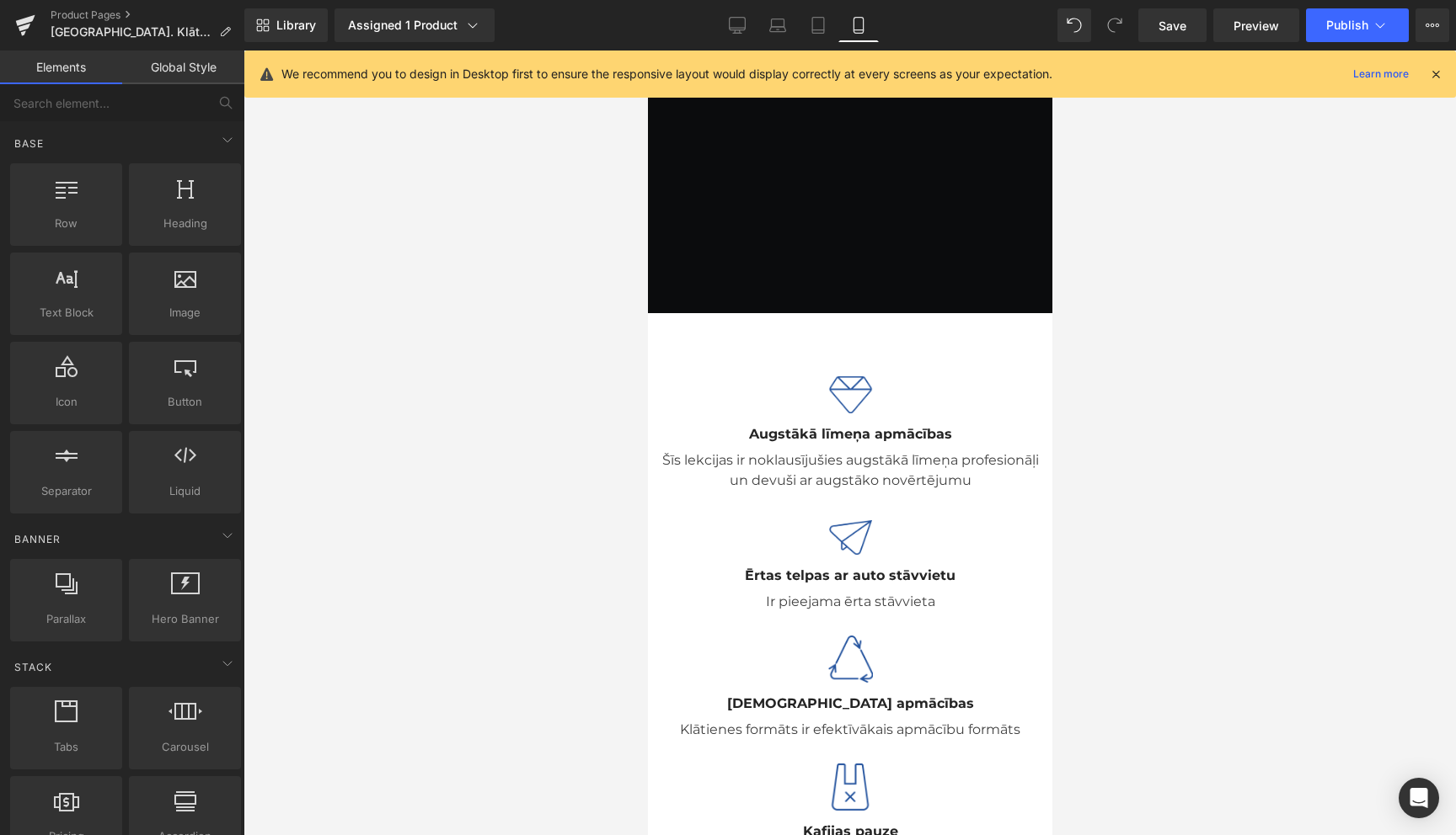
click at [1434, 73] on icon at bounding box center [1434, 73] width 15 height 15
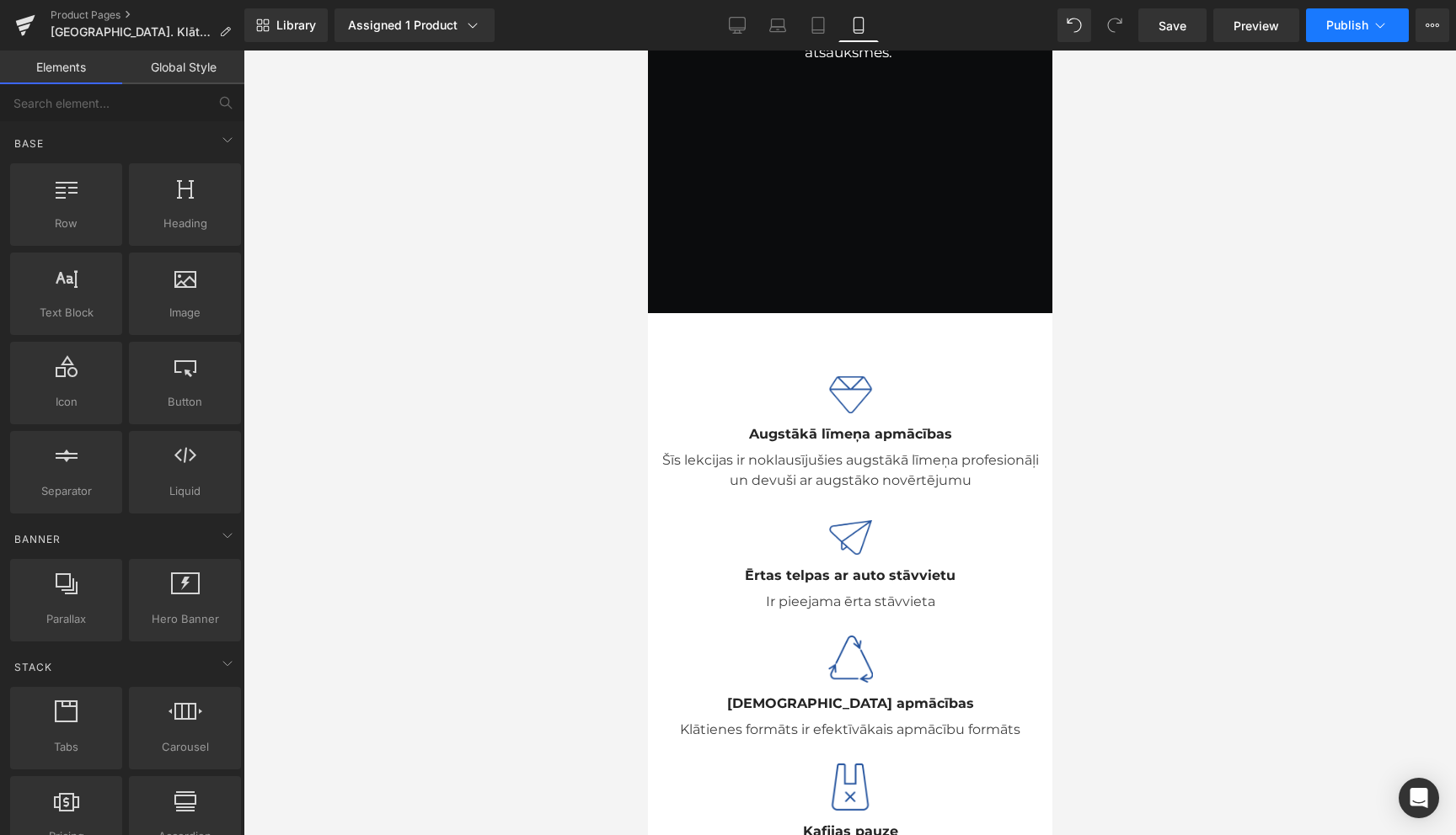
click at [1379, 32] on icon at bounding box center [1380, 24] width 17 height 17
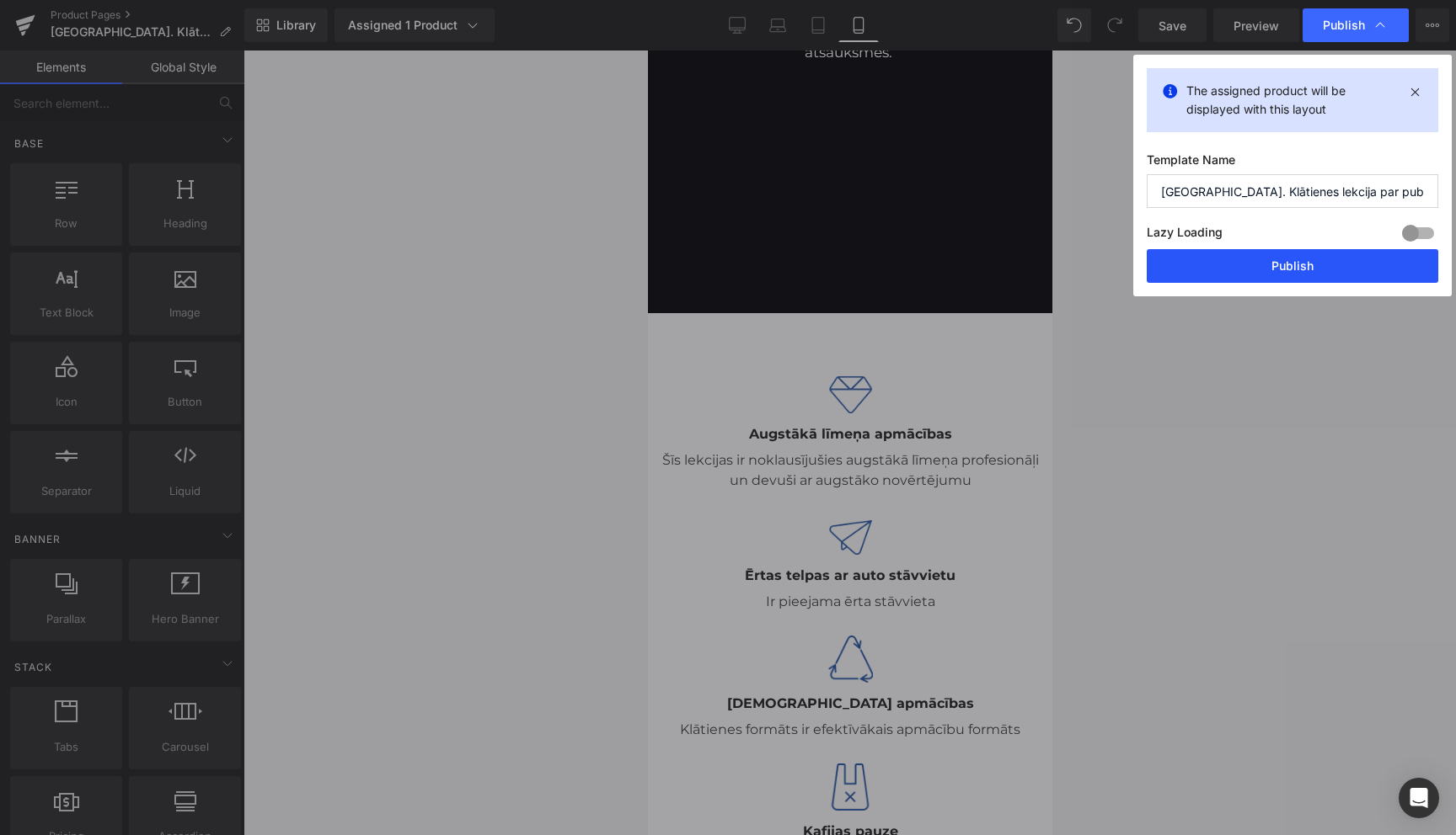
click at [1297, 264] on button "Publish" at bounding box center [1292, 266] width 292 height 33
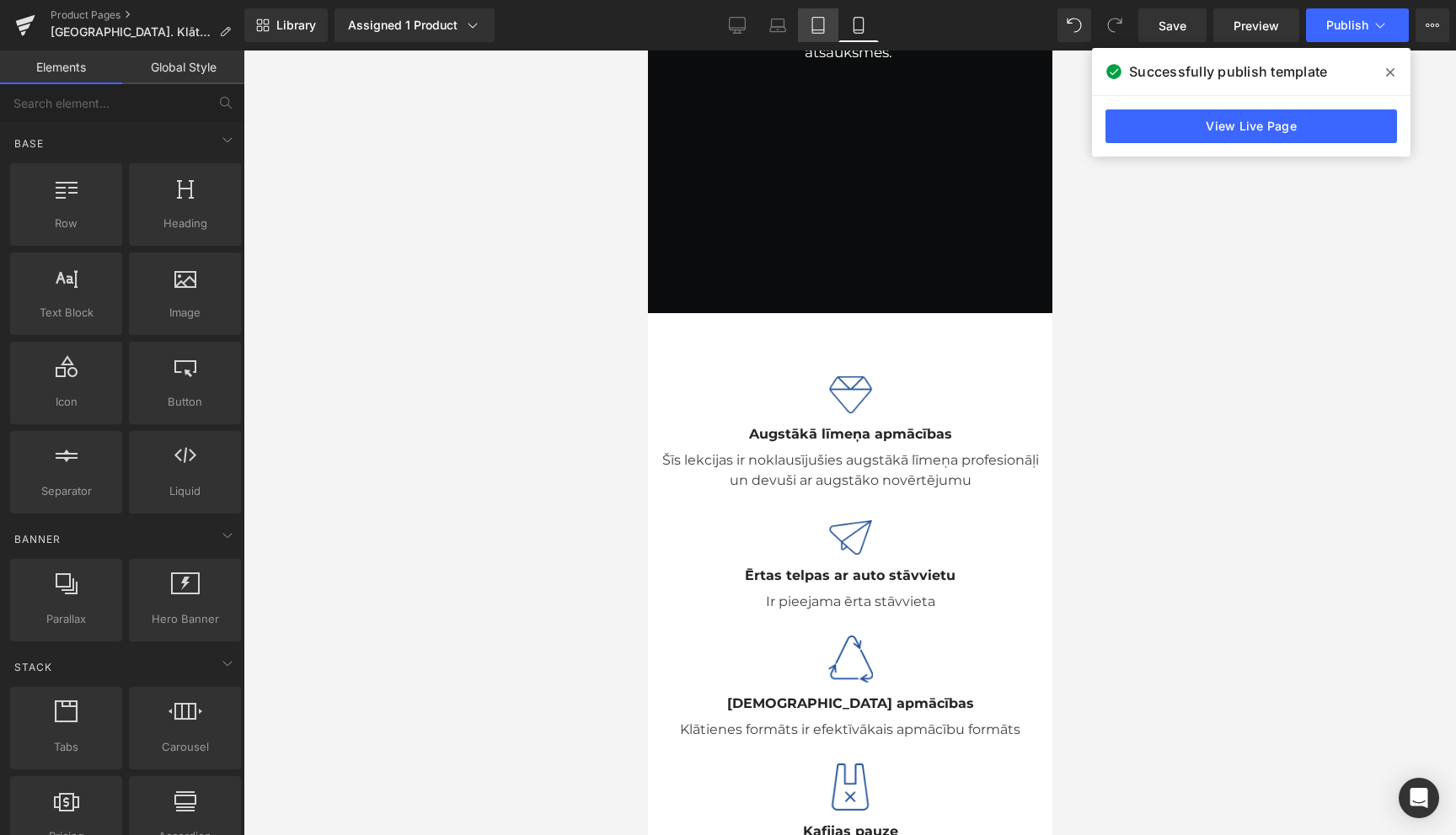
click at [815, 33] on icon at bounding box center [818, 25] width 12 height 16
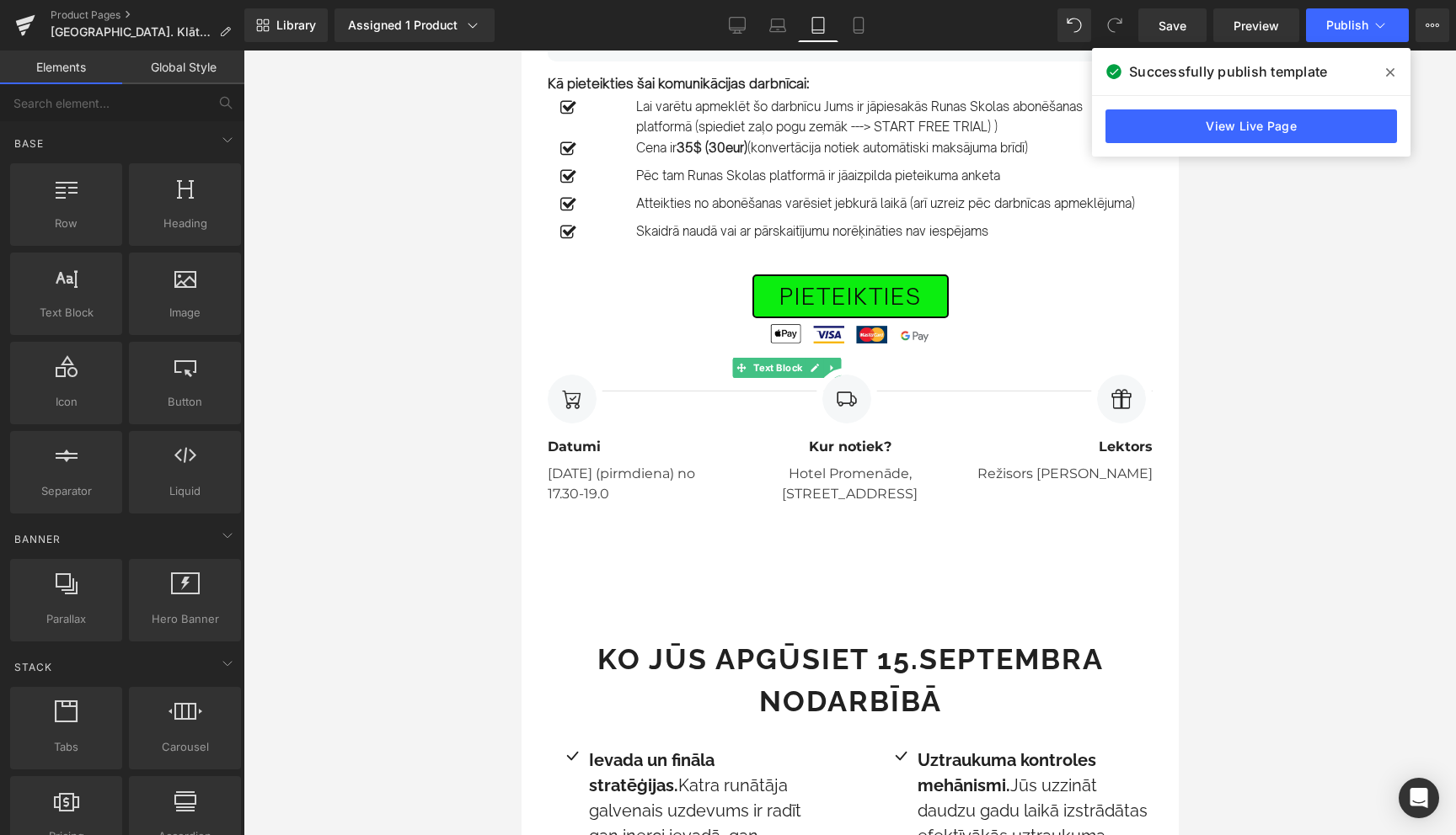
scroll to position [1188, 0]
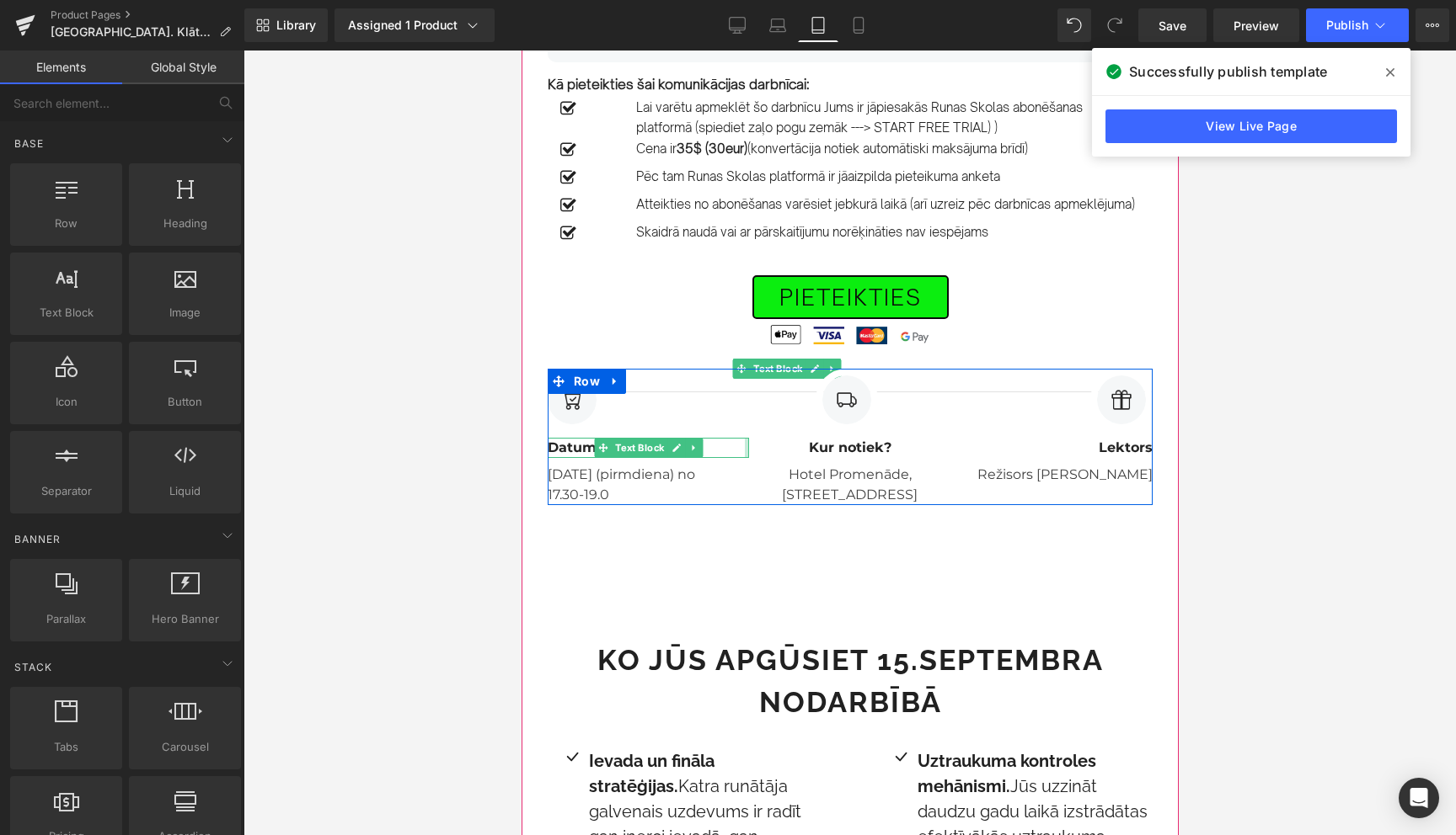
click at [745, 458] on div at bounding box center [746, 447] width 4 height 21
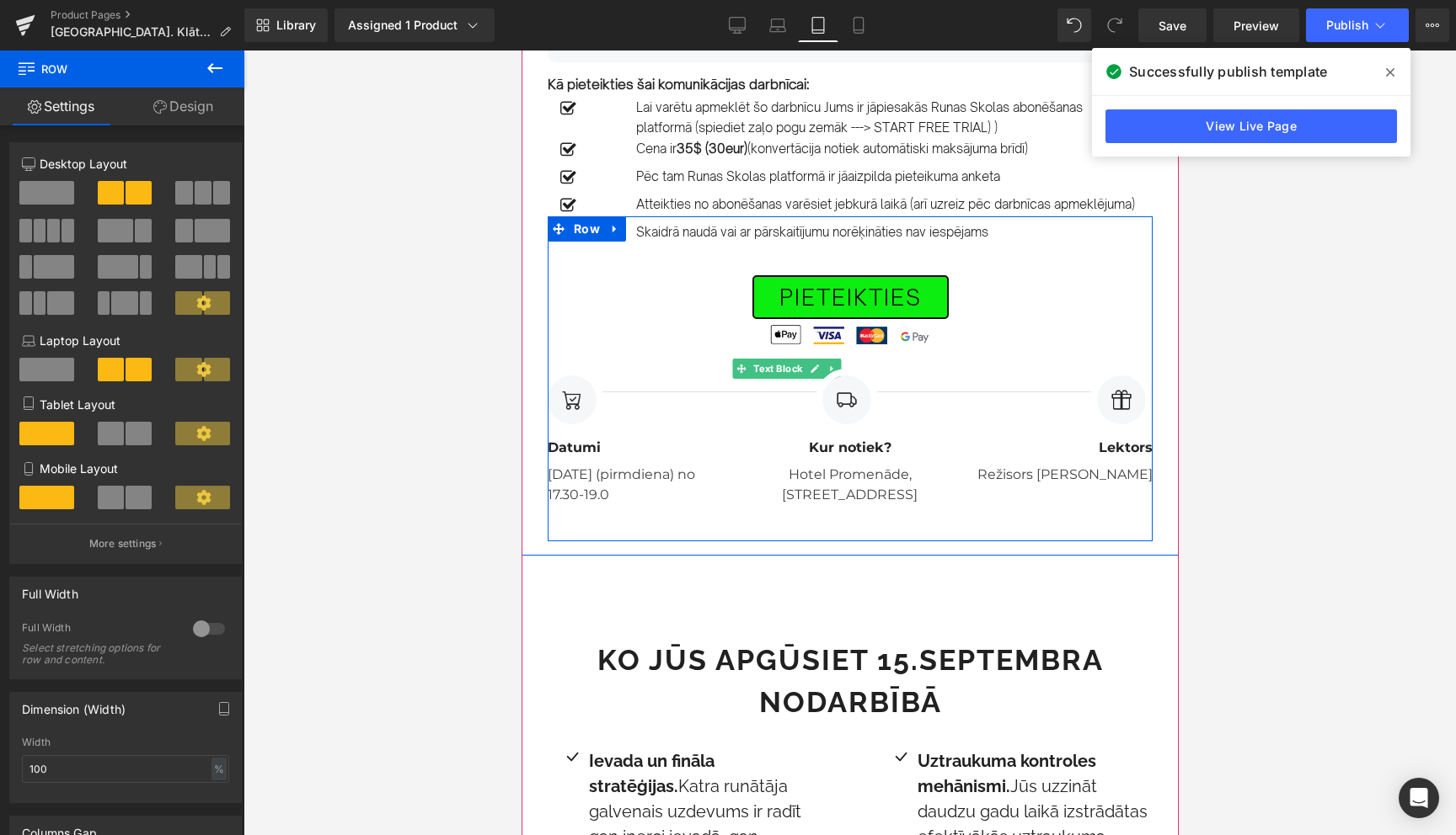
click at [779, 371] on div "PIETEIKTIES Button Image Image Image Image Icon List Hoz Separator Image Datumi…" at bounding box center [849, 378] width 605 height 255
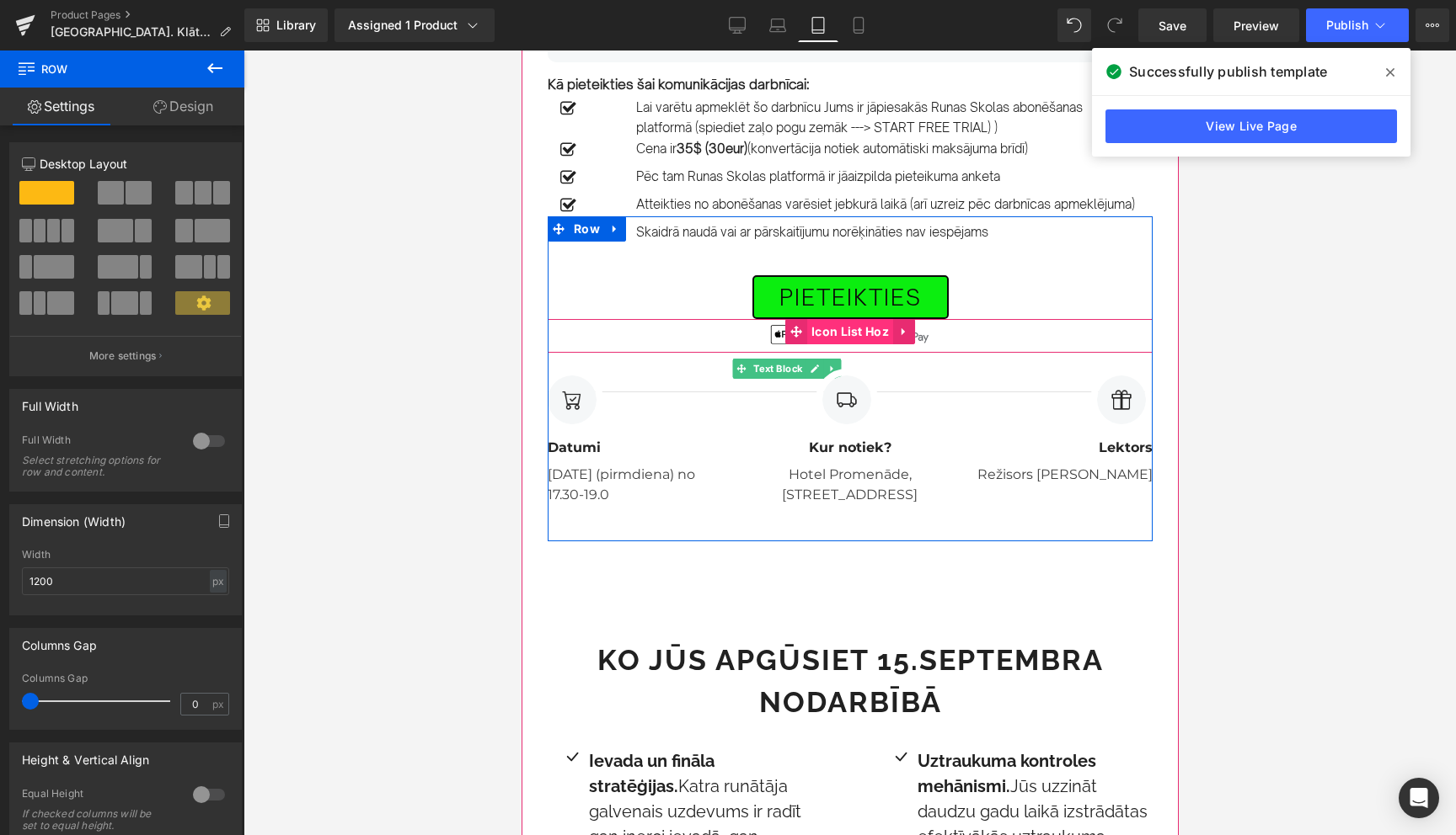
click at [835, 345] on span "Icon List Hoz" at bounding box center [849, 332] width 86 height 25
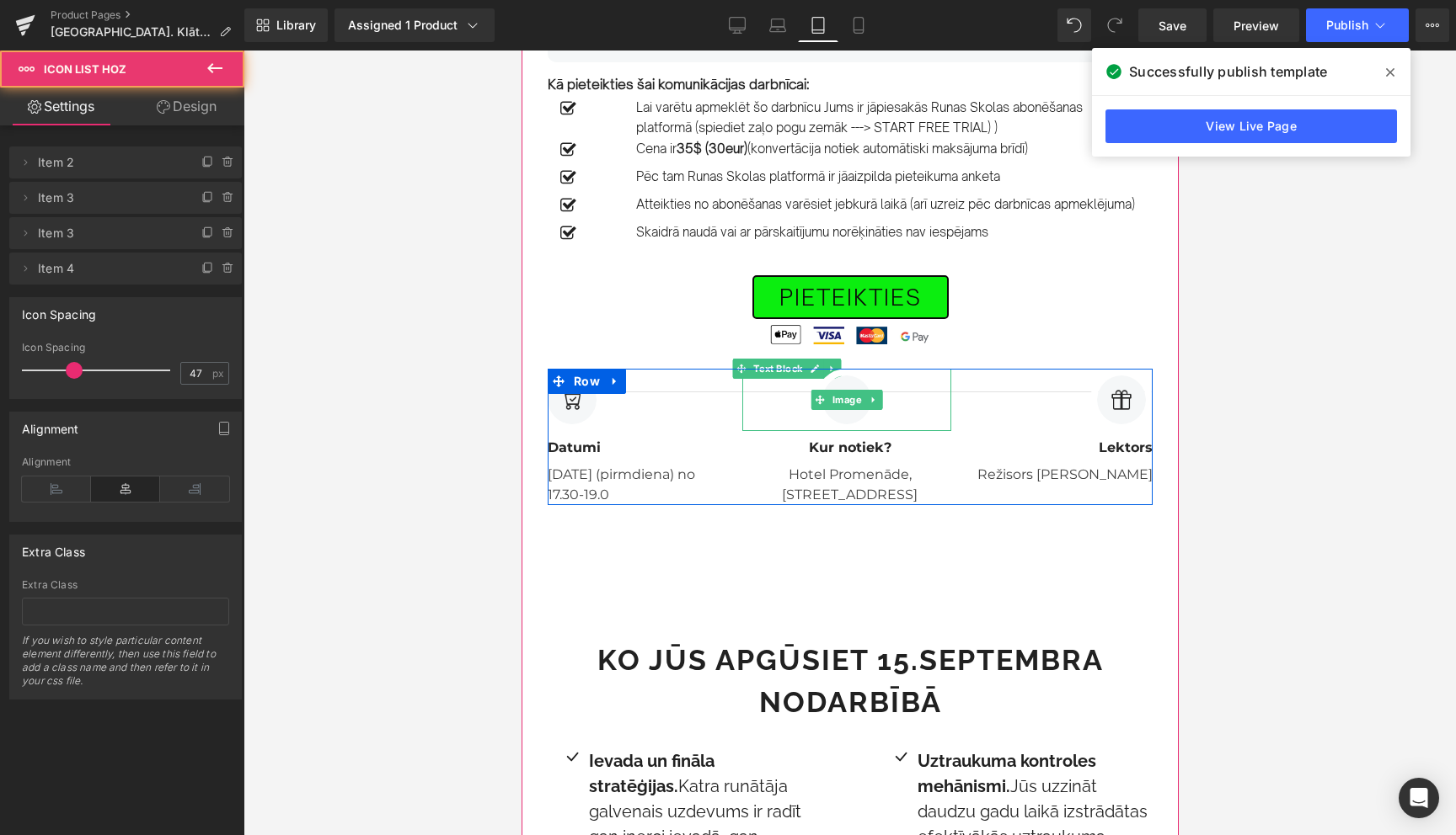
click at [773, 399] on div at bounding box center [845, 400] width 209 height 63
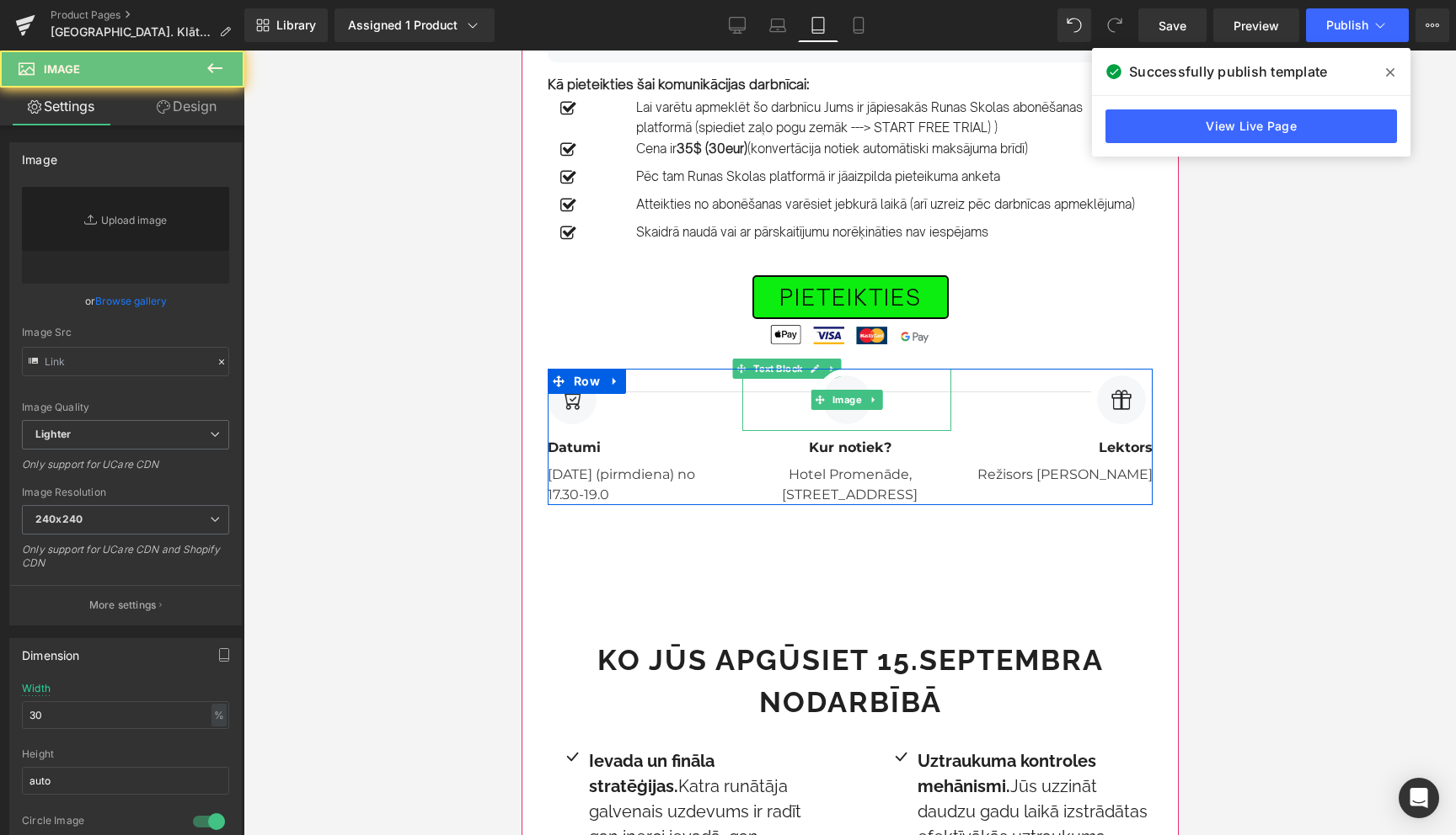
type input "[URL][DOMAIN_NAME]"
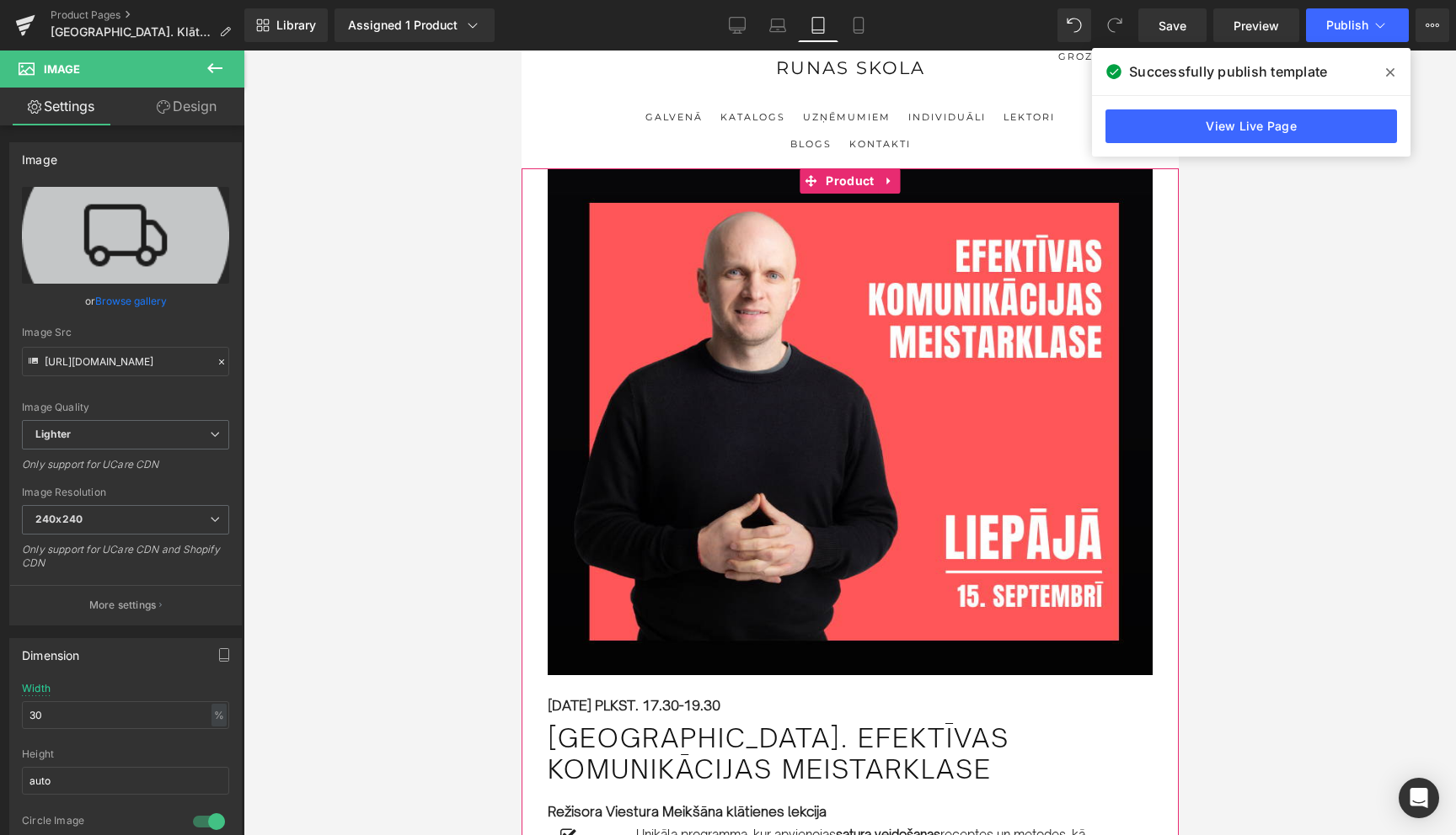
scroll to position [0, 0]
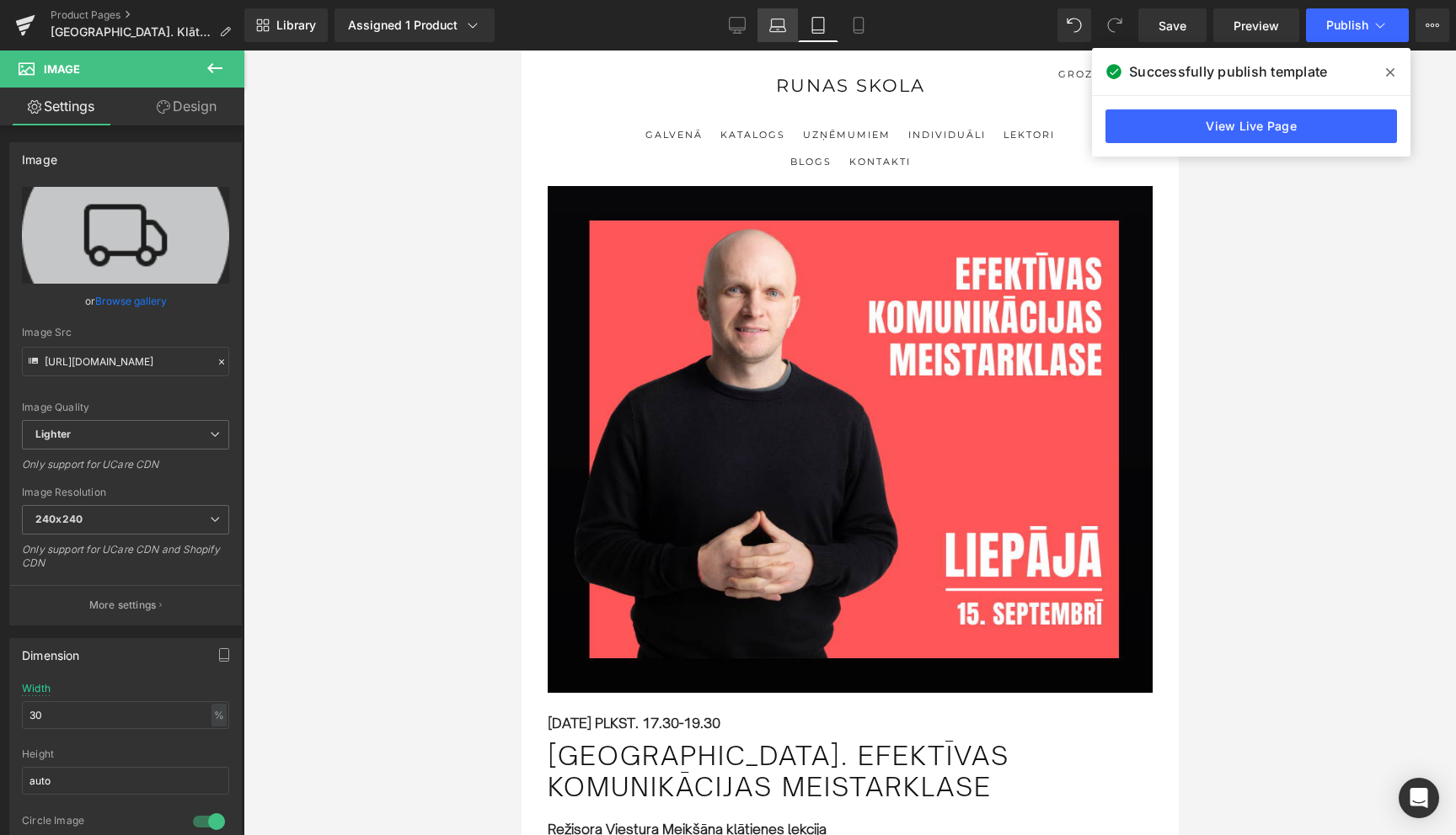
click at [778, 22] on icon at bounding box center [777, 24] width 17 height 17
type input "60"
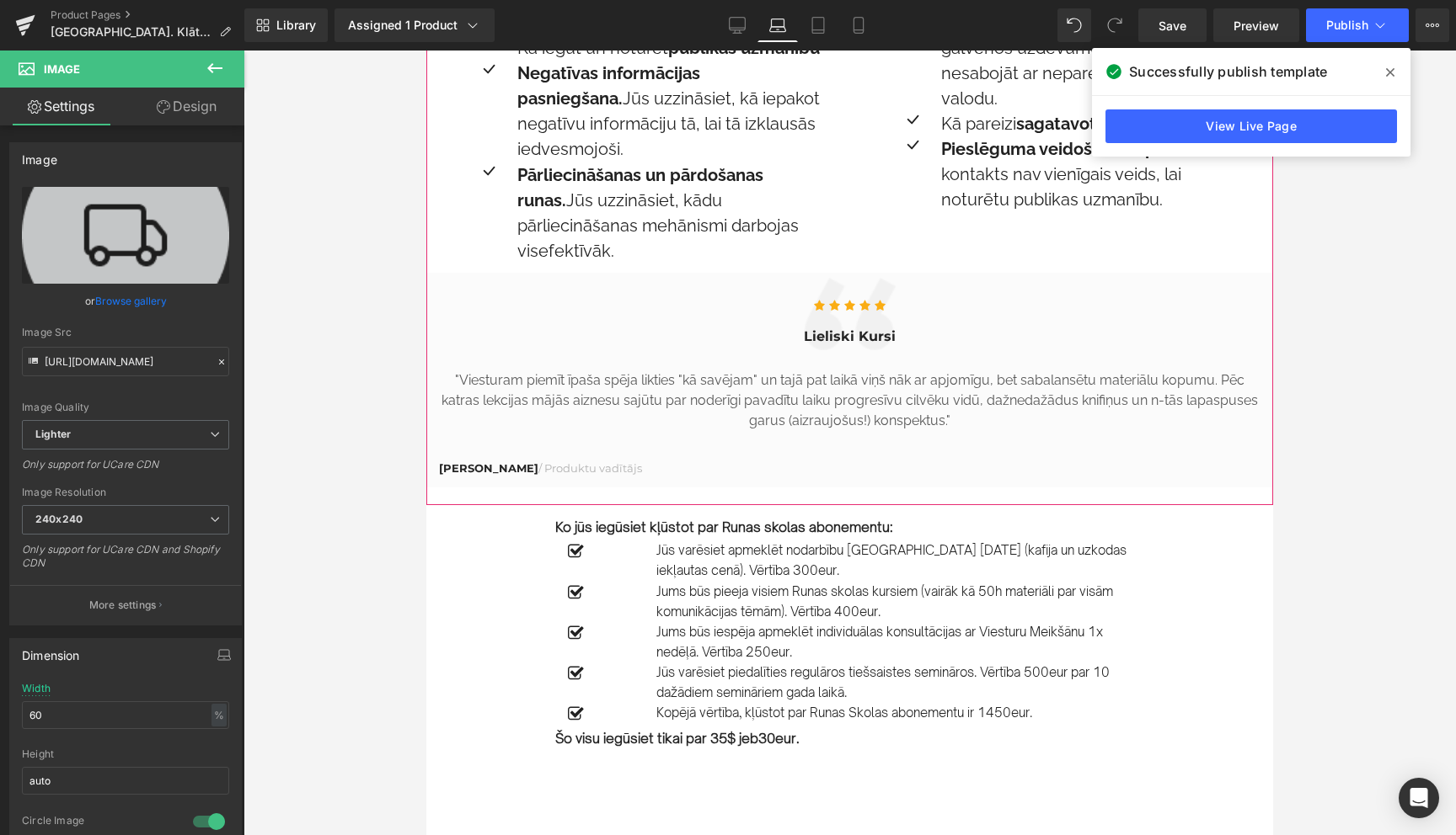
scroll to position [1669, 0]
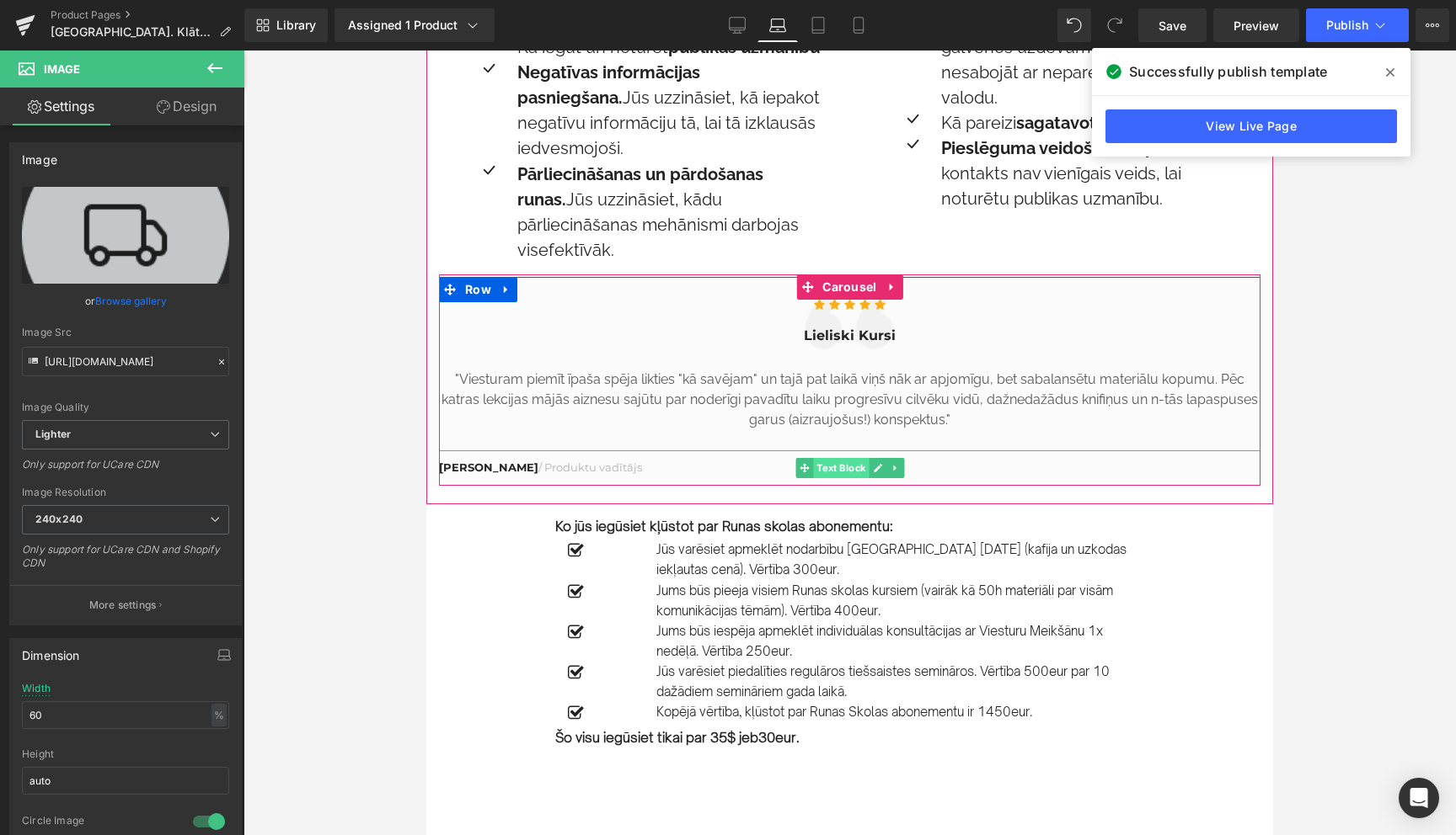
click at [830, 458] on span "Text Block" at bounding box center [840, 468] width 56 height 21
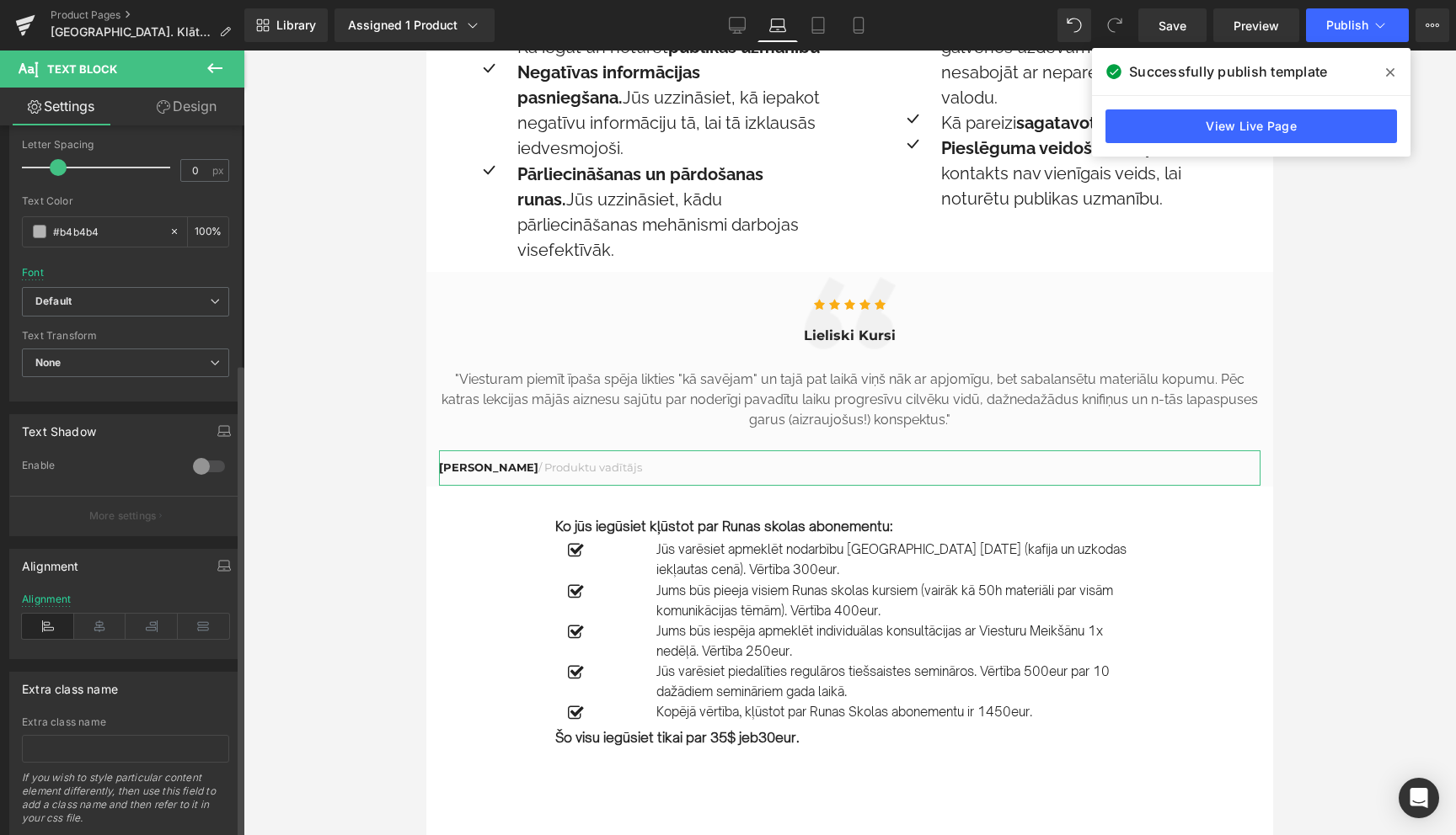
scroll to position [356, 0]
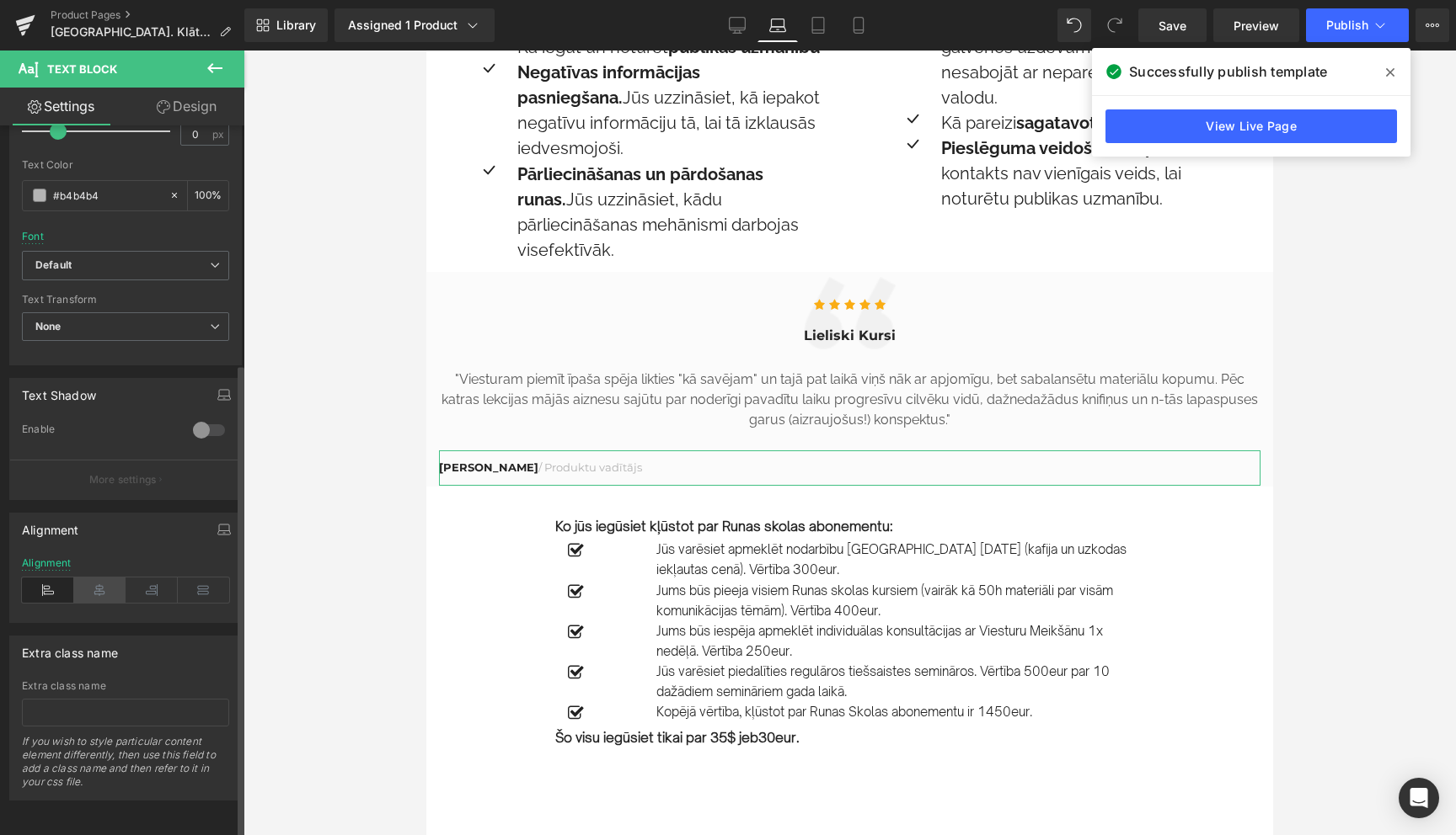
click at [91, 586] on icon at bounding box center [100, 590] width 52 height 25
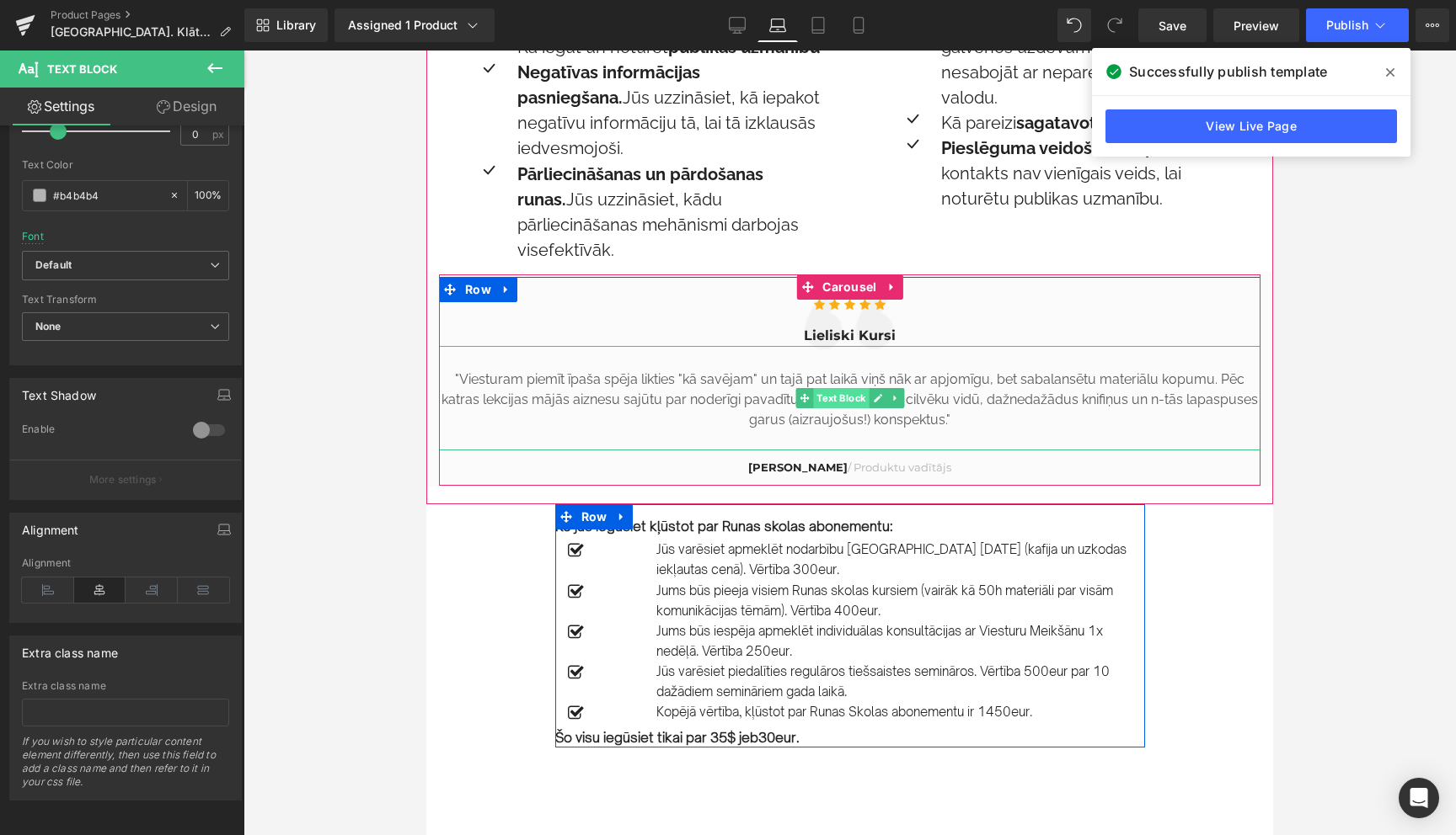
click at [836, 389] on span "Text Block" at bounding box center [840, 398] width 56 height 21
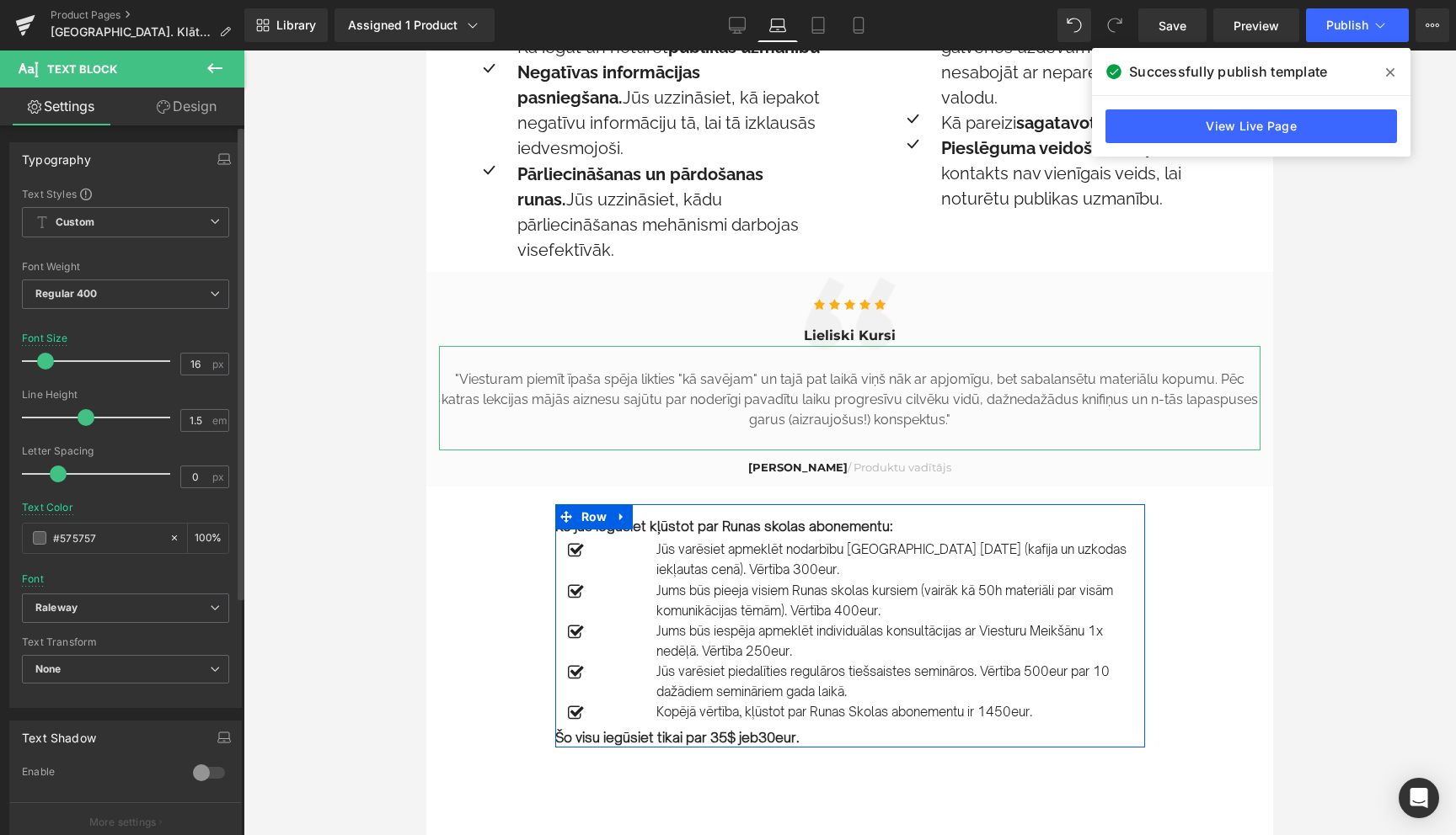
type input "17"
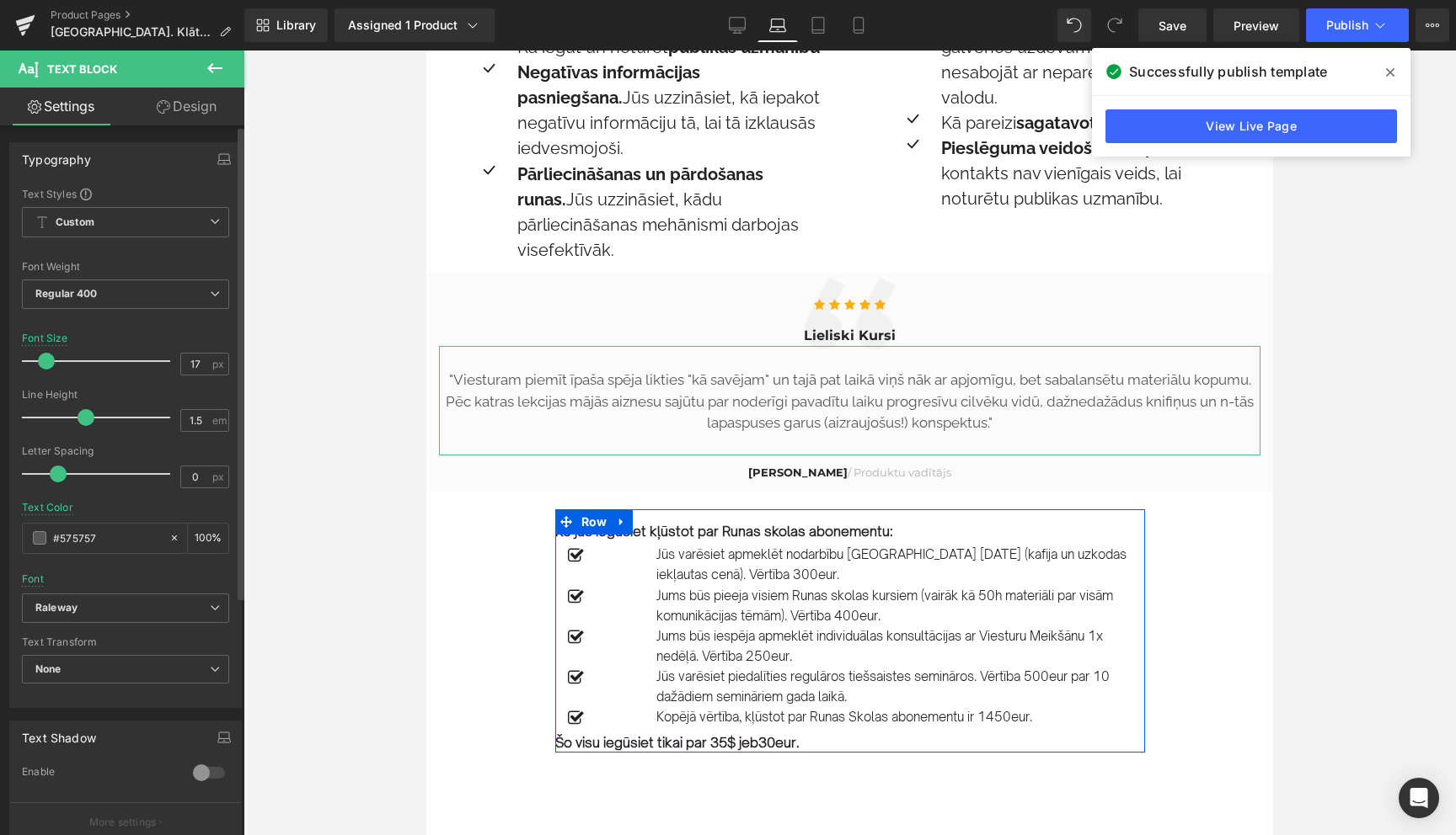
click at [51, 358] on span at bounding box center [46, 360] width 17 height 17
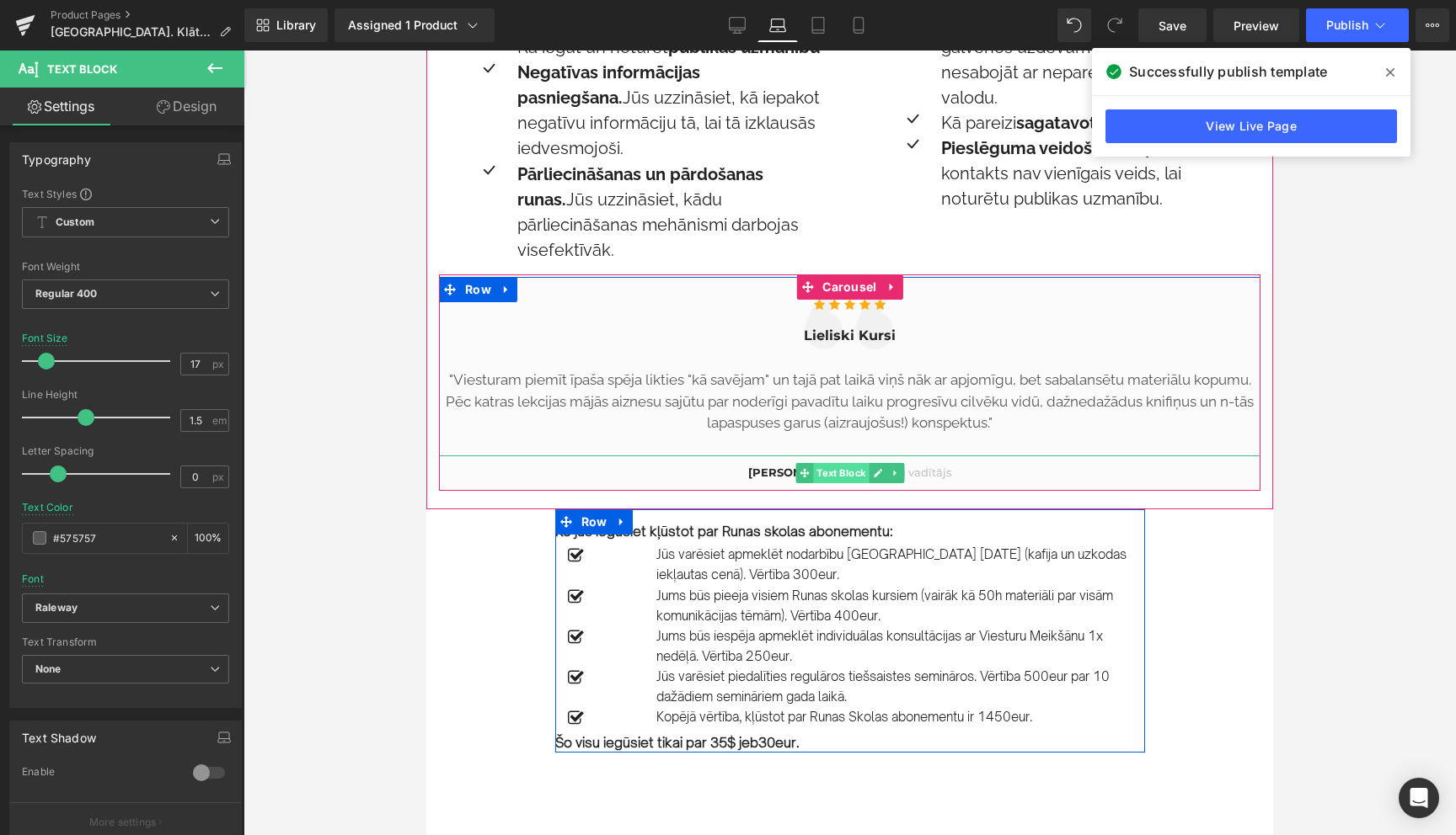
click at [849, 463] on span "Text Block" at bounding box center [840, 473] width 56 height 21
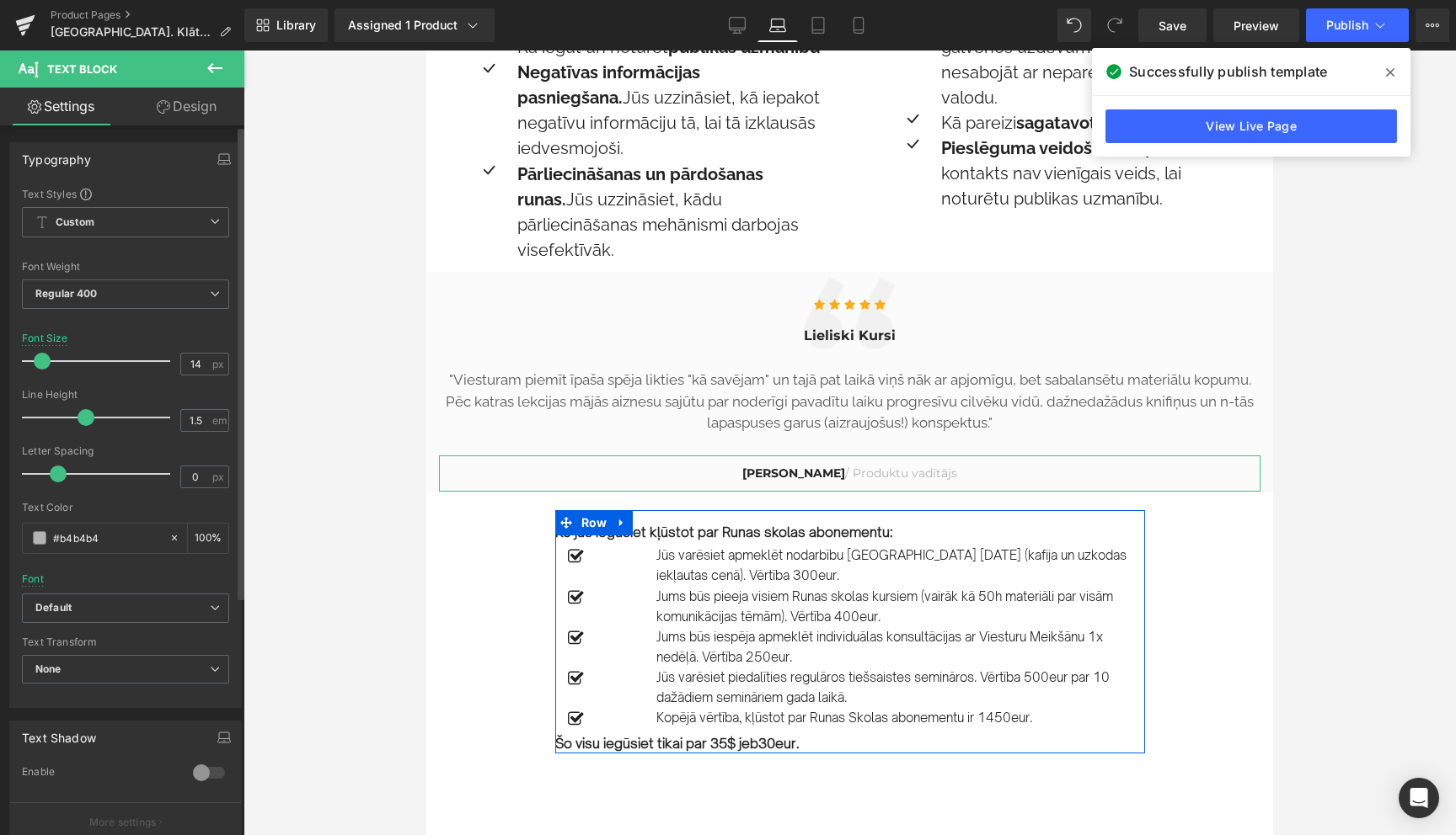
type input "15"
click at [45, 362] on span at bounding box center [43, 360] width 17 height 17
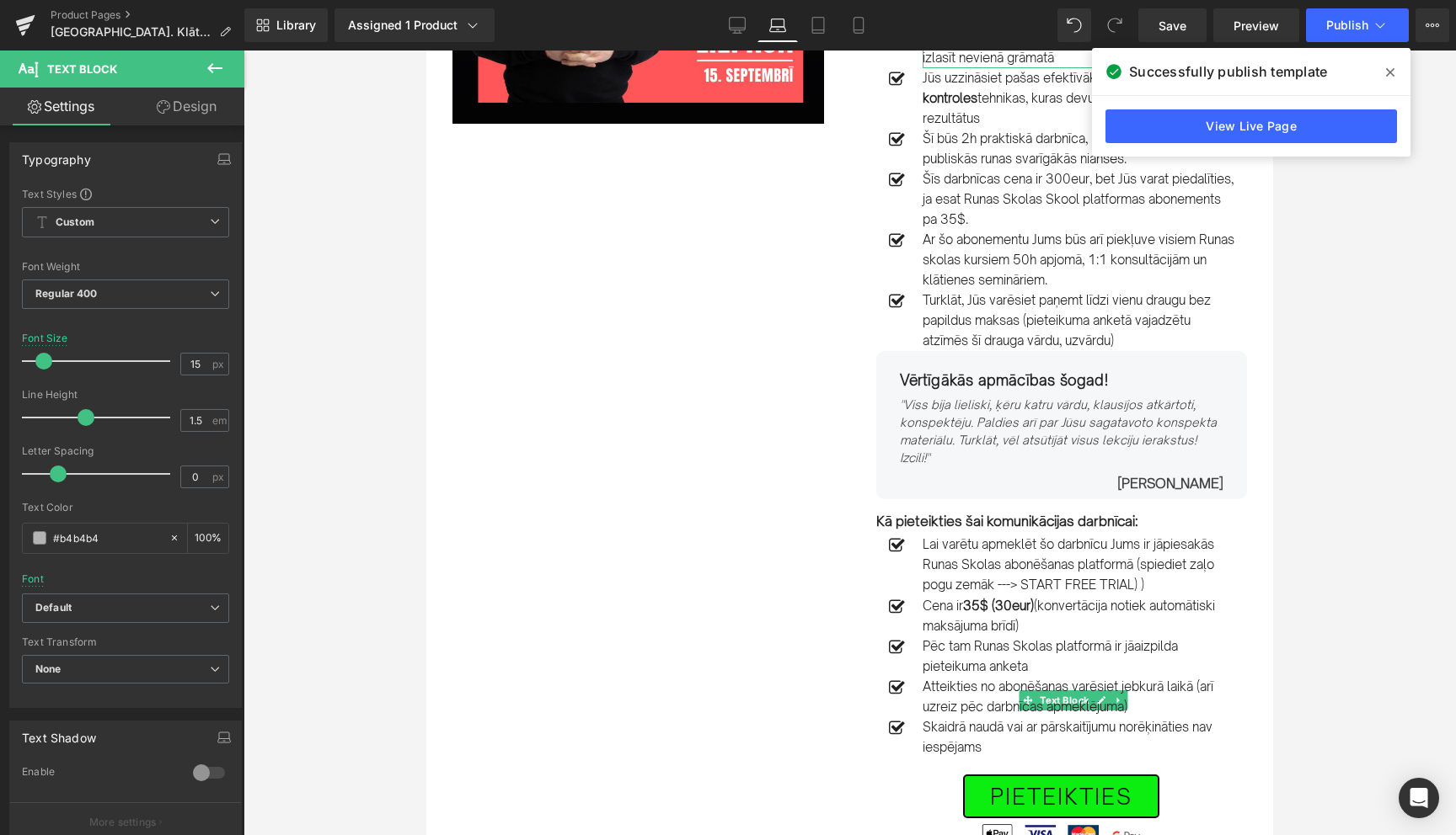
scroll to position [266, 0]
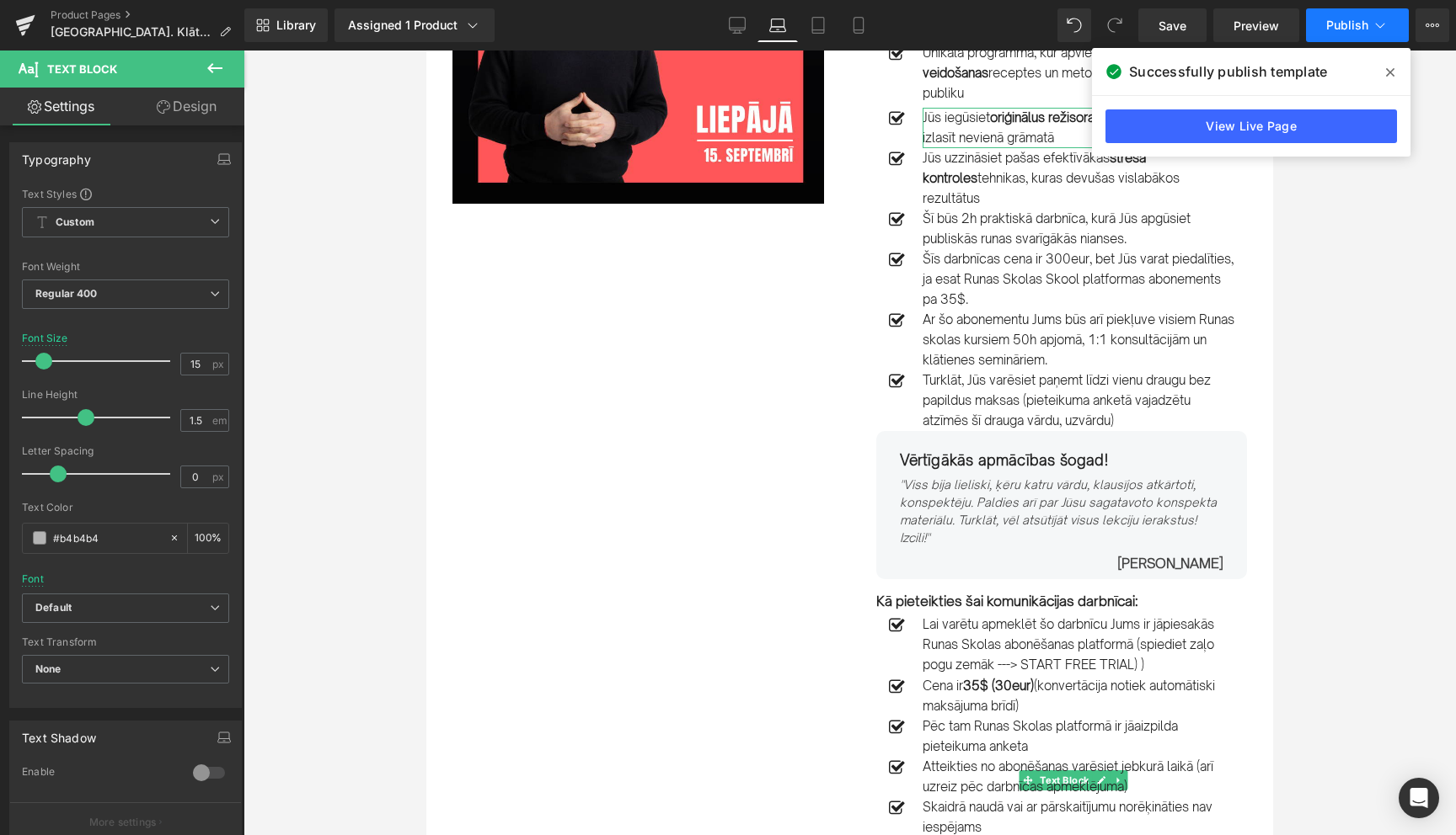
click at [1384, 26] on icon at bounding box center [1380, 24] width 17 height 17
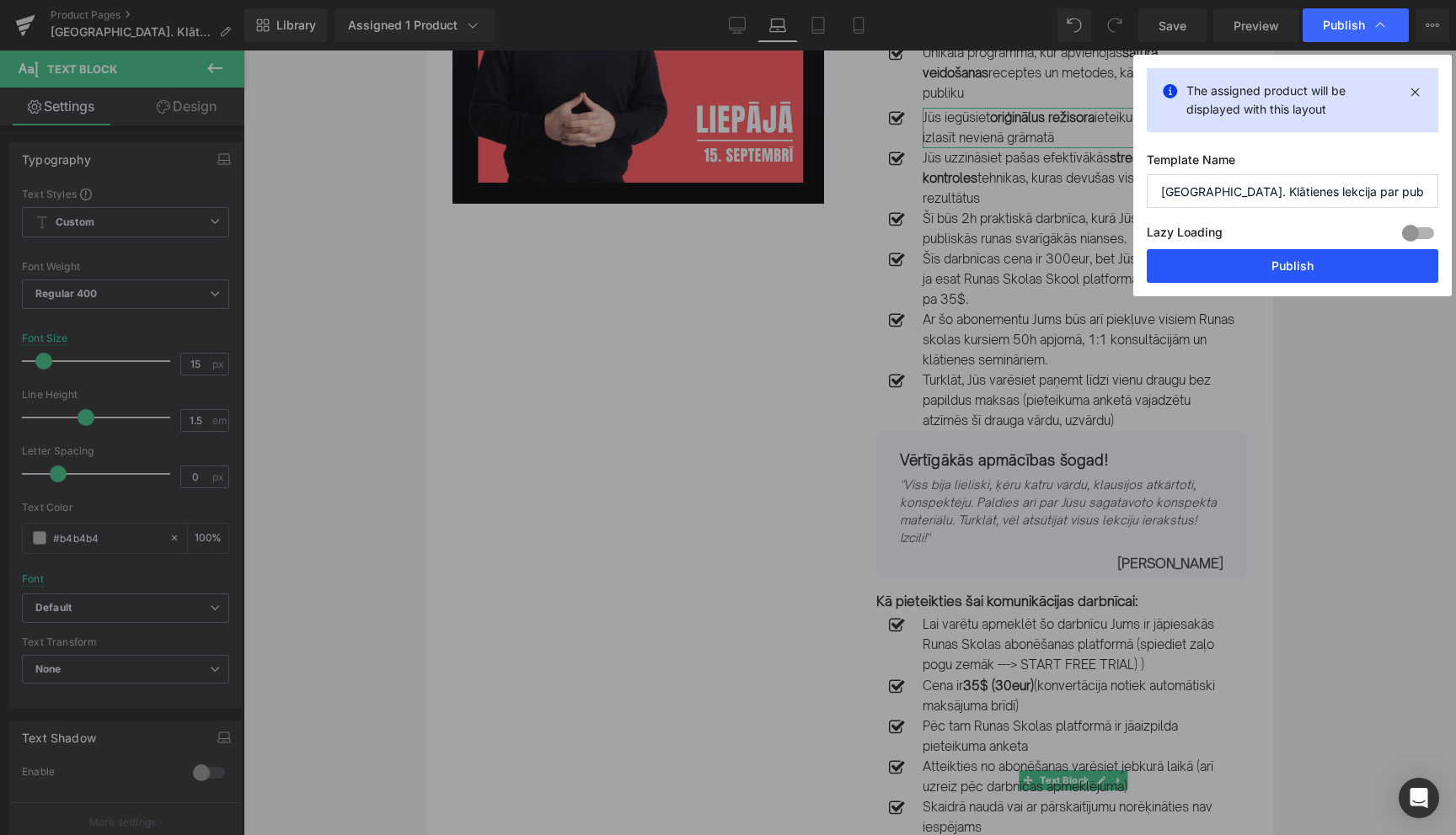
click at [1285, 271] on button "Publish" at bounding box center [1292, 266] width 292 height 33
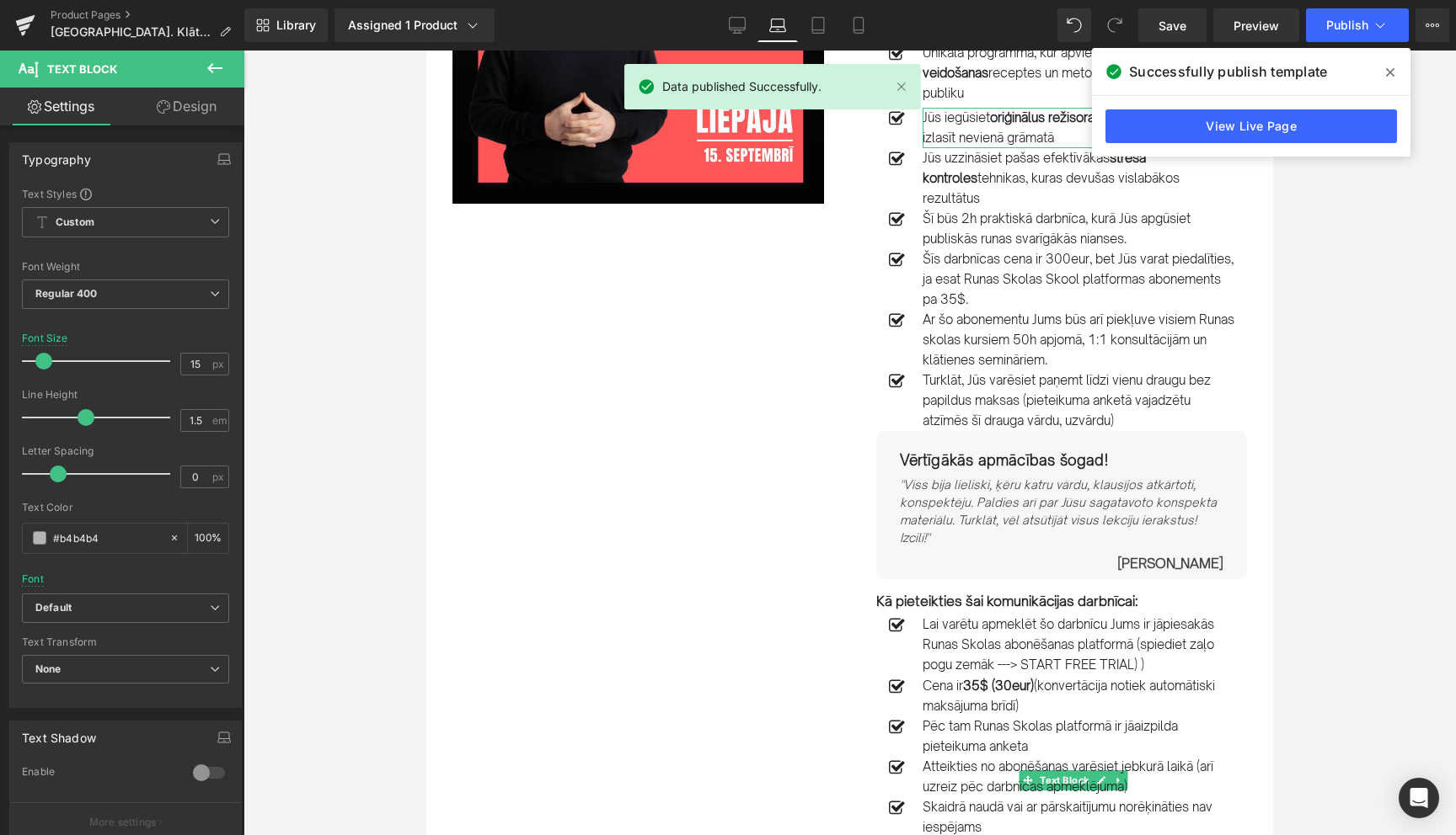
click at [1392, 70] on icon at bounding box center [1389, 72] width 9 height 9
